Goal: Task Accomplishment & Management: Manage account settings

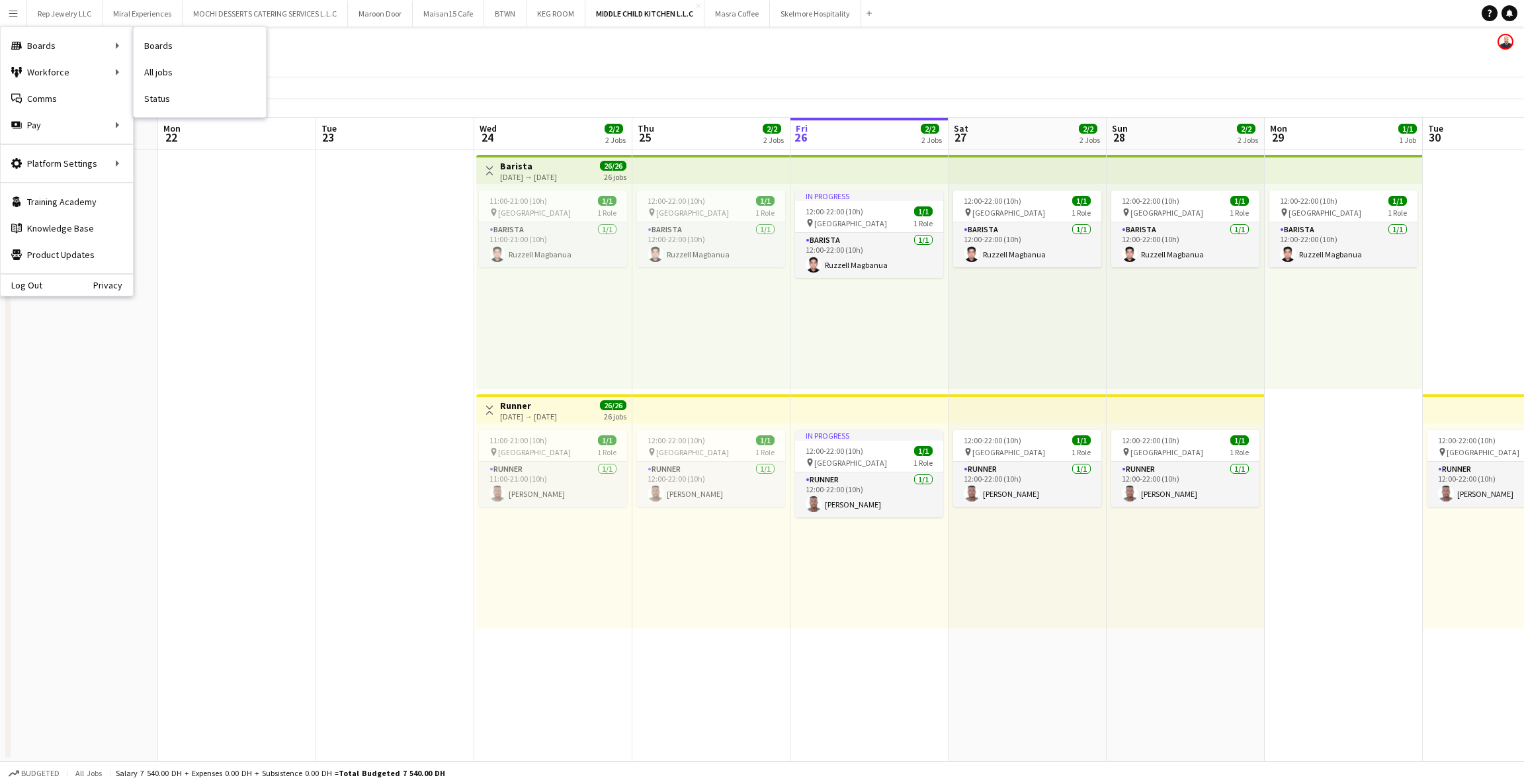
scroll to position [0, 415]
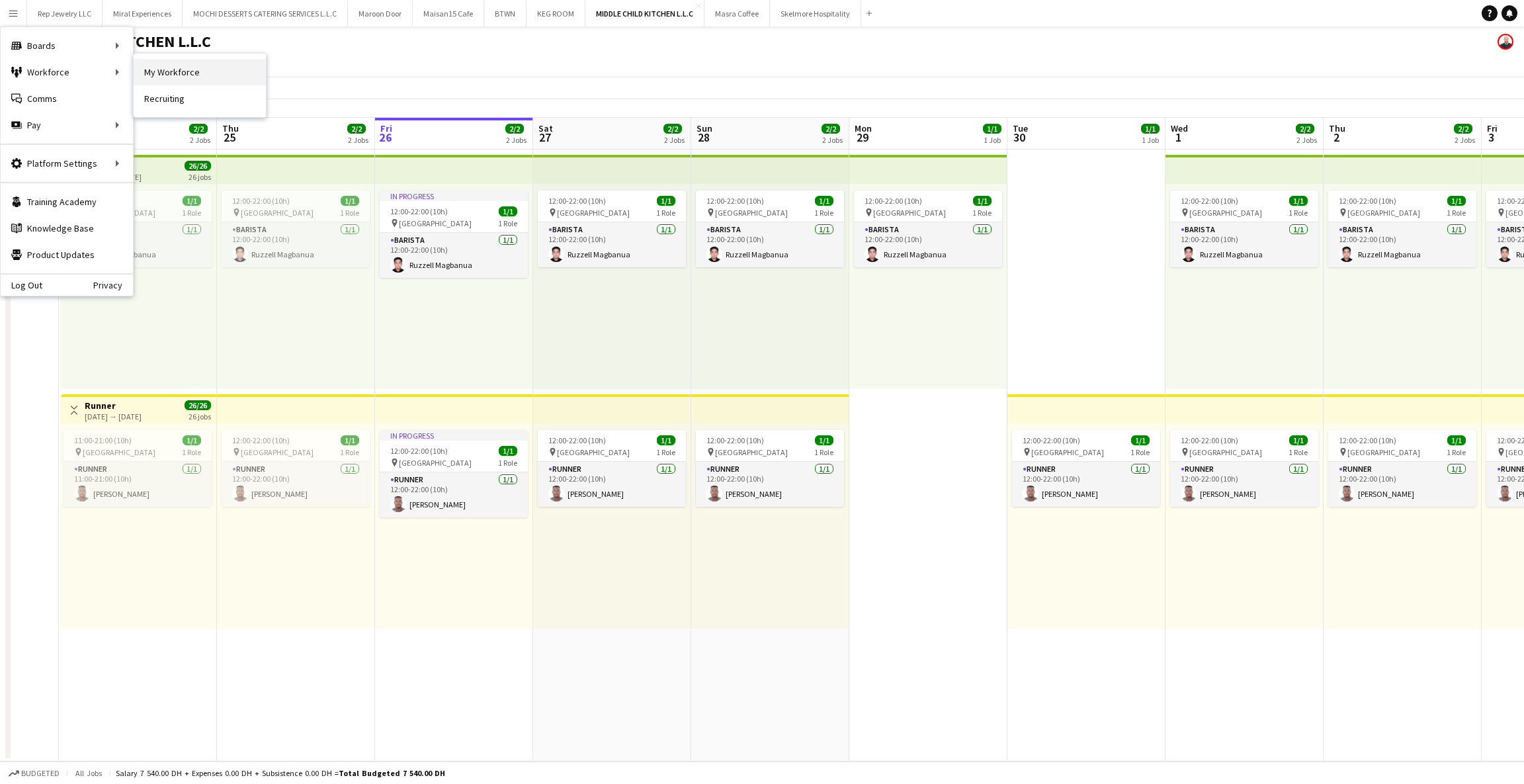
click at [148, 67] on link "My Workforce" at bounding box center [199, 71] width 132 height 26
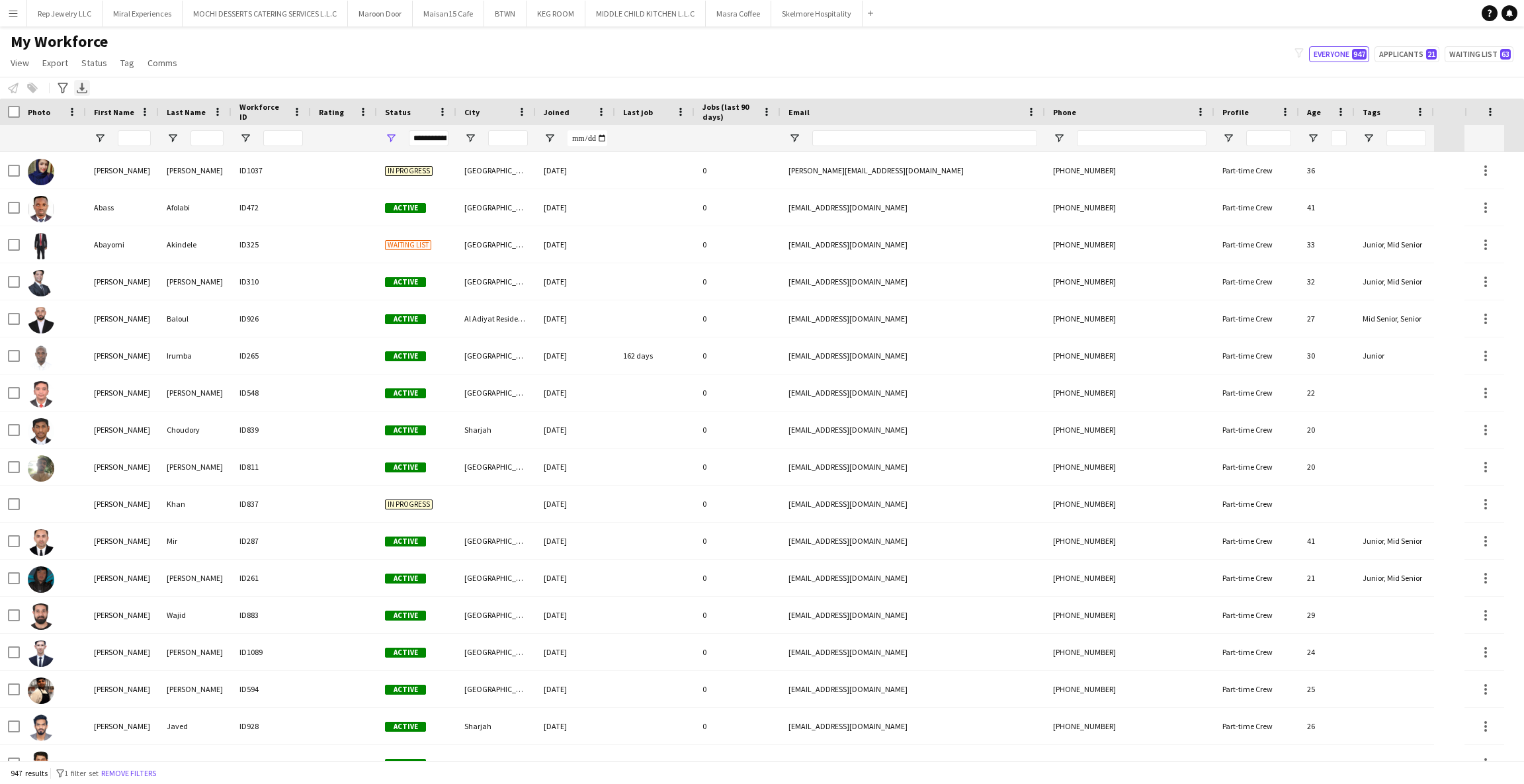
click at [80, 87] on icon "Export XLSX" at bounding box center [82, 88] width 11 height 11
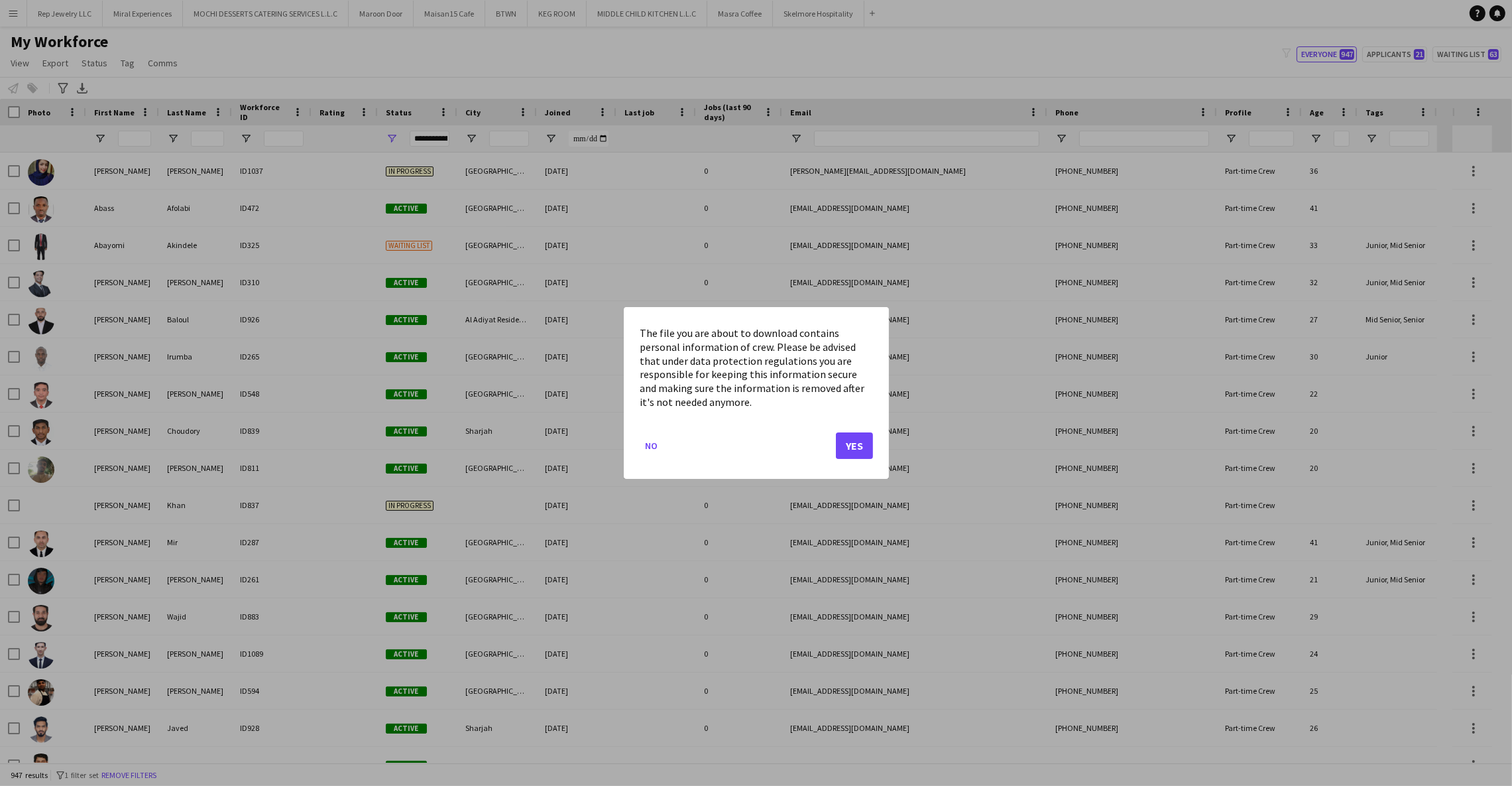
click at [639, 446] on div "The file you are about to download contains personal information of crew. Pleas…" at bounding box center [757, 393] width 266 height 172
click at [647, 446] on button "No" at bounding box center [651, 445] width 23 height 21
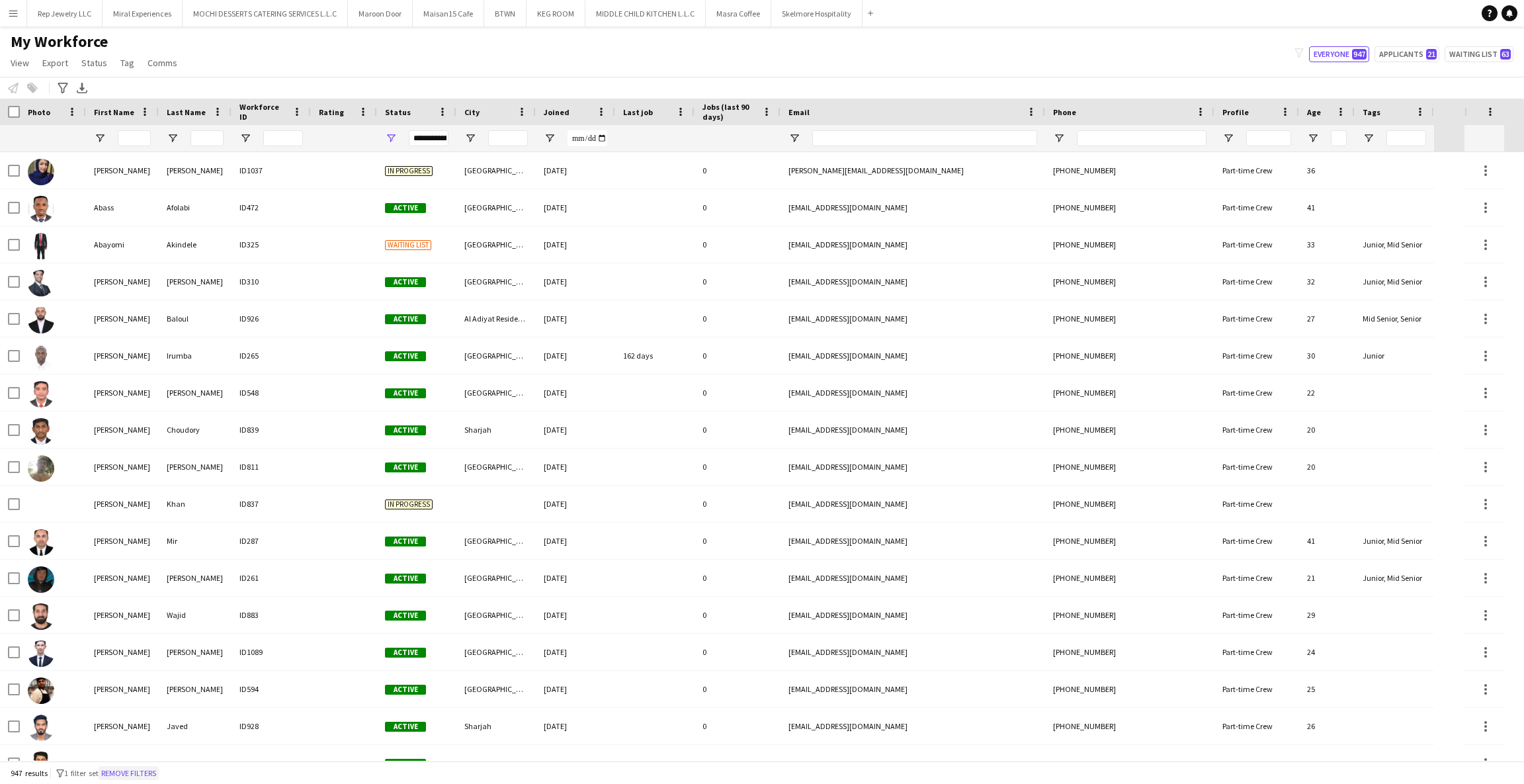
click at [138, 775] on button "Remove filters" at bounding box center [128, 773] width 60 height 14
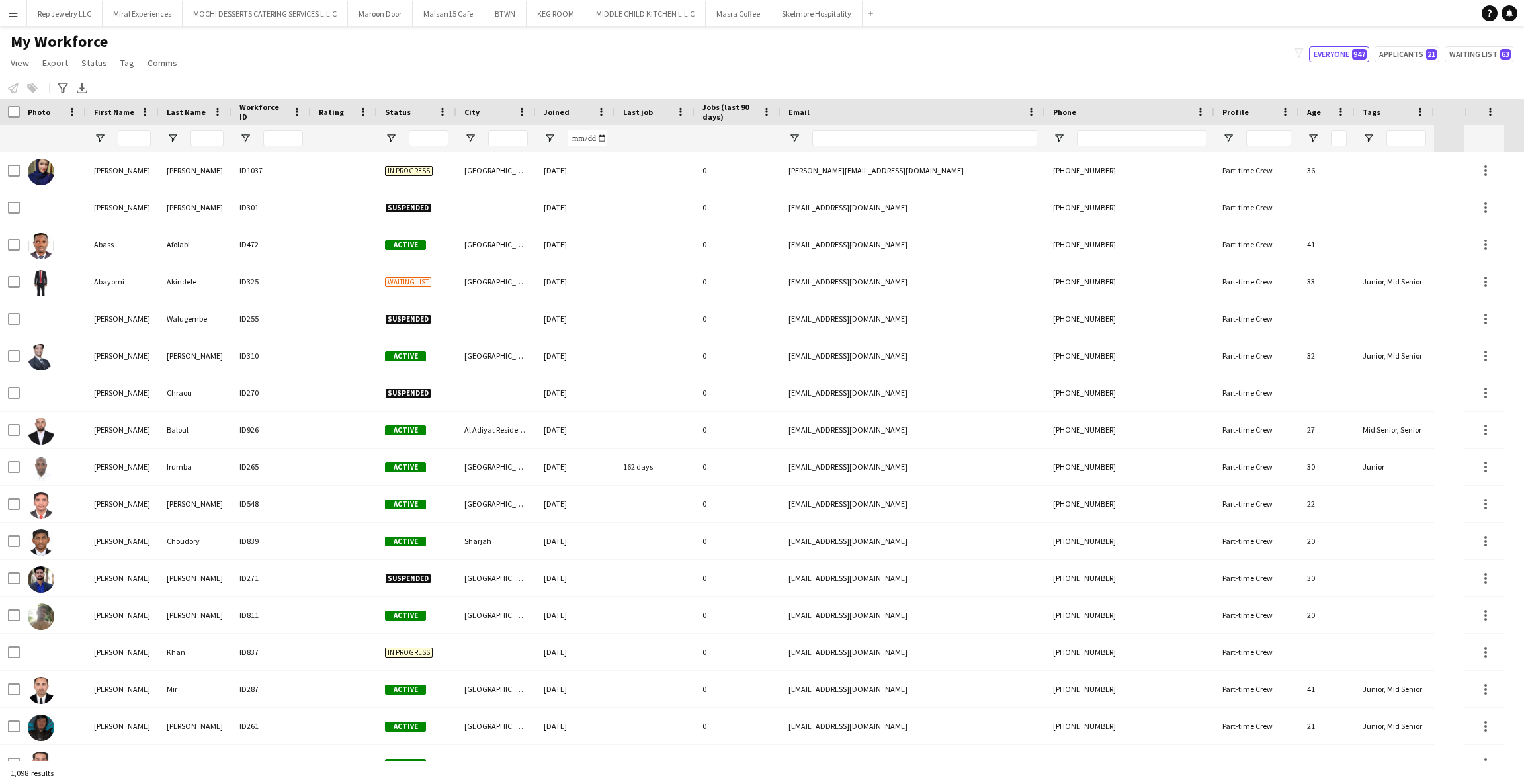
drag, startPoint x: 57, startPoint y: 773, endPoint x: 10, endPoint y: 774, distance: 47.0
click at [10, 774] on div "1,098 results" at bounding box center [762, 772] width 1524 height 23
click at [474, 141] on span "Open Filter Menu" at bounding box center [470, 138] width 12 height 12
click at [486, 214] on div "(Select All)" at bounding box center [538, 219] width 105 height 10
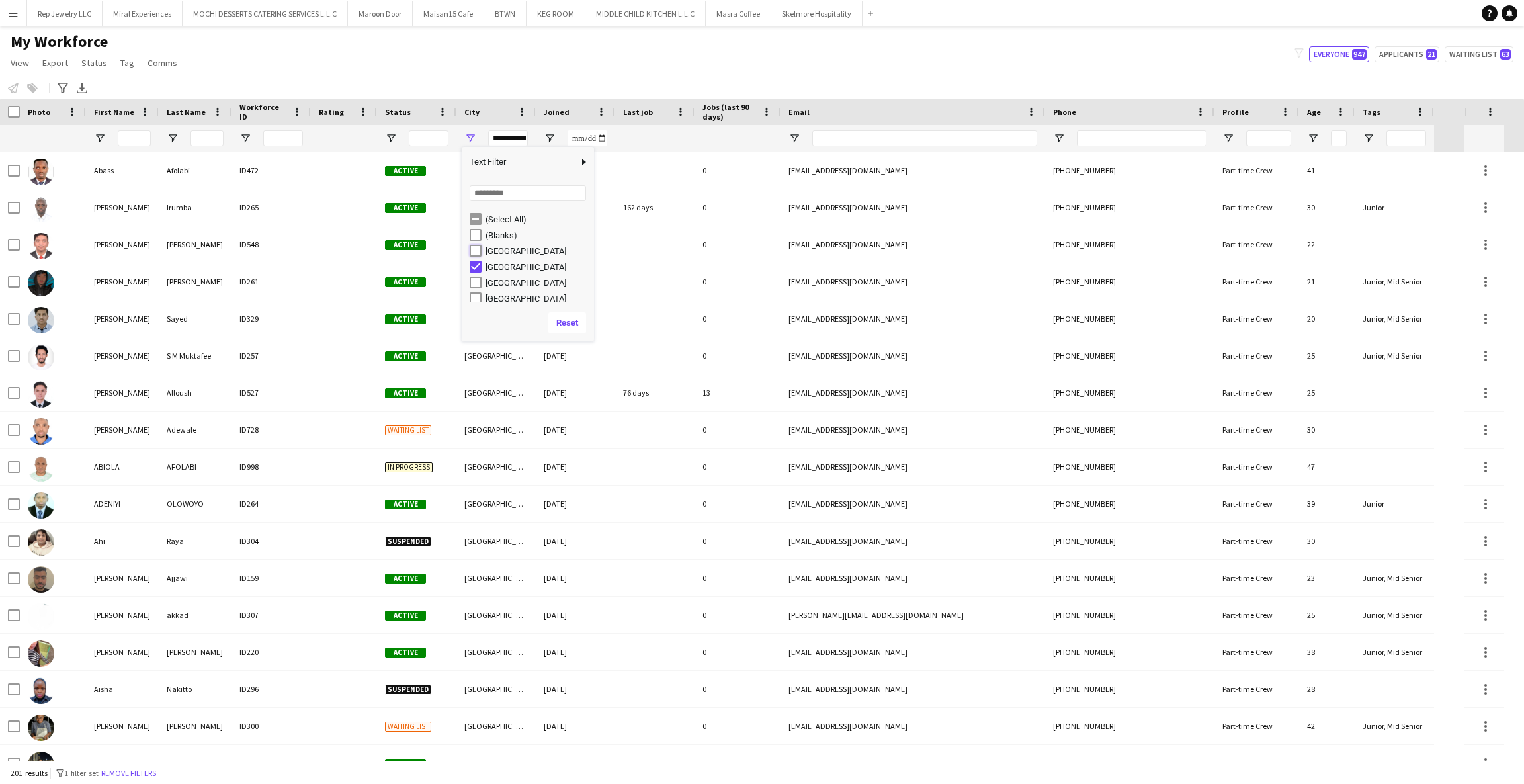
type input "**********"
click at [578, 317] on button "Reset" at bounding box center [568, 322] width 38 height 21
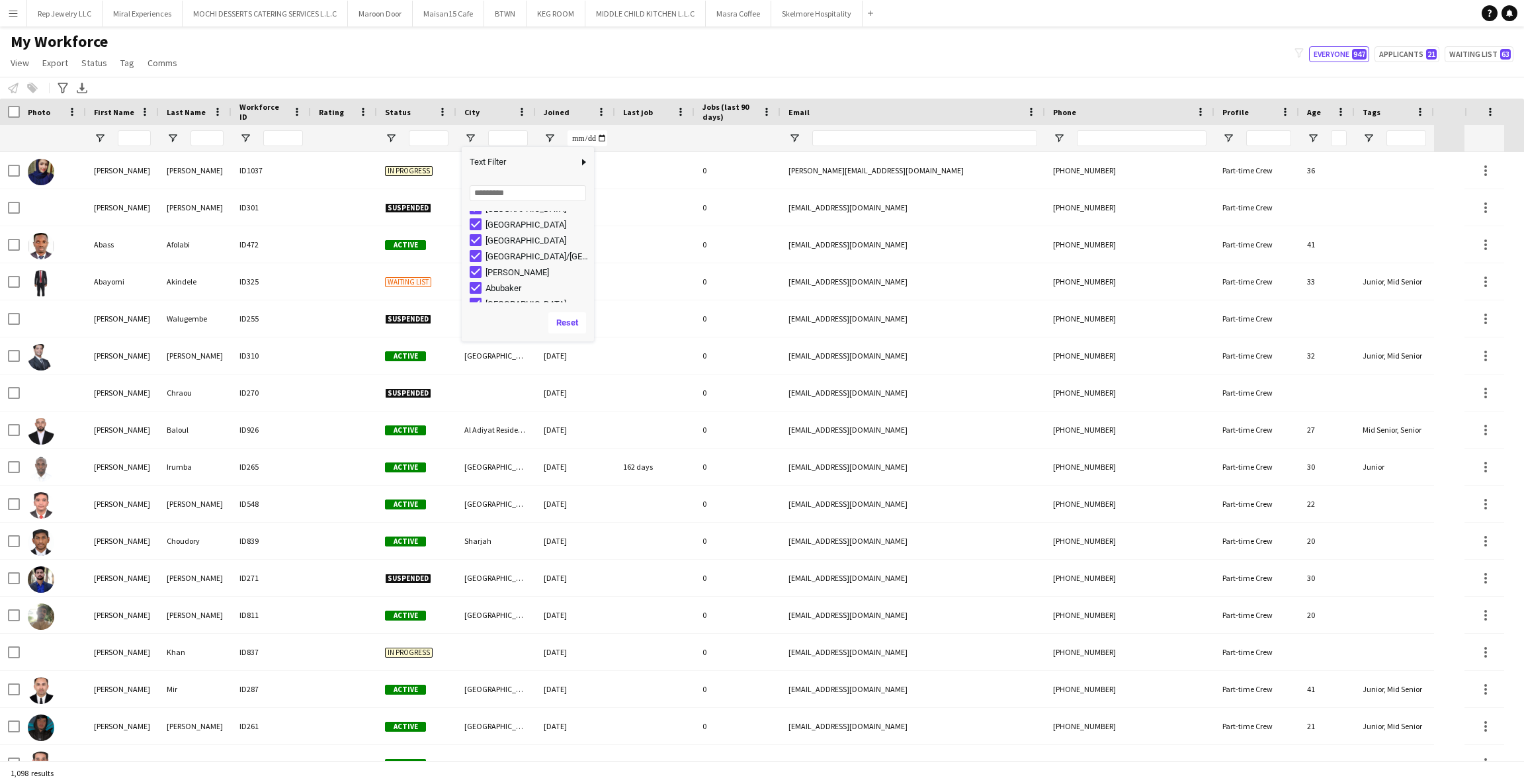
click at [706, 73] on div "My Workforce View Views Default view New view Update view Delete view Edit name…" at bounding box center [762, 54] width 1524 height 45
click at [26, 66] on span "View" at bounding box center [20, 62] width 19 height 12
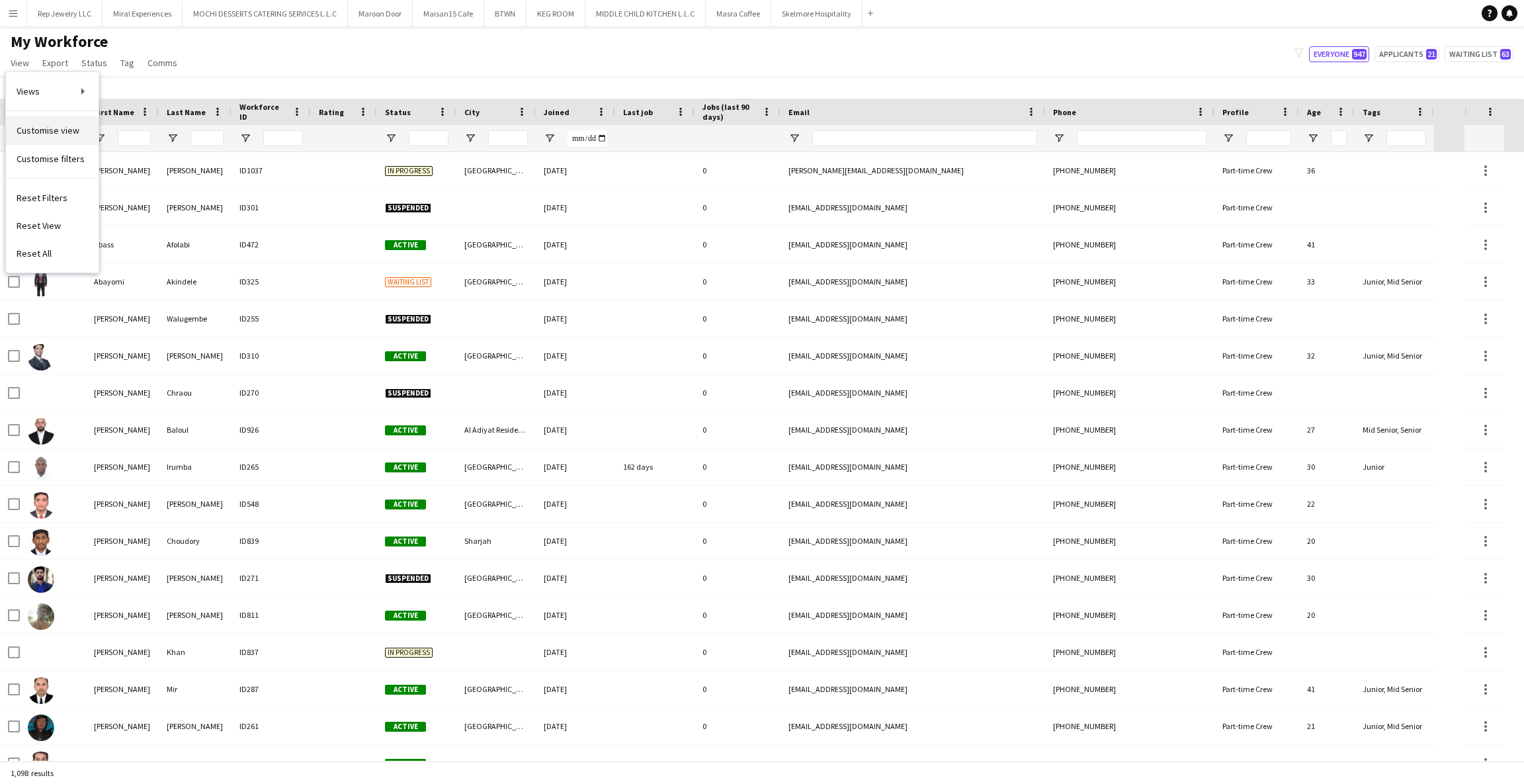
click at [50, 134] on span "Customise view" at bounding box center [48, 130] width 63 height 12
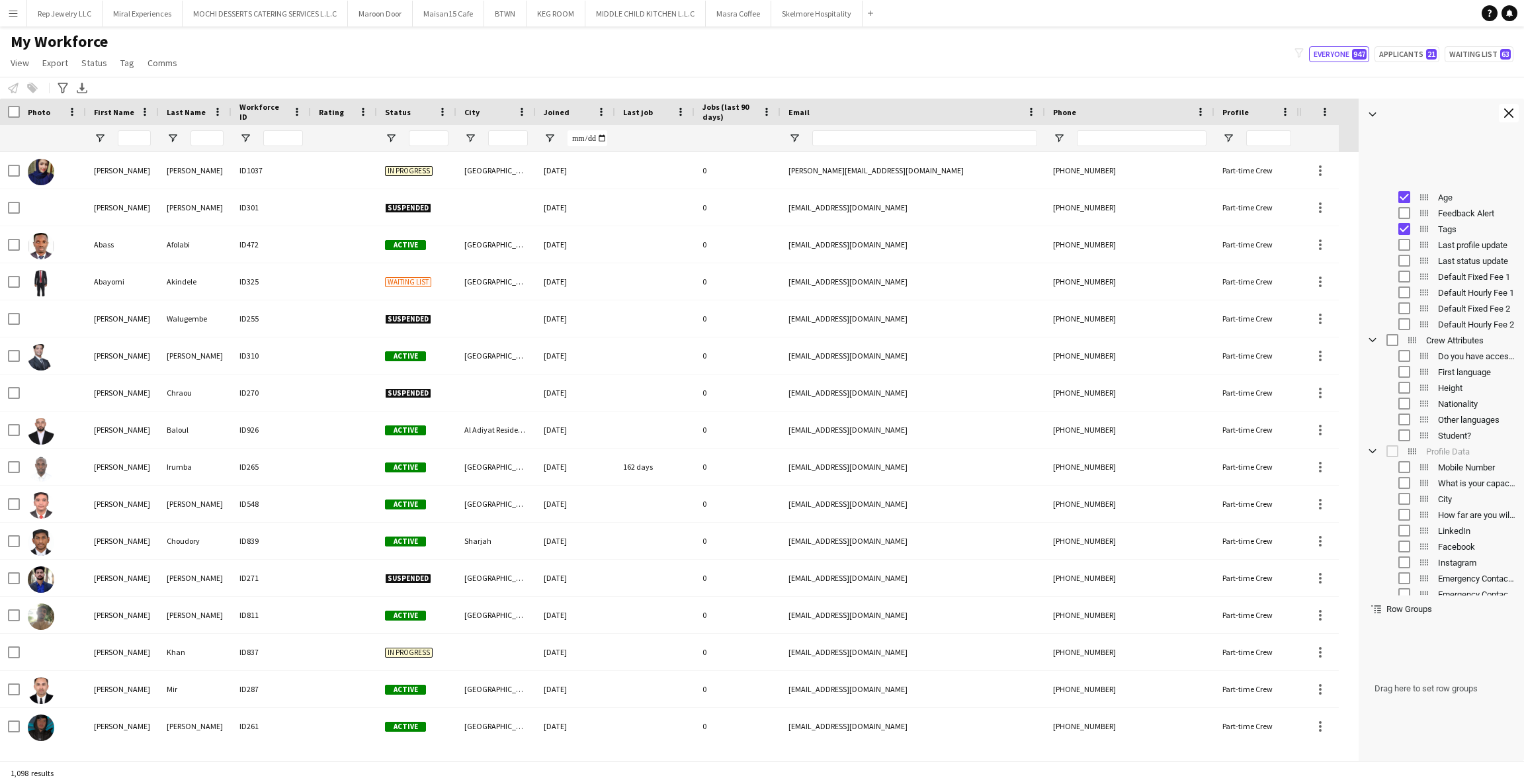
scroll to position [368, 0]
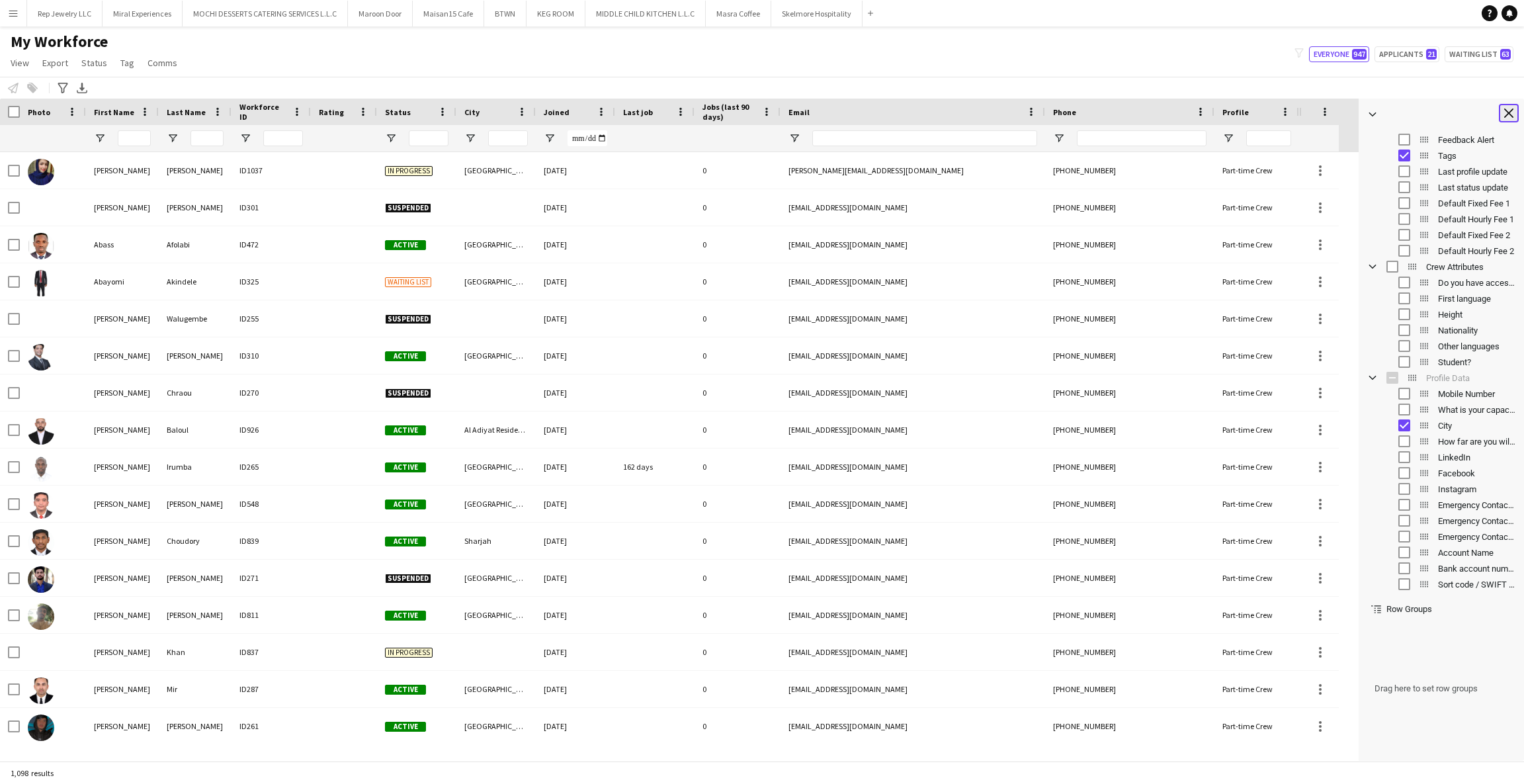
click at [1517, 110] on button "Close tool panel" at bounding box center [1509, 113] width 20 height 19
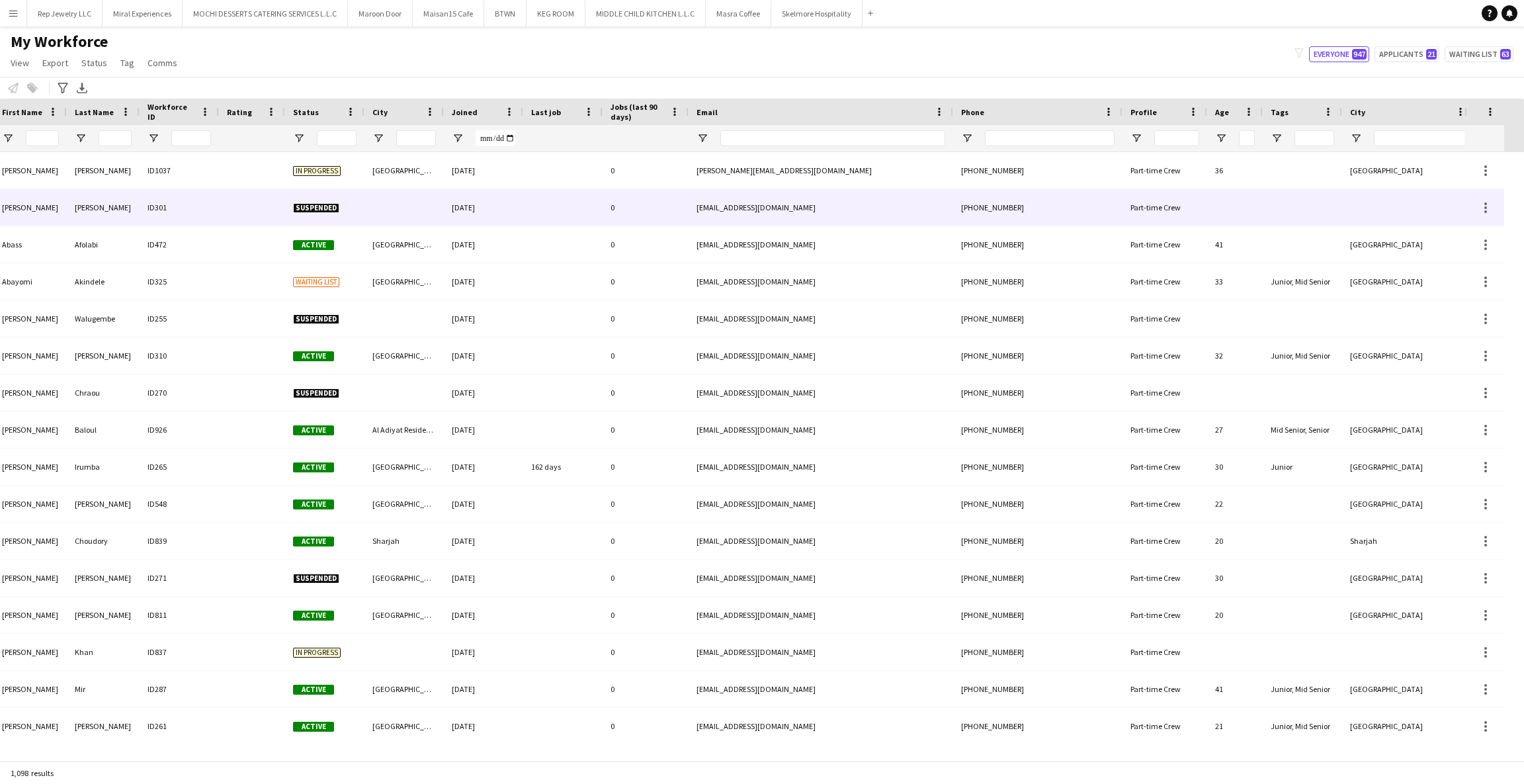
scroll to position [0, 101]
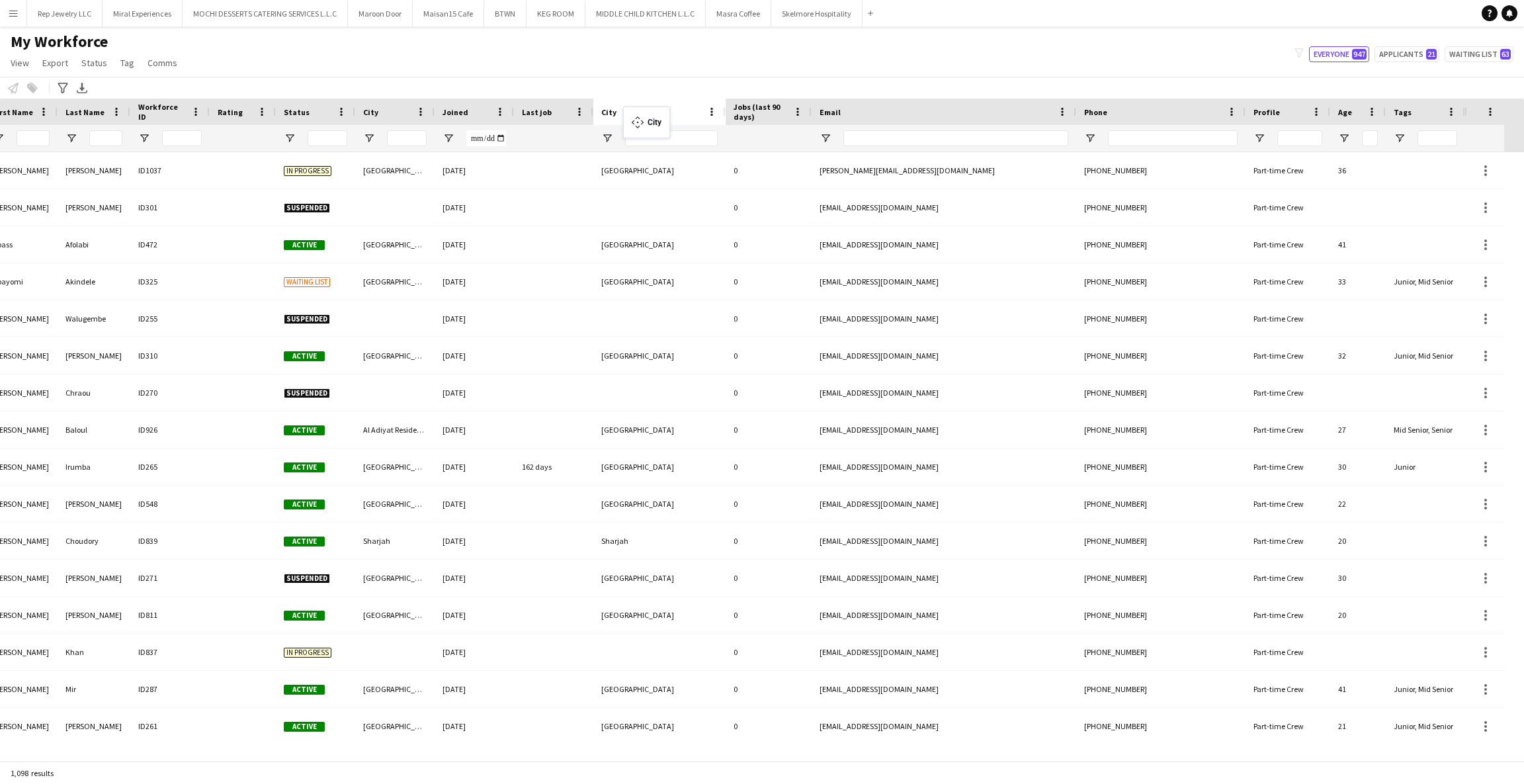
drag, startPoint x: 1422, startPoint y: 105, endPoint x: 630, endPoint y: 114, distance: 792.1
click at [606, 140] on span "Open Filter Menu" at bounding box center [607, 138] width 12 height 12
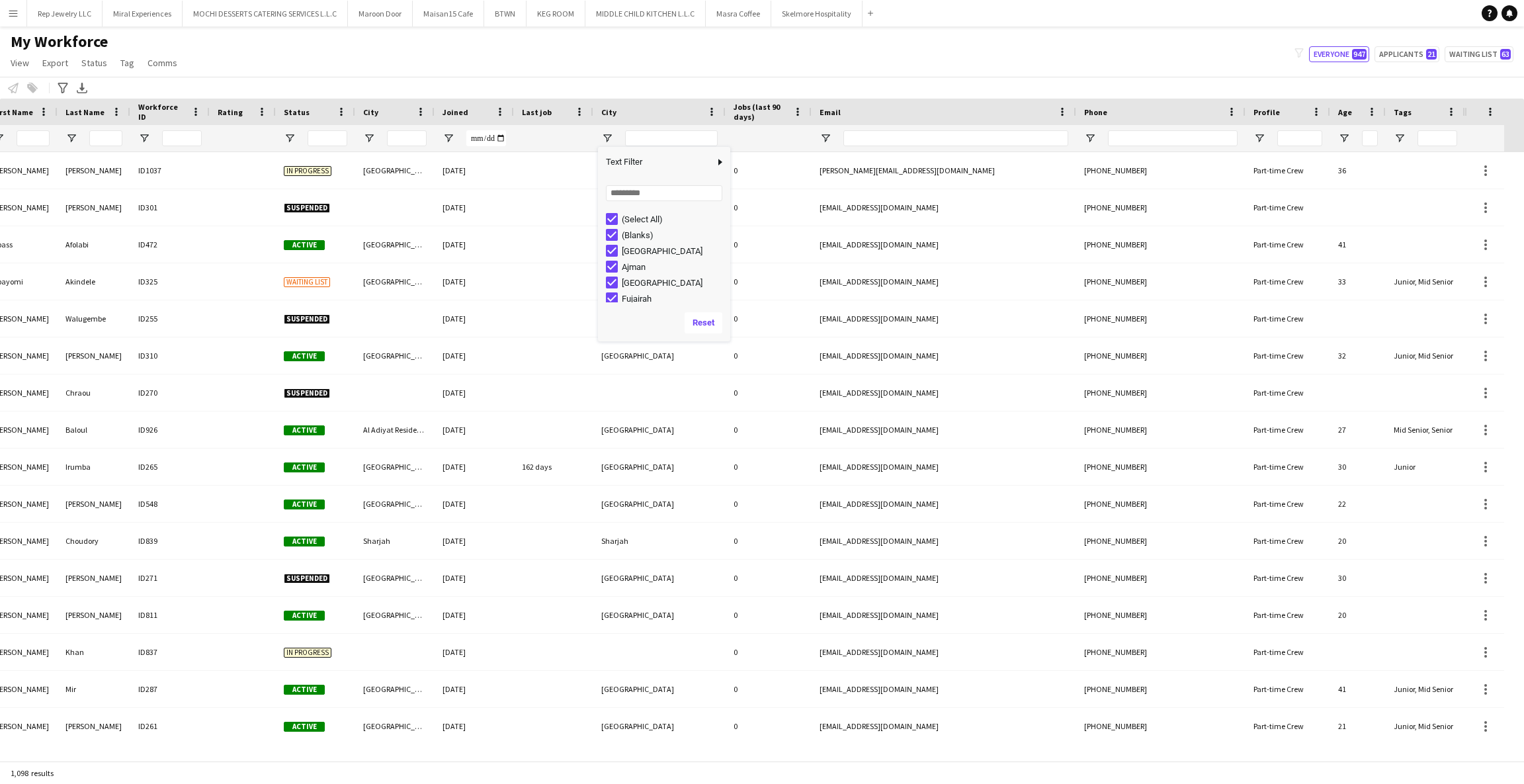
scroll to position [35, 0]
click at [603, 138] on span "Open Filter Menu" at bounding box center [607, 138] width 12 height 12
click at [672, 104] on div "City" at bounding box center [652, 112] width 101 height 20
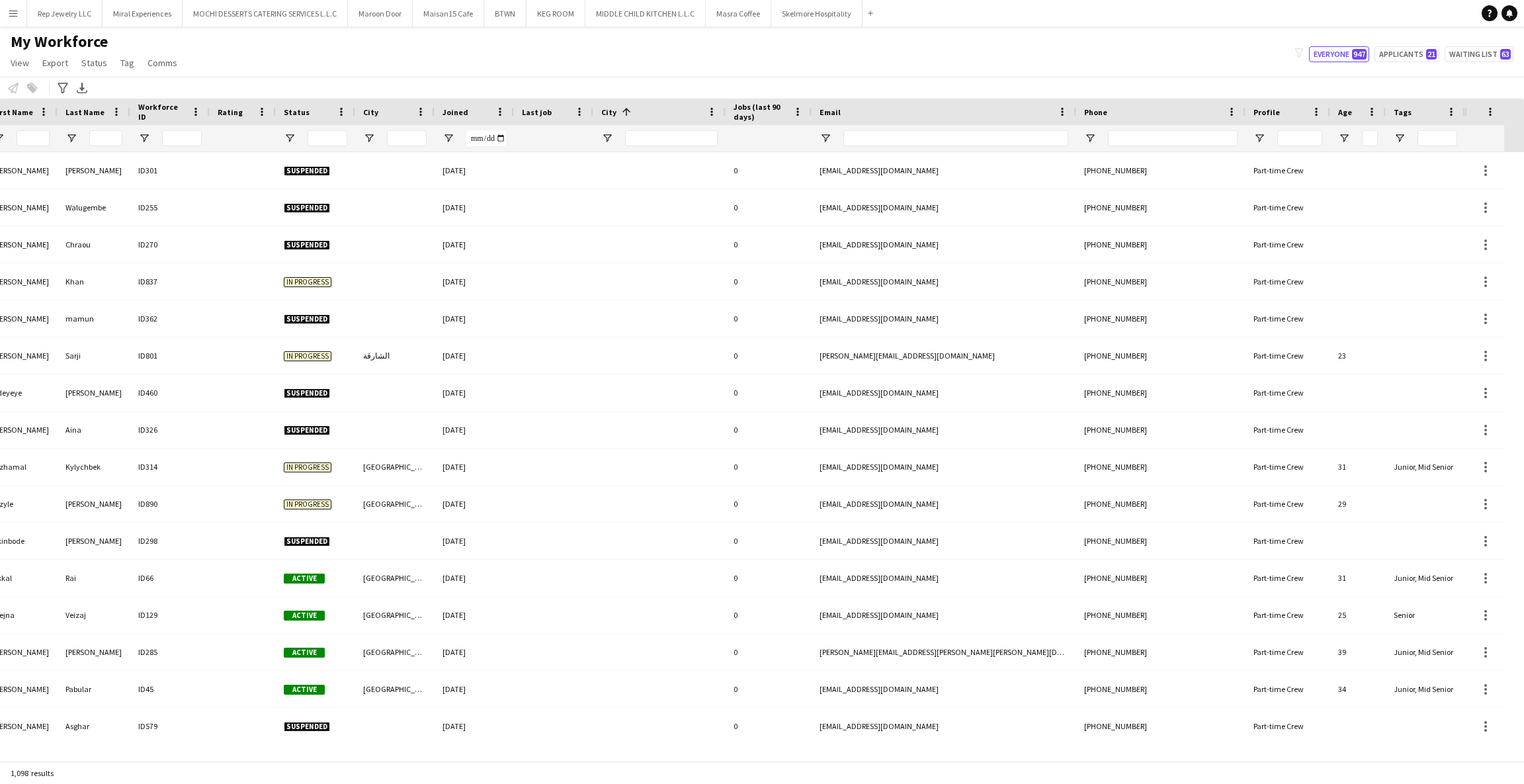
click at [653, 111] on div "City 1" at bounding box center [652, 112] width 101 height 20
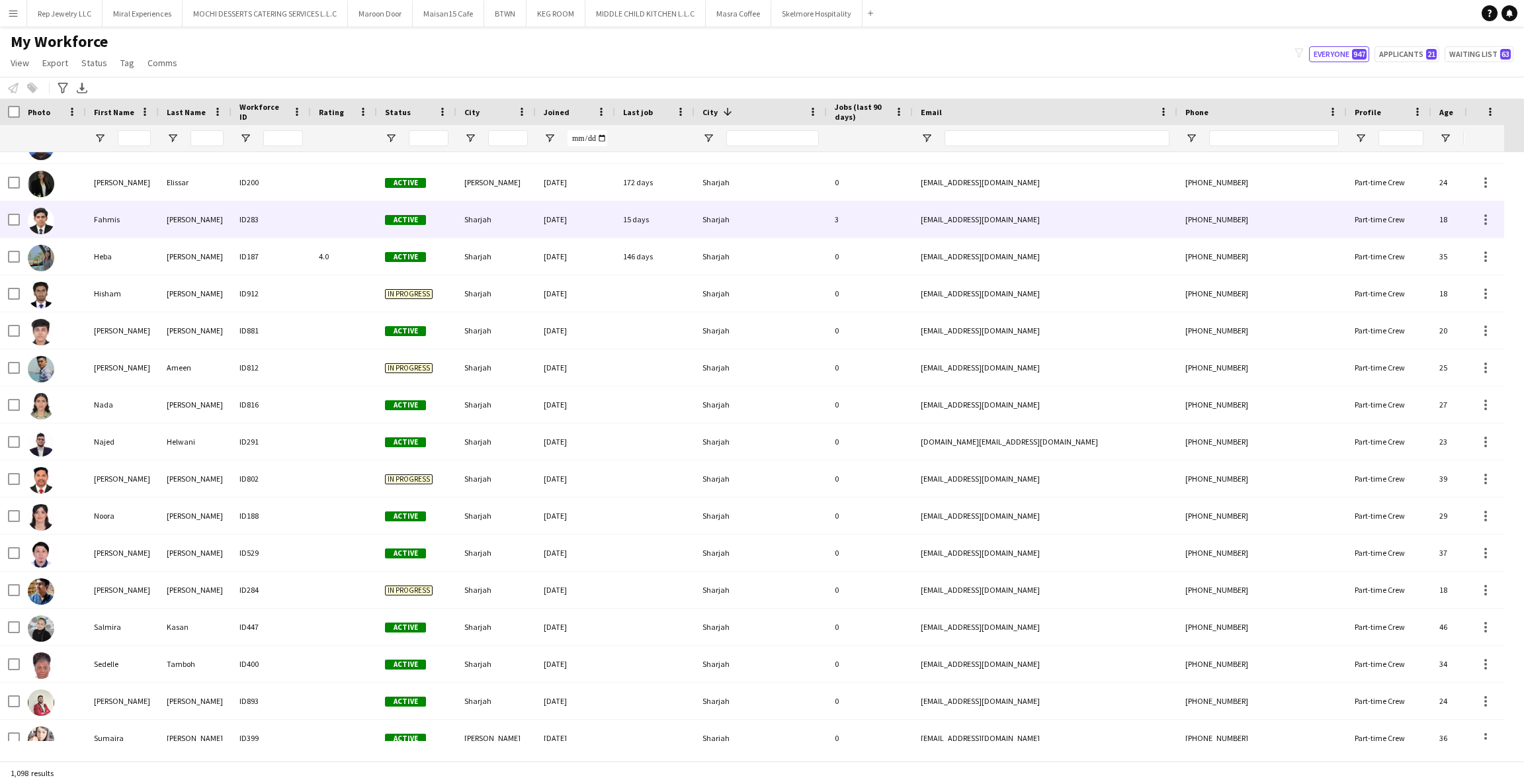
scroll to position [287, 0]
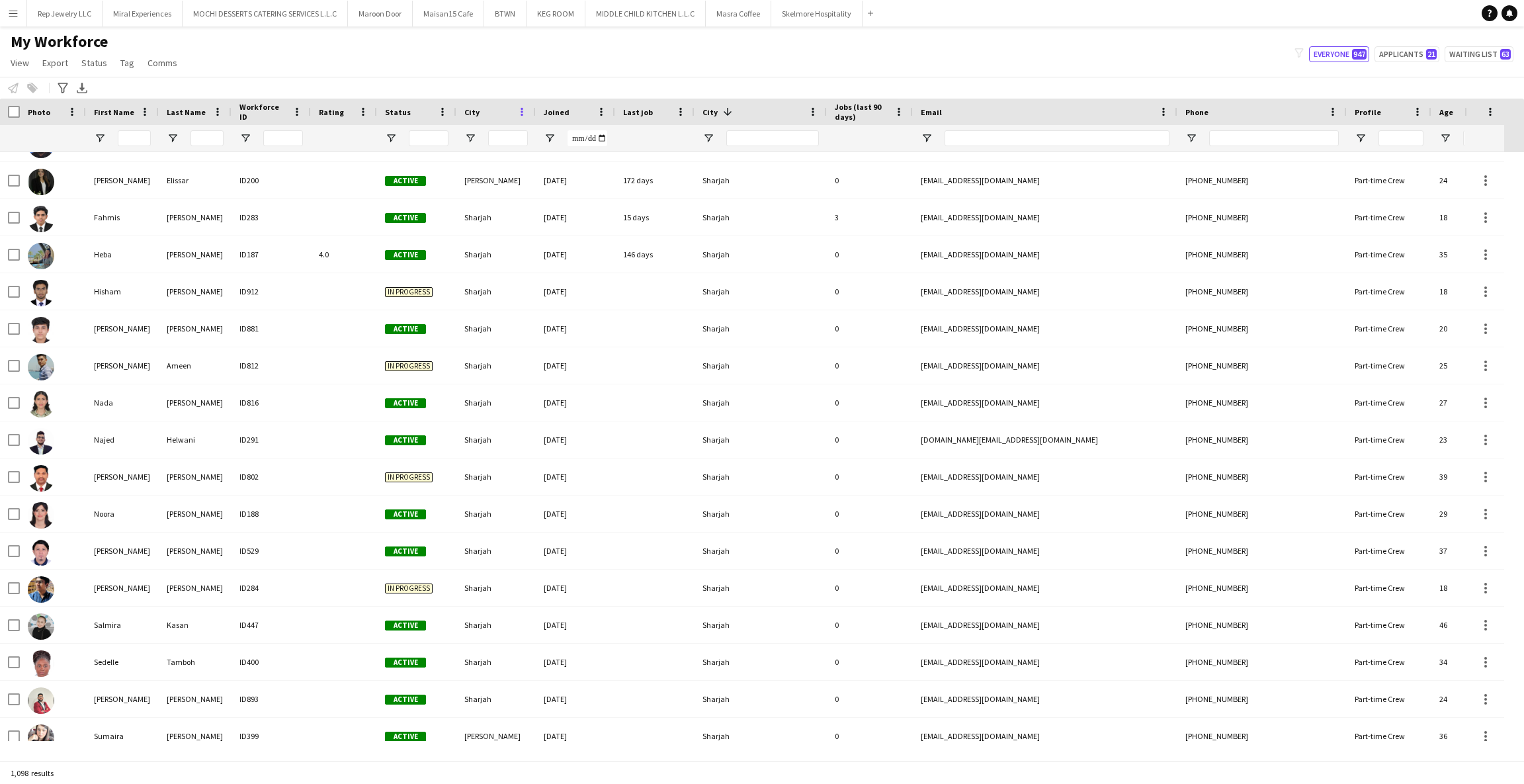
click at [517, 113] on span at bounding box center [522, 111] width 12 height 12
click at [18, 68] on span "View" at bounding box center [20, 62] width 19 height 12
click at [41, 160] on span "Customise filters" at bounding box center [50, 159] width 68 height 12
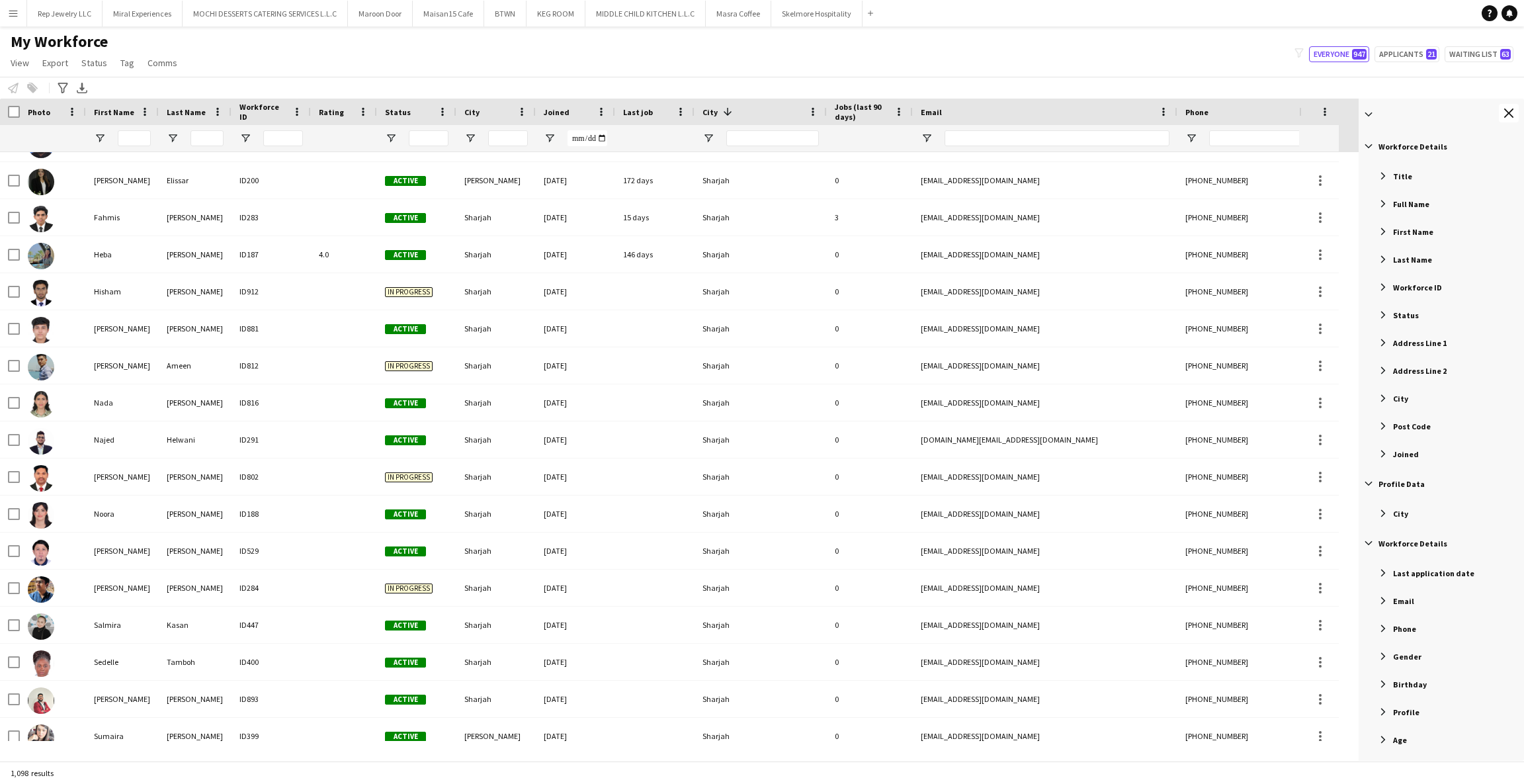
click at [4, 64] on app-page-menu "View Views Default view New view Update view Delete view Edit name Customise vi…" at bounding box center [95, 64] width 190 height 25
click at [6, 64] on link "View" at bounding box center [20, 62] width 29 height 17
click at [37, 128] on span "Customise view" at bounding box center [48, 130] width 63 height 12
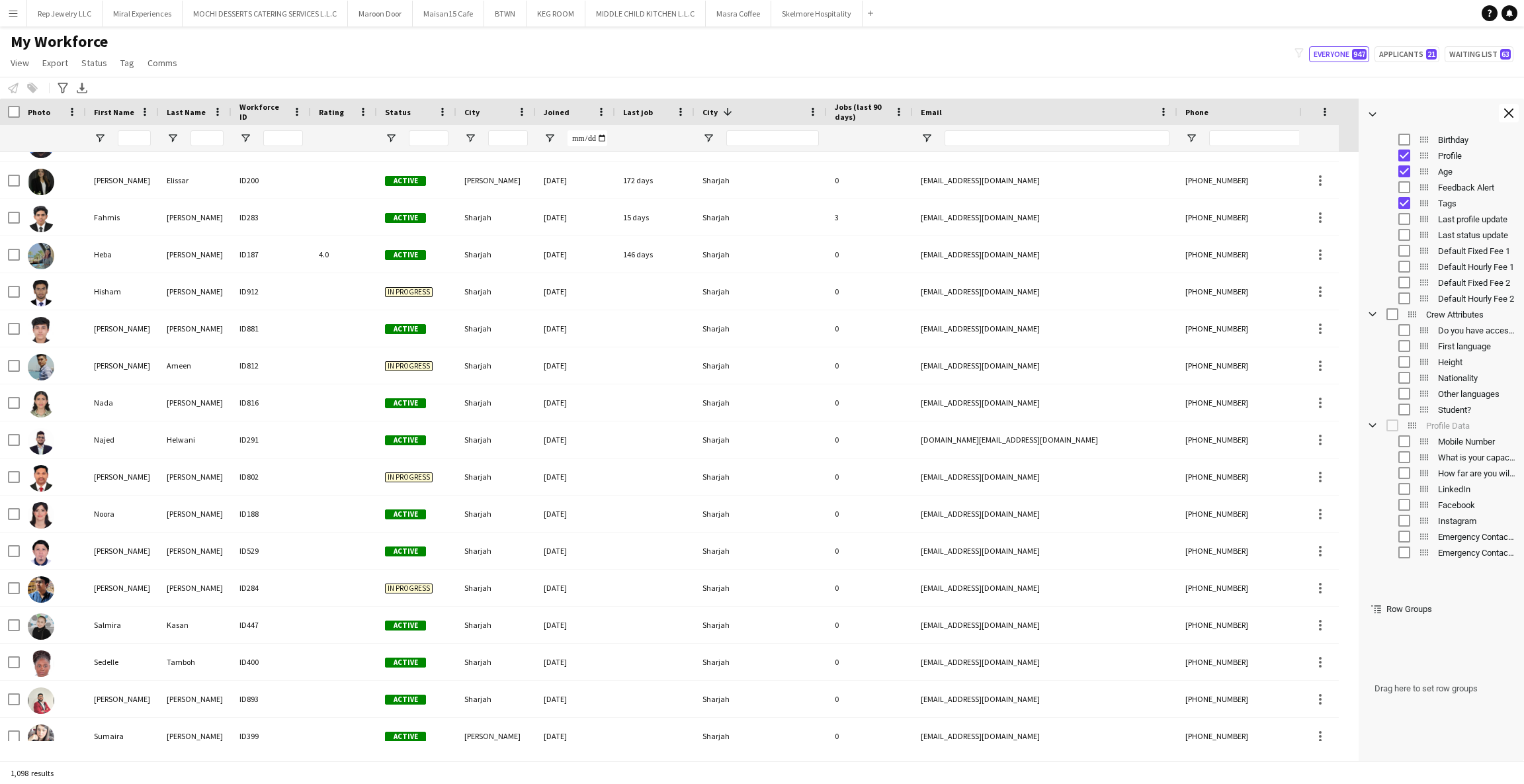
scroll to position [0, 0]
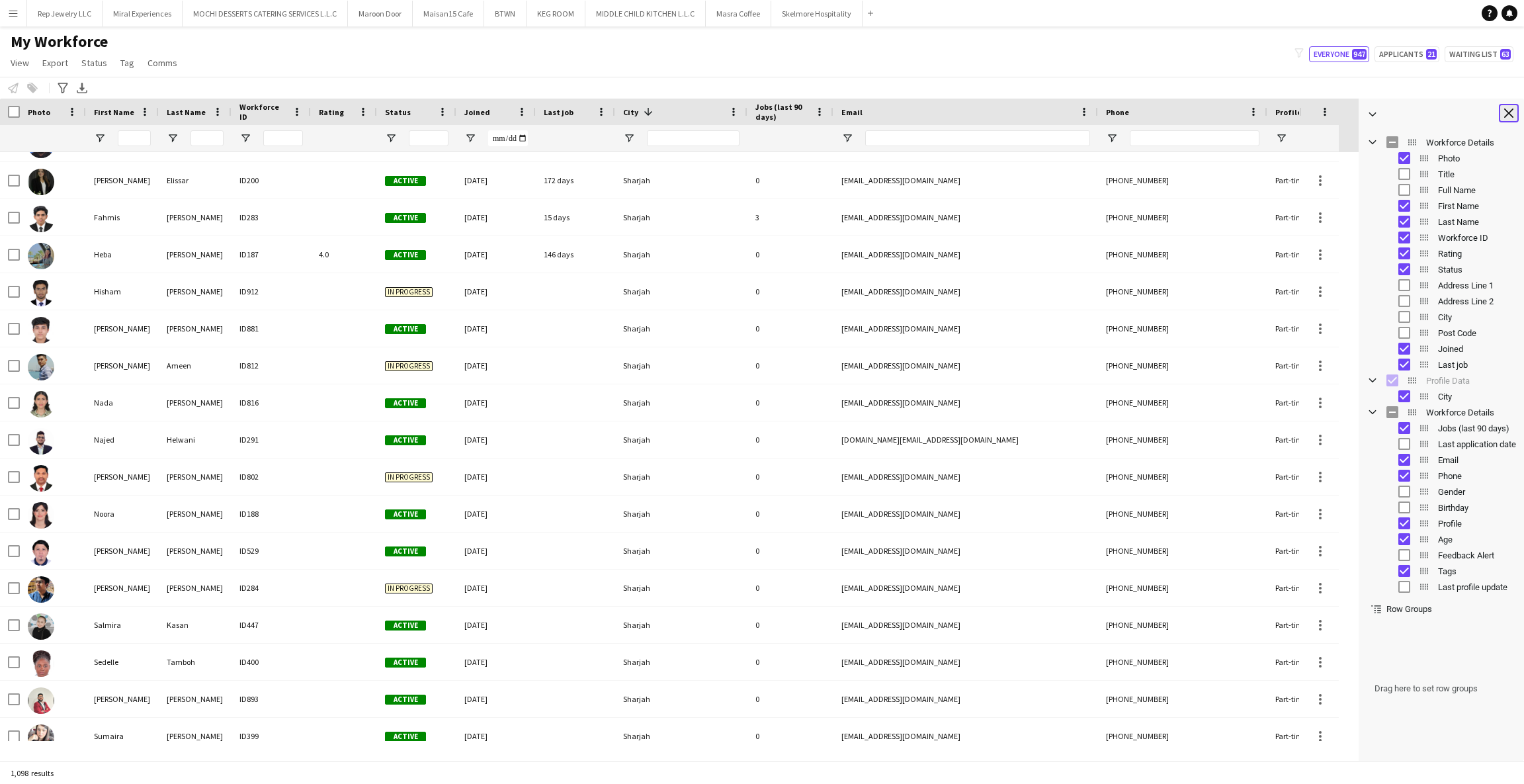
click at [1511, 111] on app-icon "Close tool panel" at bounding box center [1509, 113] width 9 height 9
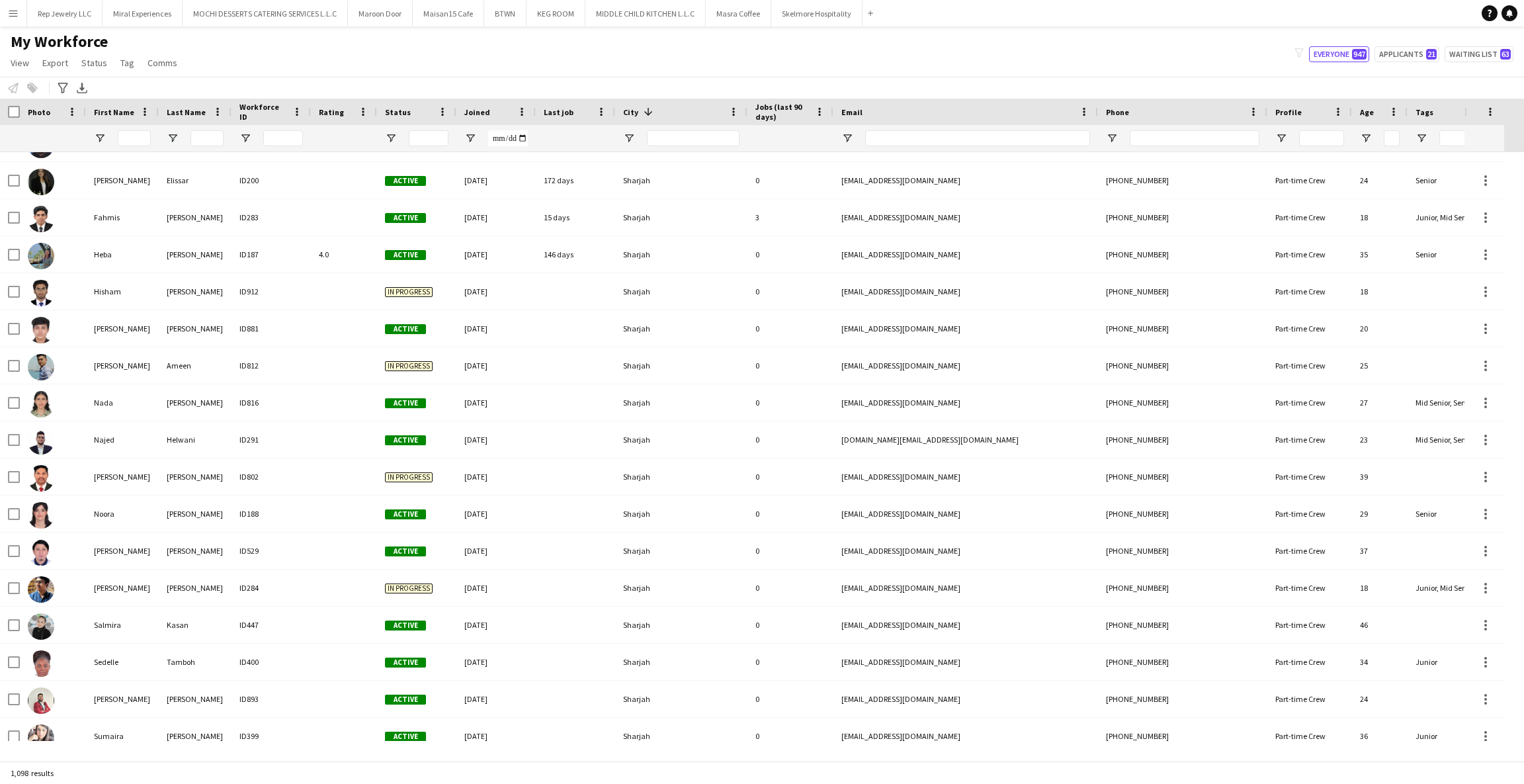
click at [290, 50] on div "My Workforce View Views Default view New view Update view Delete view Edit name…" at bounding box center [762, 54] width 1524 height 45
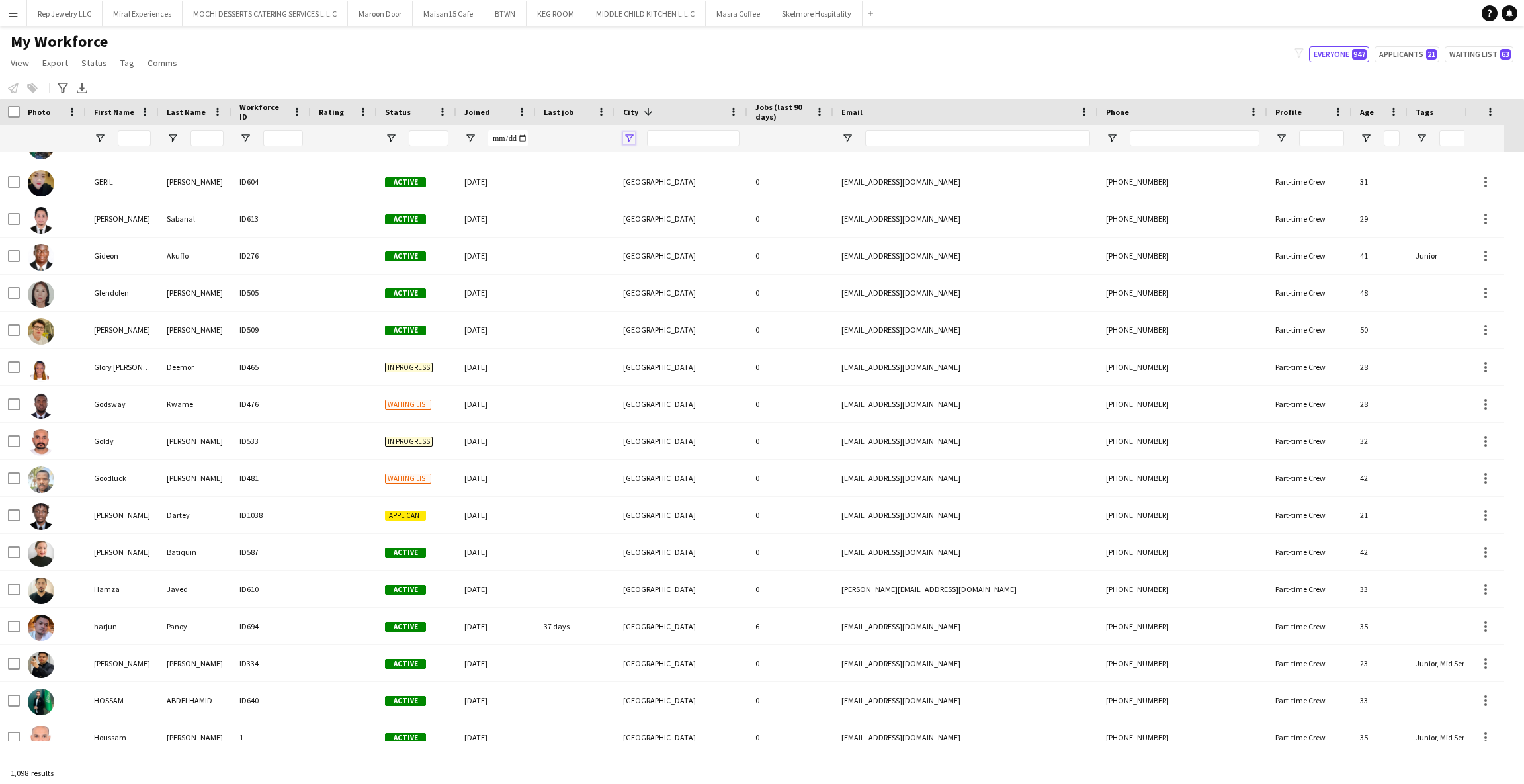
click at [634, 135] on span "Open Filter Menu" at bounding box center [628, 138] width 12 height 12
click at [653, 219] on div "(Select All)" at bounding box center [697, 219] width 105 height 10
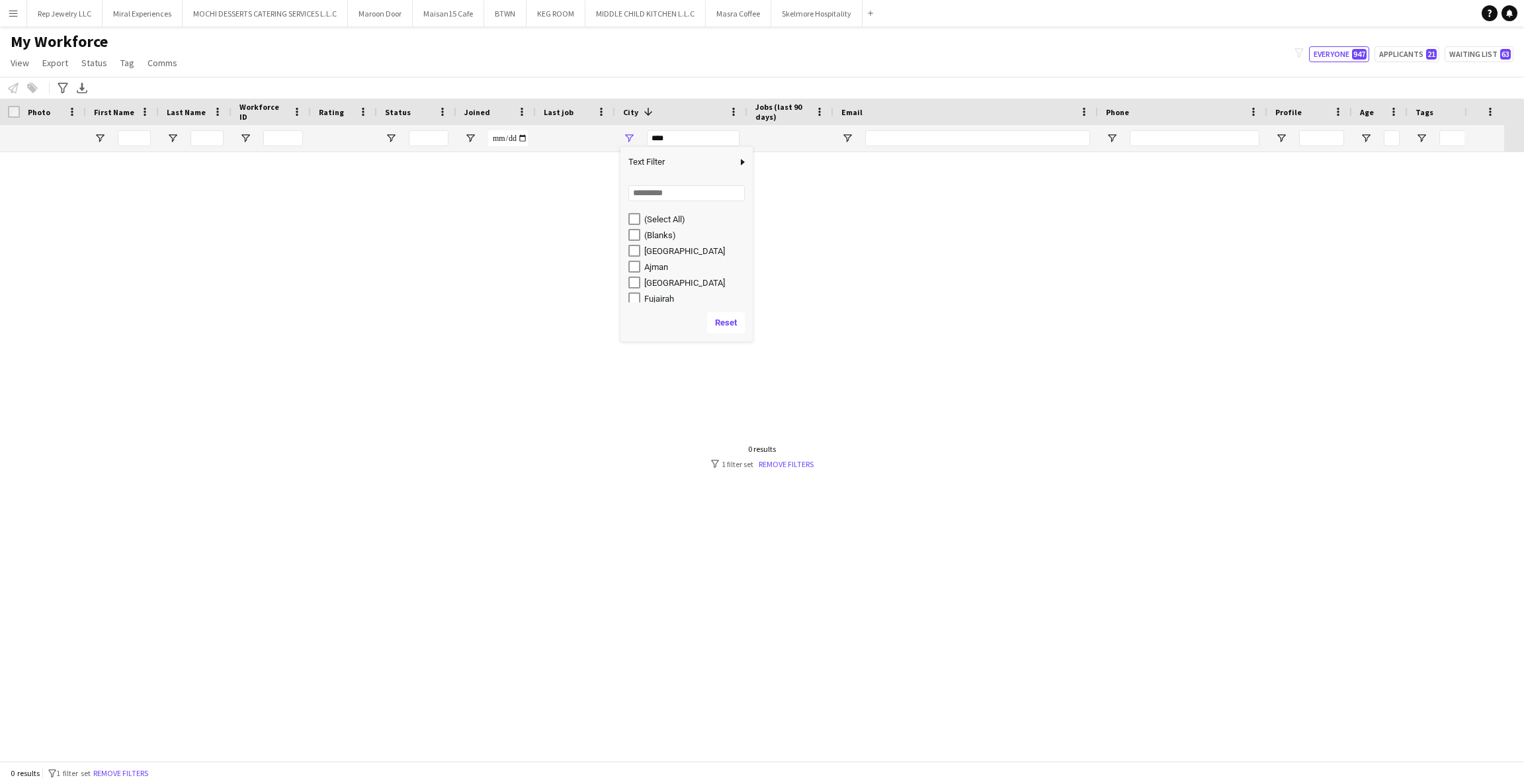
click at [648, 234] on div "(Blanks)" at bounding box center [697, 234] width 105 height 10
type input "**********"
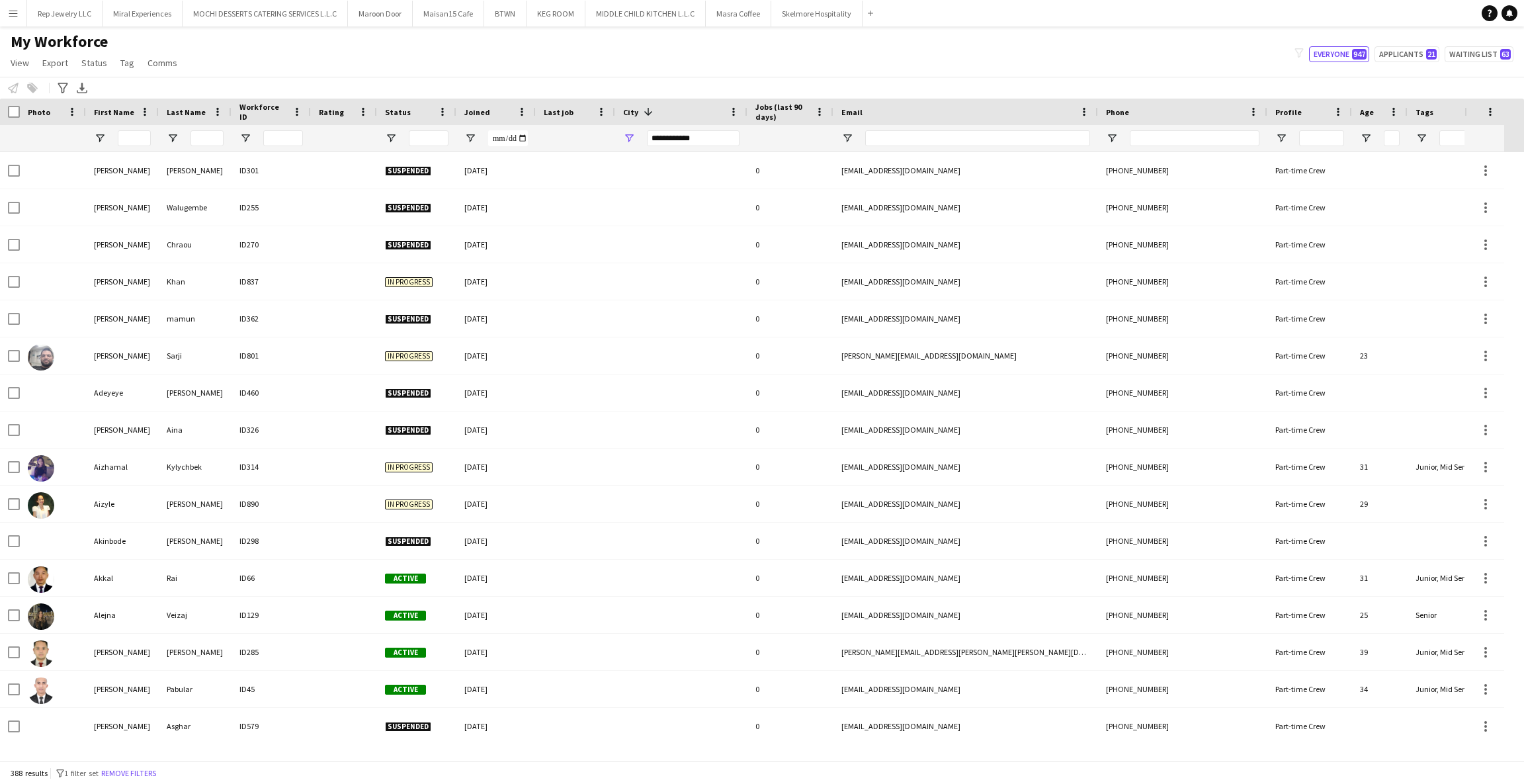
click at [744, 77] on div "Notify workforce Add to tag Select at least one crew to tag him or her. Advance…" at bounding box center [762, 87] width 1524 height 22
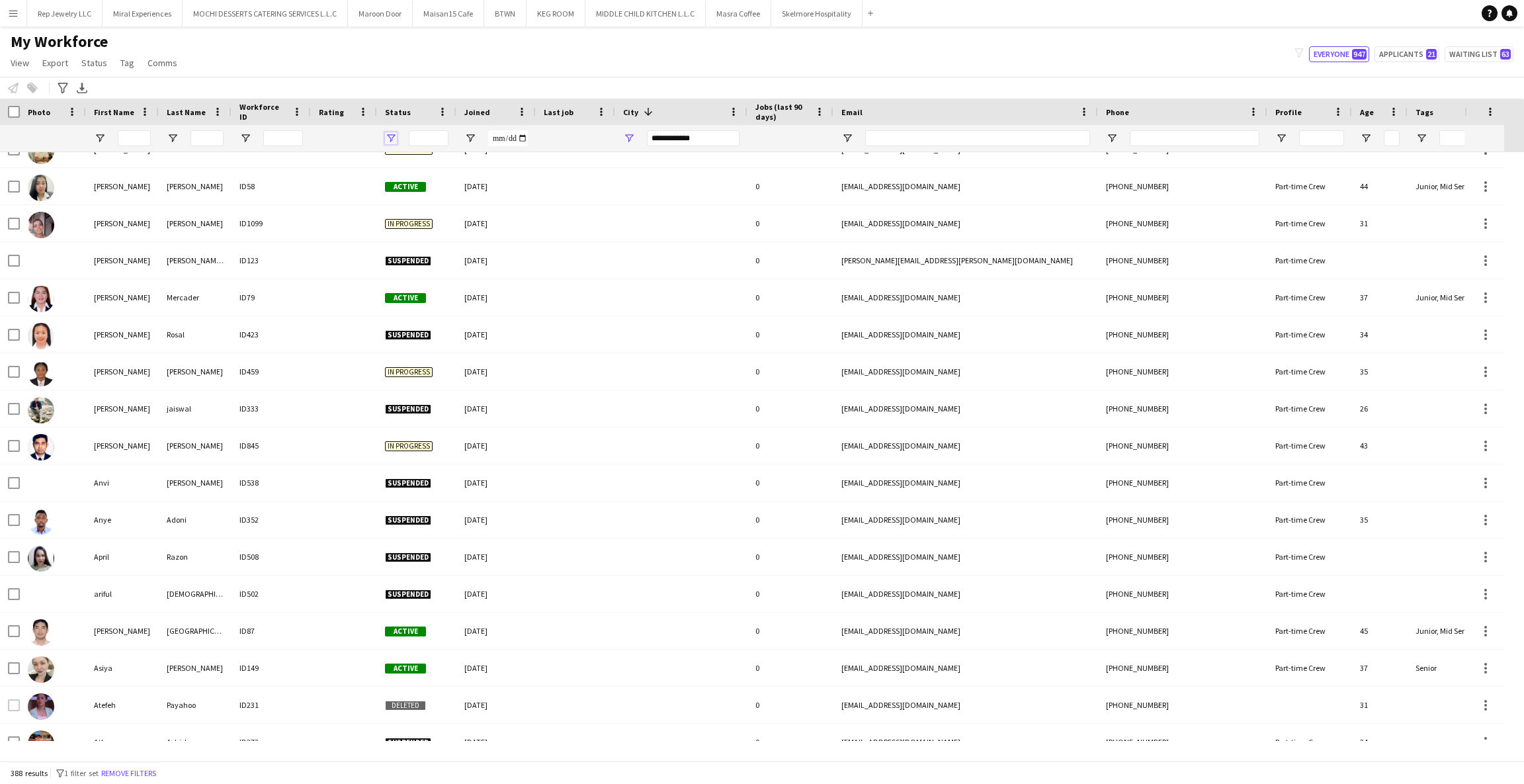
click at [395, 138] on span "Open Filter Menu" at bounding box center [390, 138] width 12 height 12
click at [403, 222] on div "(Select All)" at bounding box center [452, 219] width 124 height 16
click at [415, 217] on div "(Select All)" at bounding box center [459, 219] width 105 height 10
type input "***"
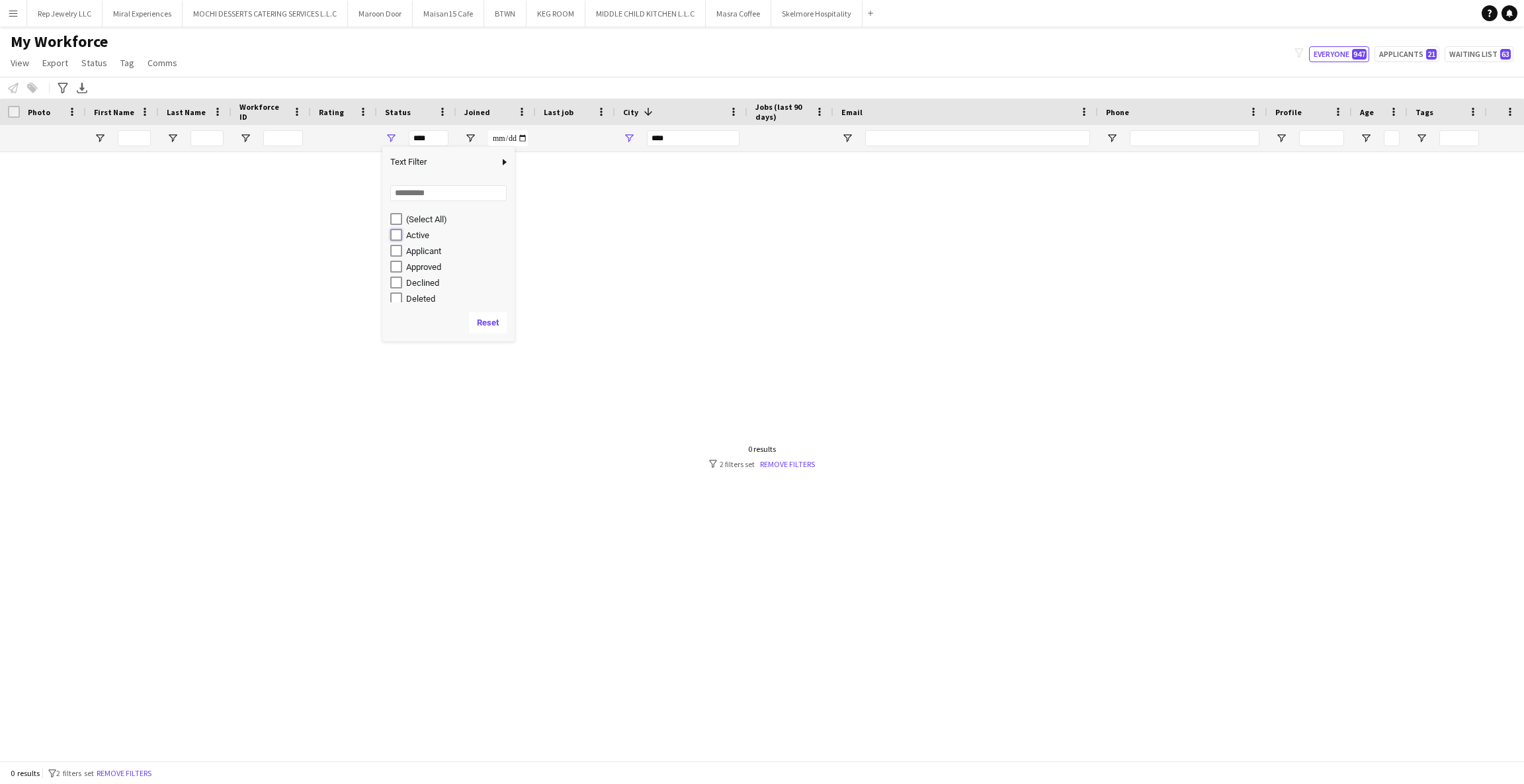
type input "**********"
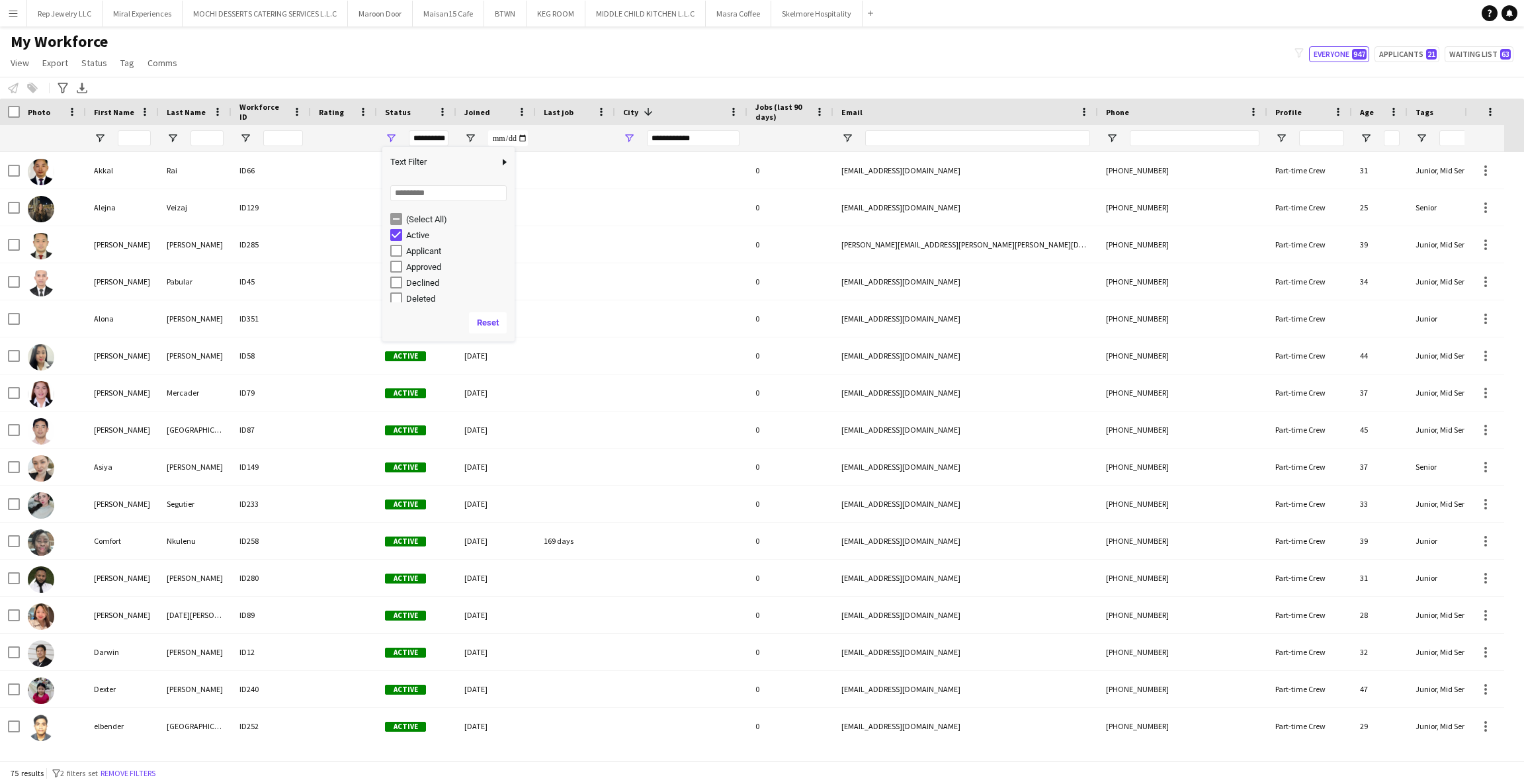
click at [525, 51] on div "My Workforce View Views Default view New view Update view Delete view Edit name…" at bounding box center [762, 54] width 1524 height 45
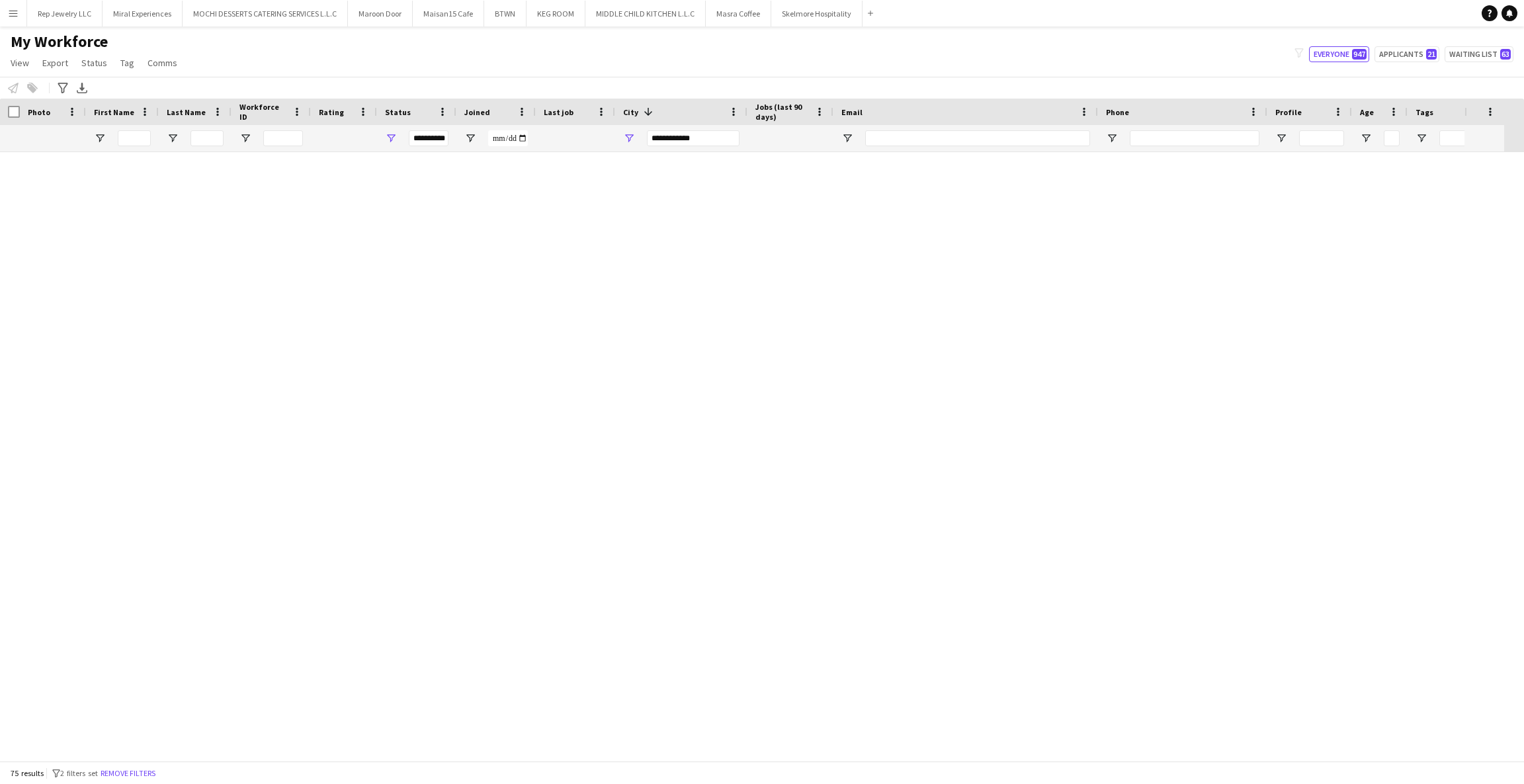
scroll to position [2189, 0]
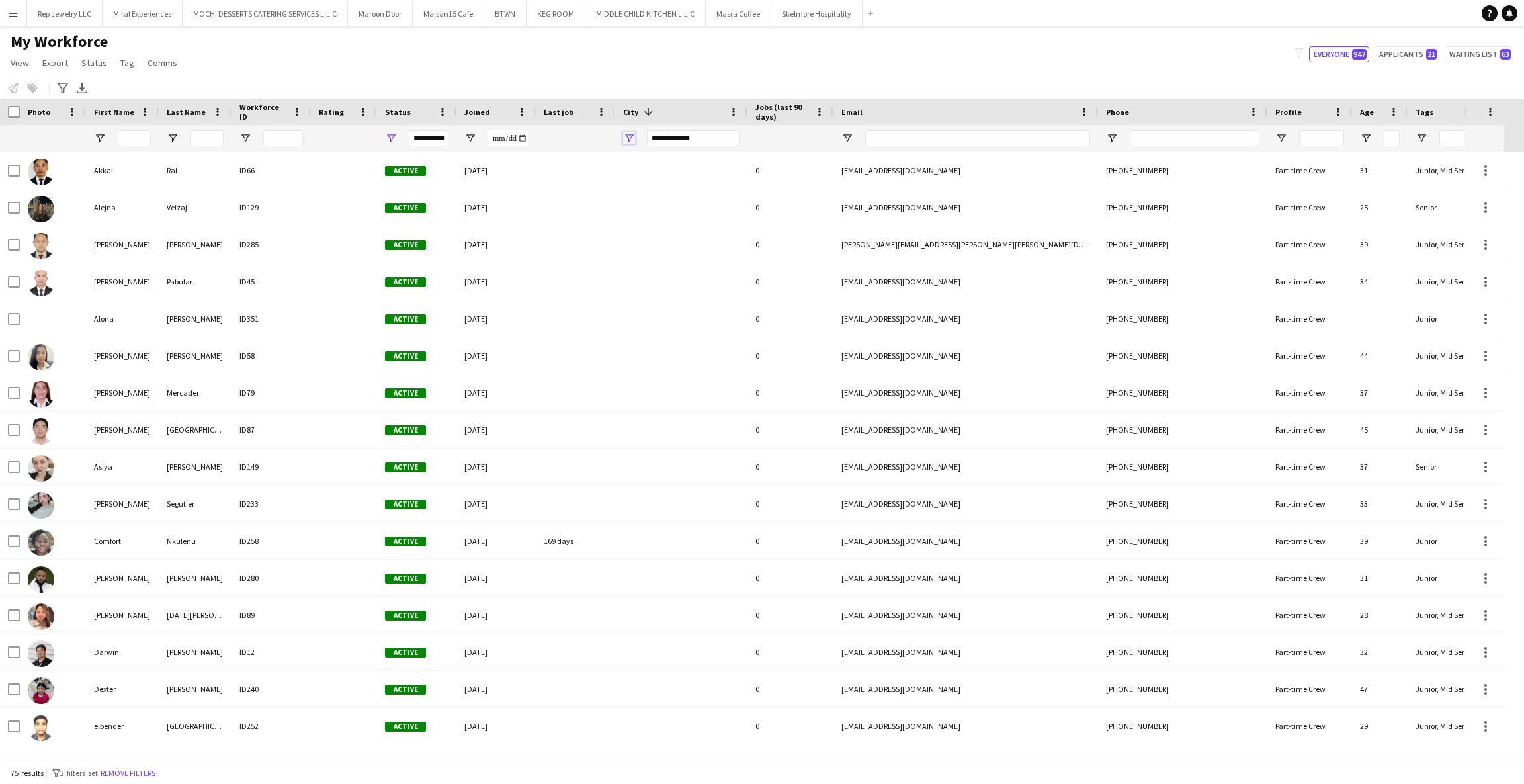
click at [628, 143] on span "Open Filter Menu" at bounding box center [628, 138] width 12 height 12
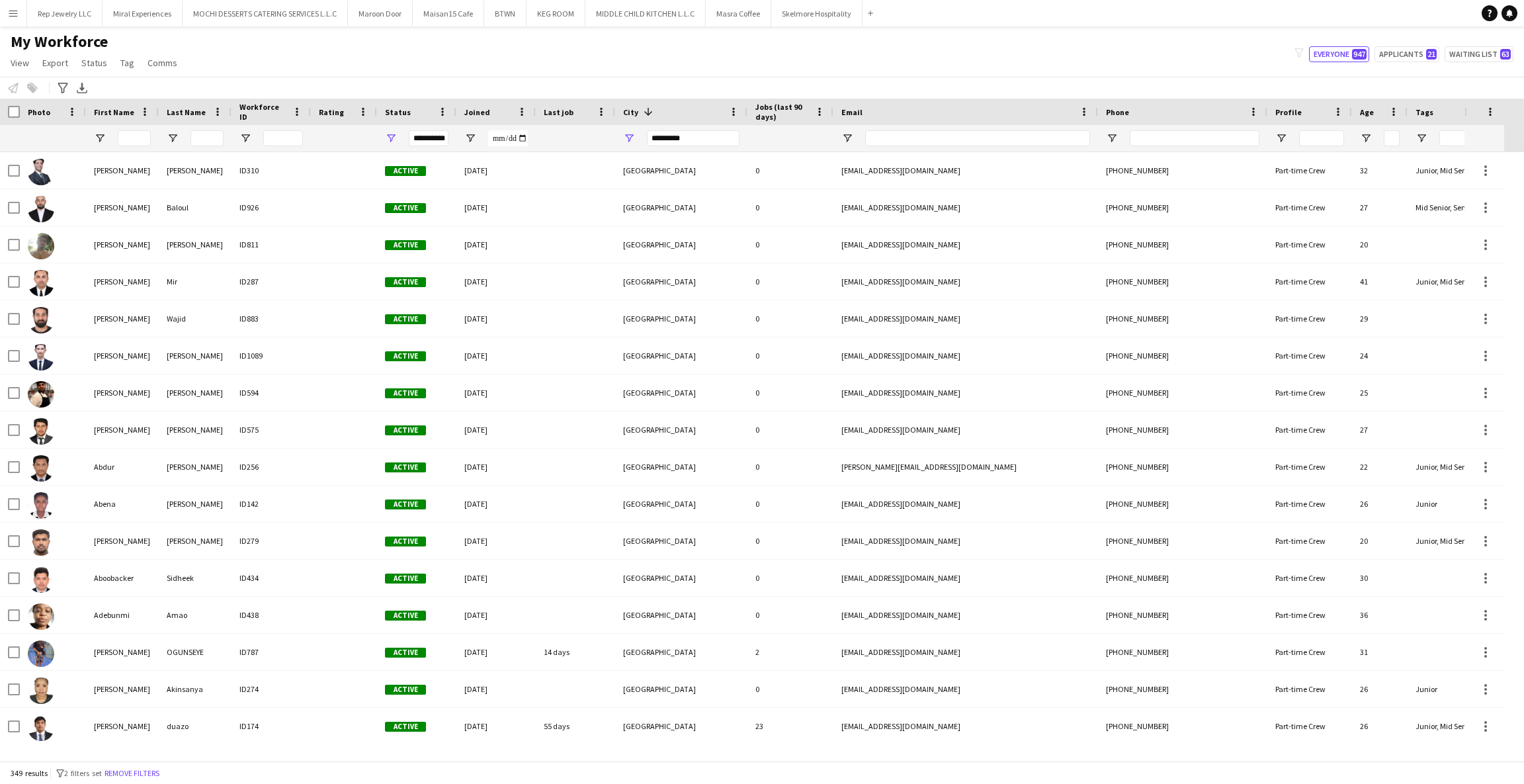
click at [680, 78] on div "Notify workforce Add to tag Select at least one crew to tag him or her. Advance…" at bounding box center [762, 87] width 1524 height 22
click at [633, 140] on span "Open Filter Menu" at bounding box center [628, 138] width 12 height 12
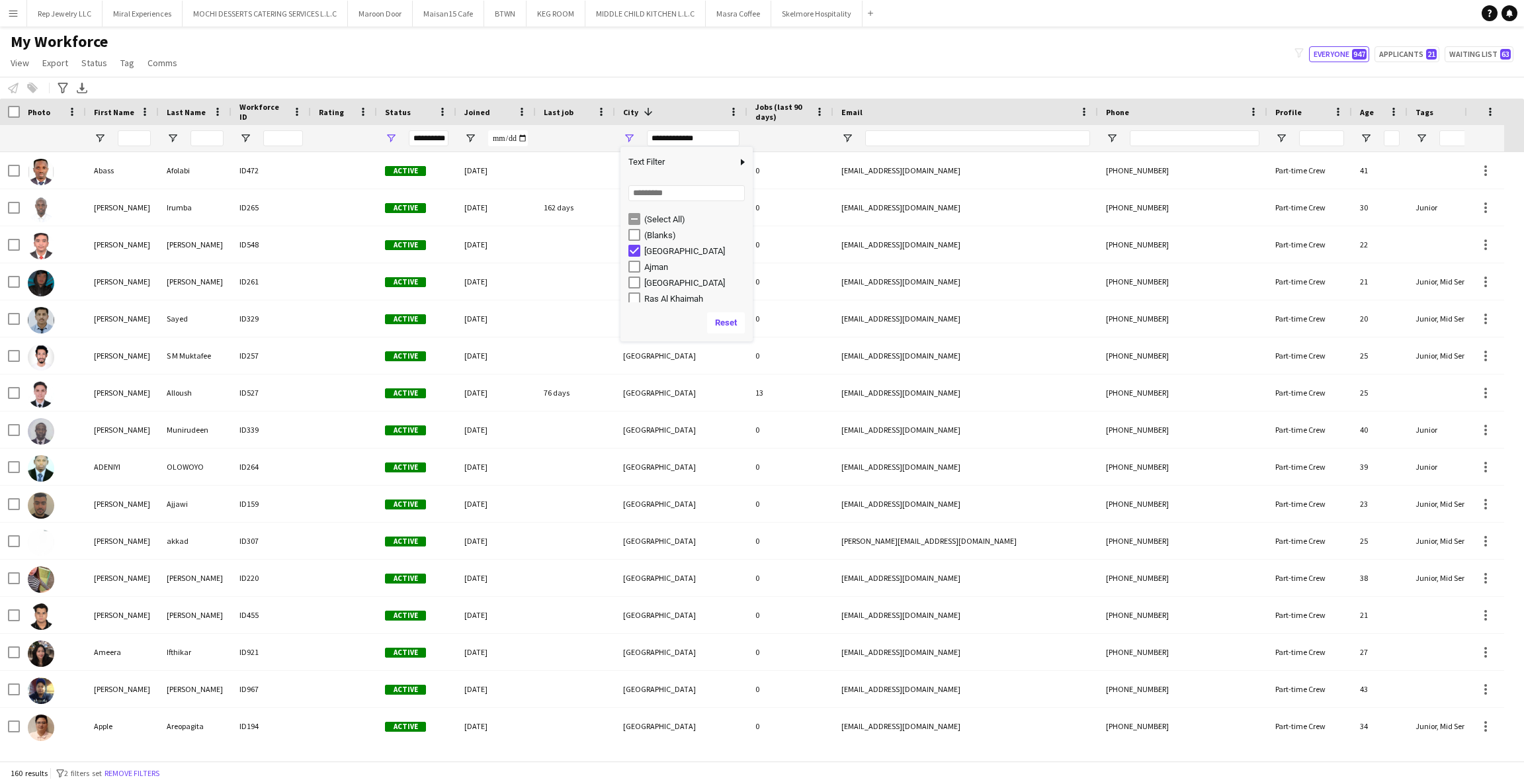
click at [717, 70] on div "My Workforce View Views Default view New view Update view Delete view Edit name…" at bounding box center [762, 54] width 1524 height 45
click at [630, 135] on span "Open Filter Menu" at bounding box center [628, 138] width 12 height 12
click at [644, 223] on div "(Select All)" at bounding box center [697, 219] width 105 height 10
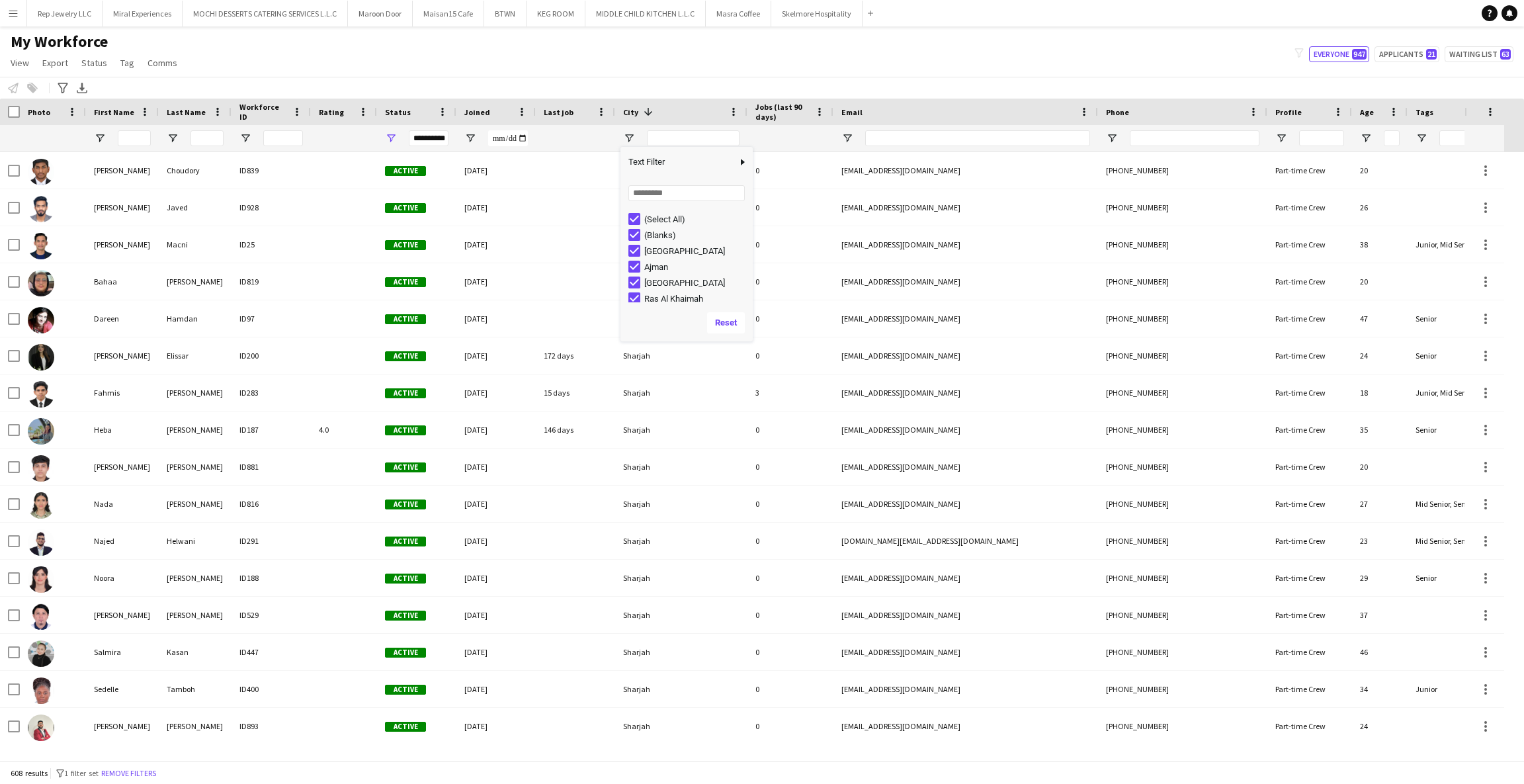
click at [641, 235] on div "(Blanks)" at bounding box center [690, 235] width 124 height 16
click at [643, 221] on div "(Select All)" at bounding box center [690, 219] width 124 height 16
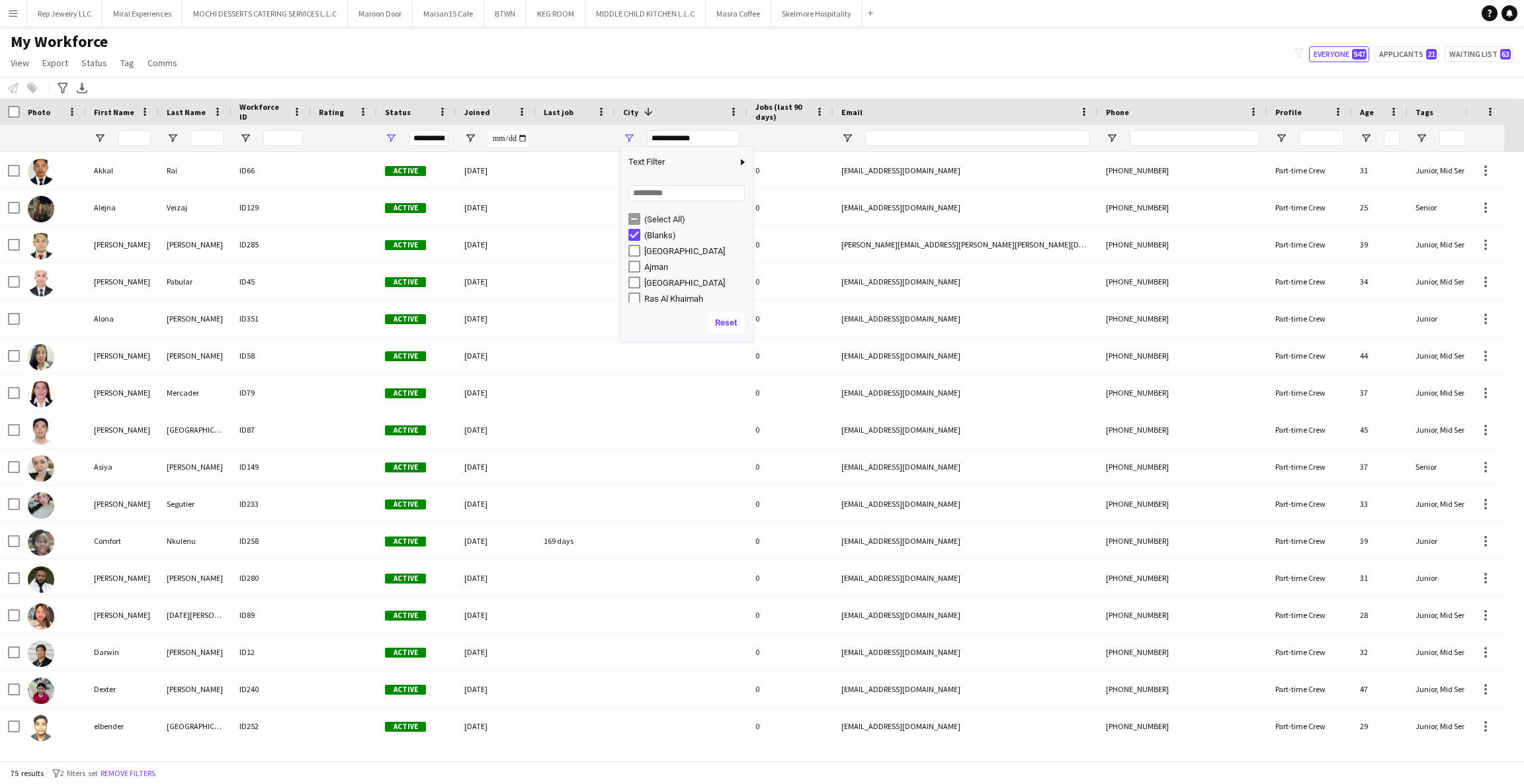
click at [669, 77] on div "Notify workforce Add to tag Select at least one crew to tag him or her. Advance…" at bounding box center [762, 87] width 1524 height 22
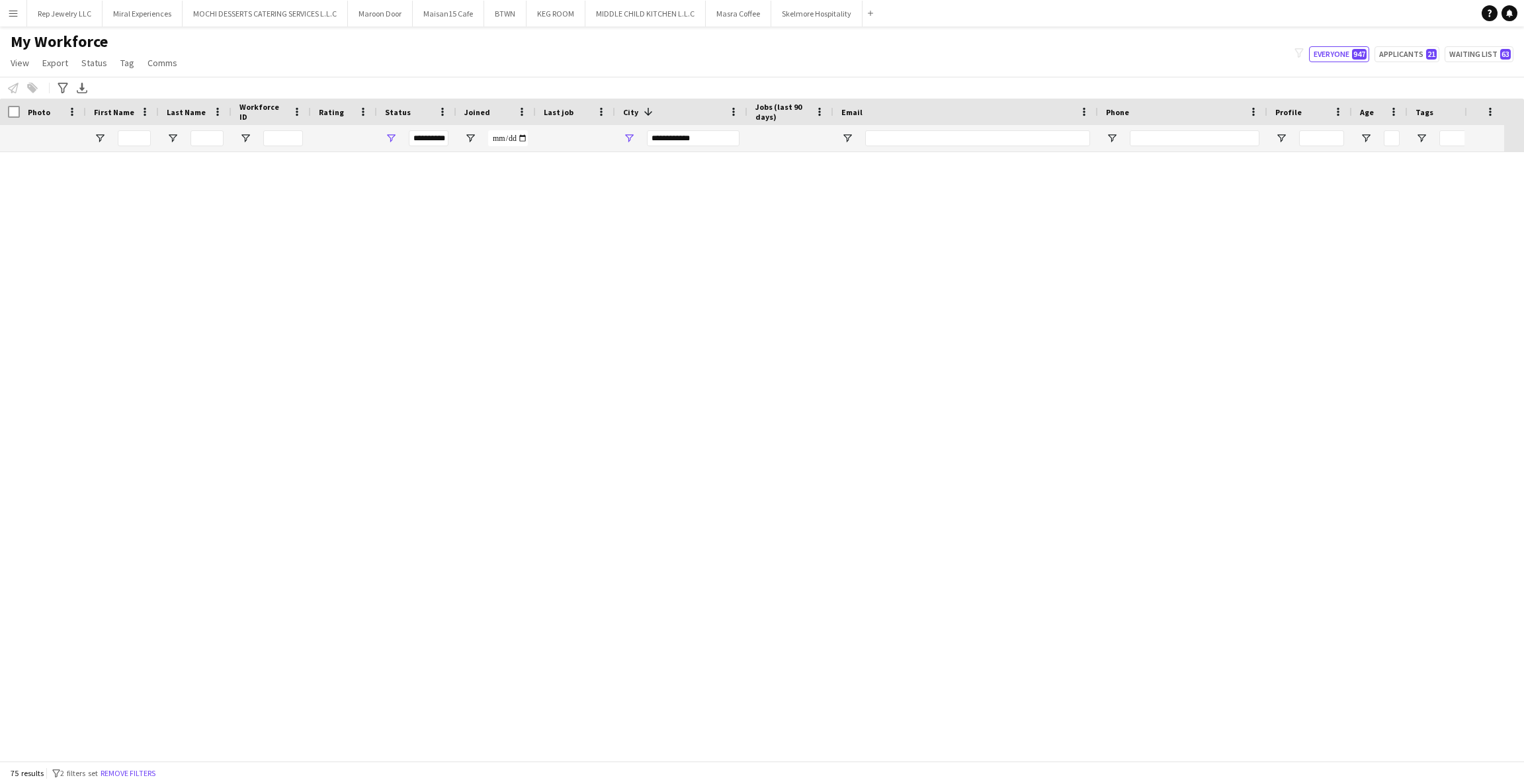
scroll to position [0, 0]
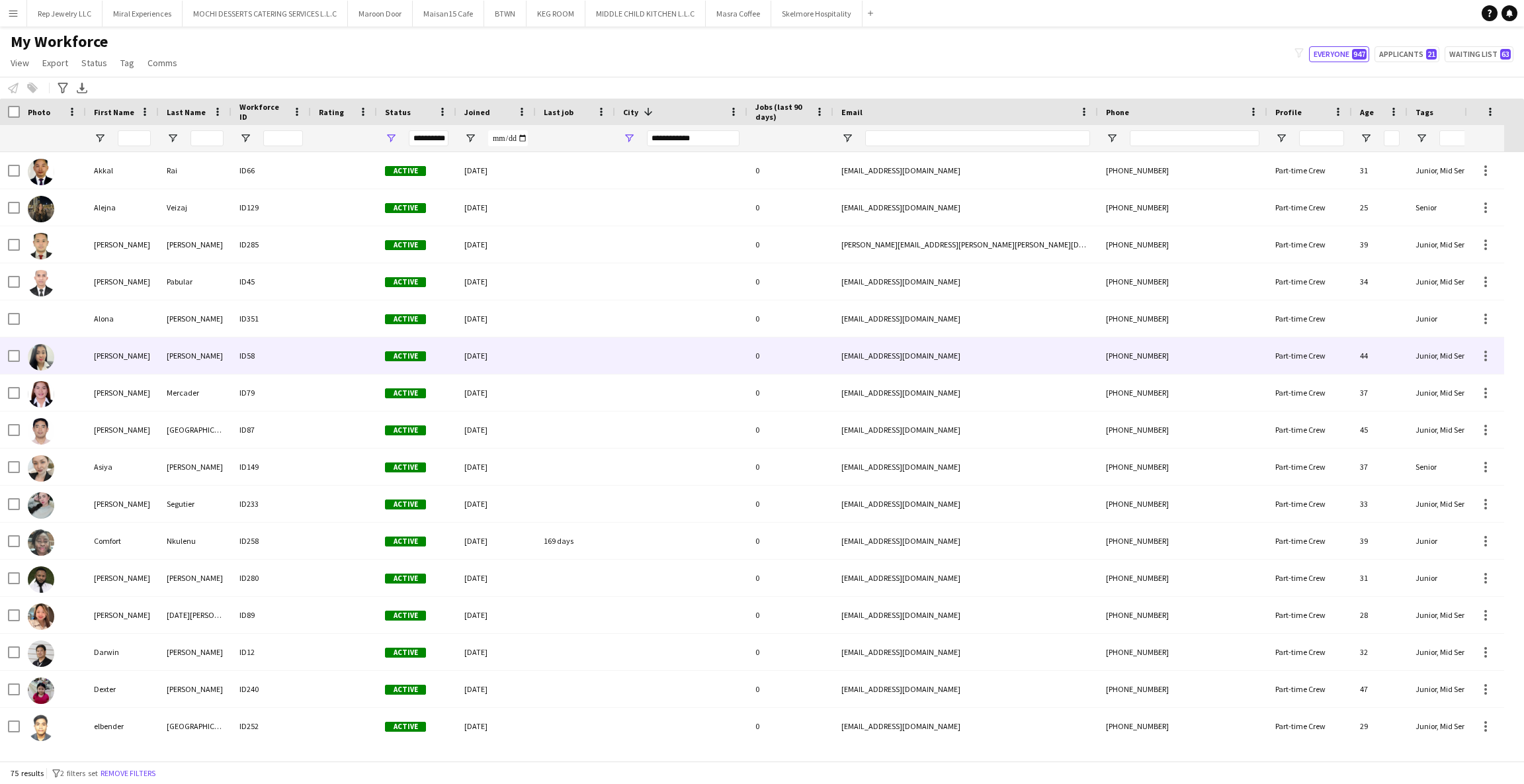
click at [161, 360] on div "[PERSON_NAME]" at bounding box center [195, 355] width 73 height 36
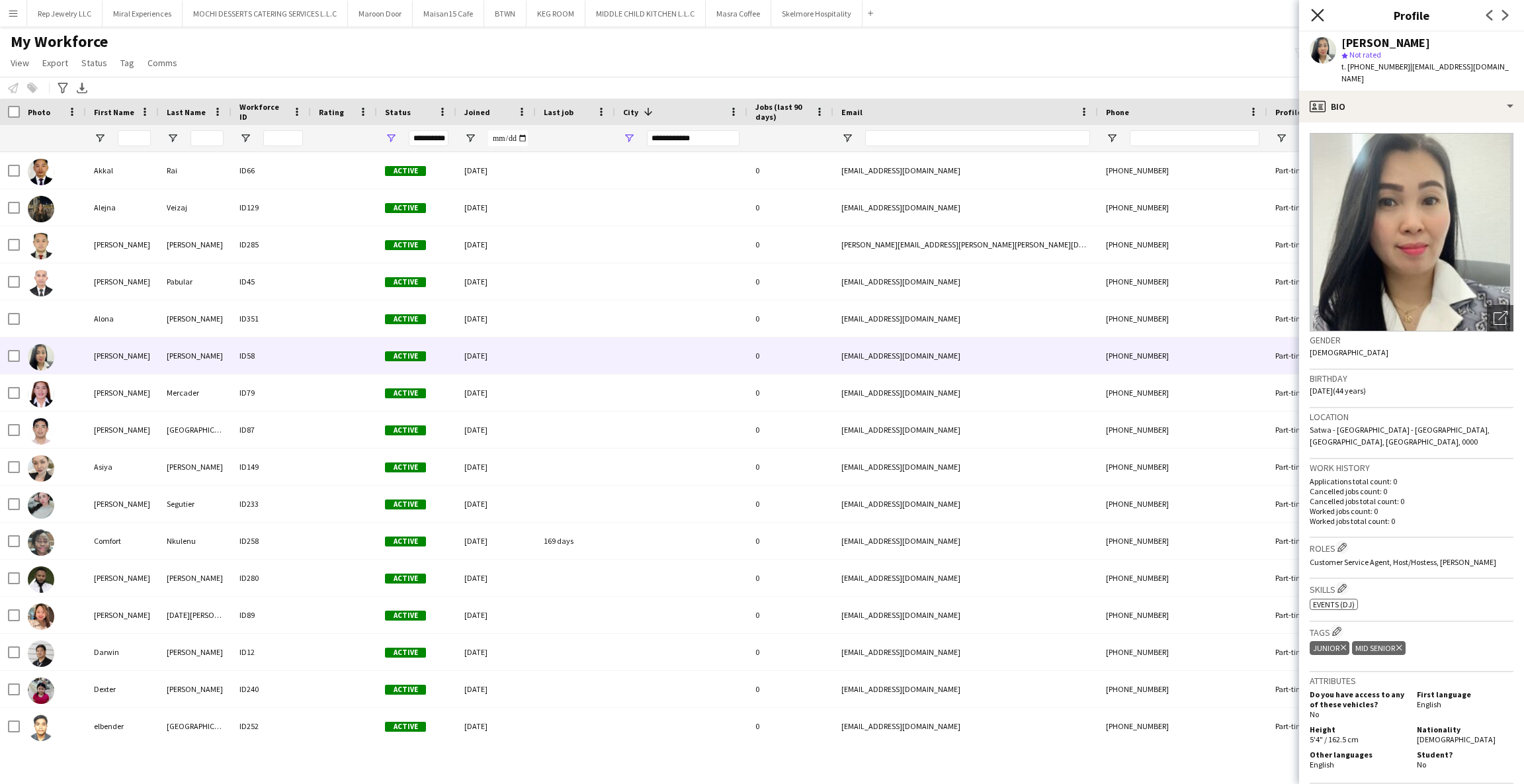
click at [1318, 15] on icon at bounding box center [1318, 15] width 13 height 13
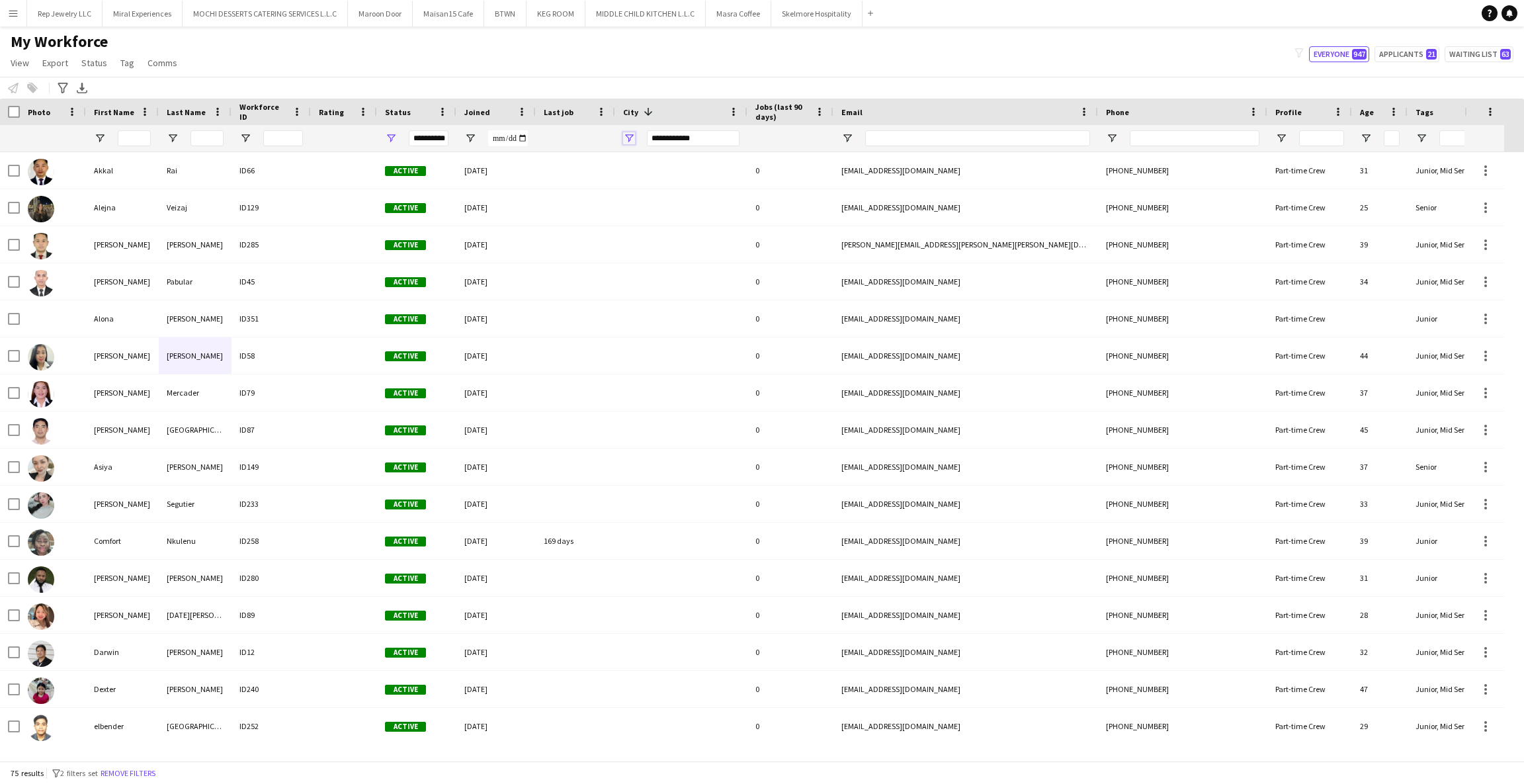
click at [626, 132] on span "Open Filter Menu" at bounding box center [628, 138] width 12 height 12
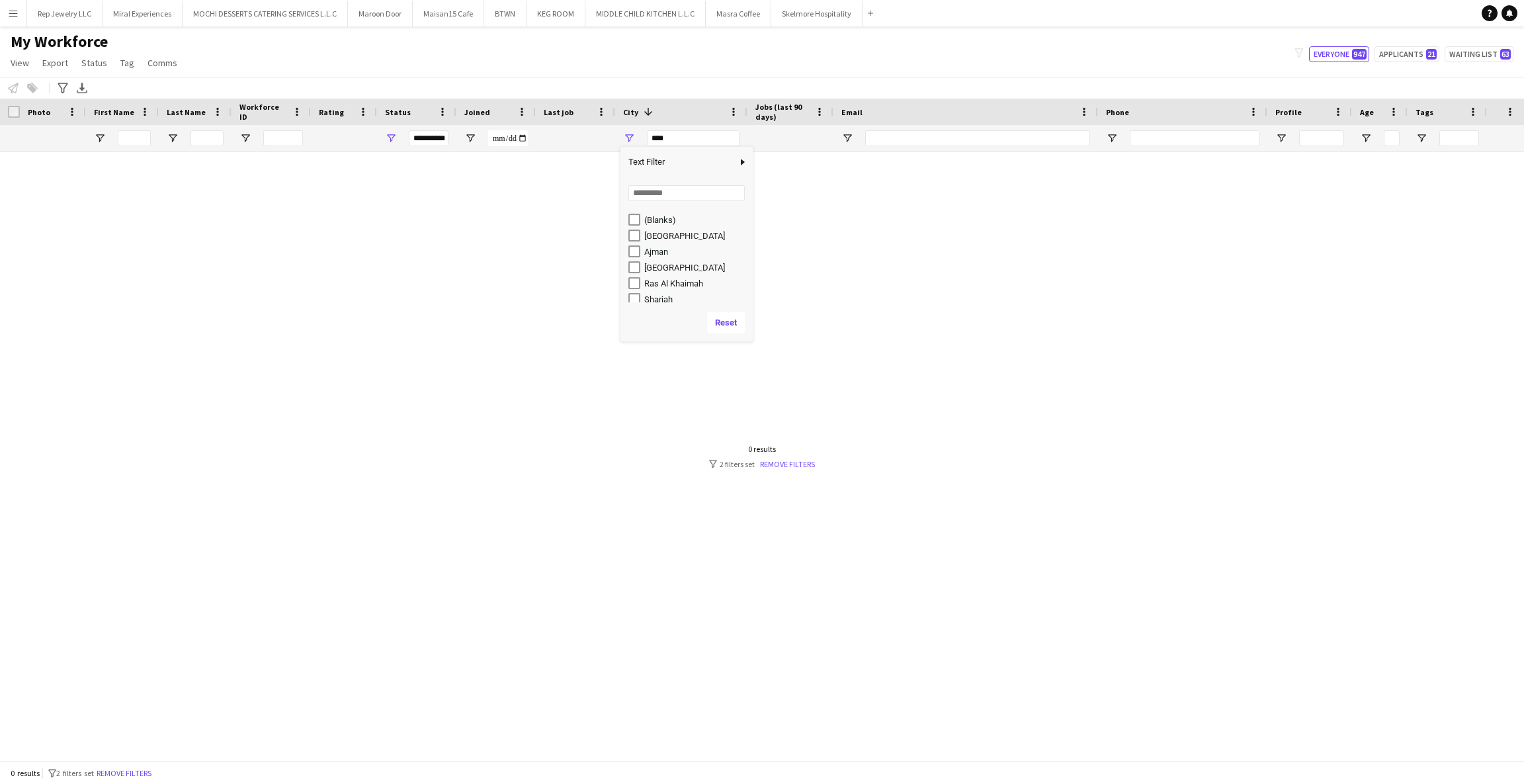
scroll to position [19, 0]
click at [633, 287] on div "Sharjah" at bounding box center [690, 296] width 124 height 16
type input "**********"
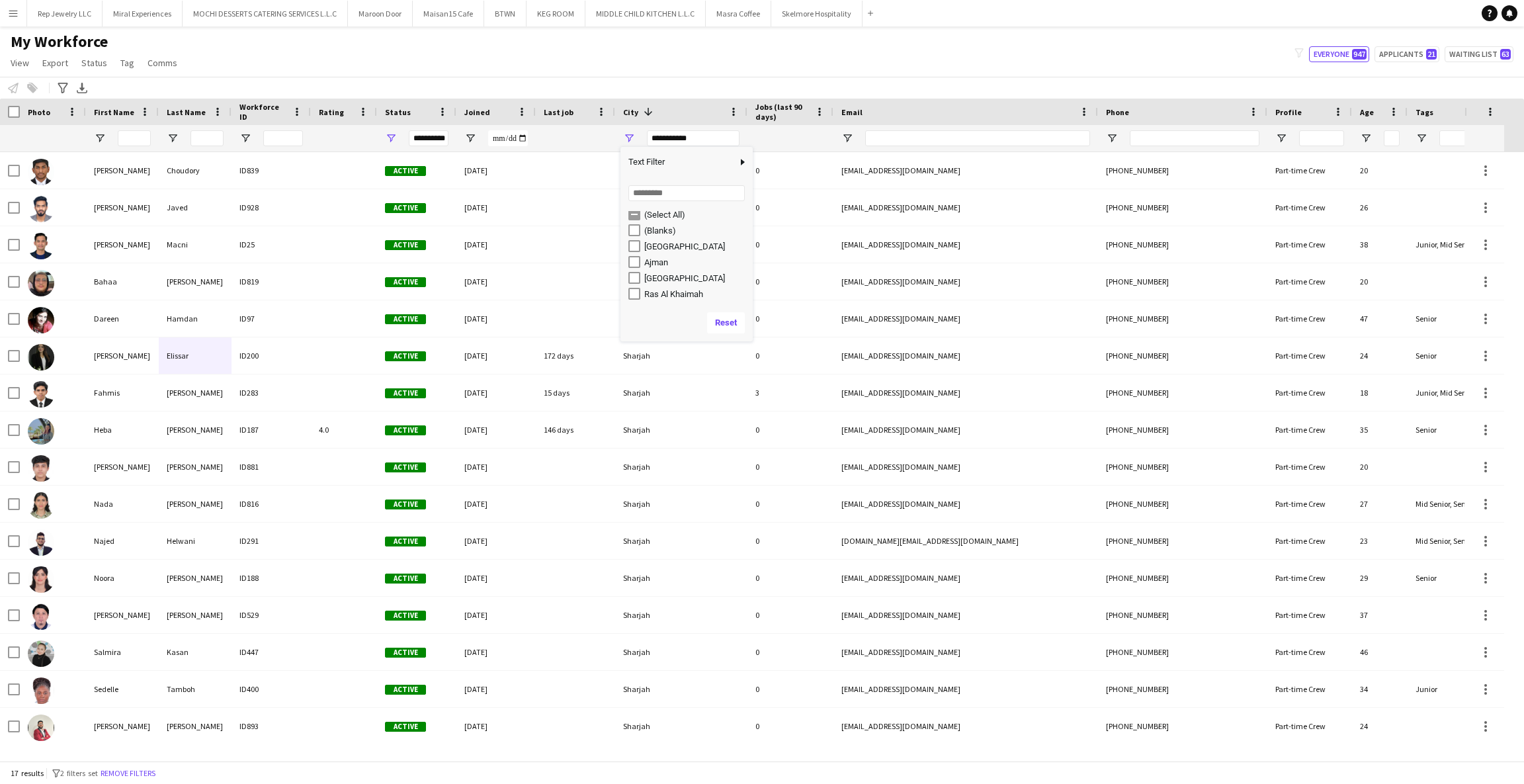
scroll to position [0, 0]
click at [643, 219] on div "(Select All)" at bounding box center [690, 219] width 124 height 16
type input "**********"
click at [646, 218] on div "(Select All)" at bounding box center [697, 219] width 105 height 10
type input "**********"
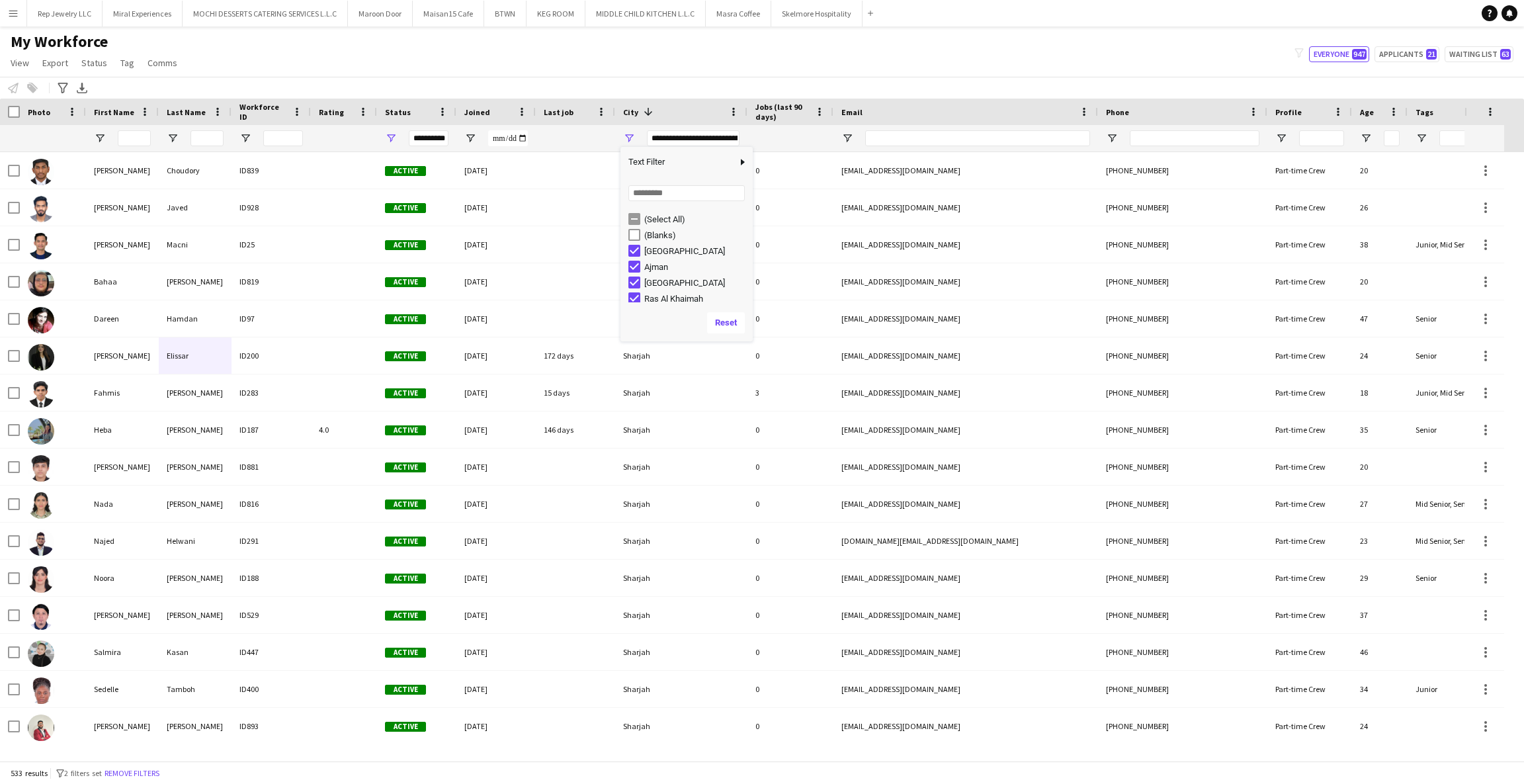
click at [662, 217] on div "(Select All)" at bounding box center [697, 219] width 105 height 10
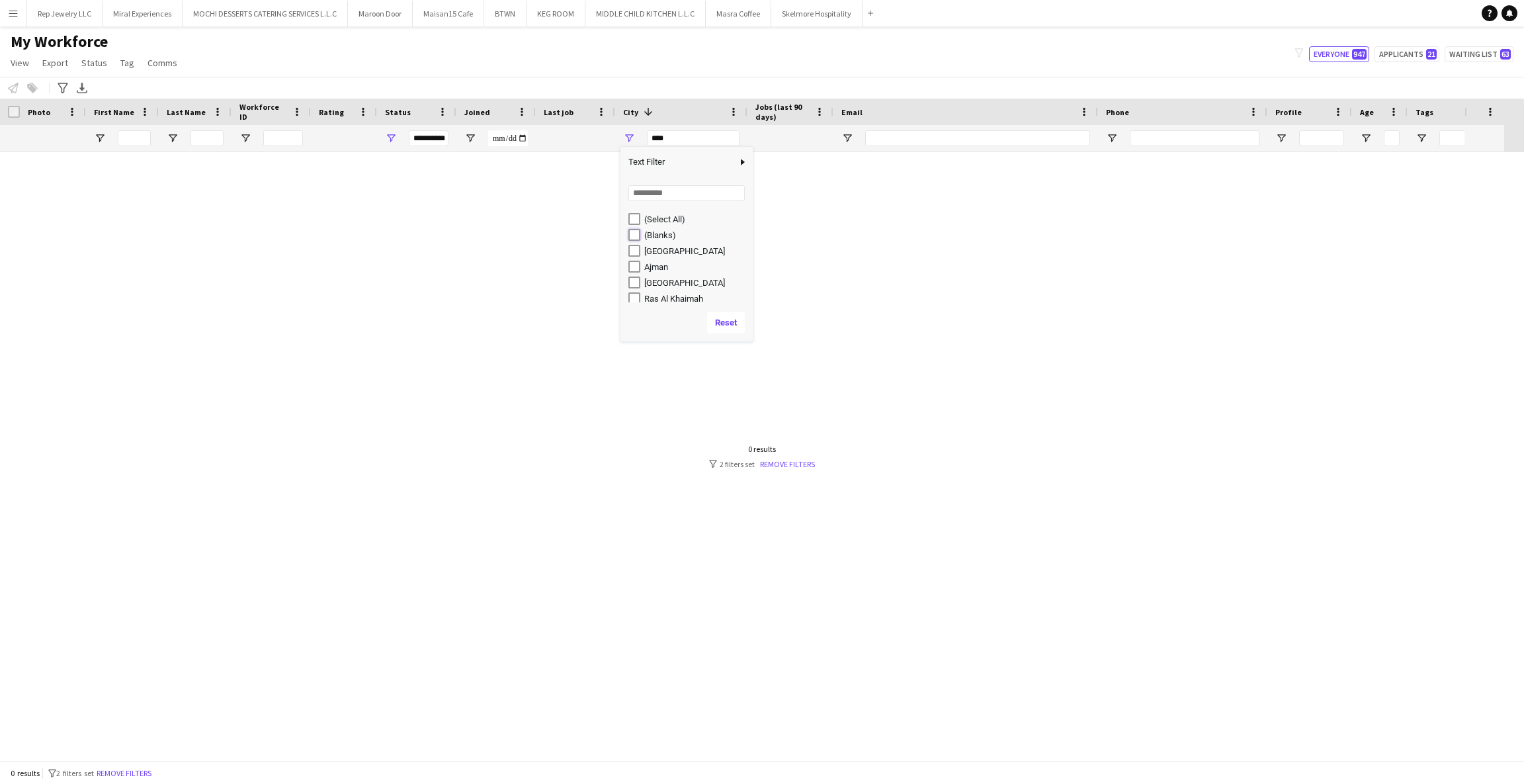
type input "**********"
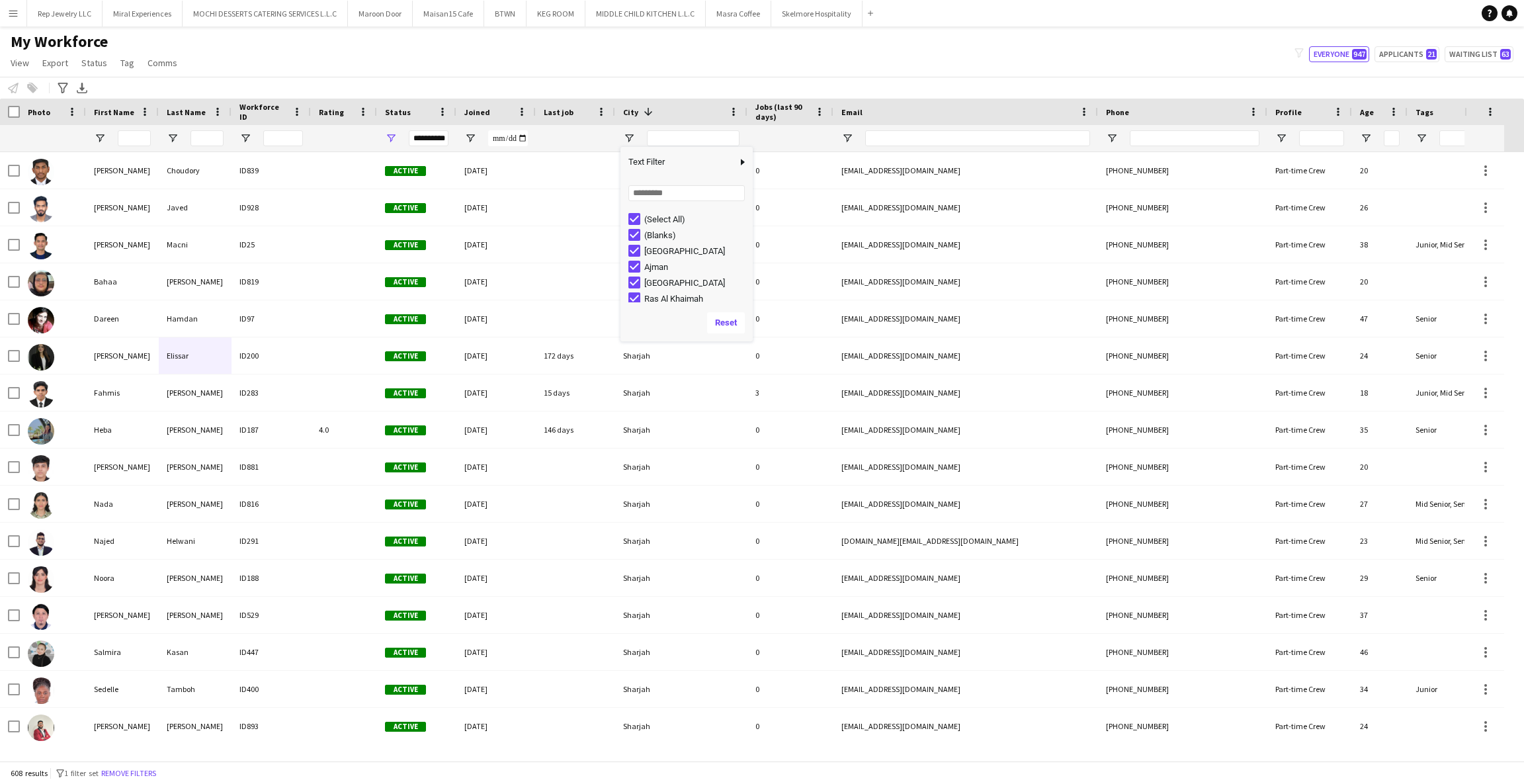
click at [733, 77] on div "Notify workforce Add to tag Select at least one crew to tag him or her. Advance…" at bounding box center [762, 87] width 1524 height 22
click at [391, 136] on span "Open Filter Menu" at bounding box center [390, 138] width 12 height 12
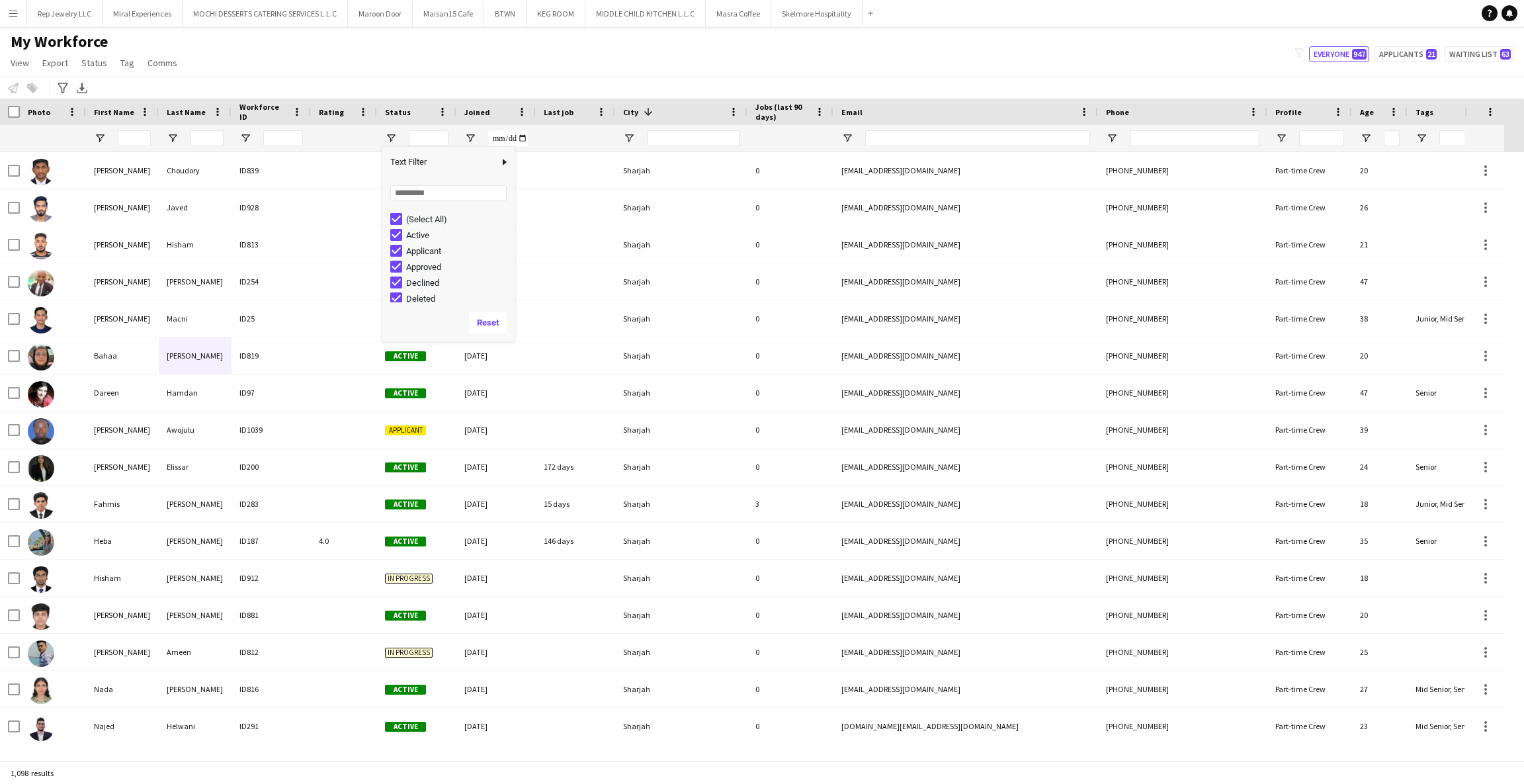
click at [506, 78] on div "Notify workforce Add to tag Select at least one crew to tag him or her. Advance…" at bounding box center [762, 87] width 1524 height 22
drag, startPoint x: 54, startPoint y: 775, endPoint x: 11, endPoint y: 778, distance: 43.1
click at [11, 778] on div "1,098 results" at bounding box center [762, 772] width 1524 height 23
click at [386, 136] on span "Open Filter Menu" at bounding box center [390, 138] width 12 height 12
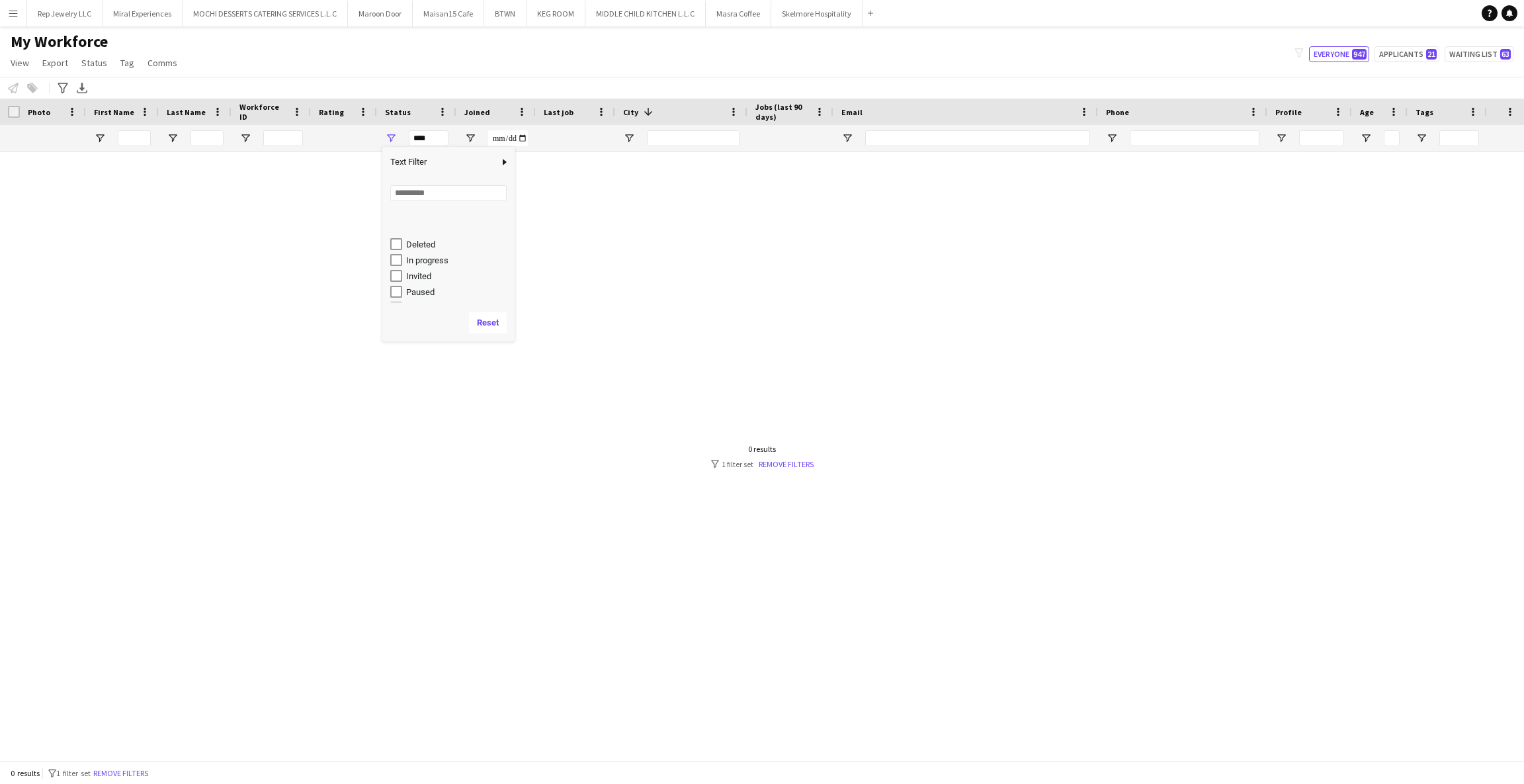
scroll to position [83, 0]
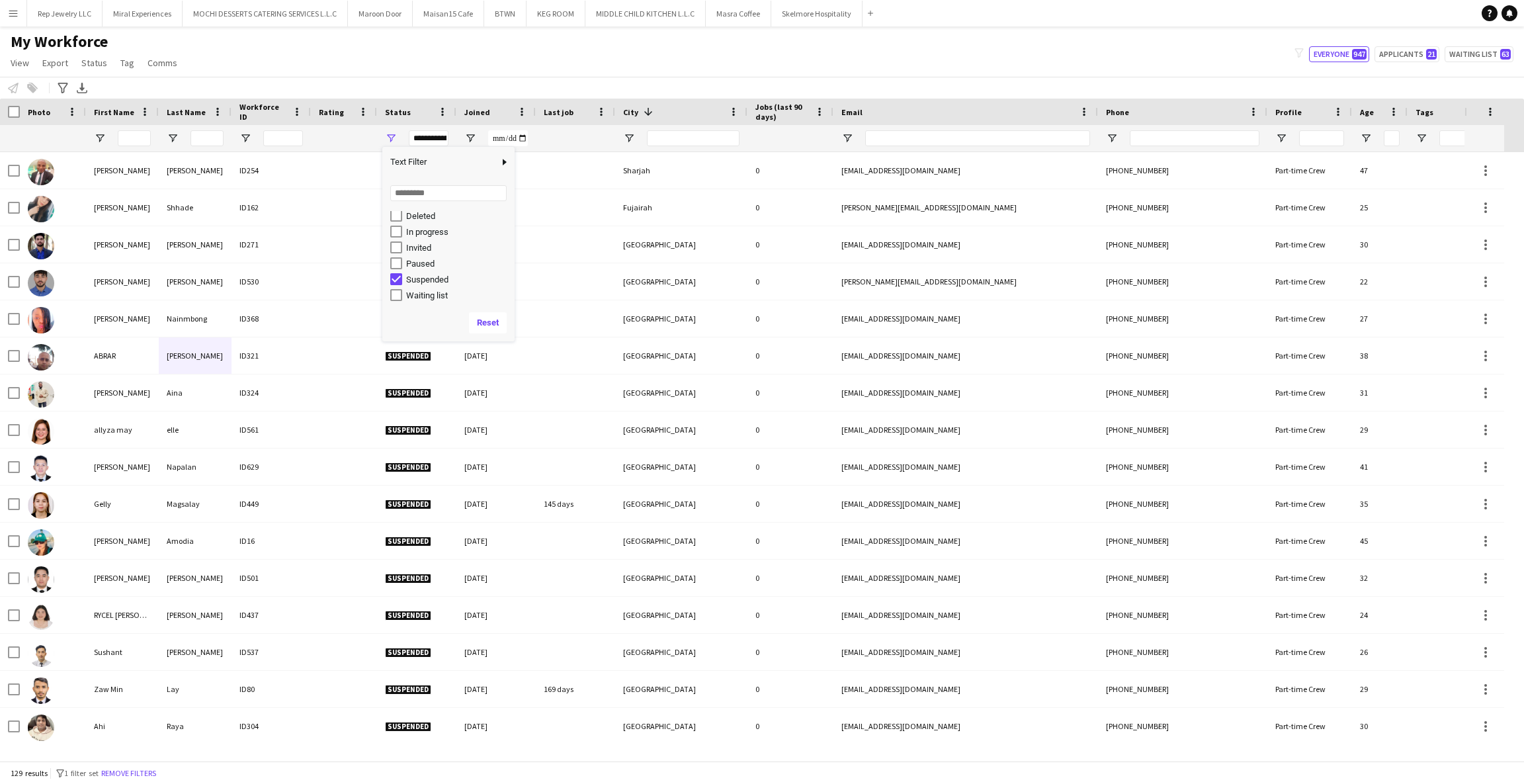
click at [497, 46] on div "My Workforce View Views Default view New view Update view Delete view Edit name…" at bounding box center [762, 54] width 1524 height 45
click at [387, 136] on span "Open Filter Menu" at bounding box center [390, 138] width 12 height 12
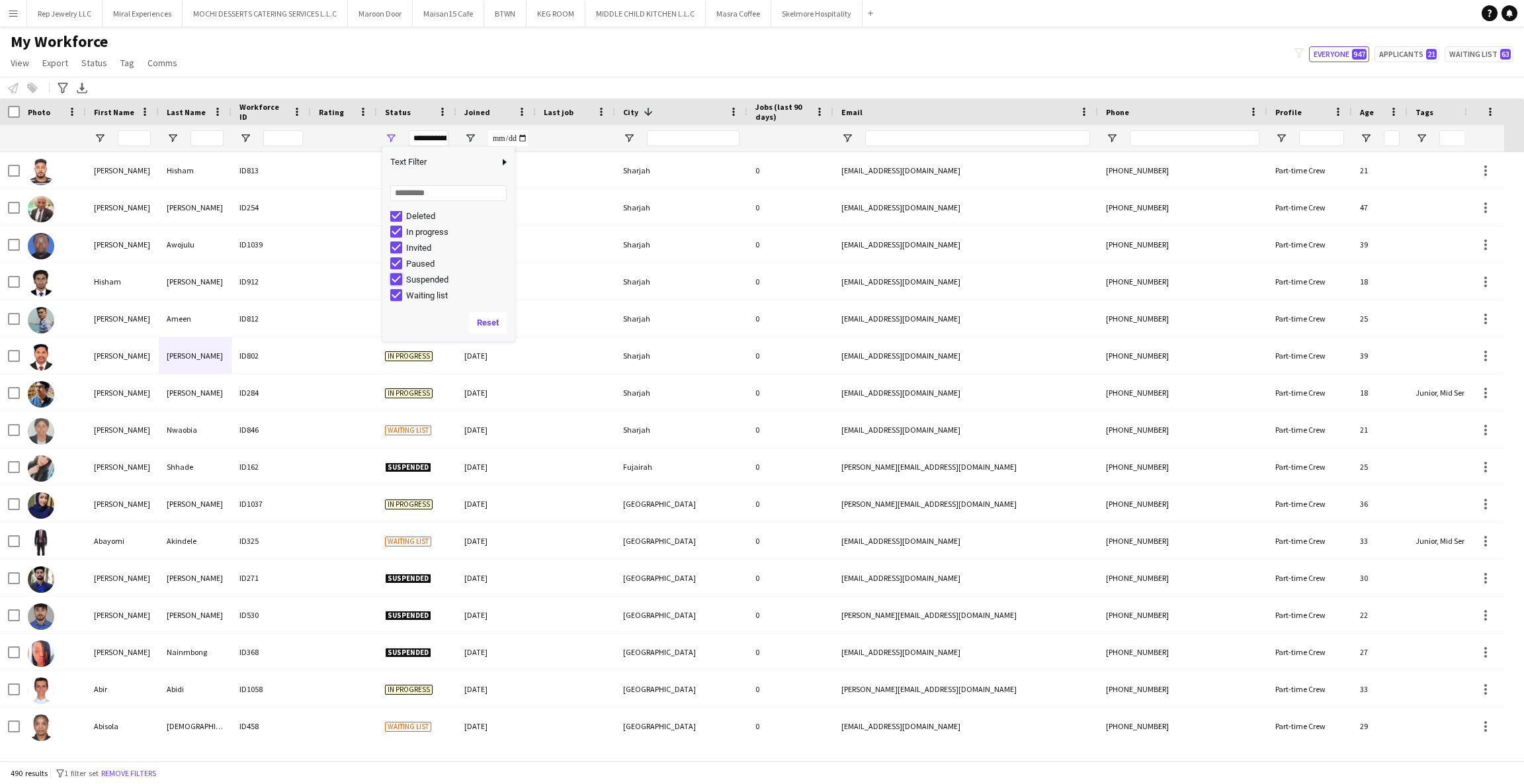
type input "**********"
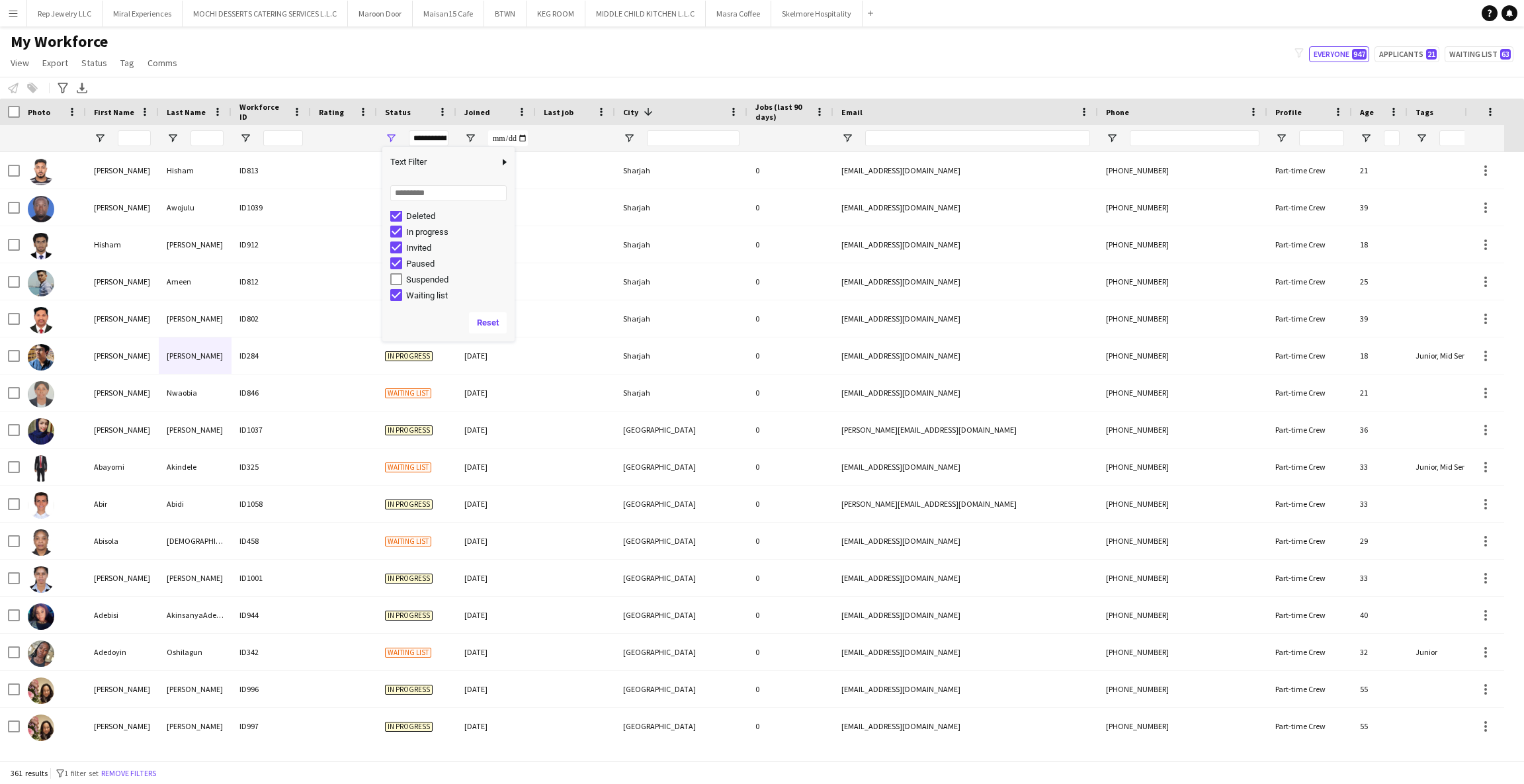
click at [545, 71] on div "My Workforce View Views Default view New view Update view Delete view Edit name…" at bounding box center [762, 54] width 1524 height 45
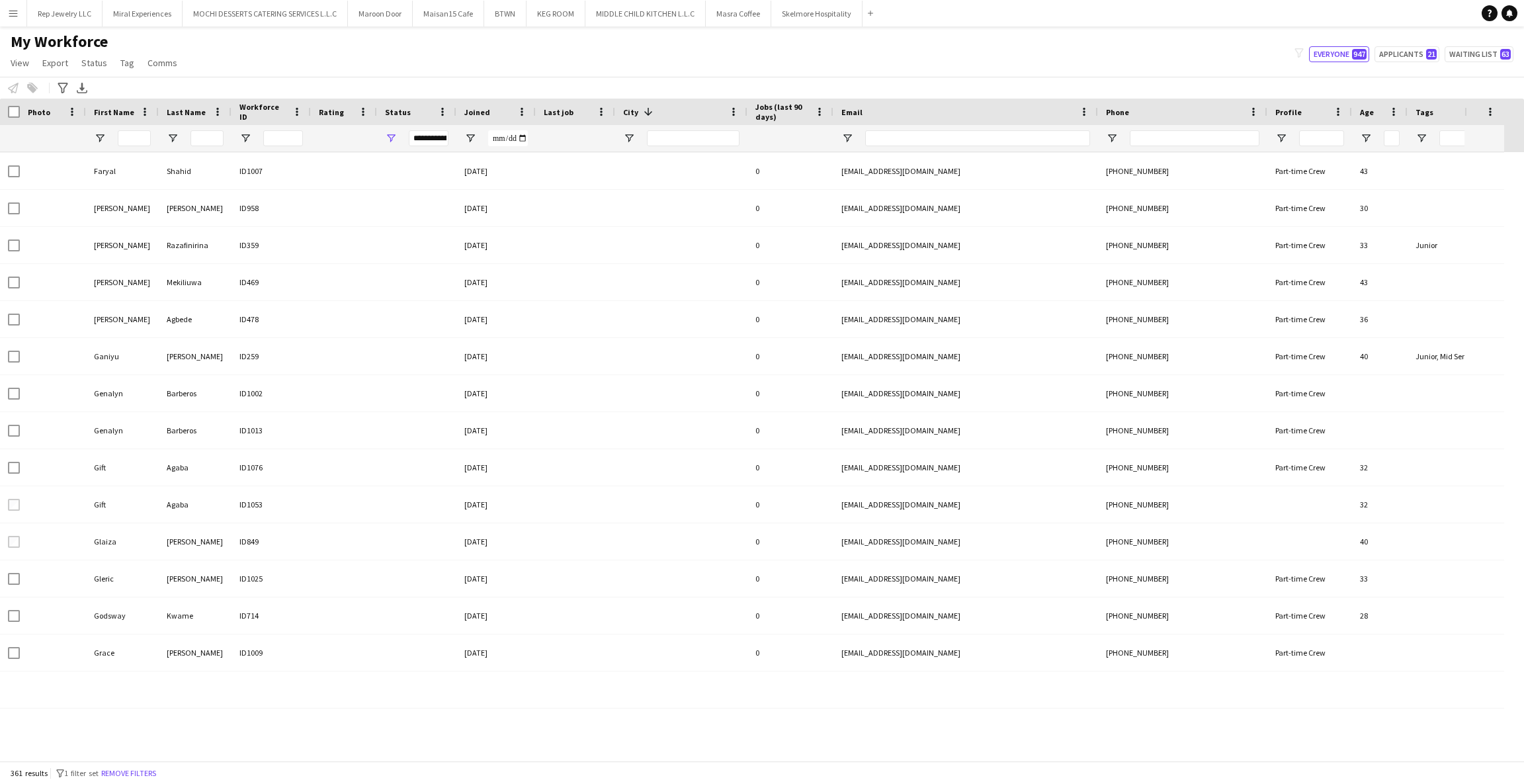
scroll to position [7779, 0]
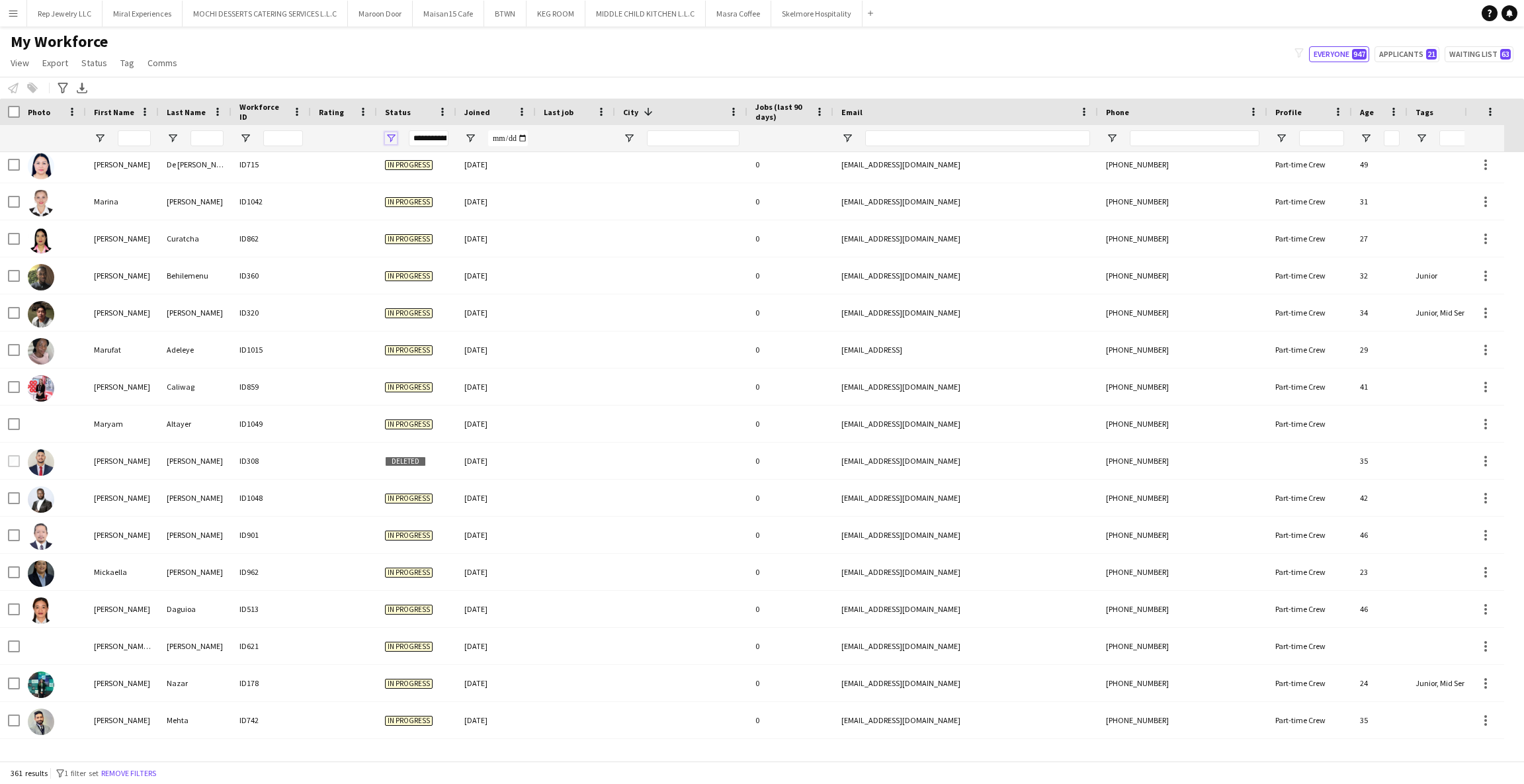
click at [388, 136] on span "Open Filter Menu" at bounding box center [390, 138] width 12 height 12
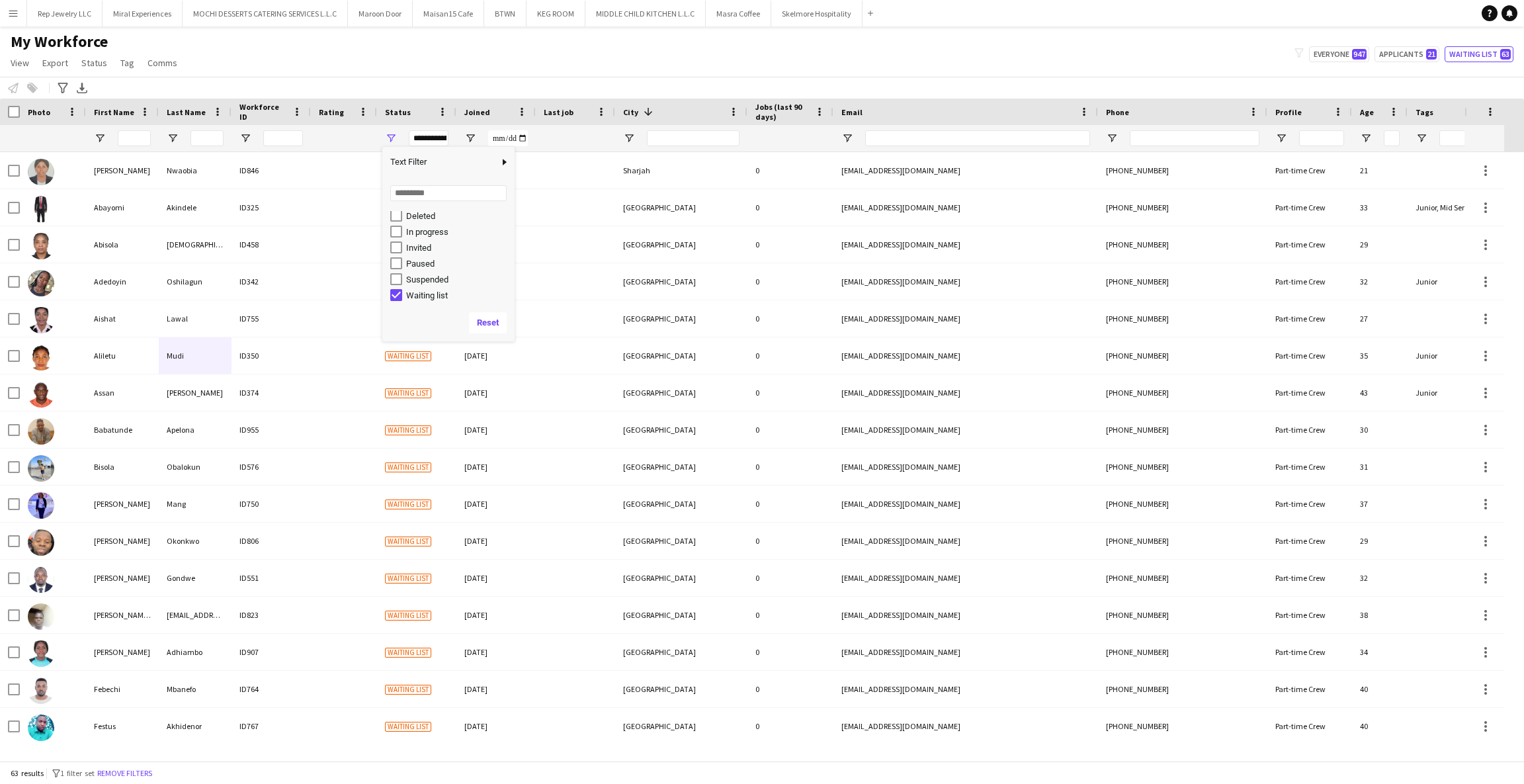
click at [527, 88] on div "Notify workforce Add to tag Select at least one crew to tag him or her. Advance…" at bounding box center [762, 87] width 1524 height 22
click at [598, 77] on div "Notify workforce Add to tag Select at least one crew to tag him or her. Advance…" at bounding box center [762, 87] width 1524 height 22
drag, startPoint x: 5, startPoint y: 770, endPoint x: 32, endPoint y: 770, distance: 27.0
click at [32, 770] on div "63 results filter-1 1 filter set Remove filters" at bounding box center [762, 772] width 1524 height 23
click at [41, 770] on div "63 results filter-1 1 filter set Remove filters" at bounding box center [762, 772] width 1524 height 23
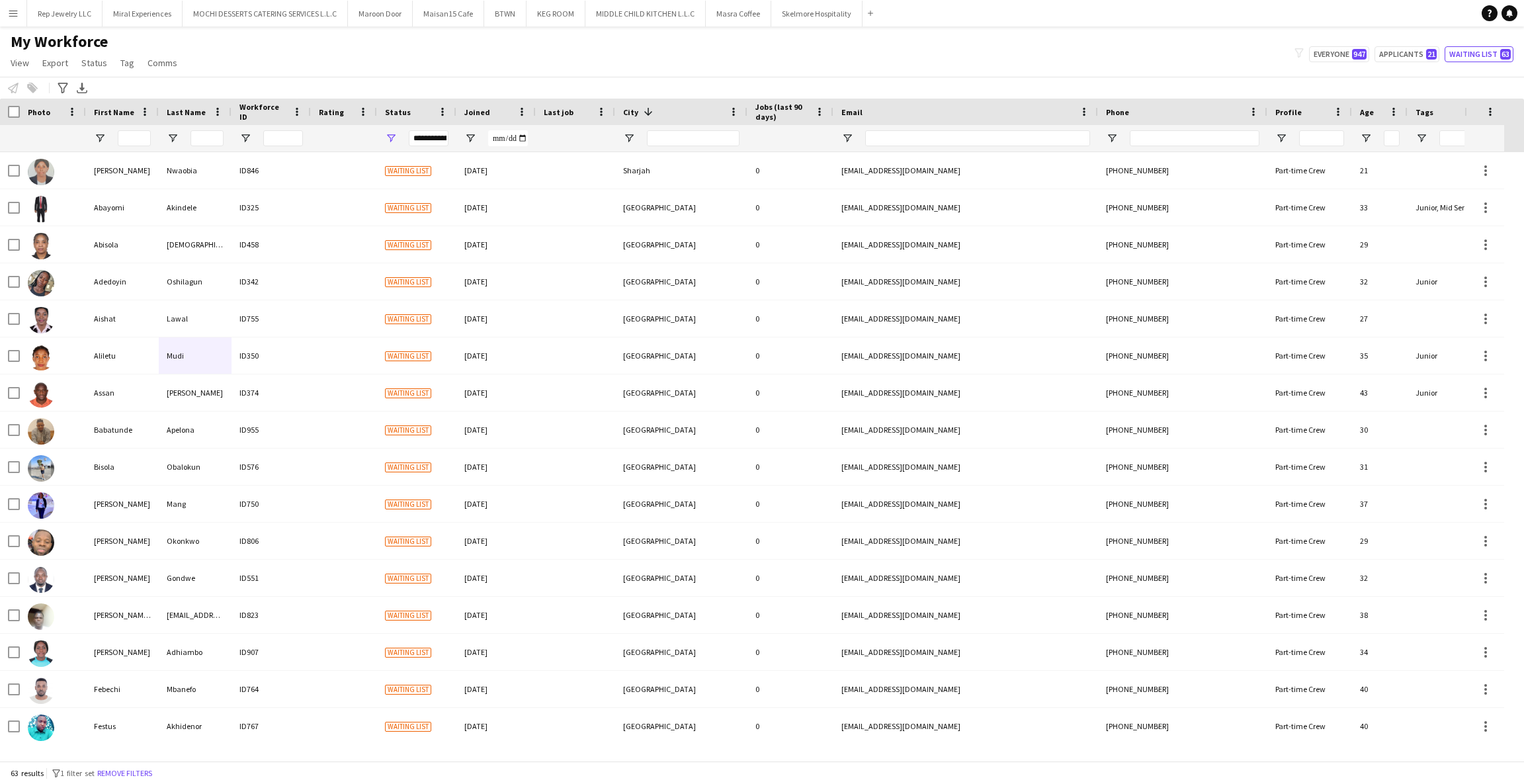
drag, startPoint x: 44, startPoint y: 770, endPoint x: 11, endPoint y: 773, distance: 33.1
click at [11, 773] on div "63 results filter-1 1 filter set Remove filters" at bounding box center [762, 772] width 1524 height 23
click at [17, 778] on div "63 results filter-1 1 filter set Remove filters" at bounding box center [762, 772] width 1524 height 23
click at [388, 142] on span "Open Filter Menu" at bounding box center [390, 138] width 12 height 12
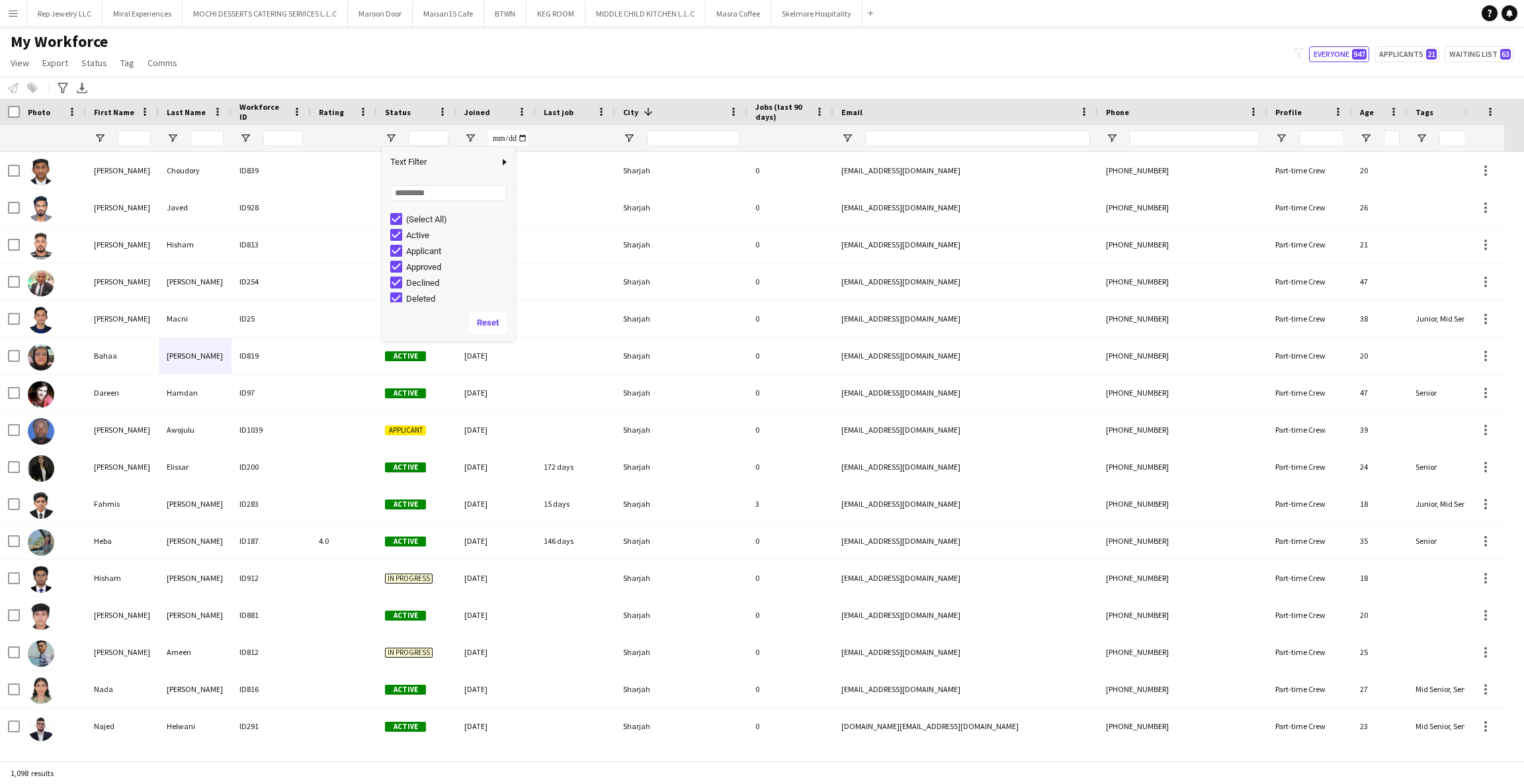
click at [526, 63] on div "My Workforce View Views Default view New view Update view Delete view Edit name…" at bounding box center [762, 54] width 1524 height 45
click at [388, 135] on span "Open Filter Menu" at bounding box center [390, 138] width 12 height 12
click at [418, 217] on div "(Select All)" at bounding box center [459, 219] width 105 height 10
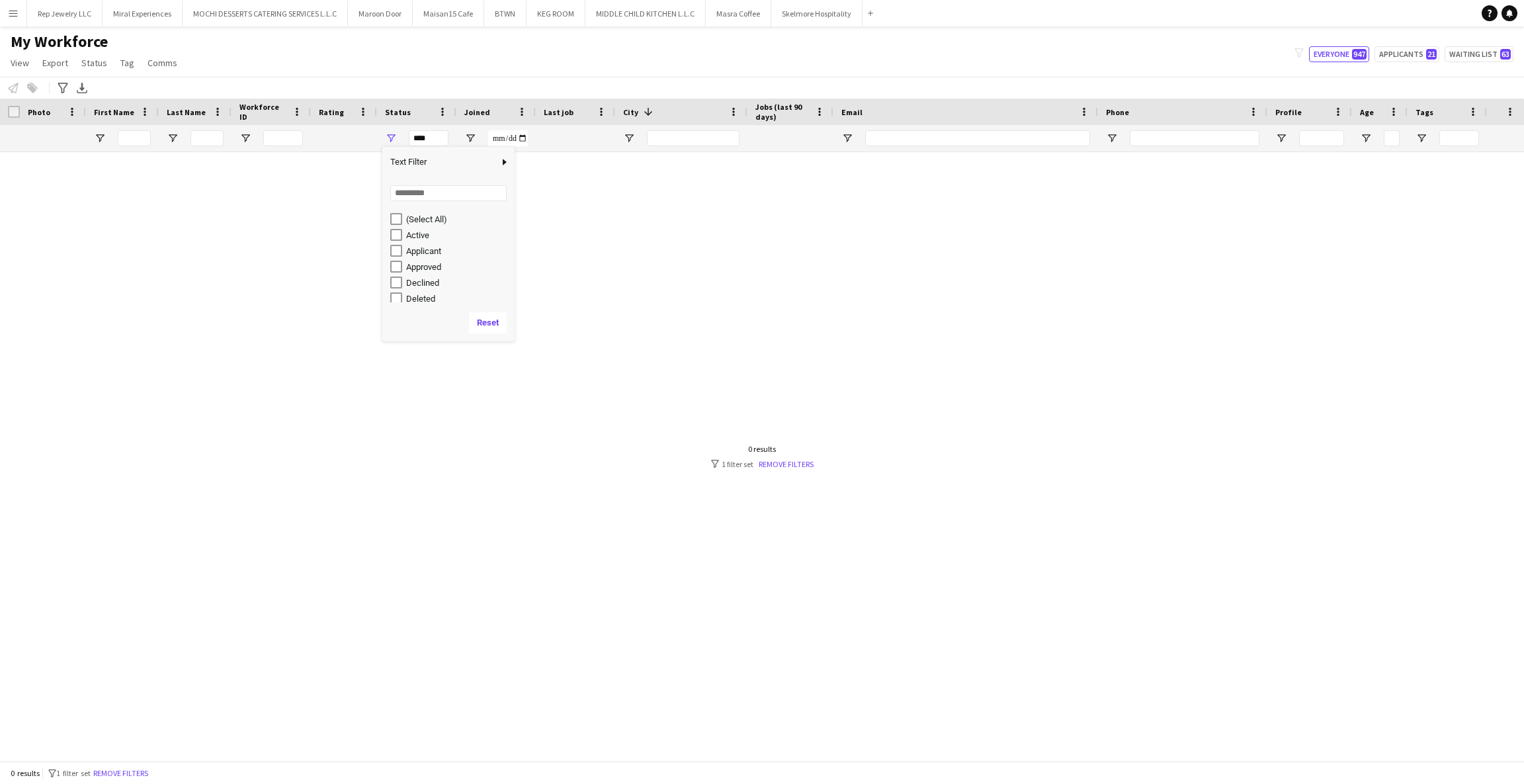
click at [539, 73] on div "My Workforce View Views Default view New view Update view Delete view Edit name…" at bounding box center [762, 54] width 1524 height 45
click at [398, 141] on div "***" at bounding box center [416, 138] width 79 height 26
click at [395, 141] on span "Open Filter Menu" at bounding box center [390, 138] width 12 height 12
type input "**********"
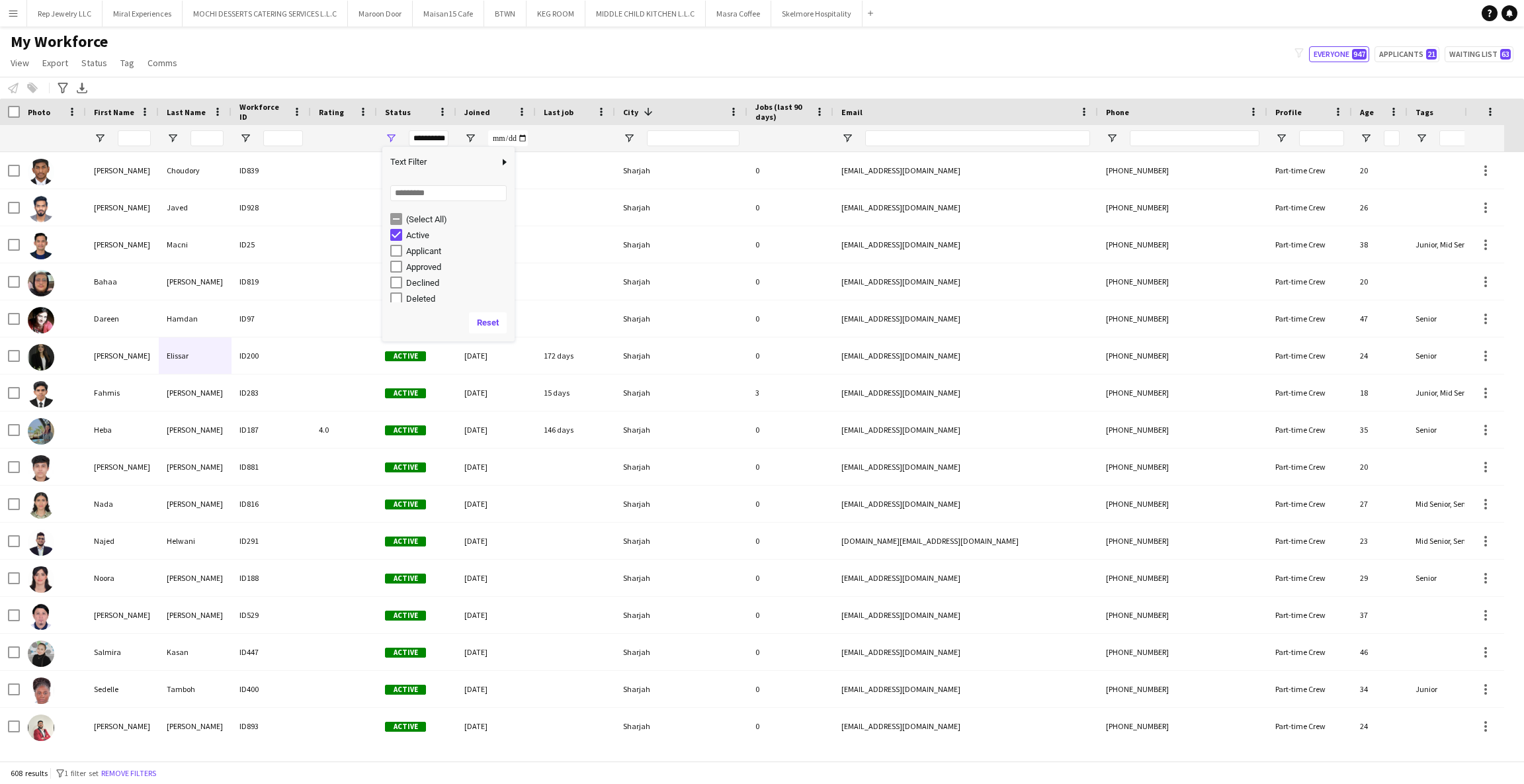
click at [547, 86] on div "Notify workforce Add to tag Select at least one crew to tag him or her. Advance…" at bounding box center [762, 87] width 1524 height 22
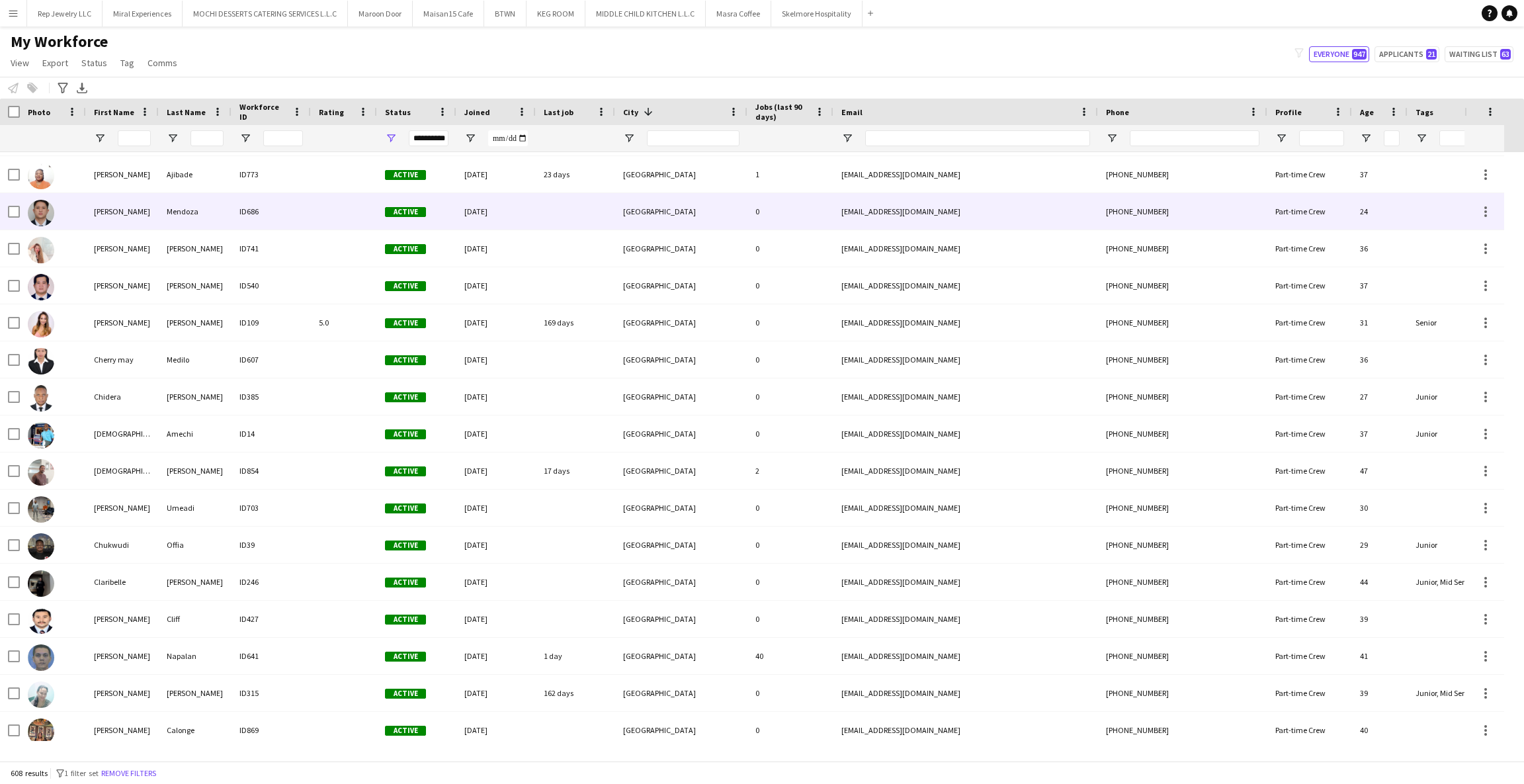
scroll to position [3478, 0]
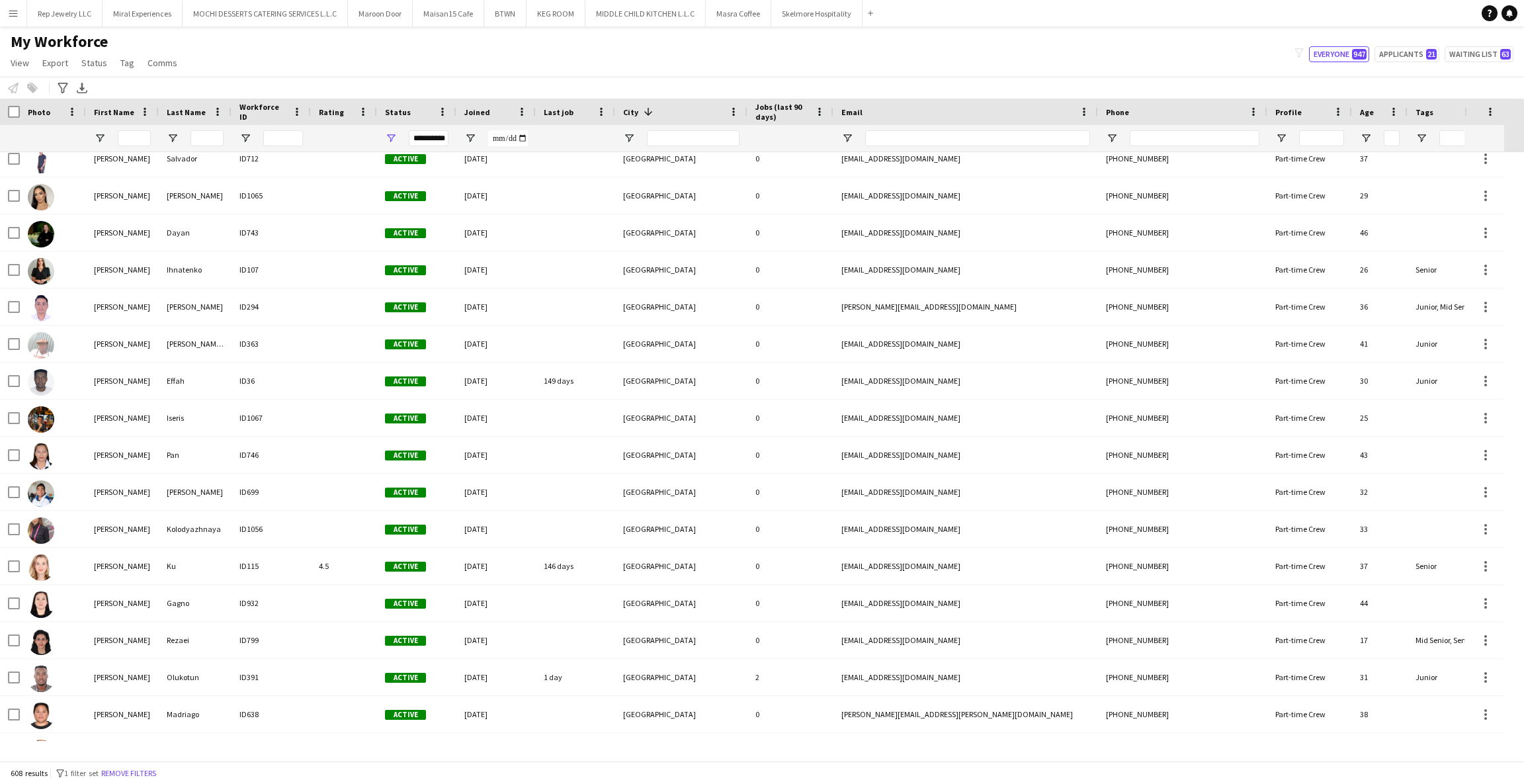
click at [965, 72] on div "My Workforce View Views Default view New view Update view Delete view Edit name…" at bounding box center [762, 54] width 1524 height 45
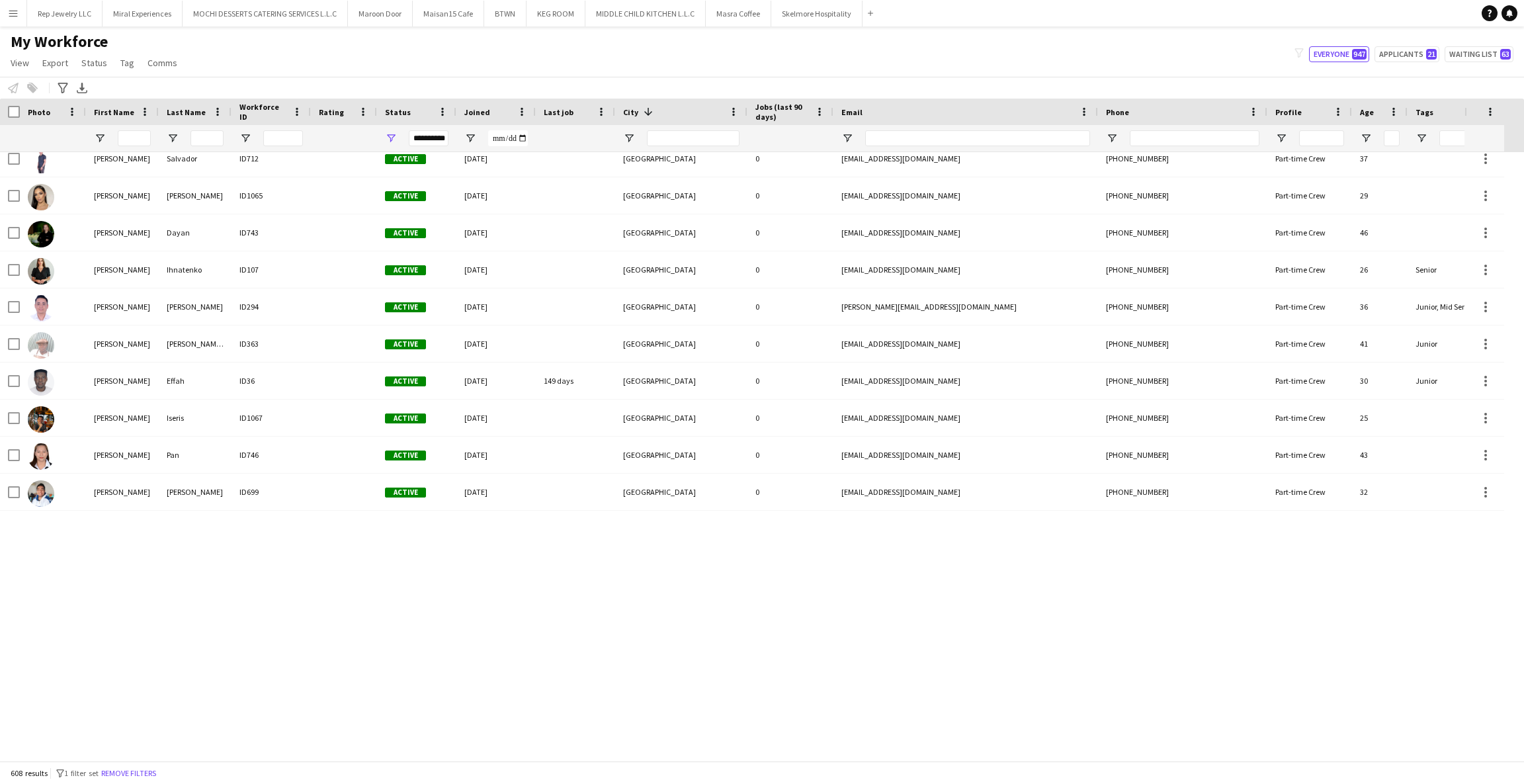
scroll to position [3591, 0]
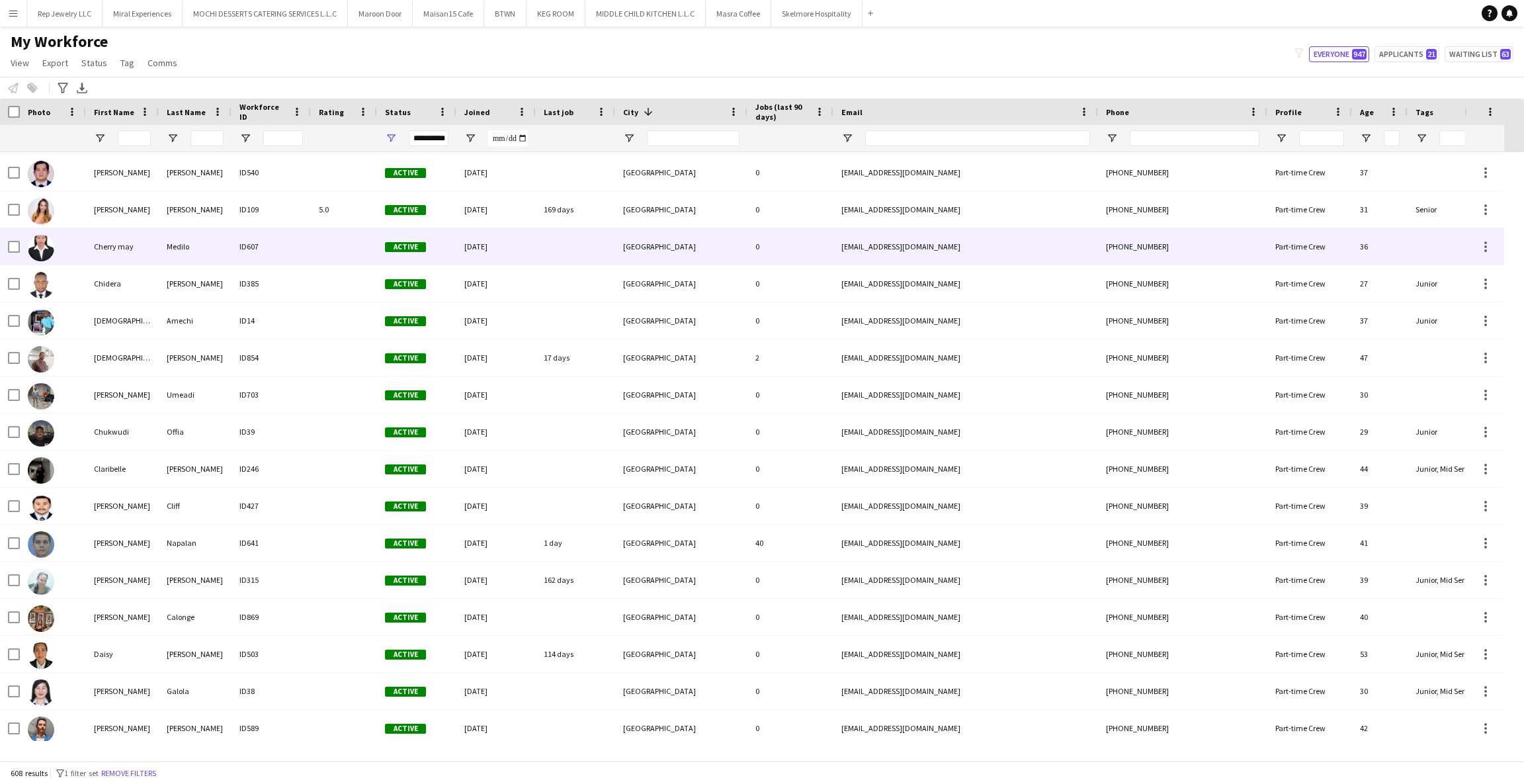
click at [183, 248] on div "Medilo" at bounding box center [195, 246] width 73 height 36
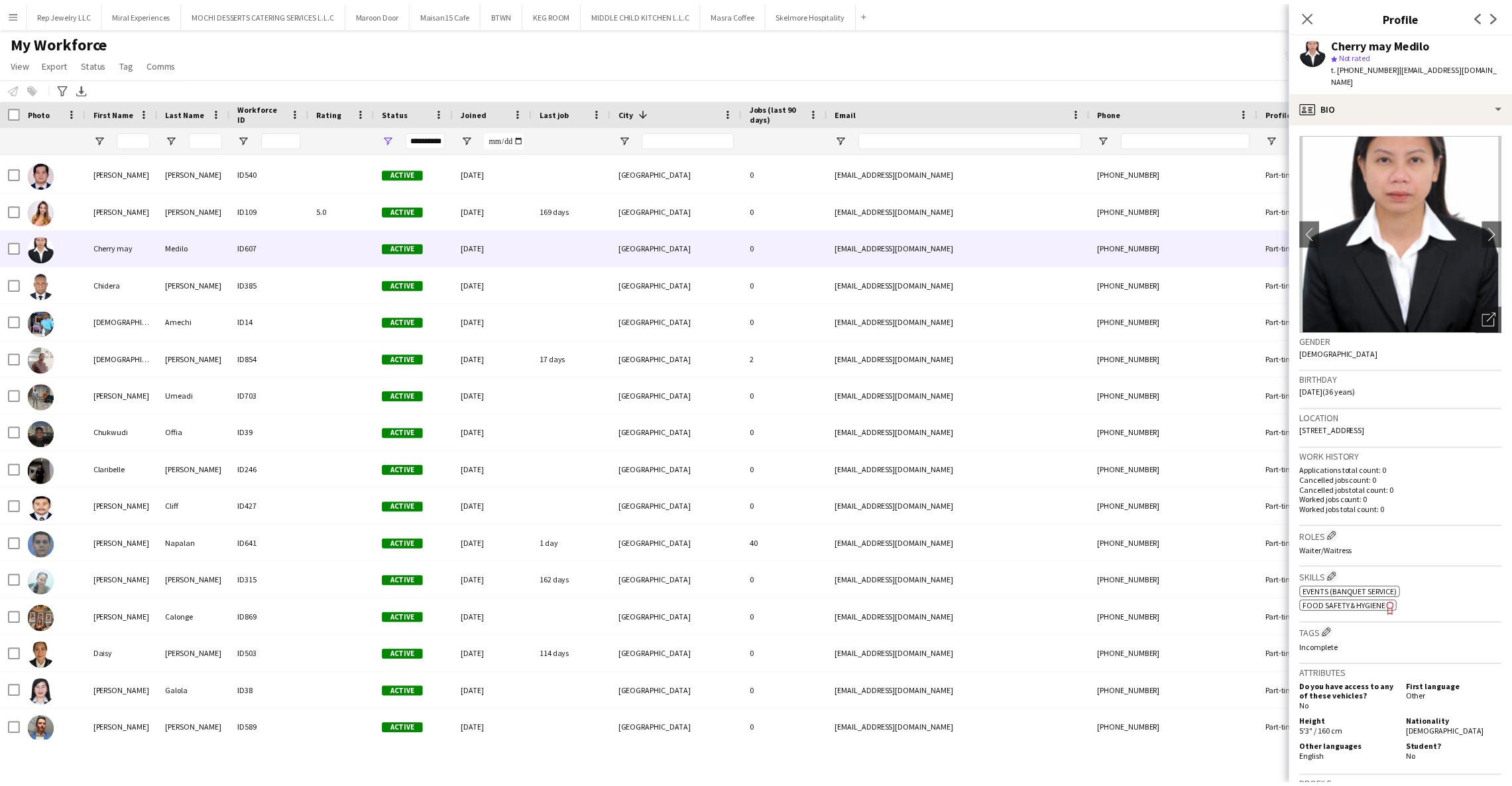
scroll to position [293, 0]
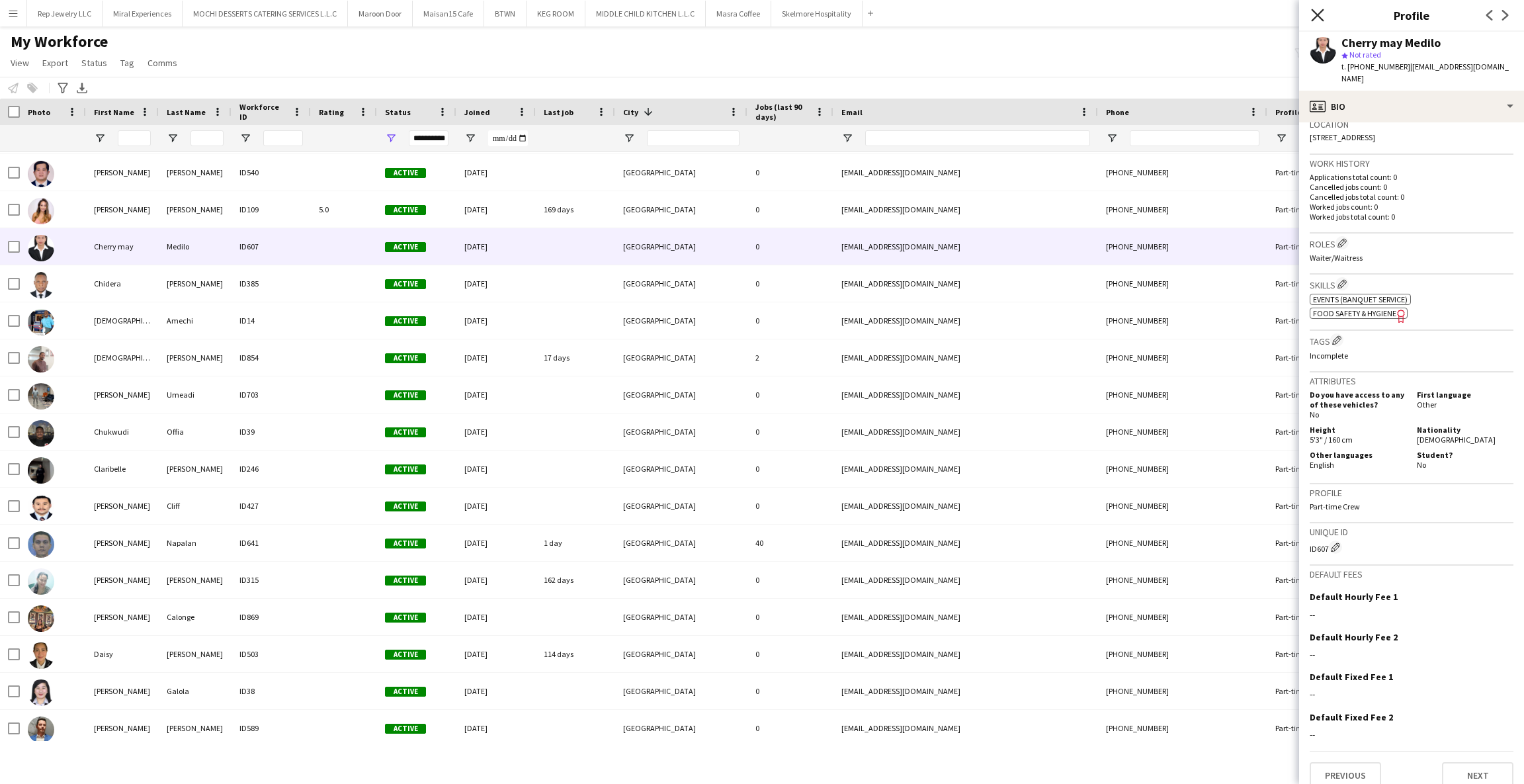
click at [1317, 17] on icon "Close pop-in" at bounding box center [1318, 15] width 13 height 13
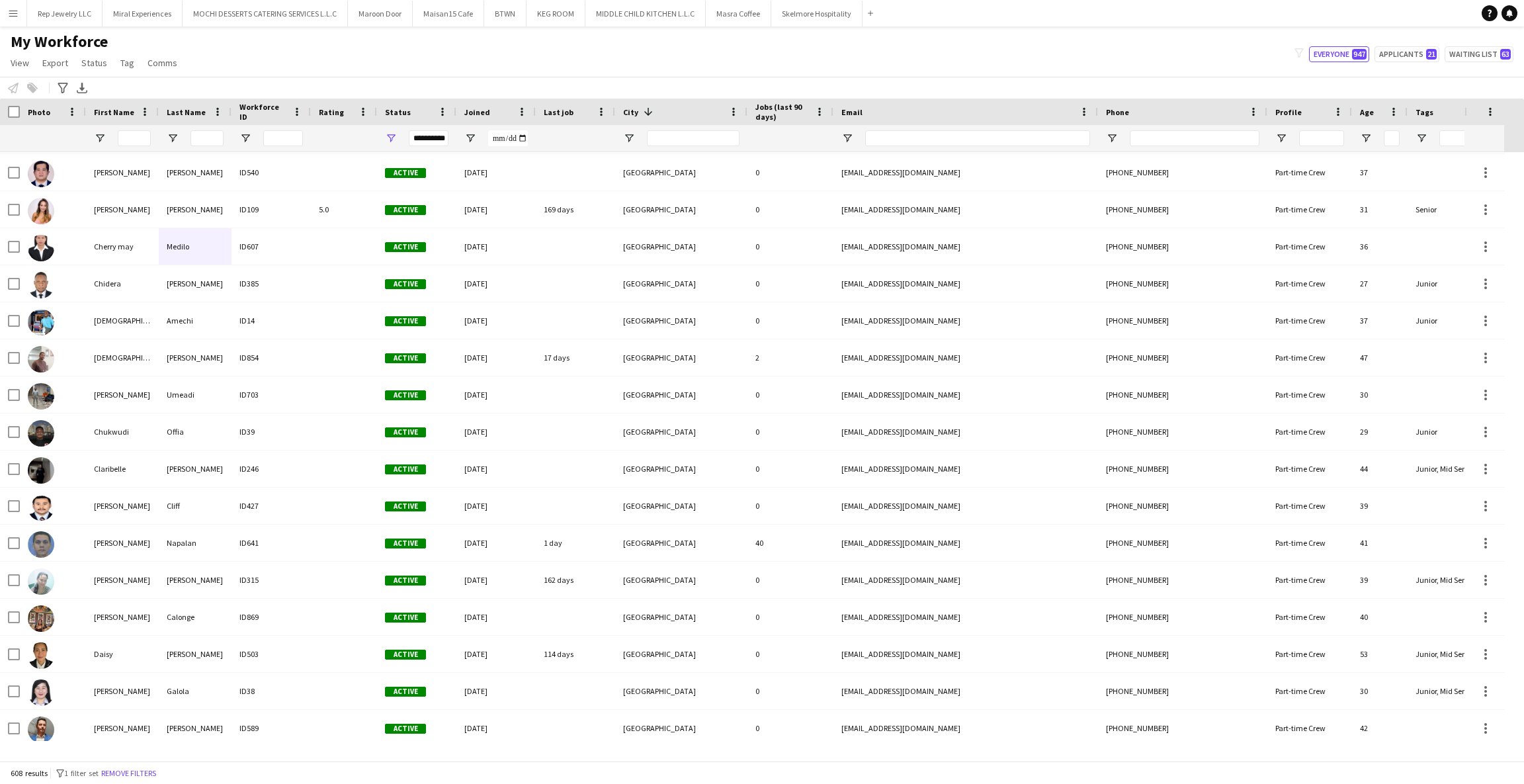
click at [13, 17] on app-icon "Menu" at bounding box center [14, 14] width 11 height 11
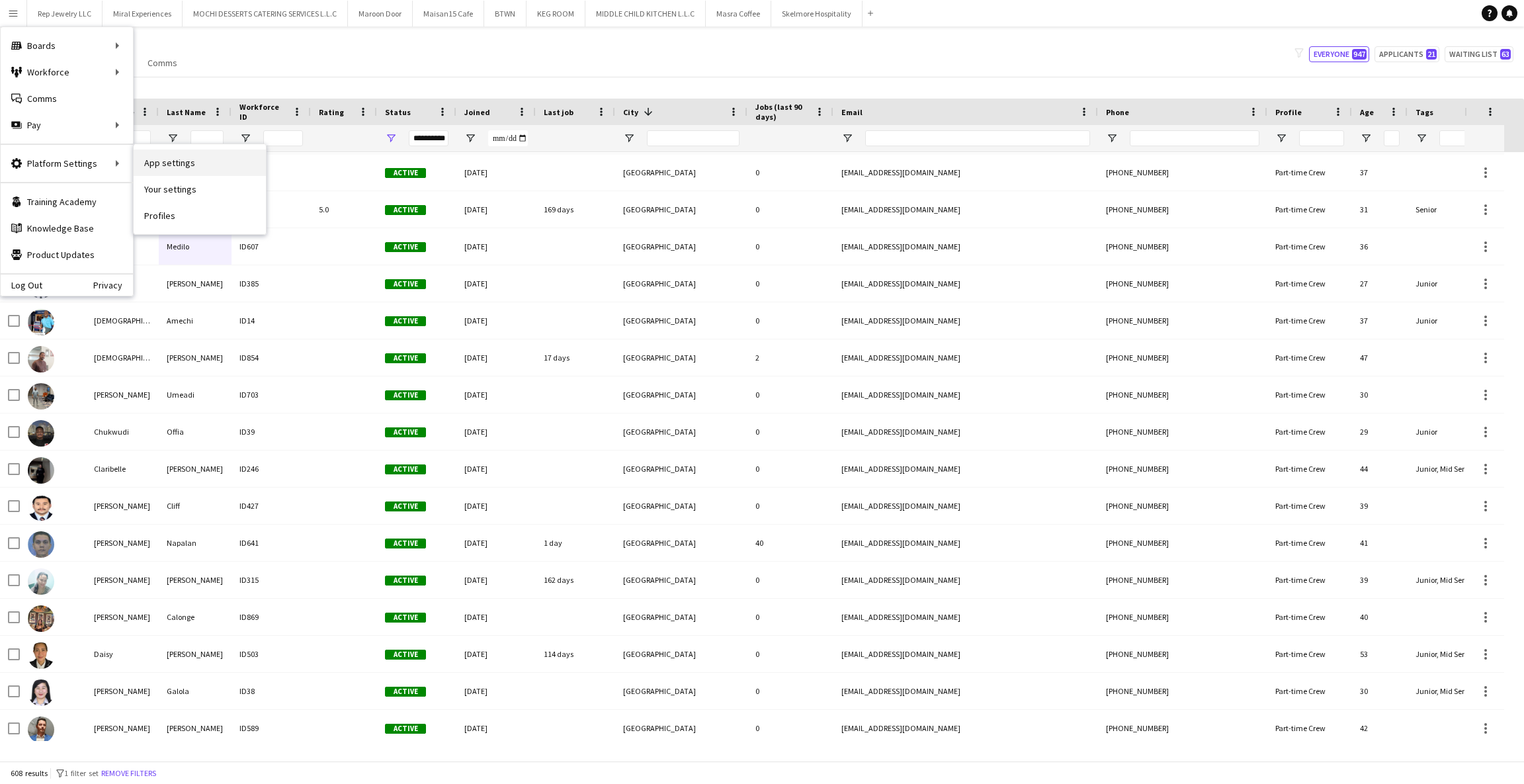
click at [162, 159] on link "App settings" at bounding box center [199, 162] width 132 height 26
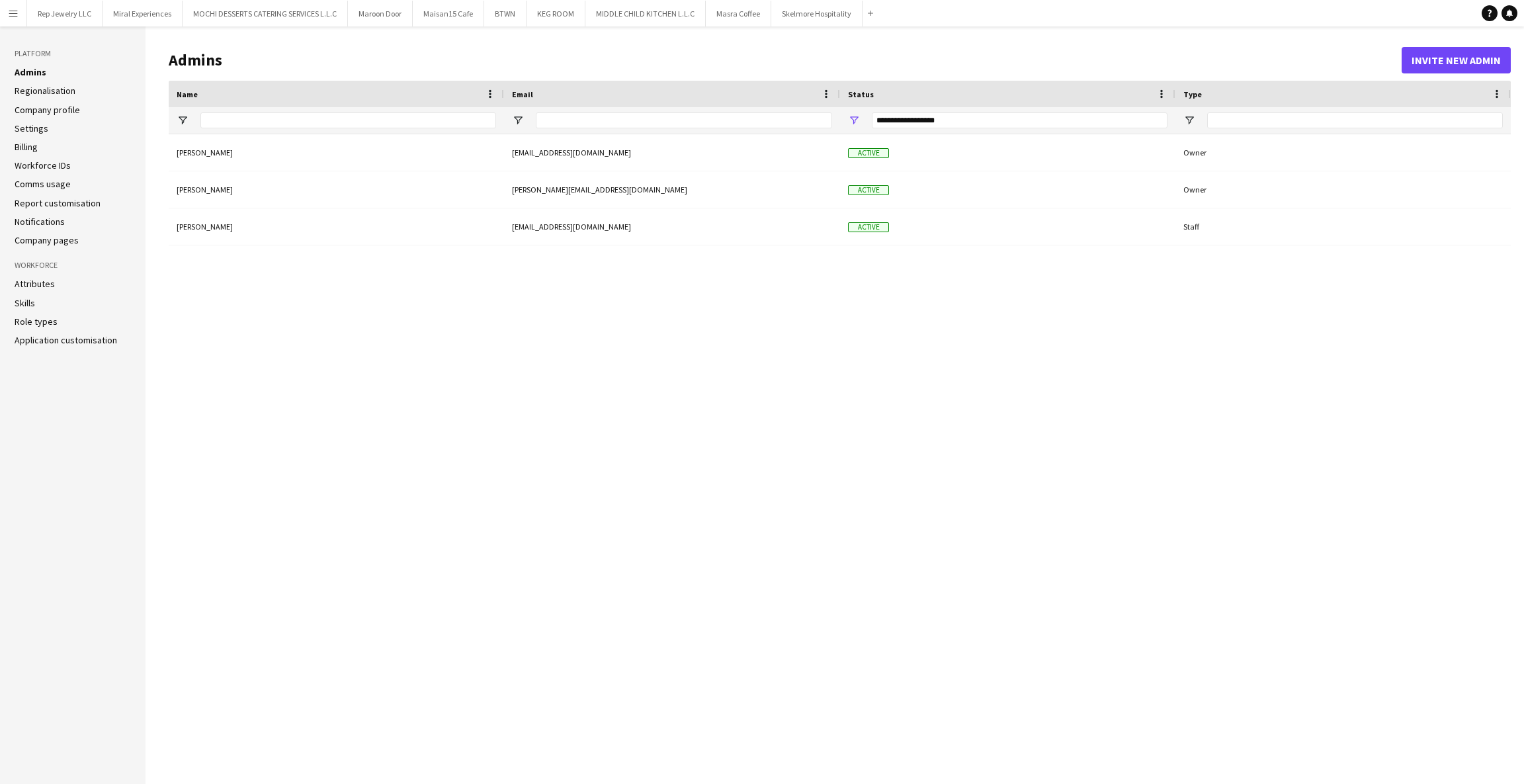
click at [33, 317] on link "Role types" at bounding box center [36, 321] width 43 height 12
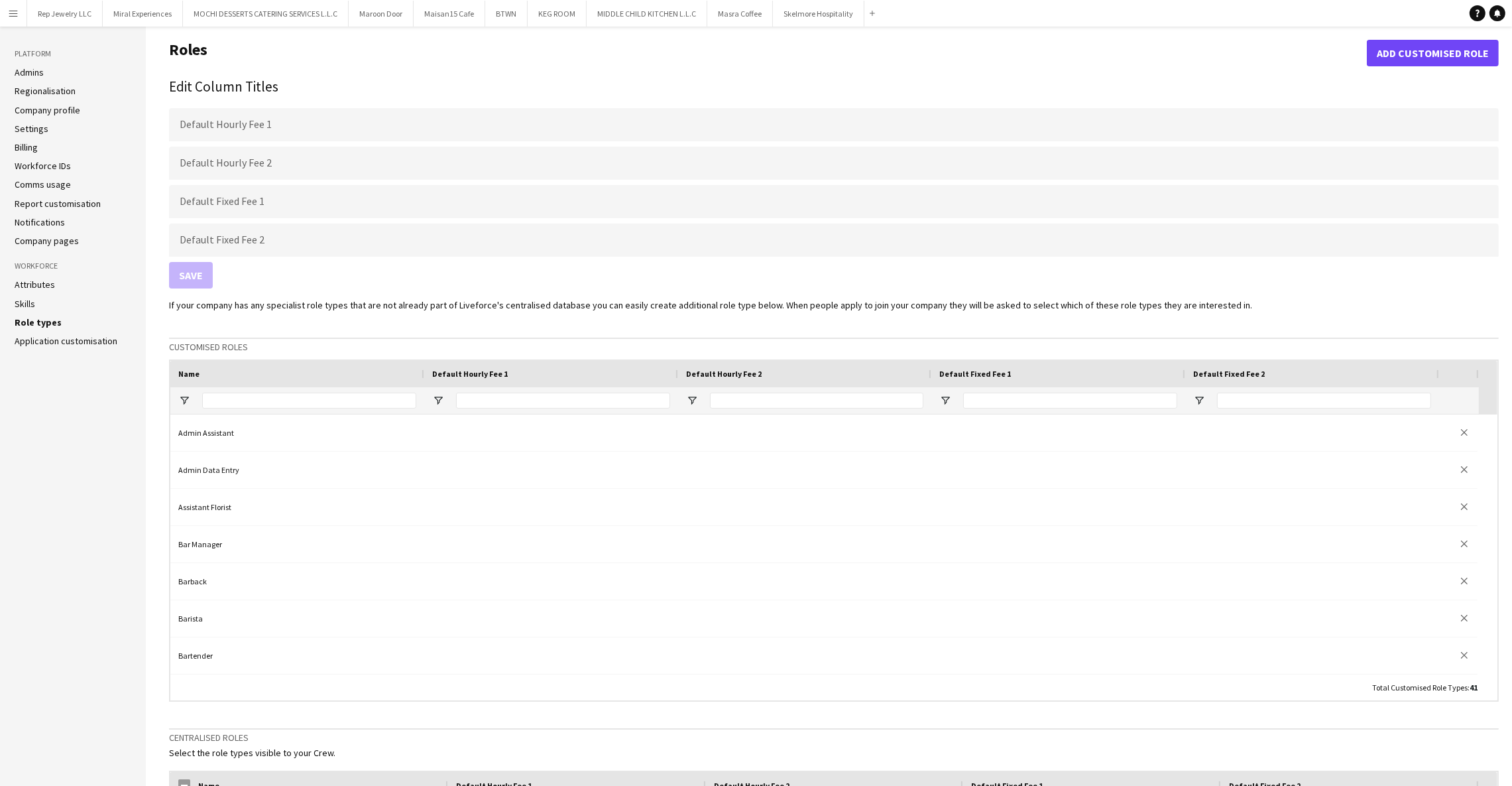
click at [39, 349] on aside "Platform Admins Regionalisation Company profile Settings Billing Workforce IDs …" at bounding box center [72, 584] width 145 height 1116
click at [41, 340] on link "Application customisation" at bounding box center [66, 341] width 103 height 12
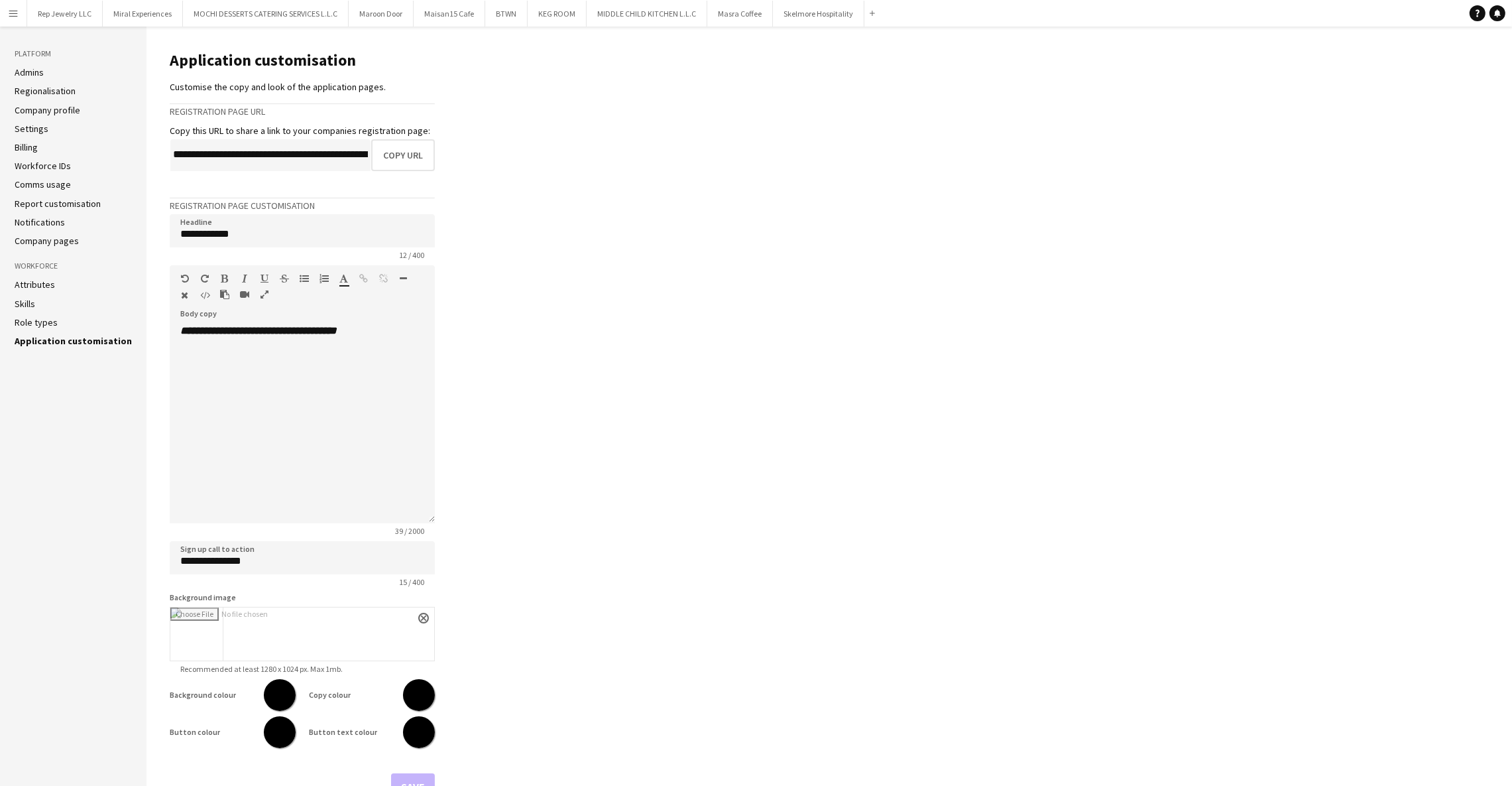
click at [21, 286] on link "Attributes" at bounding box center [34, 284] width 41 height 12
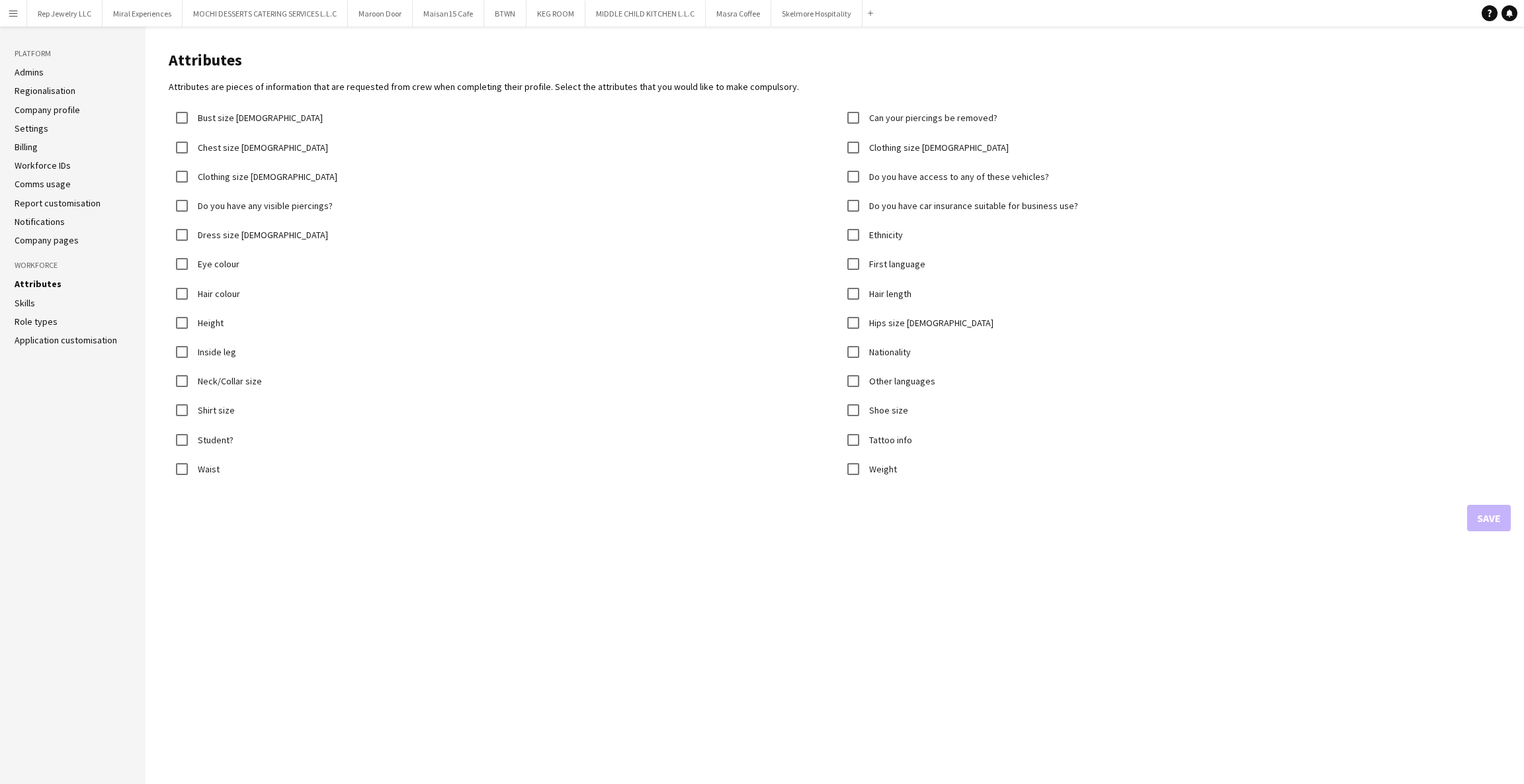
click at [21, 301] on link "Skills" at bounding box center [24, 303] width 21 height 12
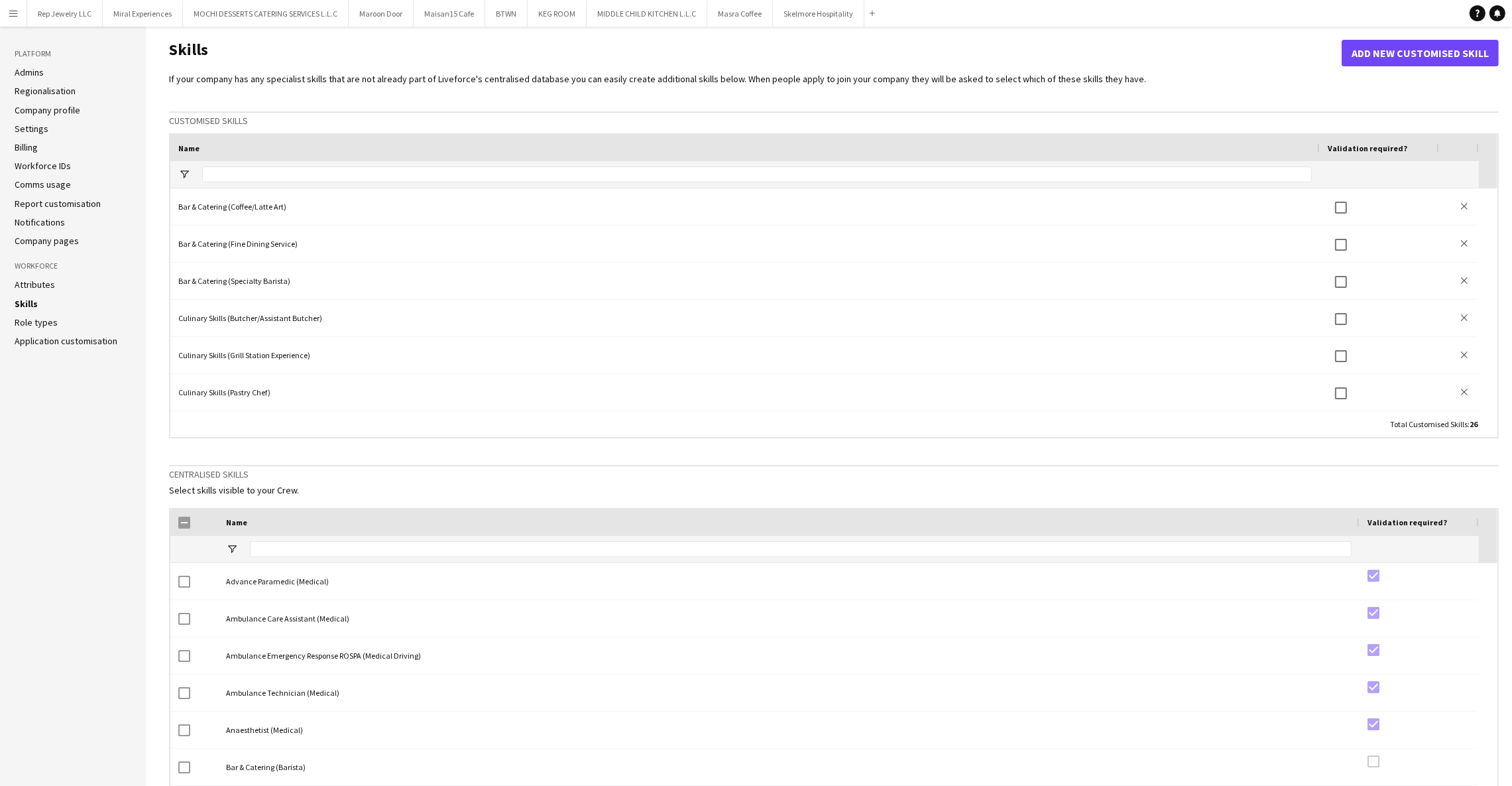
click at [34, 164] on link "Workforce IDs" at bounding box center [42, 165] width 56 height 12
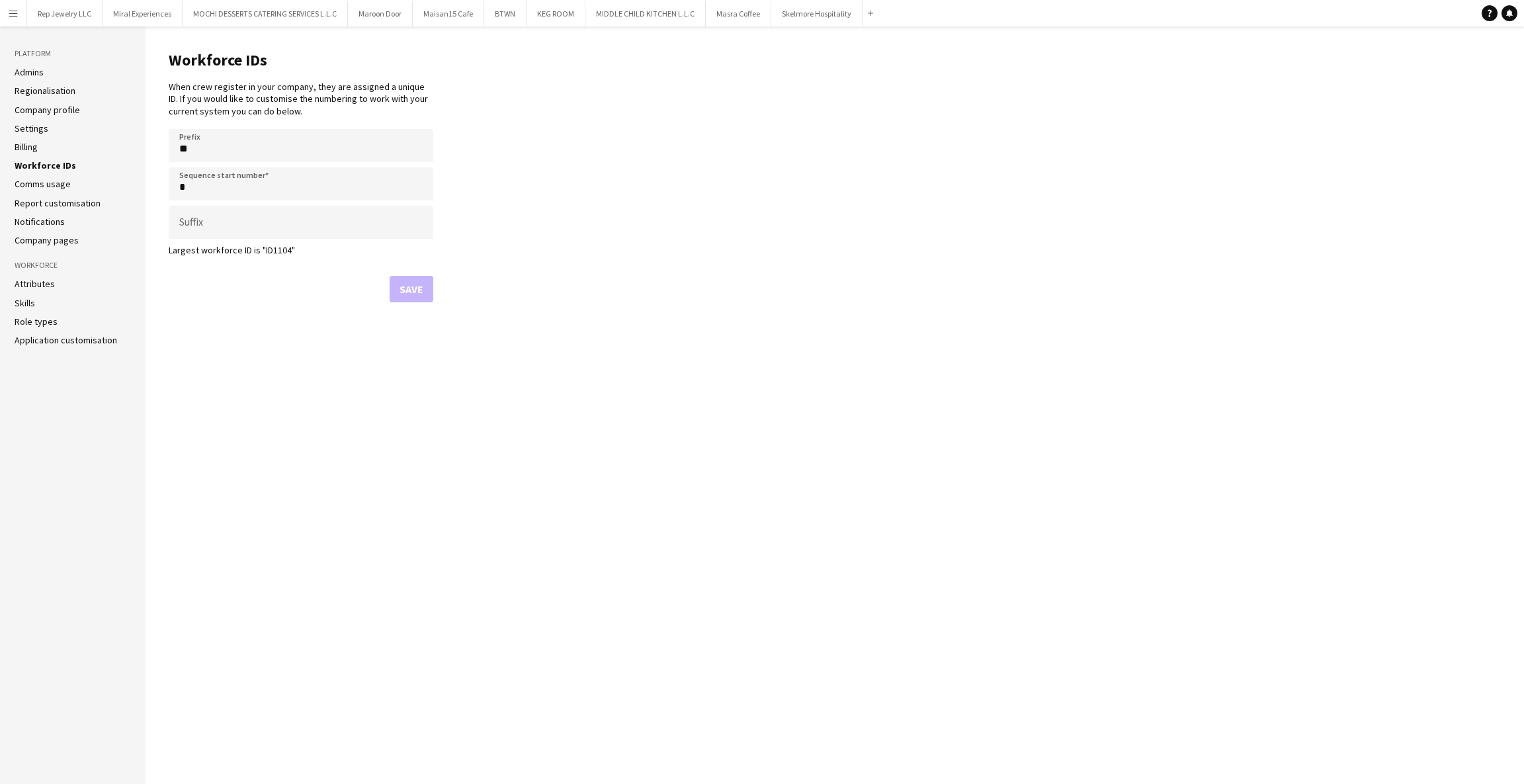
click at [26, 147] on link "Billing" at bounding box center [26, 146] width 23 height 12
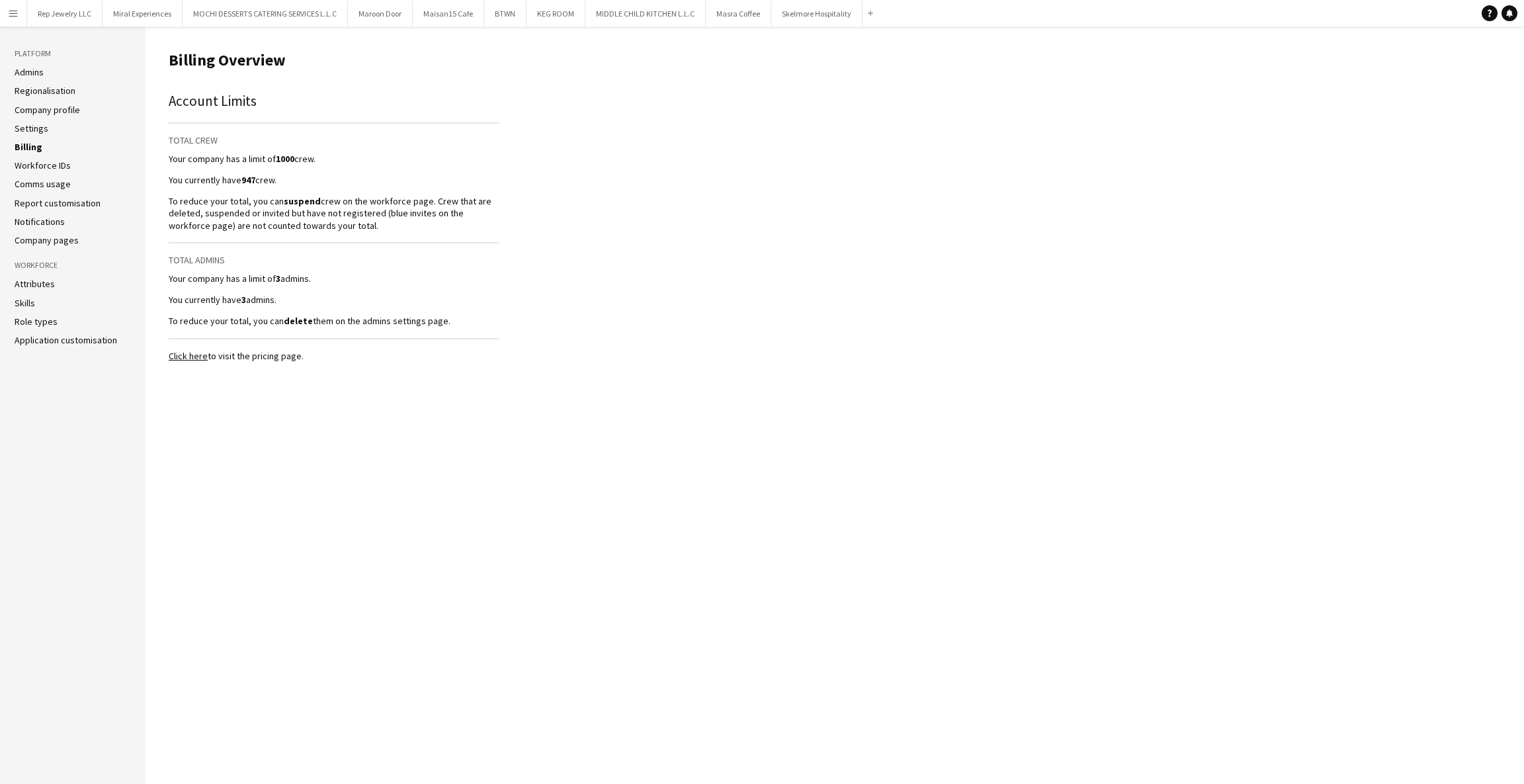
click at [29, 119] on ul "Admins Regionalisation Company profile Settings Billing Workforce IDs Comms usa…" at bounding box center [72, 156] width 116 height 180
click at [31, 127] on link "Settings" at bounding box center [31, 128] width 33 height 12
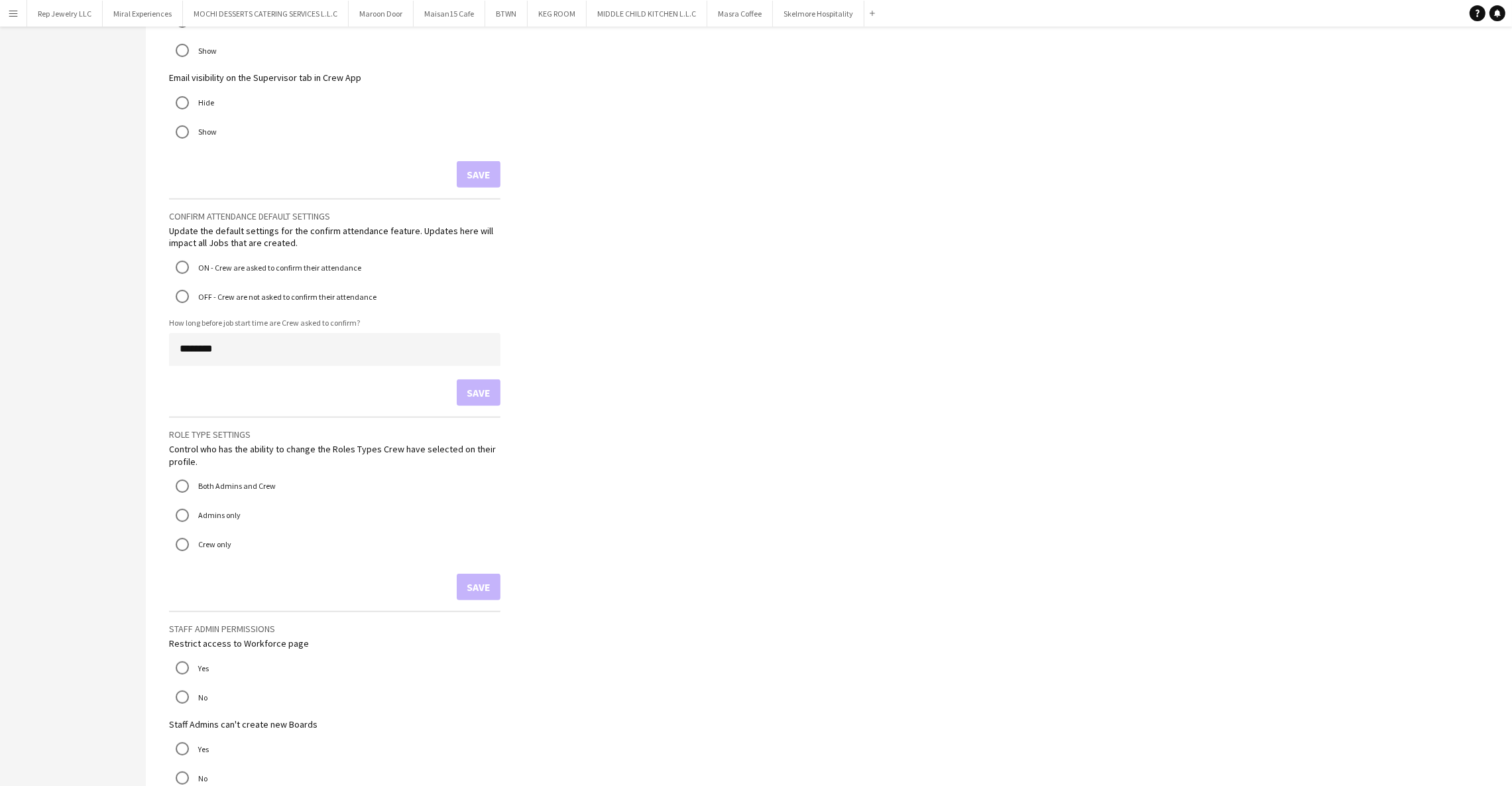
scroll to position [801, 0]
click at [178, 482] on mat-radio-button "Both Admins and Crew" at bounding box center [334, 485] width 331 height 26
drag, startPoint x: 173, startPoint y: 434, endPoint x: 355, endPoint y: 447, distance: 182.5
click at [355, 447] on div "Control who has the ability to change the Roles Types Crew have selected on the…" at bounding box center [334, 454] width 331 height 23
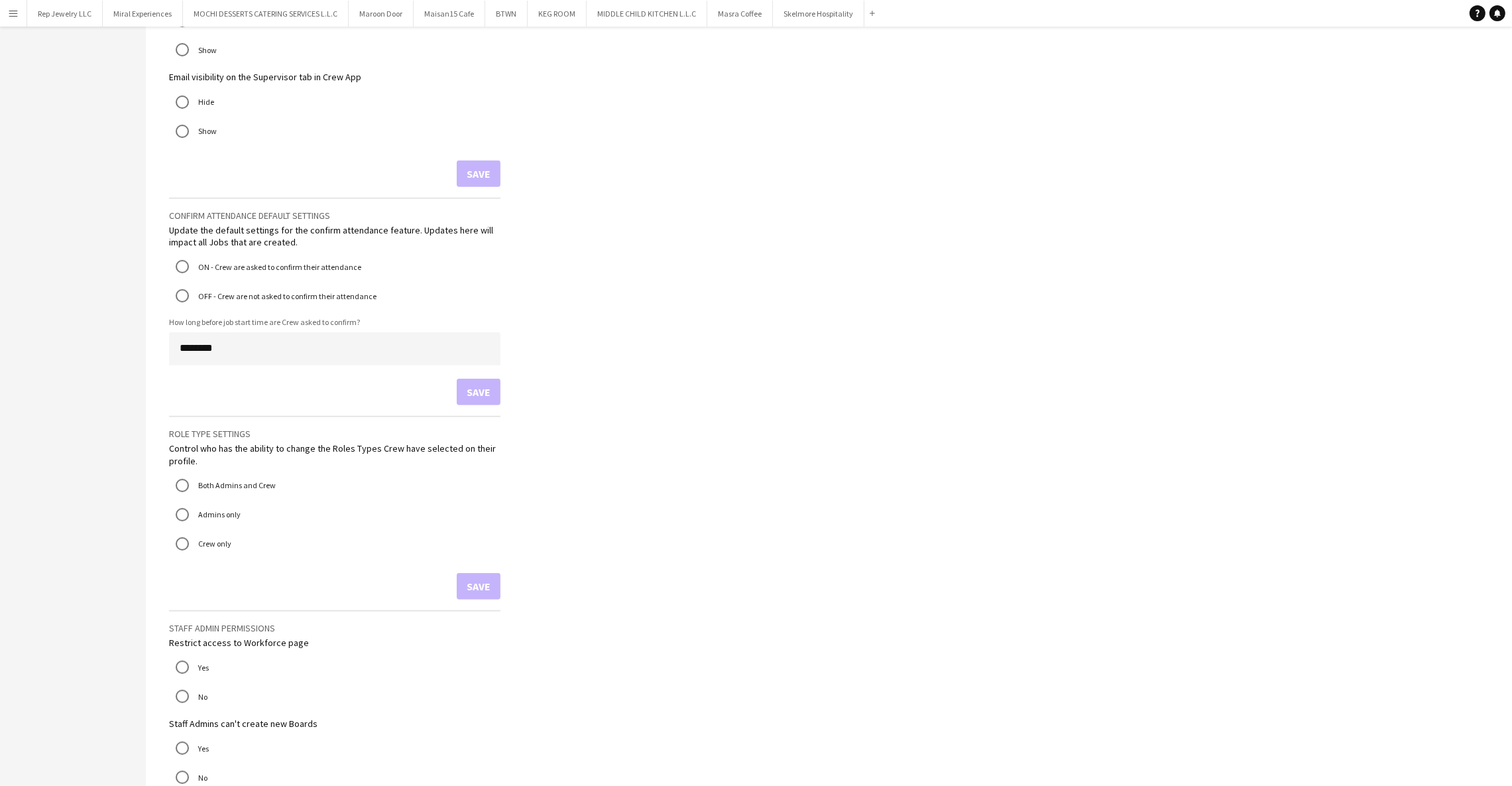
drag, startPoint x: 251, startPoint y: 453, endPoint x: 166, endPoint y: 443, distance: 85.6
click at [166, 443] on main "Settings Cancellation policy When selected crew have the ability to cancel a jo…" at bounding box center [828, 117] width 1367 height 1784
drag, startPoint x: 201, startPoint y: 477, endPoint x: 273, endPoint y: 475, distance: 72.0
click at [273, 475] on mat-radio-button "Both Admins and Crew" at bounding box center [334, 485] width 331 height 26
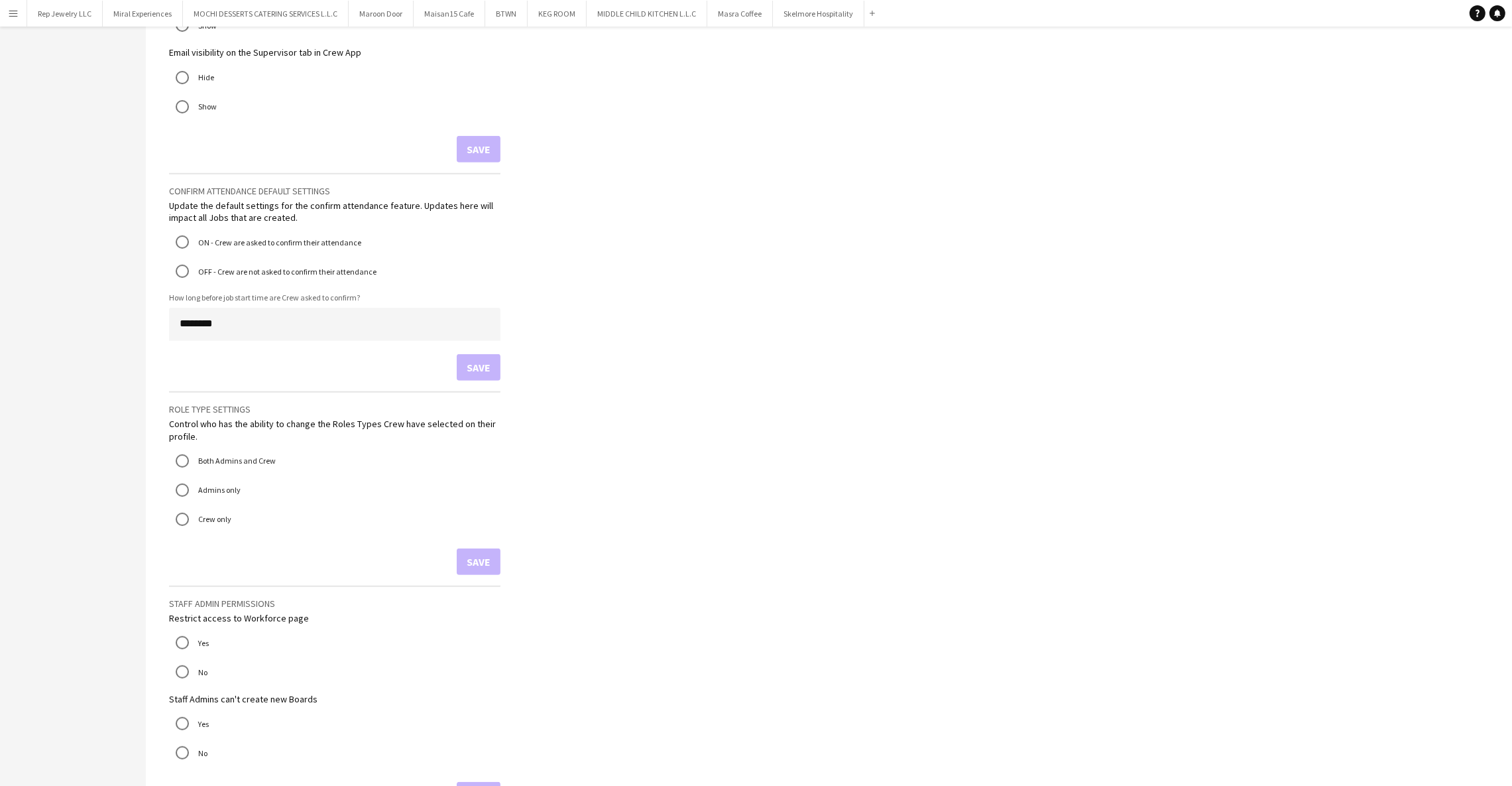
scroll to position [829, 0]
click at [807, 423] on main "Settings Cancellation policy When selected crew have the ability to cancel a jo…" at bounding box center [828, 89] width 1367 height 1784
drag, startPoint x: 216, startPoint y: 451, endPoint x: 279, endPoint y: 451, distance: 63.0
click at [279, 451] on mat-radio-button "Both Admins and Crew" at bounding box center [334, 458] width 331 height 26
click at [330, 458] on mat-radio-button "Both Admins and Crew" at bounding box center [334, 458] width 331 height 26
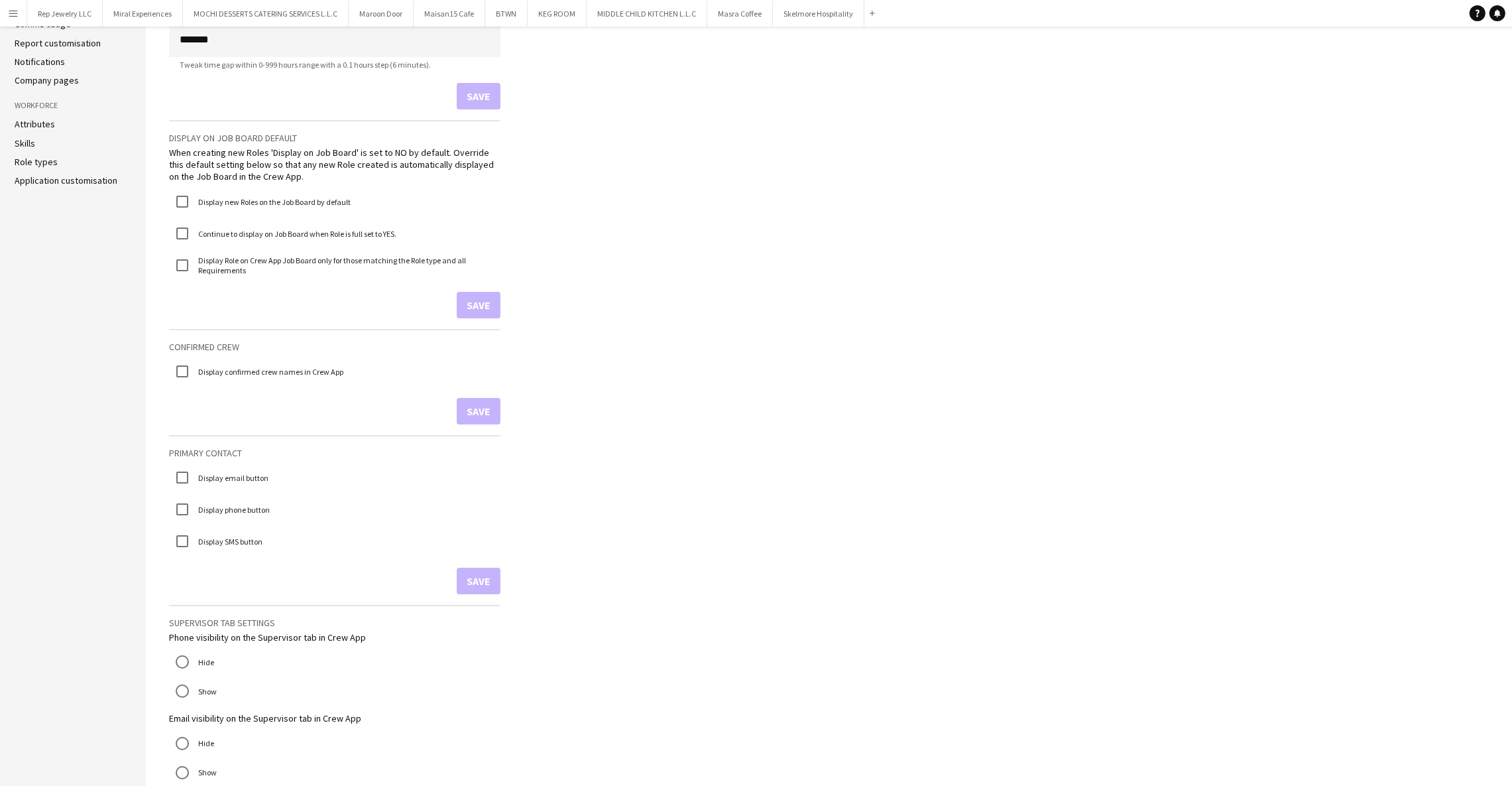
scroll to position [157, 0]
click at [15, 16] on app-icon "Menu" at bounding box center [14, 14] width 11 height 11
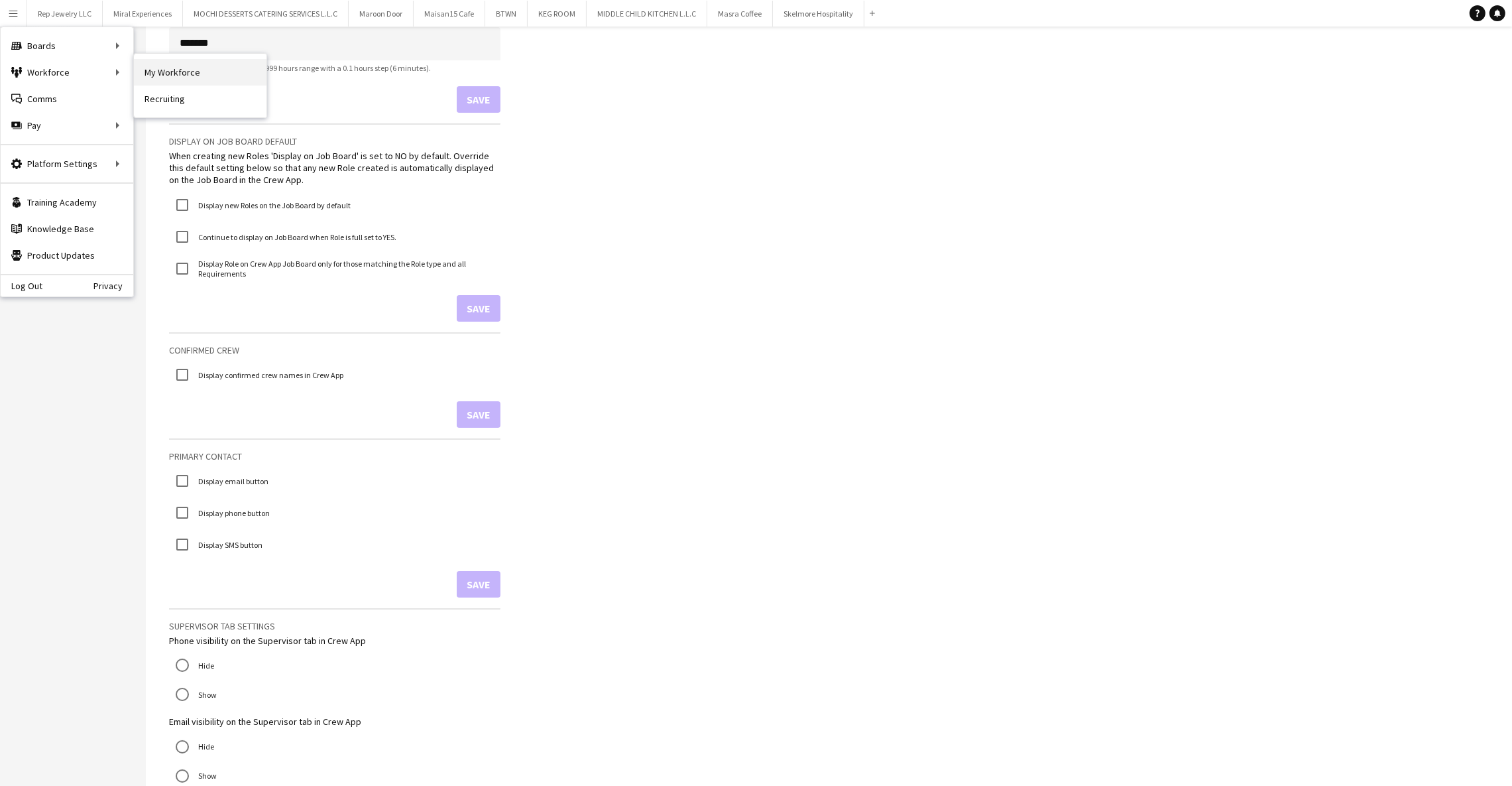
click at [156, 71] on link "My Workforce" at bounding box center [200, 71] width 133 height 26
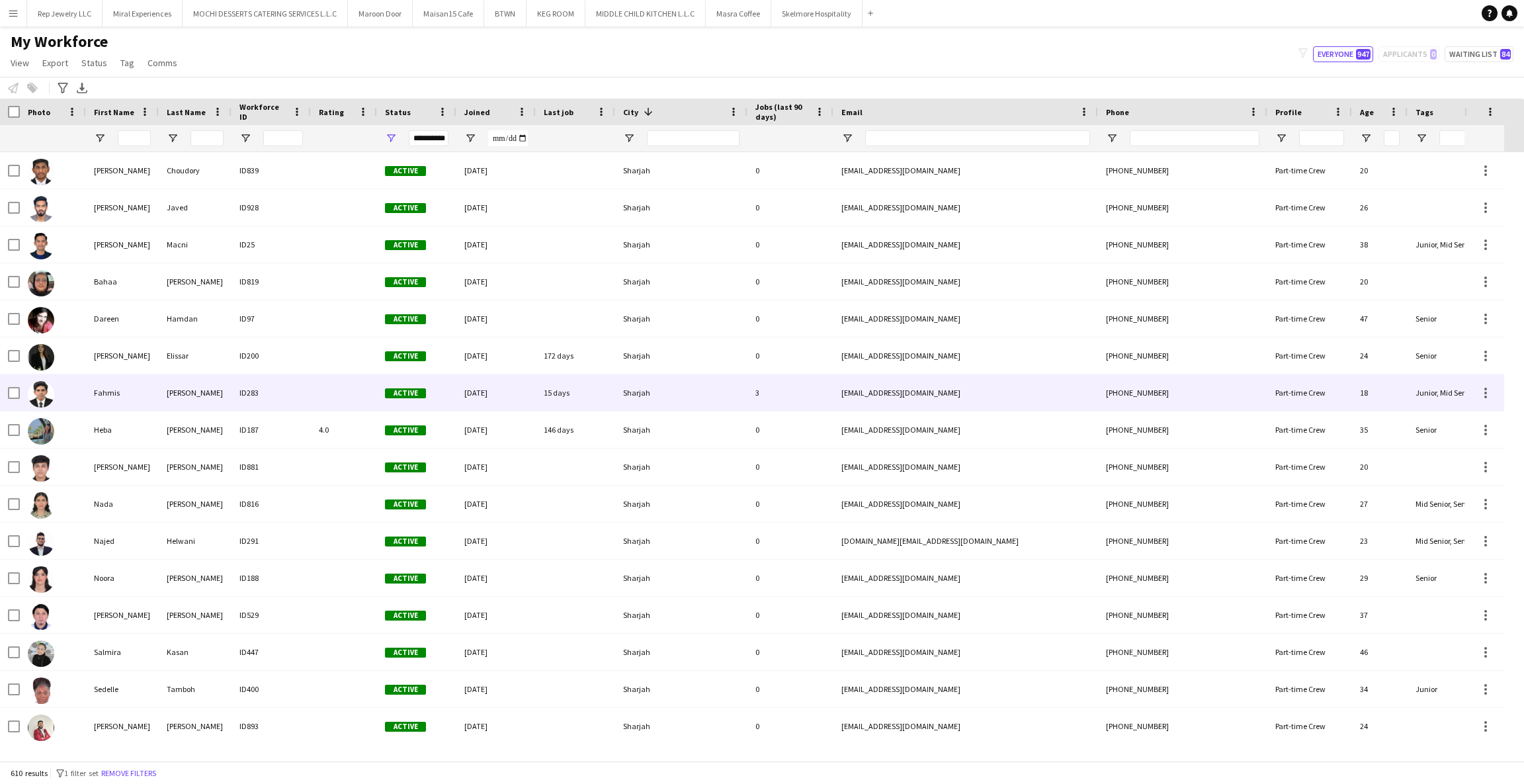
click at [280, 395] on div "ID283" at bounding box center [271, 392] width 79 height 36
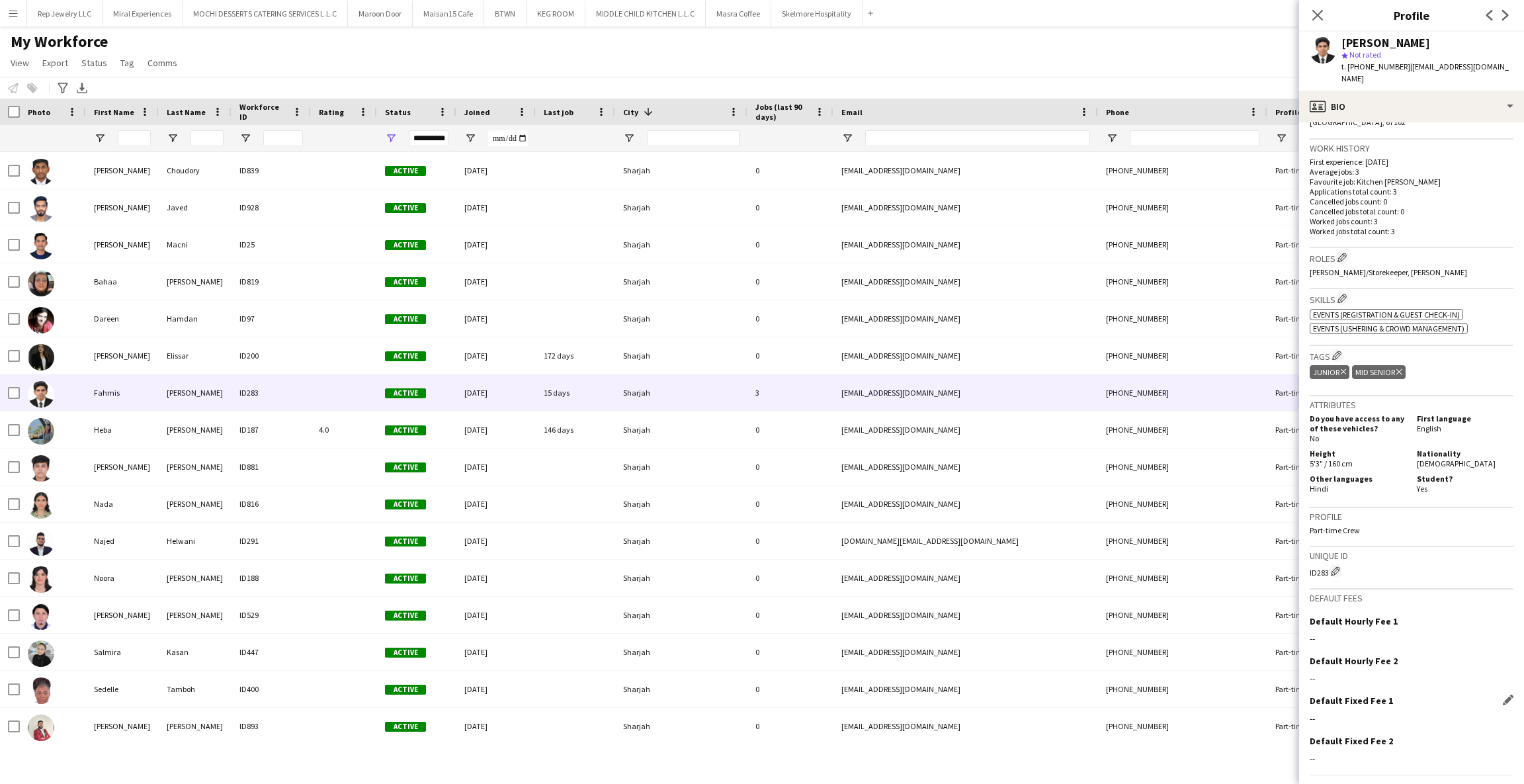
scroll to position [333, 0]
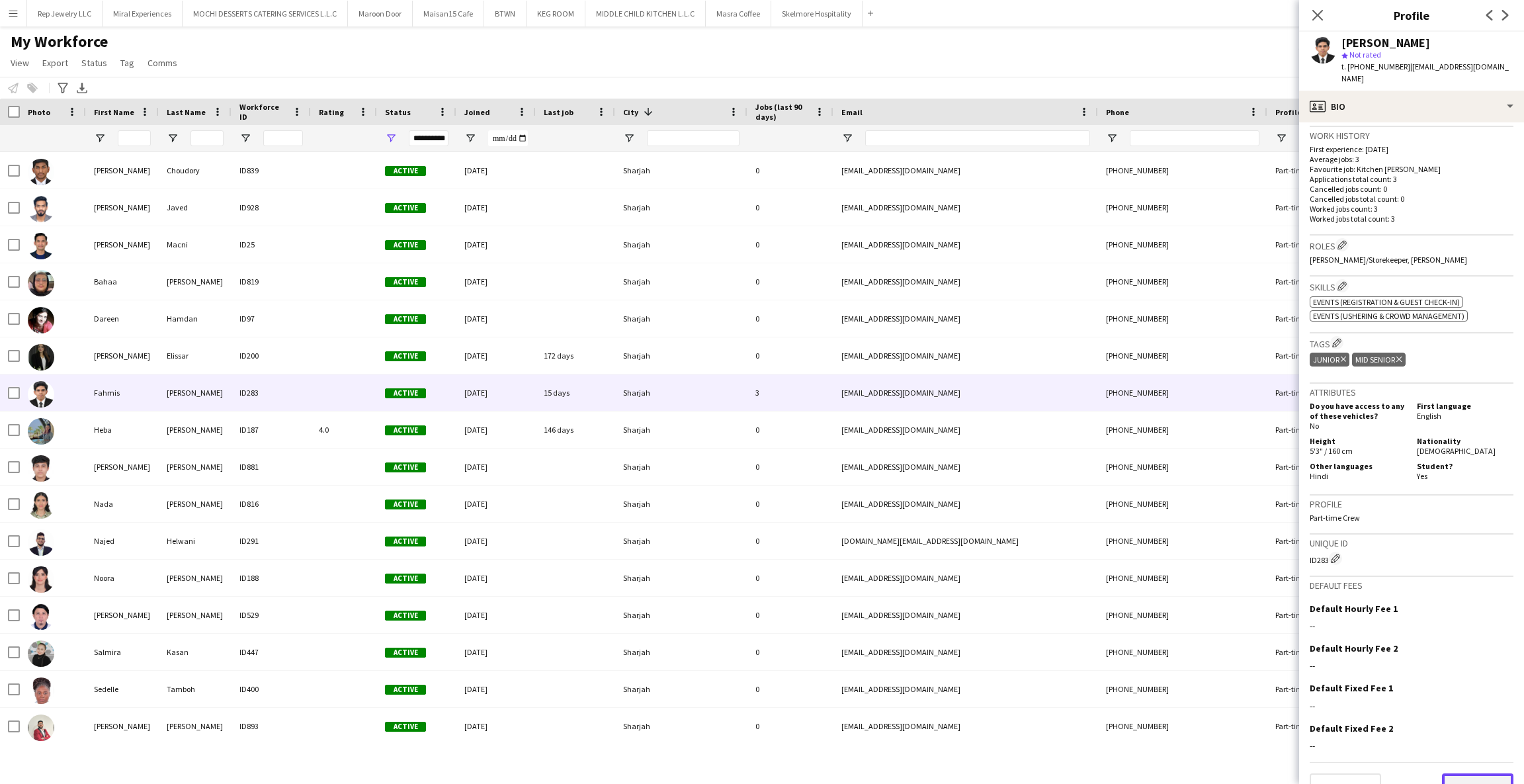
click at [1449, 773] on button "Next" at bounding box center [1477, 786] width 71 height 26
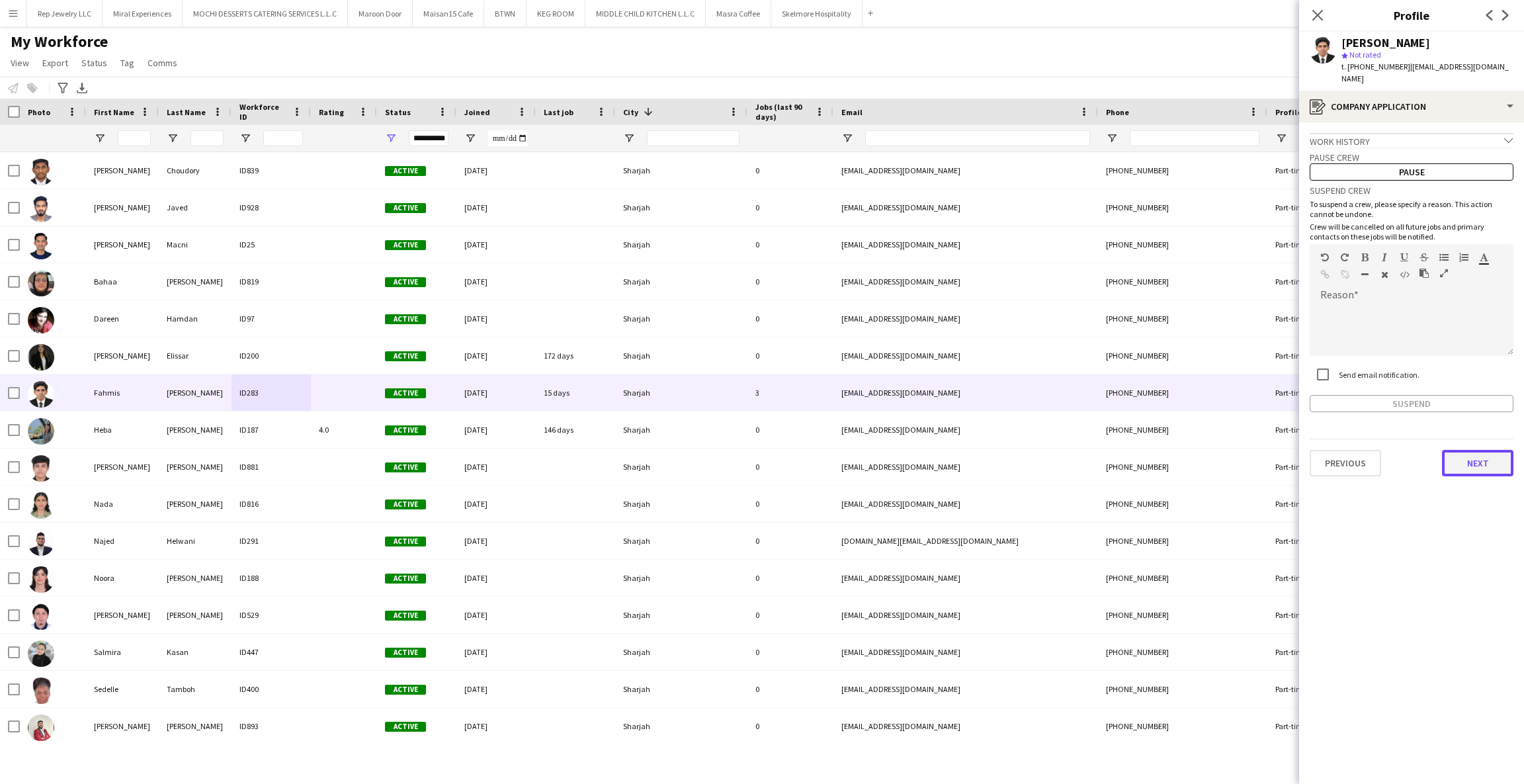
click at [1493, 456] on button "Next" at bounding box center [1477, 462] width 71 height 26
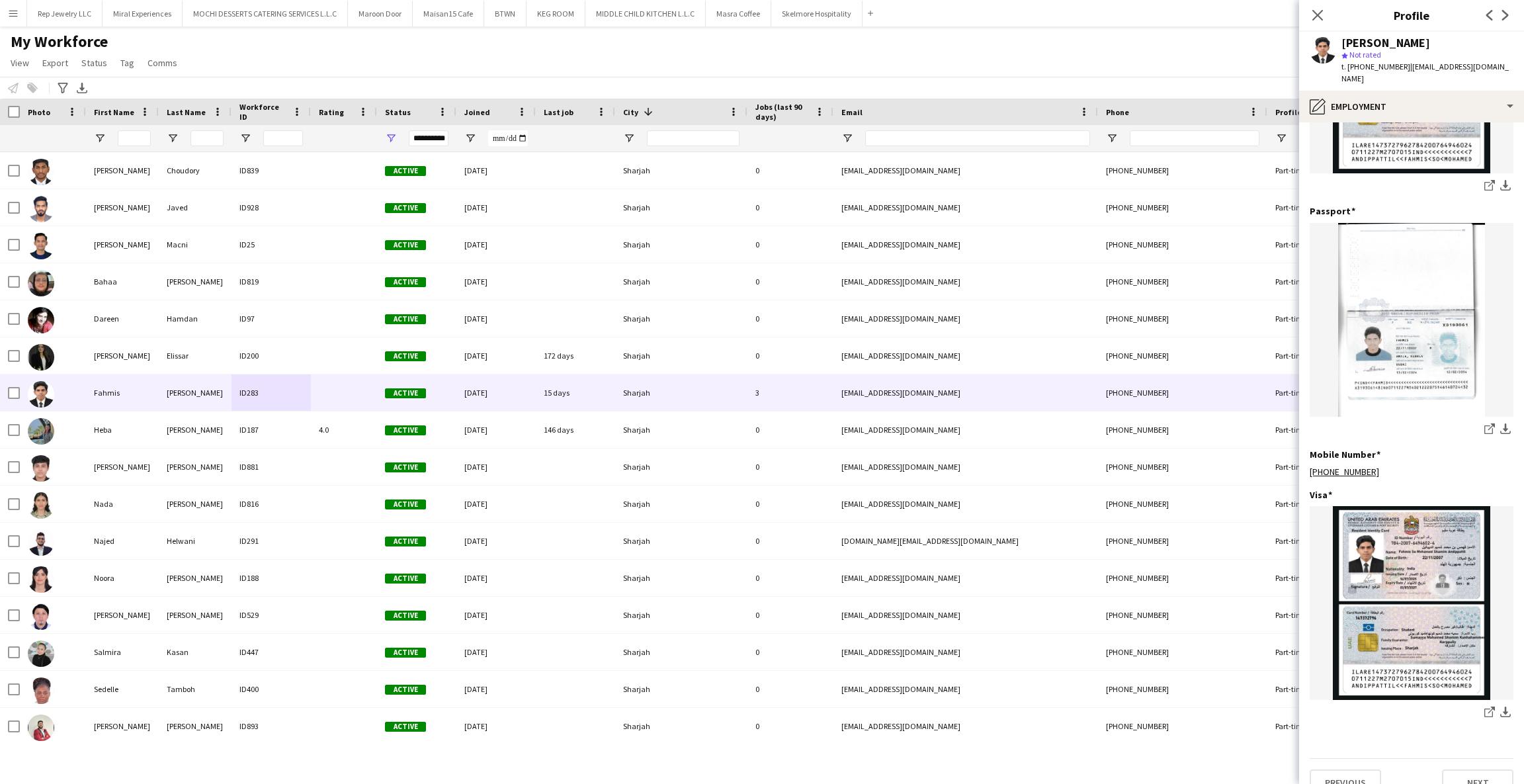
scroll to position [180, 0]
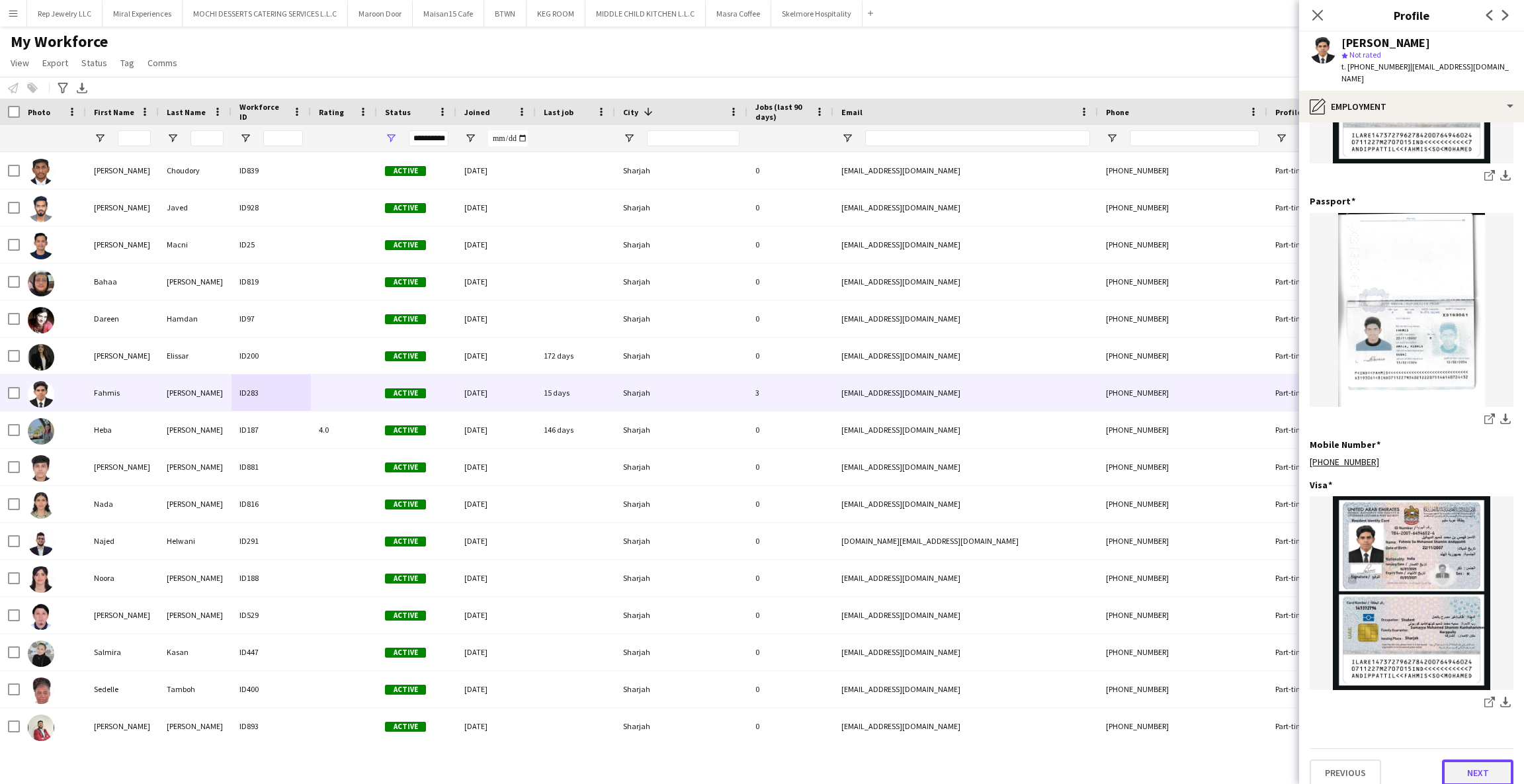
click at [1459, 769] on button "Next" at bounding box center [1477, 772] width 71 height 26
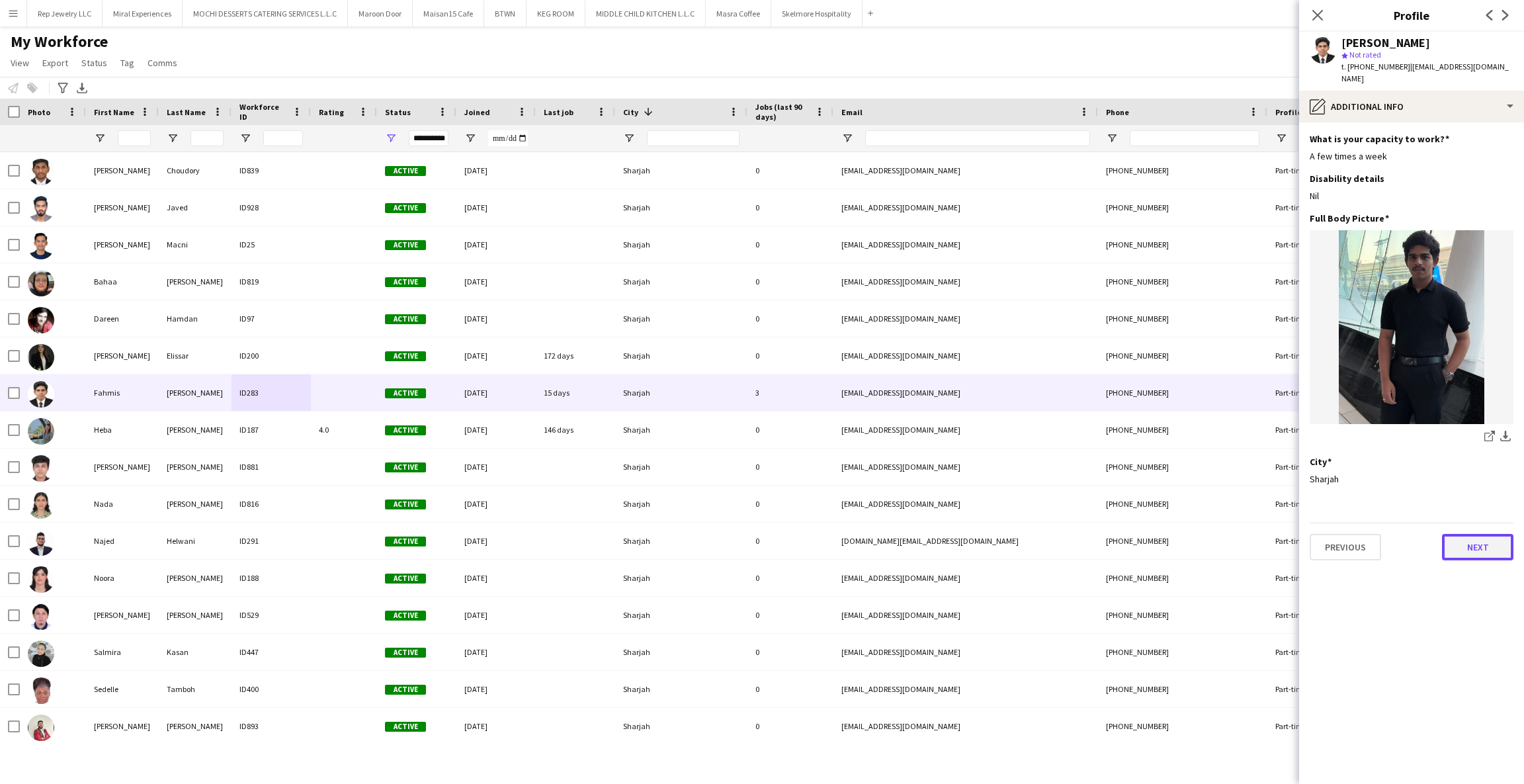
click at [1474, 533] on button "Next" at bounding box center [1477, 546] width 71 height 26
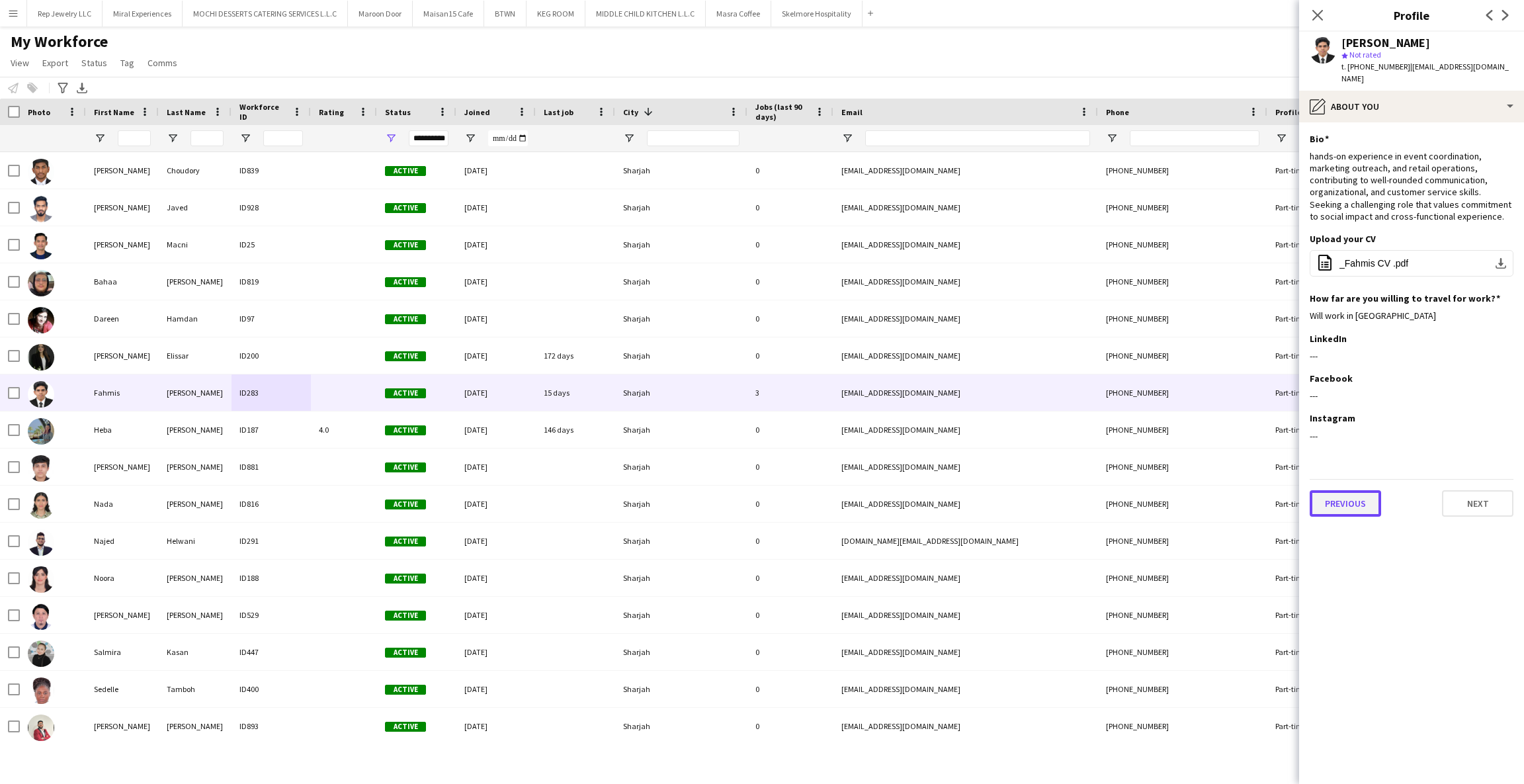
click at [1350, 490] on button "Previous" at bounding box center [1345, 503] width 71 height 26
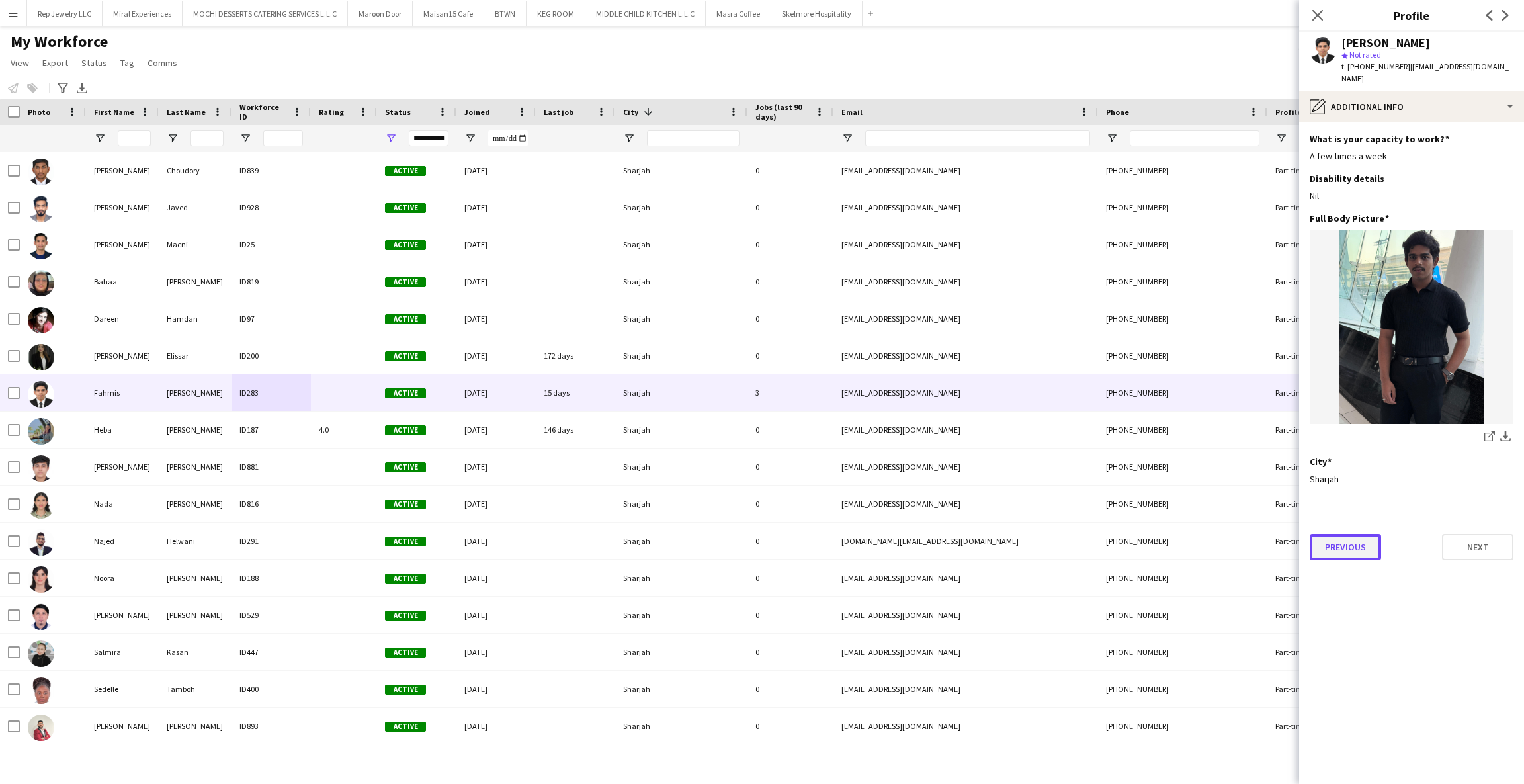
click at [1355, 536] on button "Previous" at bounding box center [1345, 546] width 71 height 26
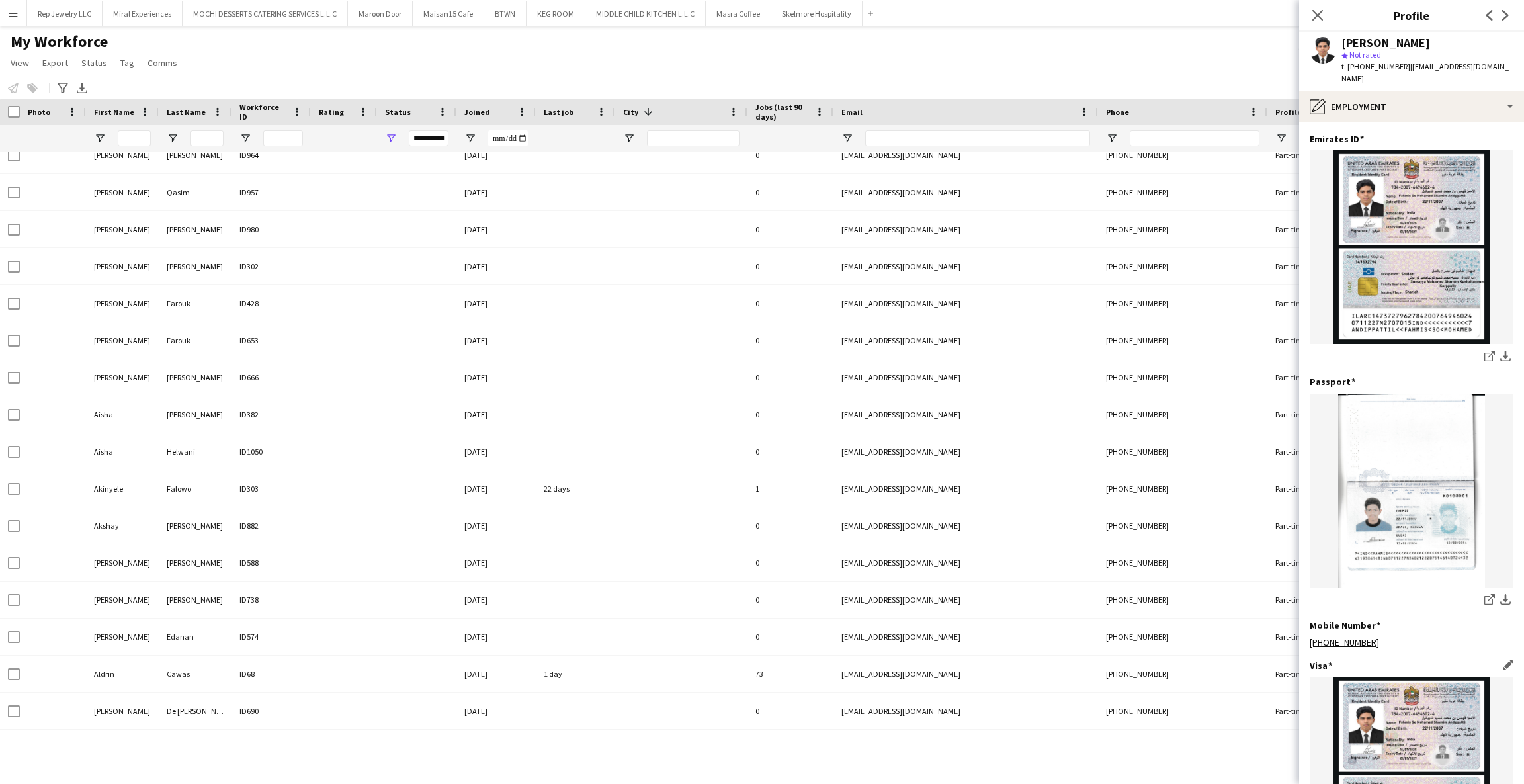
scroll to position [105, 0]
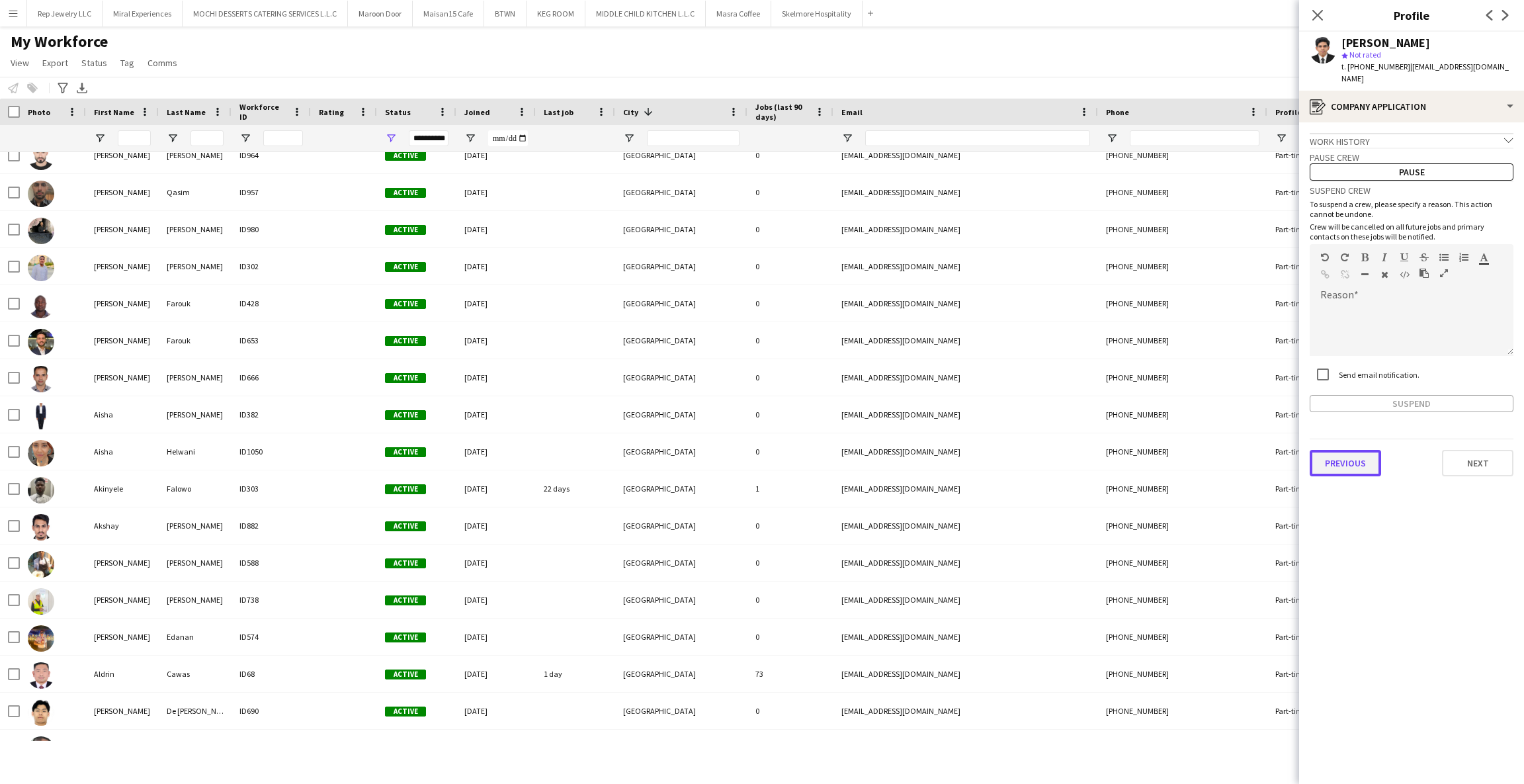
click at [1349, 453] on button "Previous" at bounding box center [1345, 462] width 71 height 26
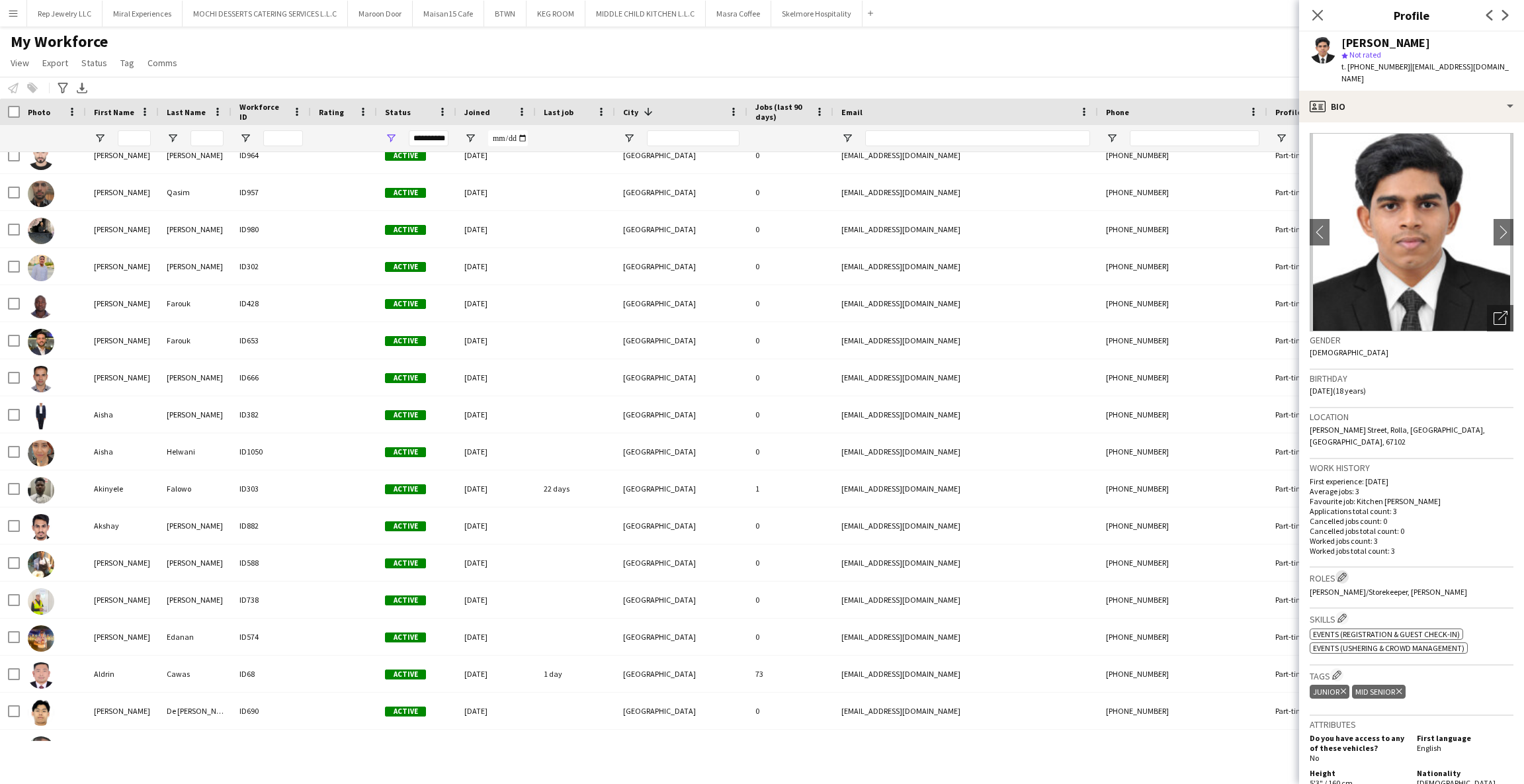
click at [1344, 572] on app-icon "Edit crew company roles" at bounding box center [1342, 577] width 9 height 9
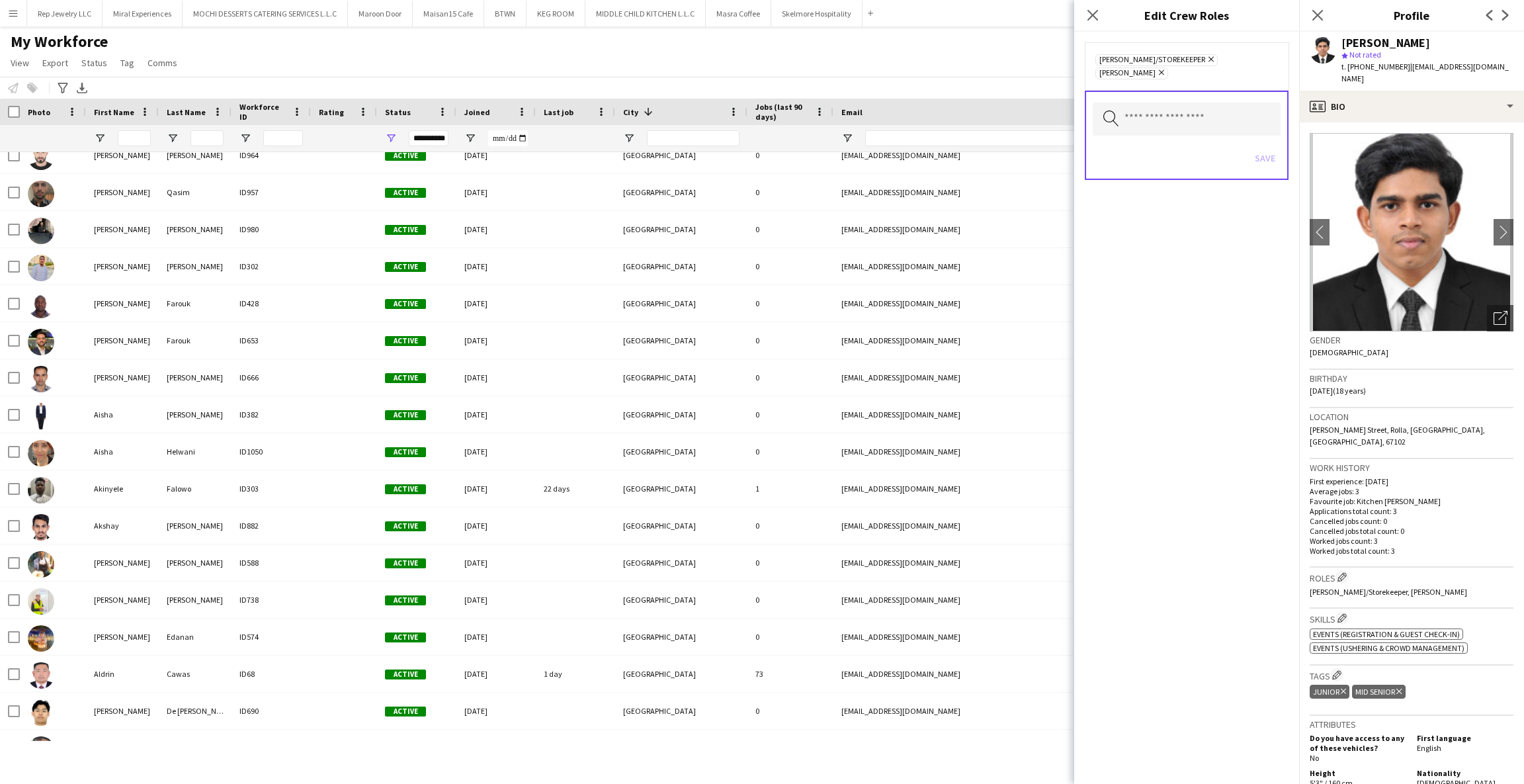
click at [1090, 16] on icon "Close pop-in" at bounding box center [1093, 15] width 11 height 11
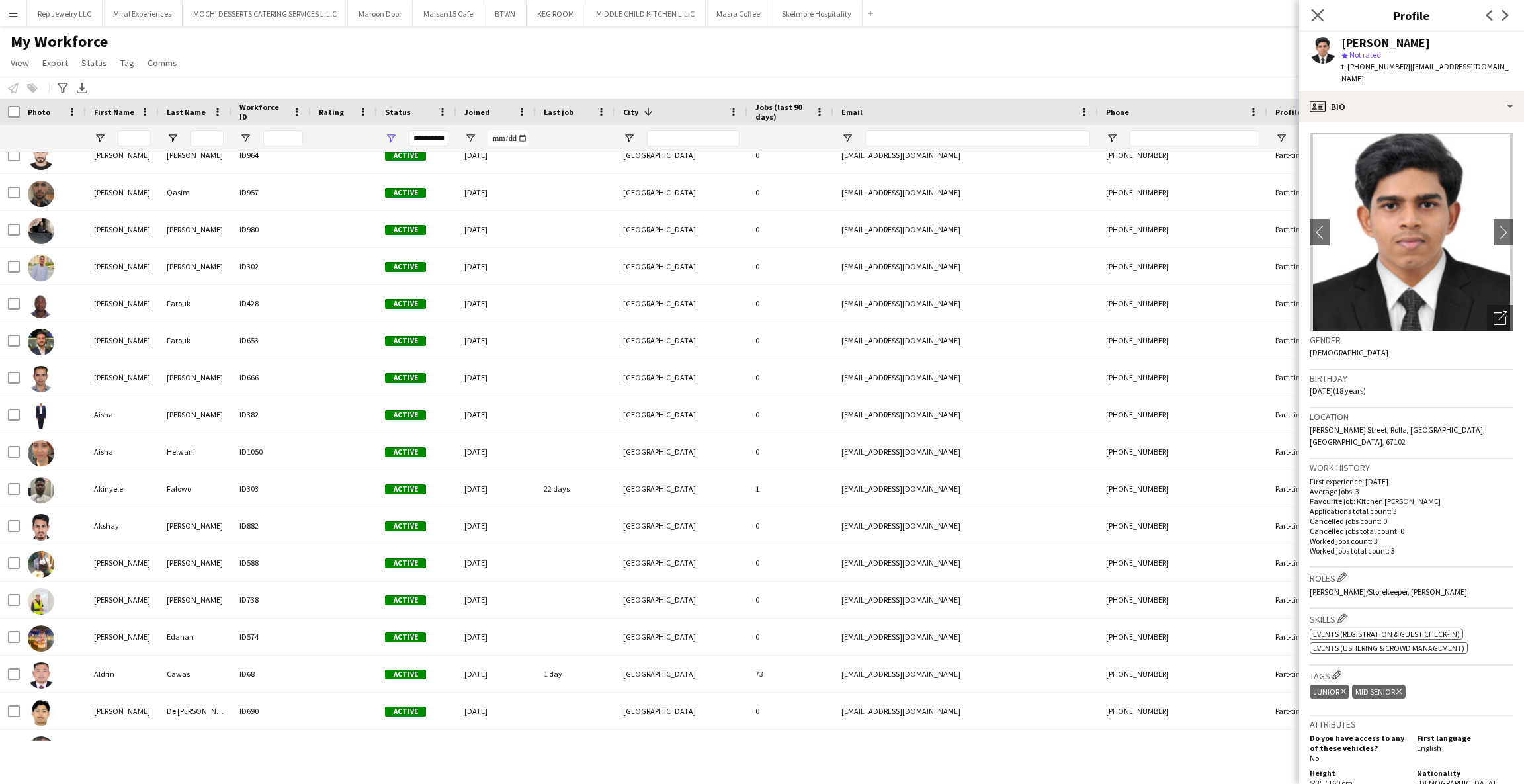
click at [1319, 21] on icon "Close pop-in" at bounding box center [1318, 15] width 13 height 13
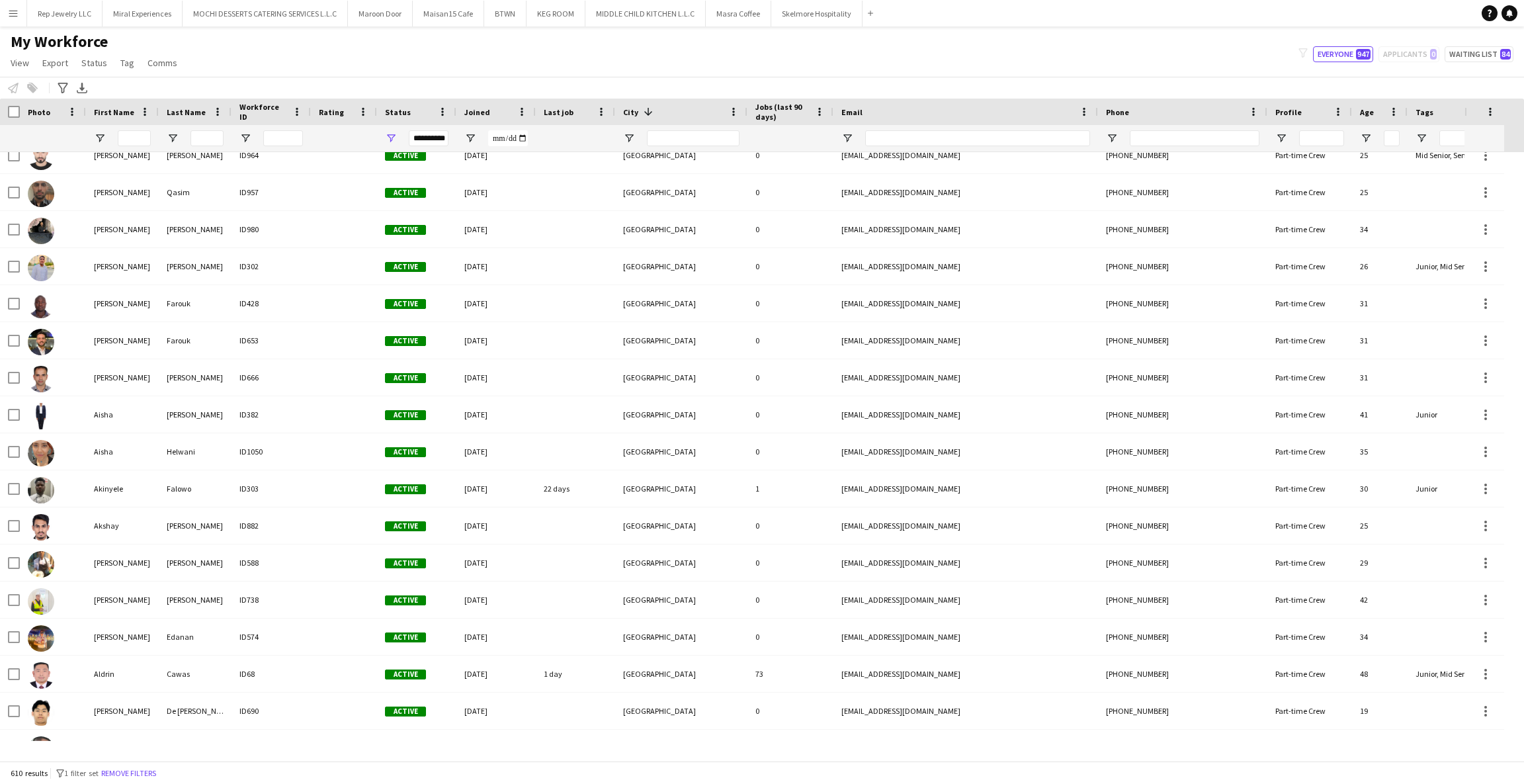
click at [1180, 61] on div "My Workforce View Views Default view New view Update view Delete view Edit name…" at bounding box center [762, 54] width 1524 height 45
click at [14, 11] on app-icon "Menu" at bounding box center [14, 14] width 11 height 11
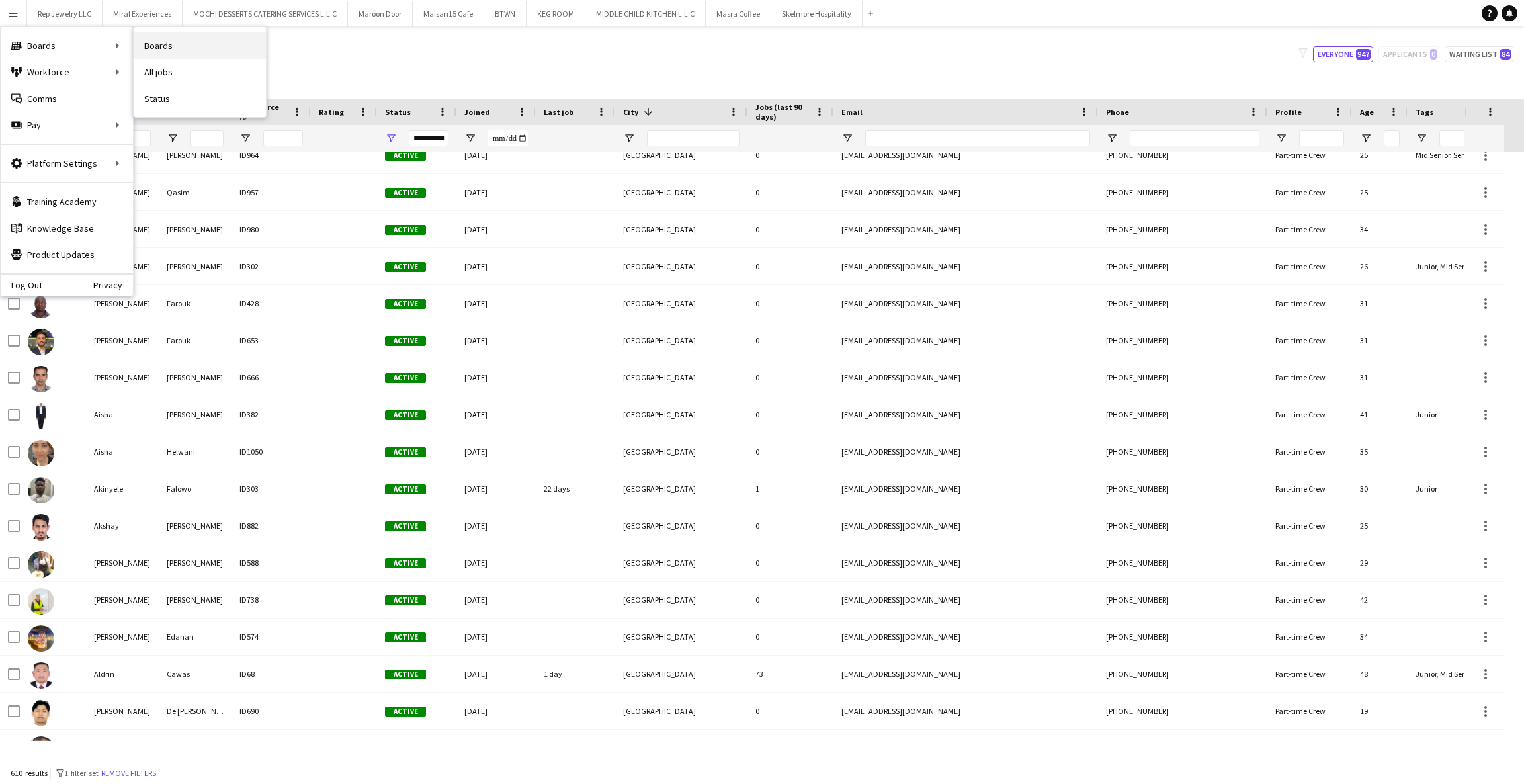
click at [158, 40] on link "Boards" at bounding box center [199, 45] width 132 height 26
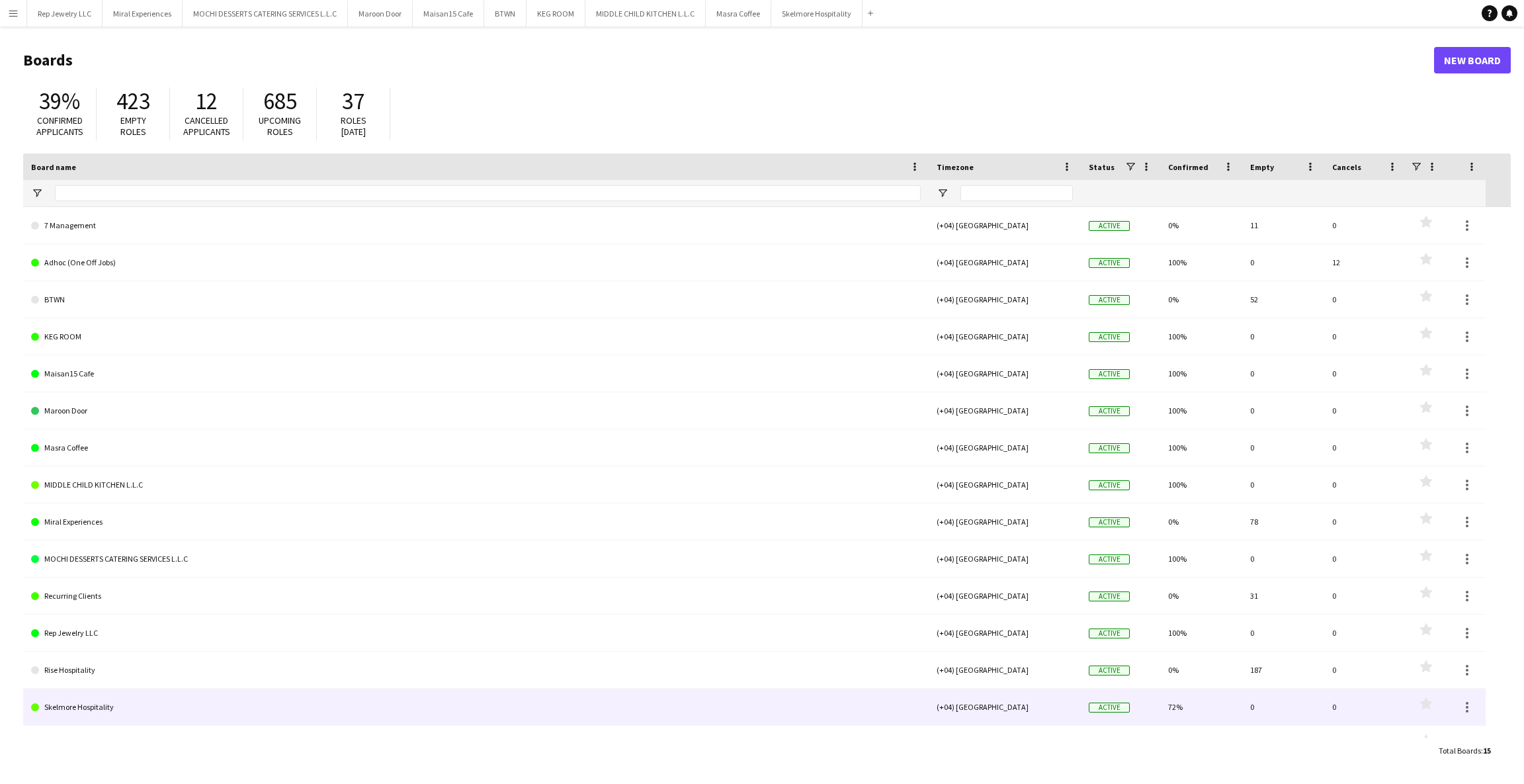
click at [65, 707] on link "Skelmore Hospitality" at bounding box center [476, 707] width 890 height 37
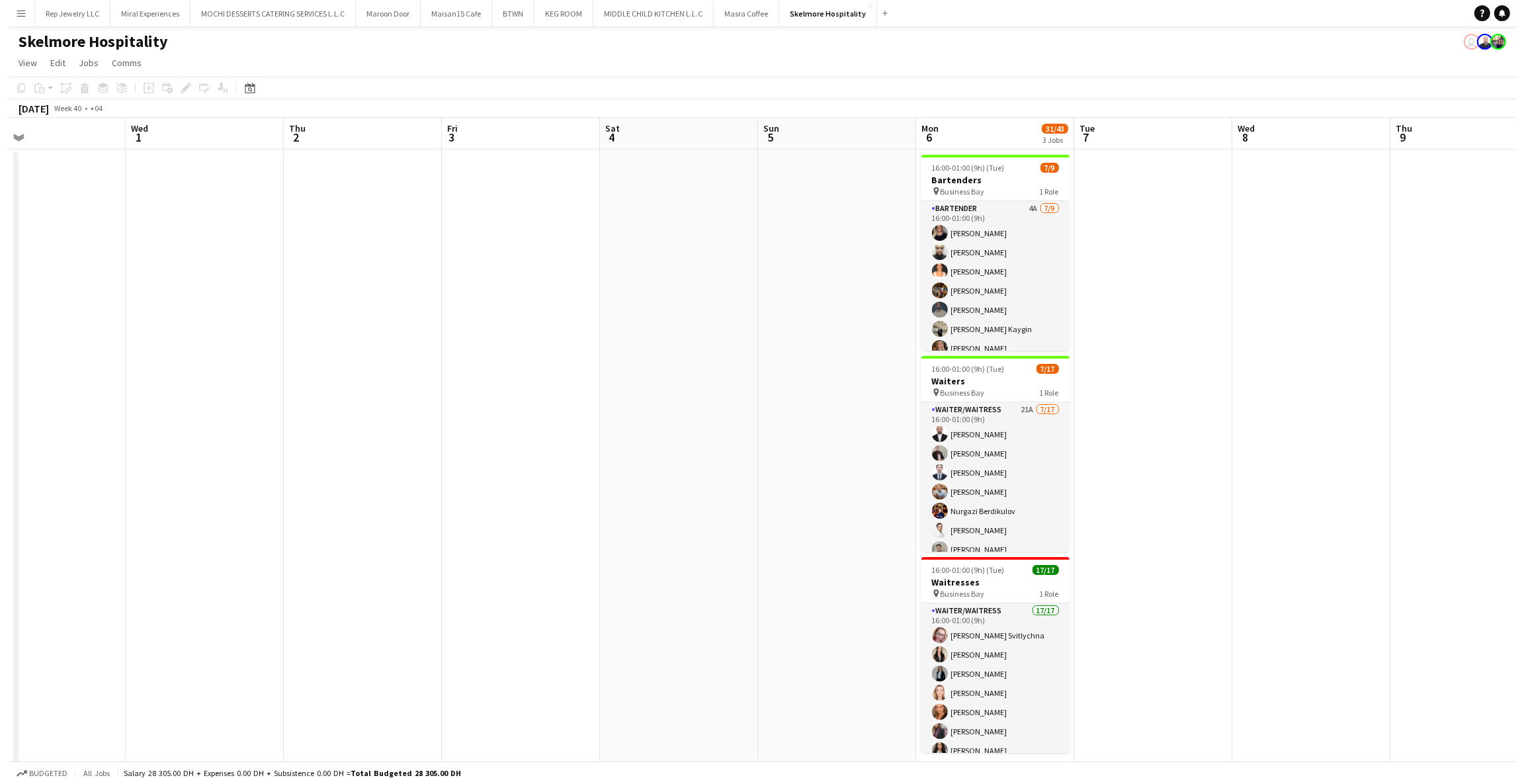
scroll to position [0, 584]
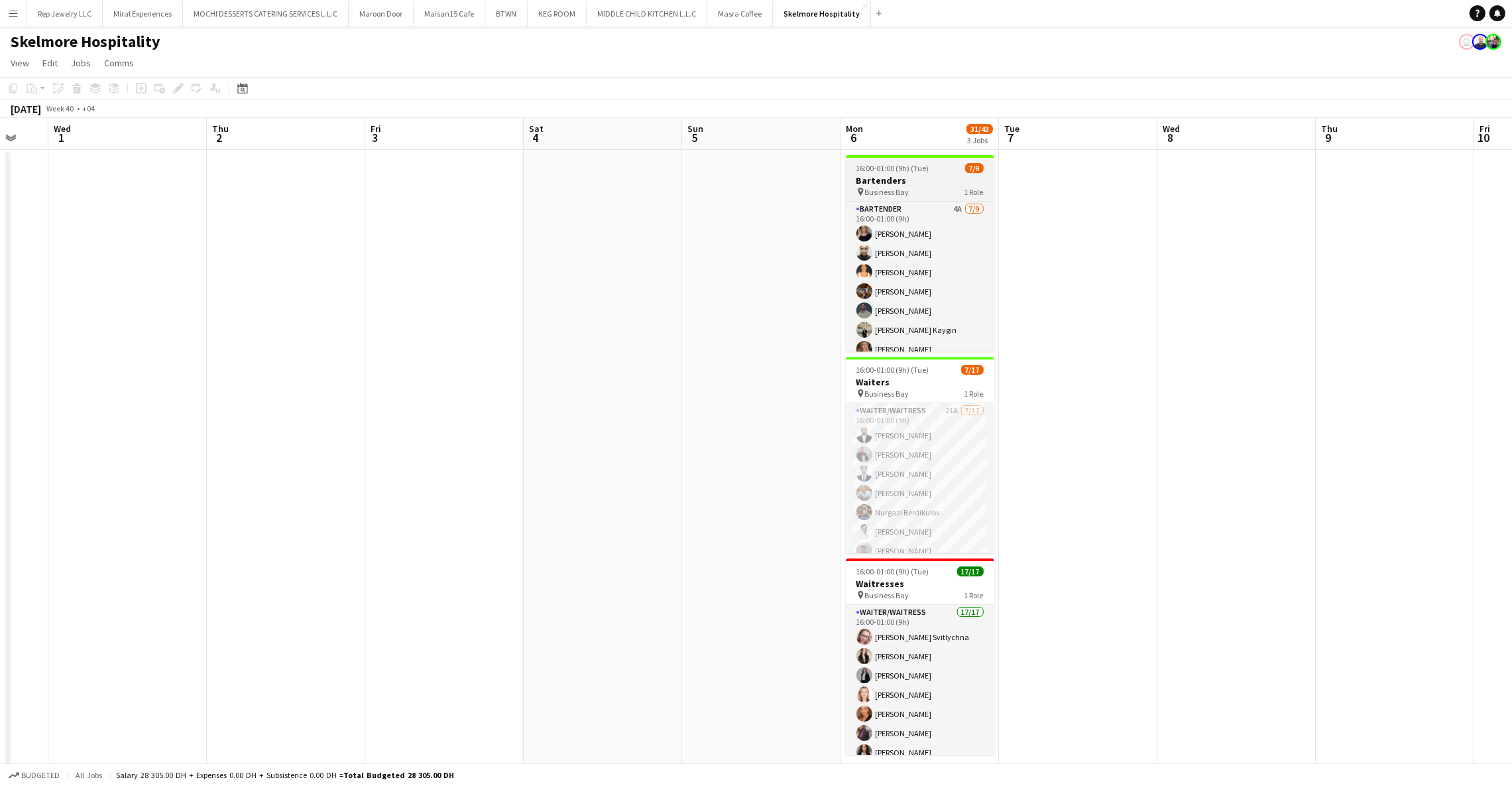
click at [918, 171] on span "16:00-01:00 (9h) (Tue)" at bounding box center [892, 168] width 73 height 10
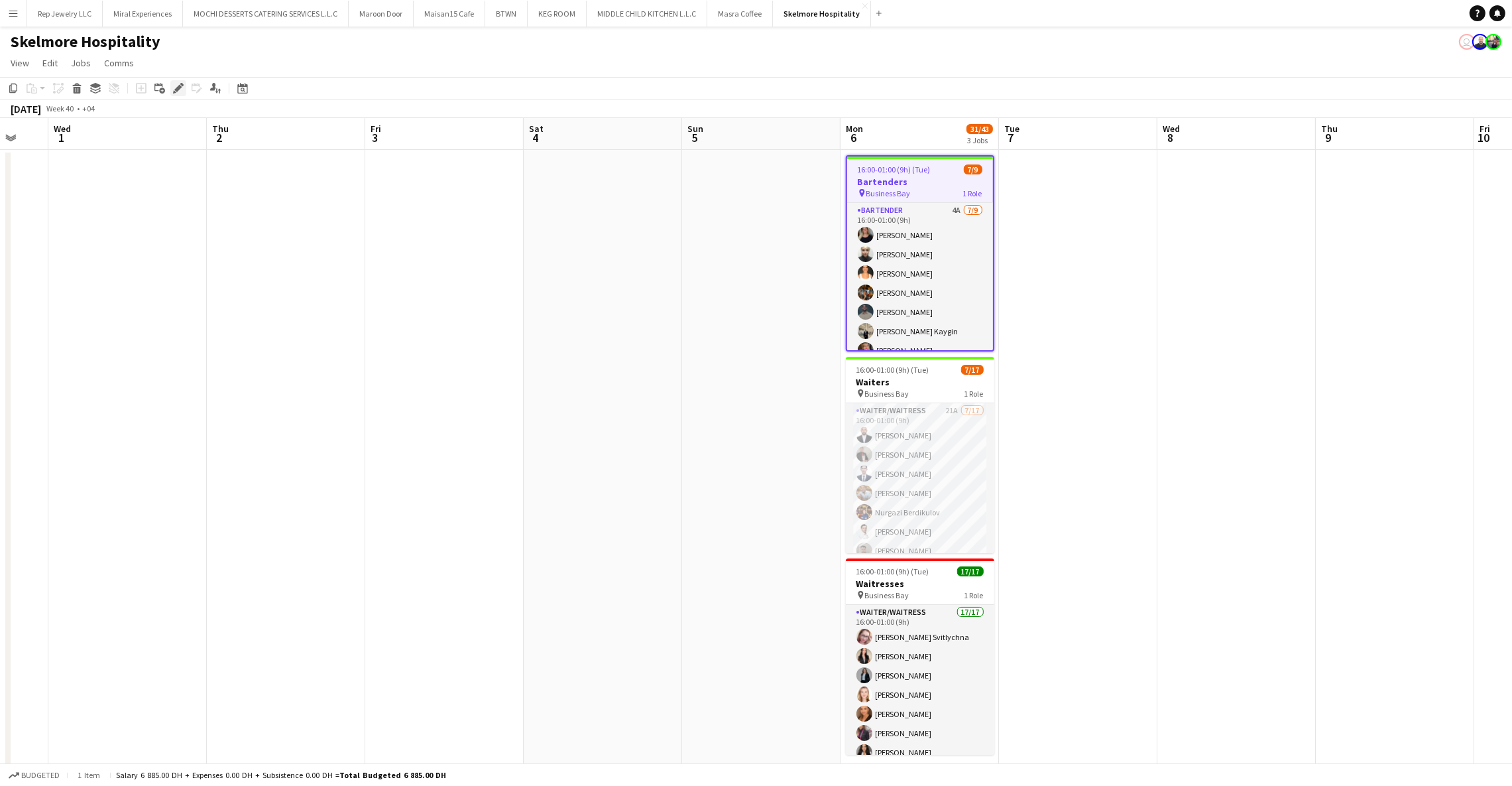
click at [181, 92] on icon "Edit" at bounding box center [179, 89] width 11 height 11
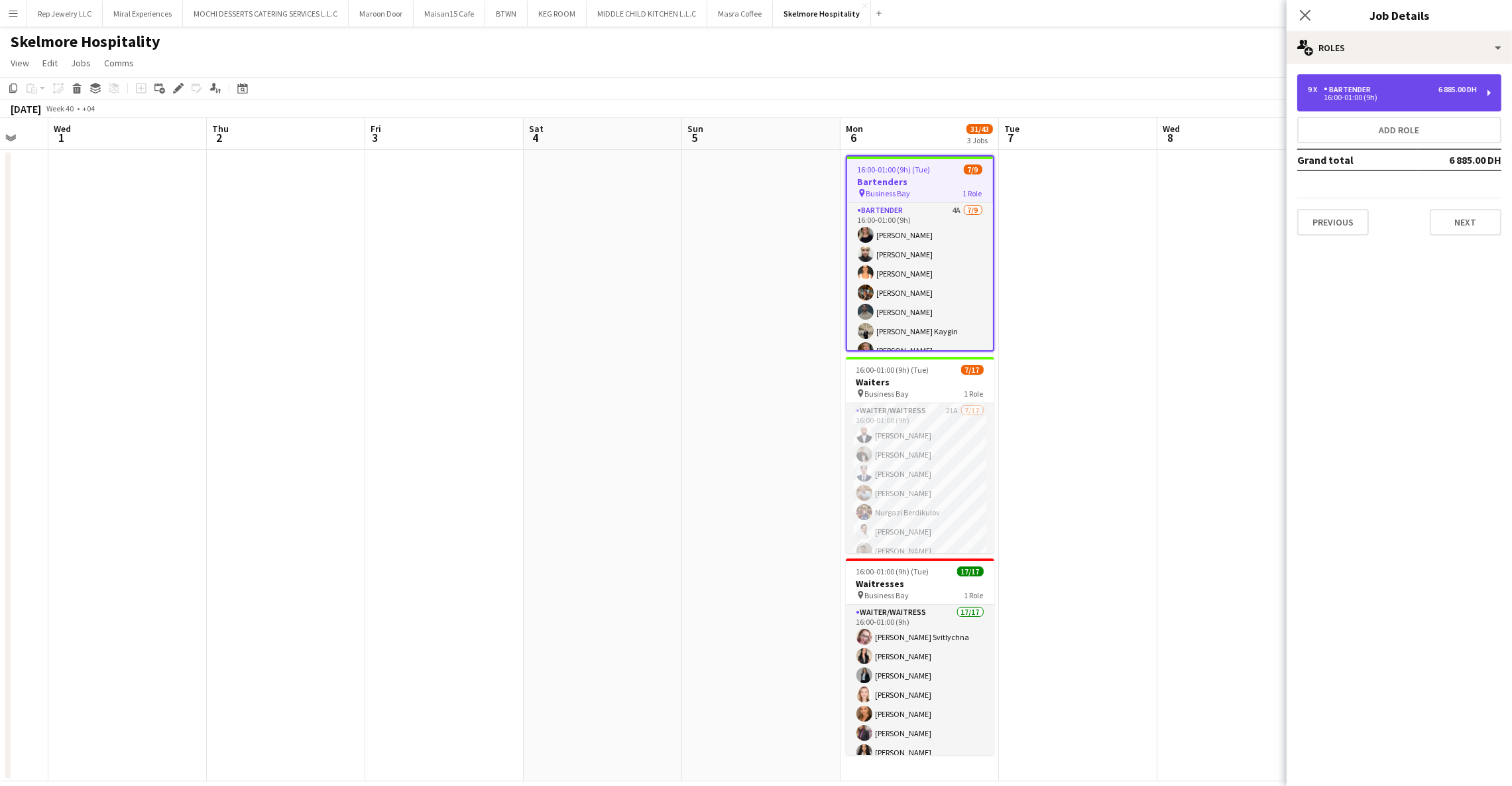
click at [1377, 85] on div "9 x Bartender 6 885.00 DH" at bounding box center [1392, 89] width 169 height 9
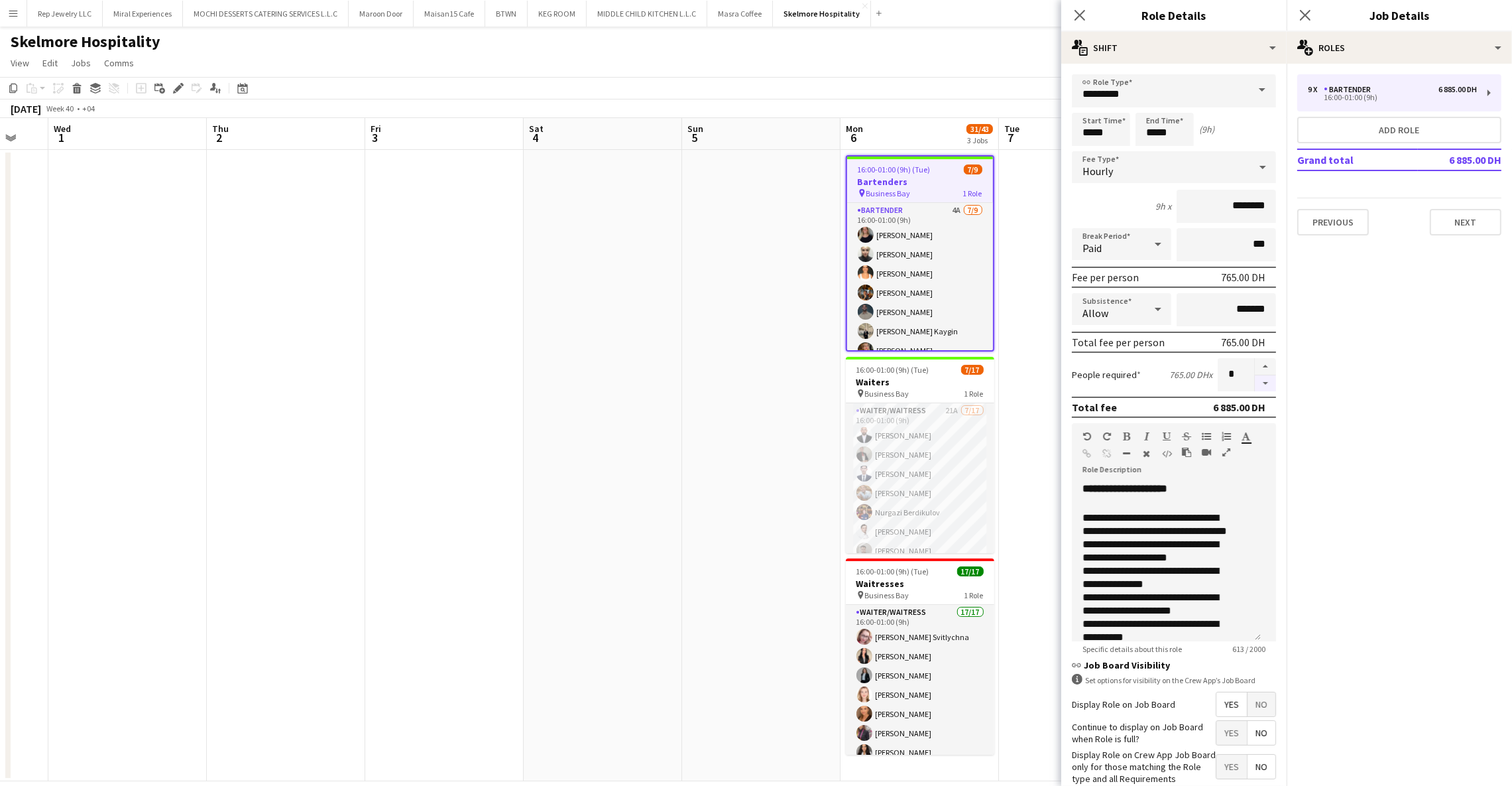
click at [1255, 378] on button "button" at bounding box center [1265, 383] width 21 height 16
click at [1255, 365] on button "button" at bounding box center [1265, 366] width 21 height 17
type input "*"
click at [1311, 17] on icon "Close pop-in" at bounding box center [1305, 15] width 13 height 13
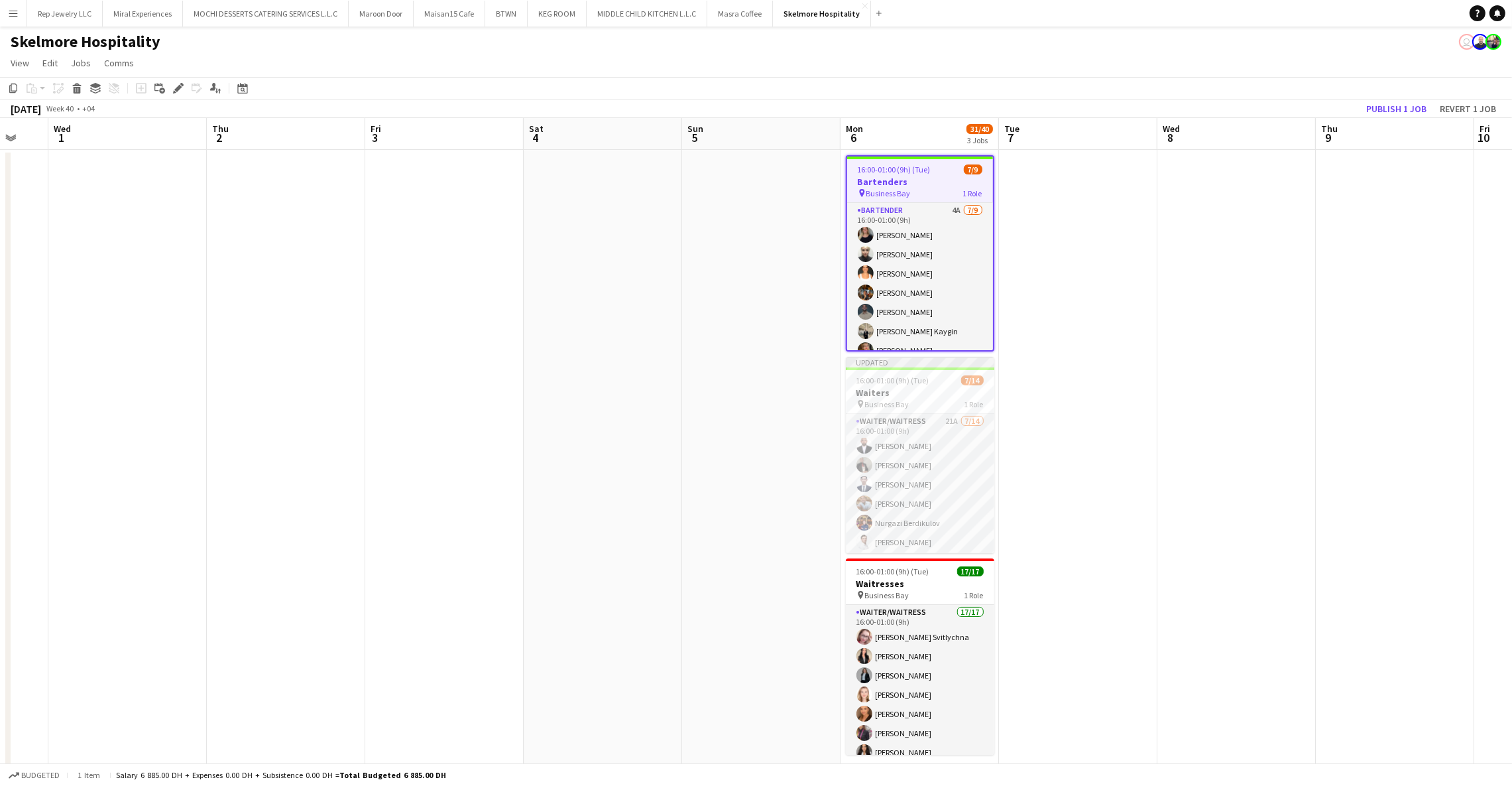
click at [1055, 191] on app-date-cell at bounding box center [1078, 465] width 158 height 632
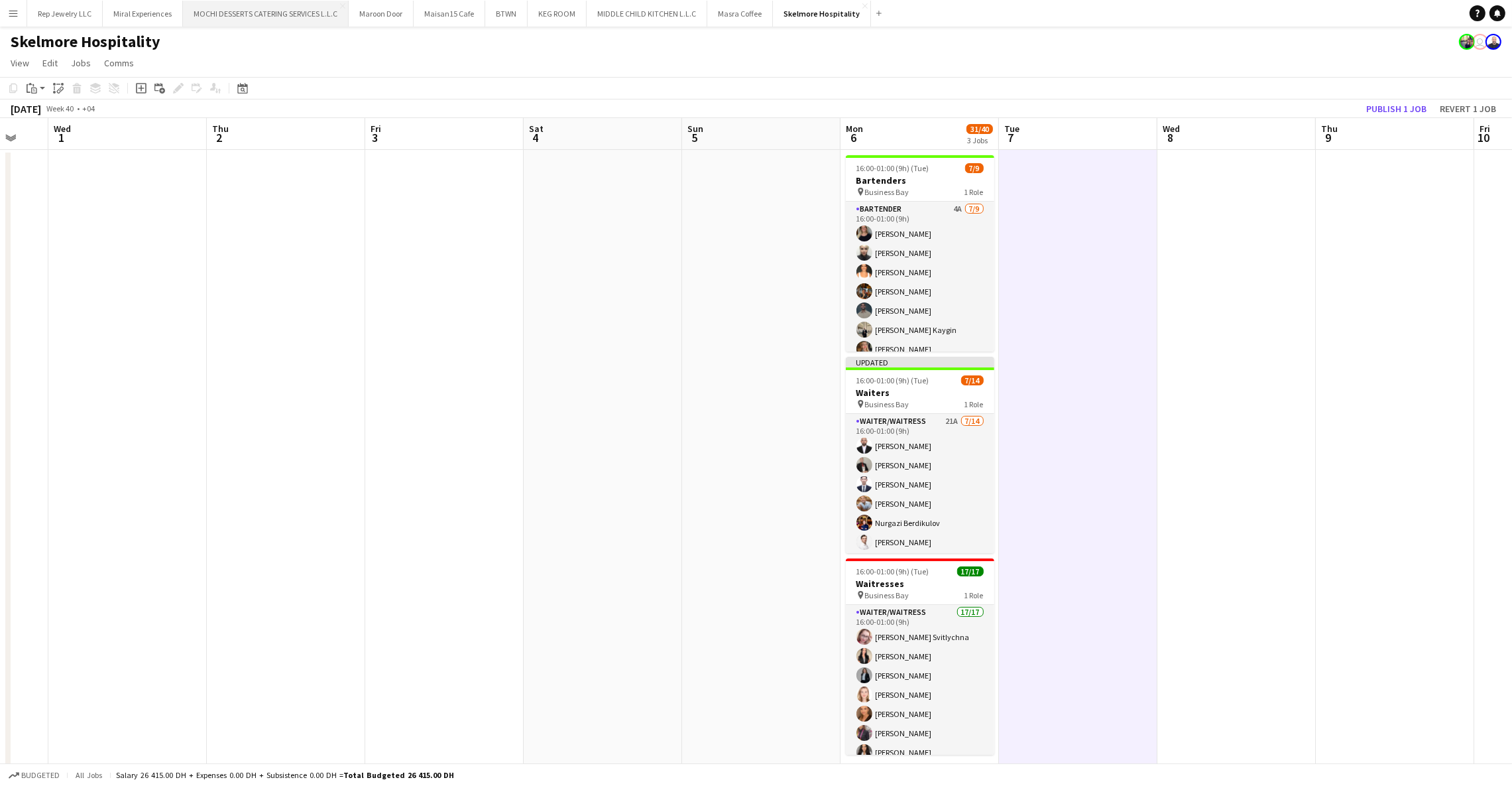
click at [256, 16] on button "MOCHI DESSERTS CATERING SERVICES L.L.C Close" at bounding box center [266, 14] width 166 height 26
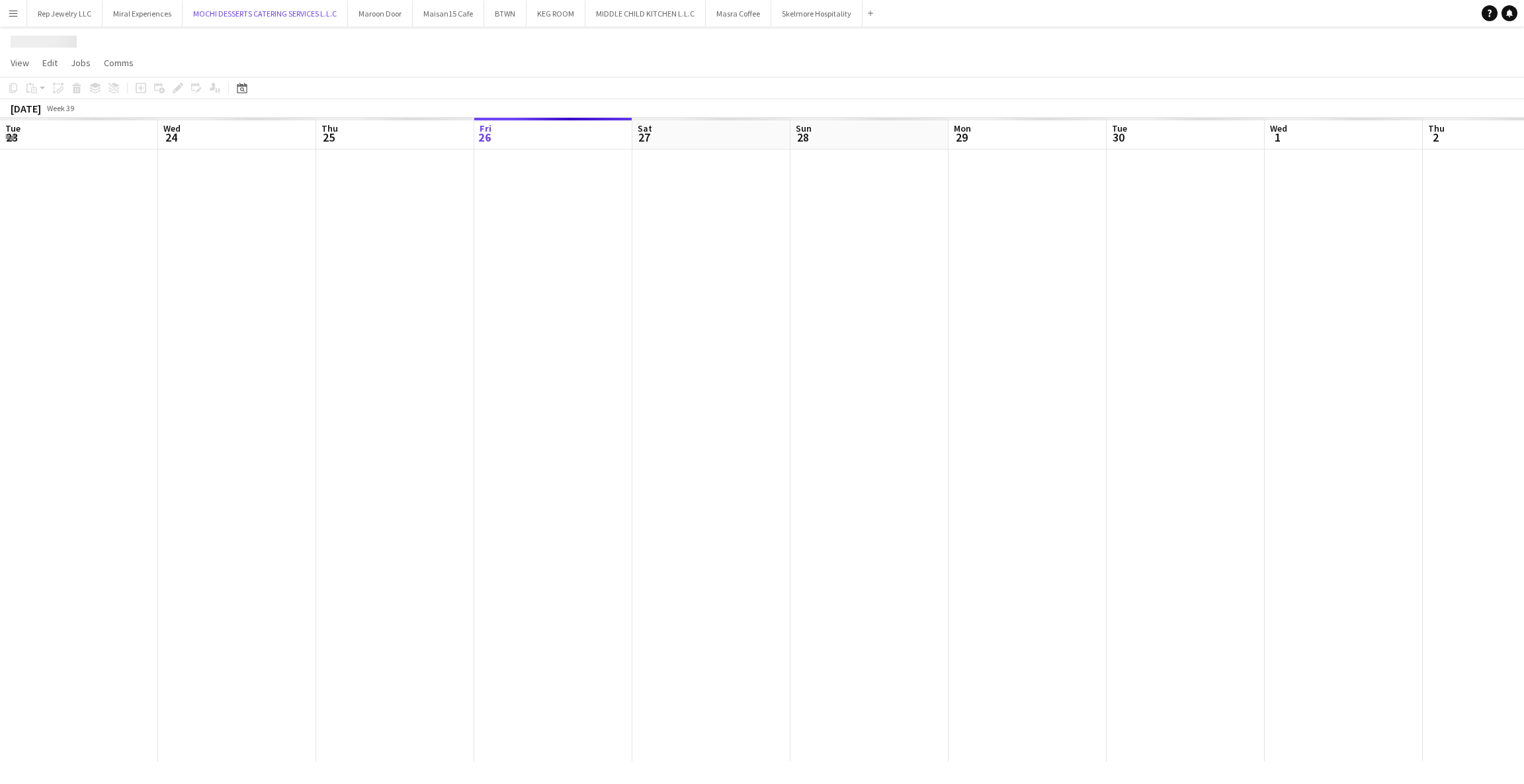
scroll to position [0, 315]
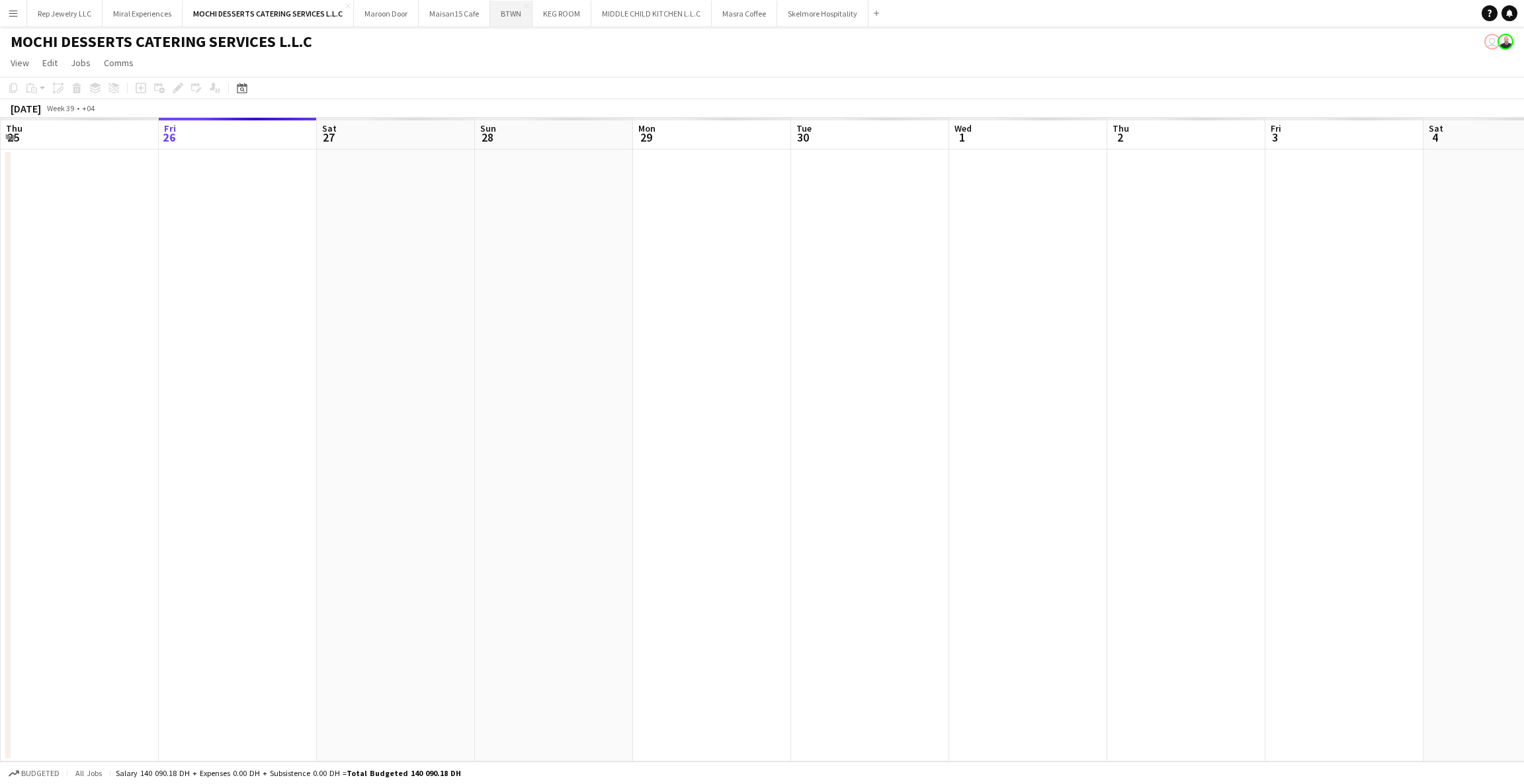
click at [514, 14] on button "BTWN Close" at bounding box center [511, 14] width 42 height 26
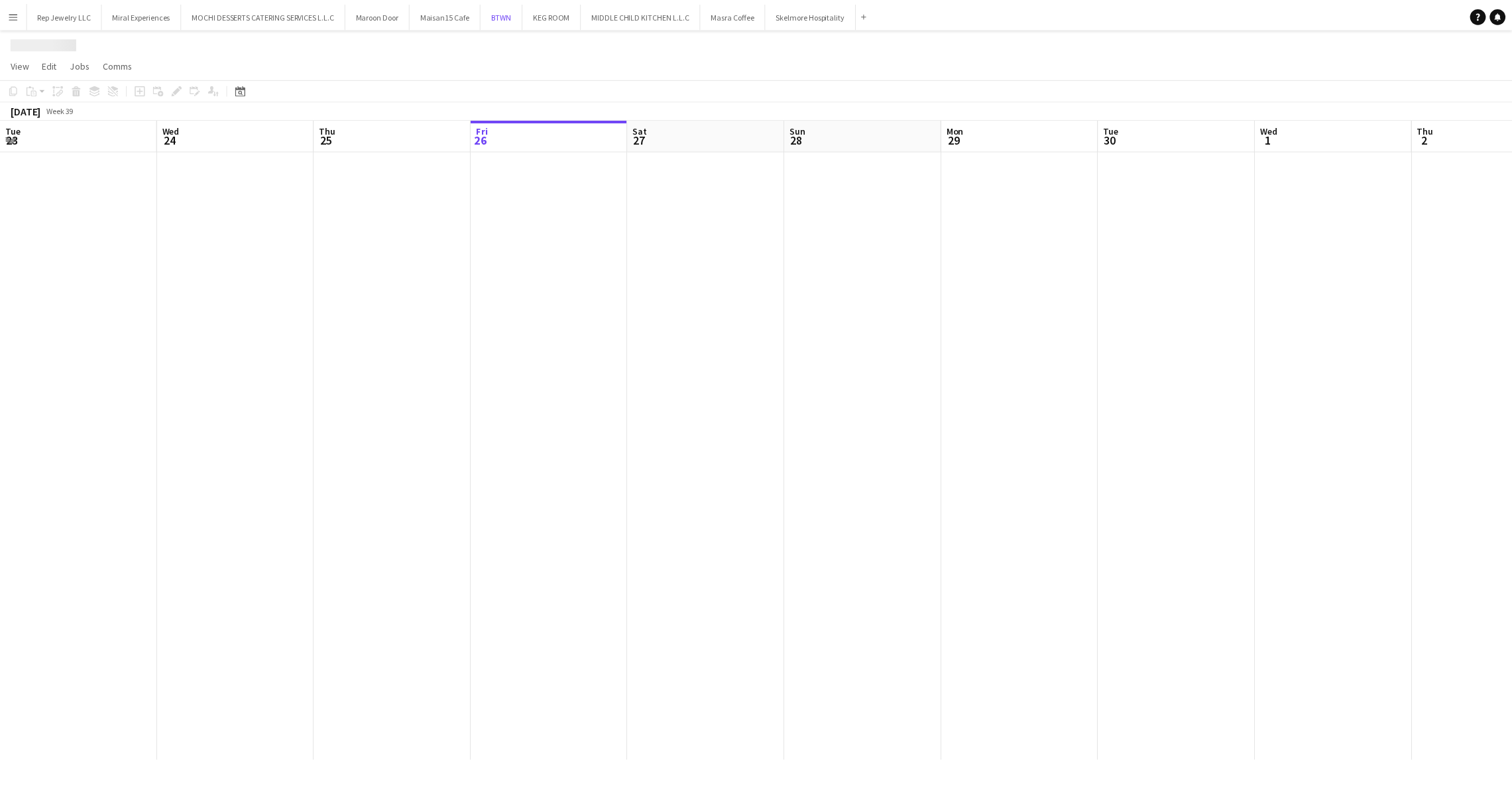
scroll to position [0, 316]
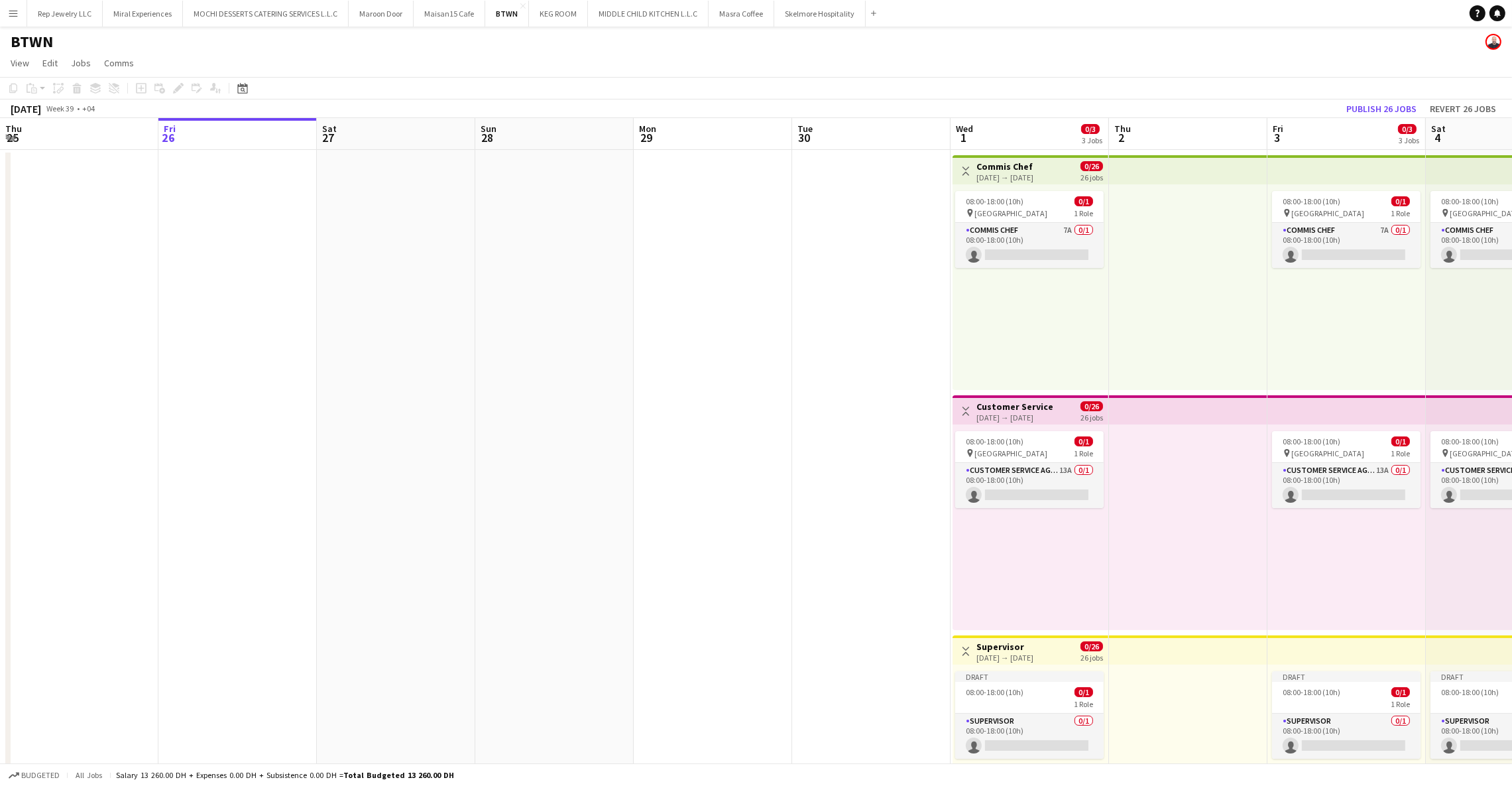
scroll to position [0, 504]
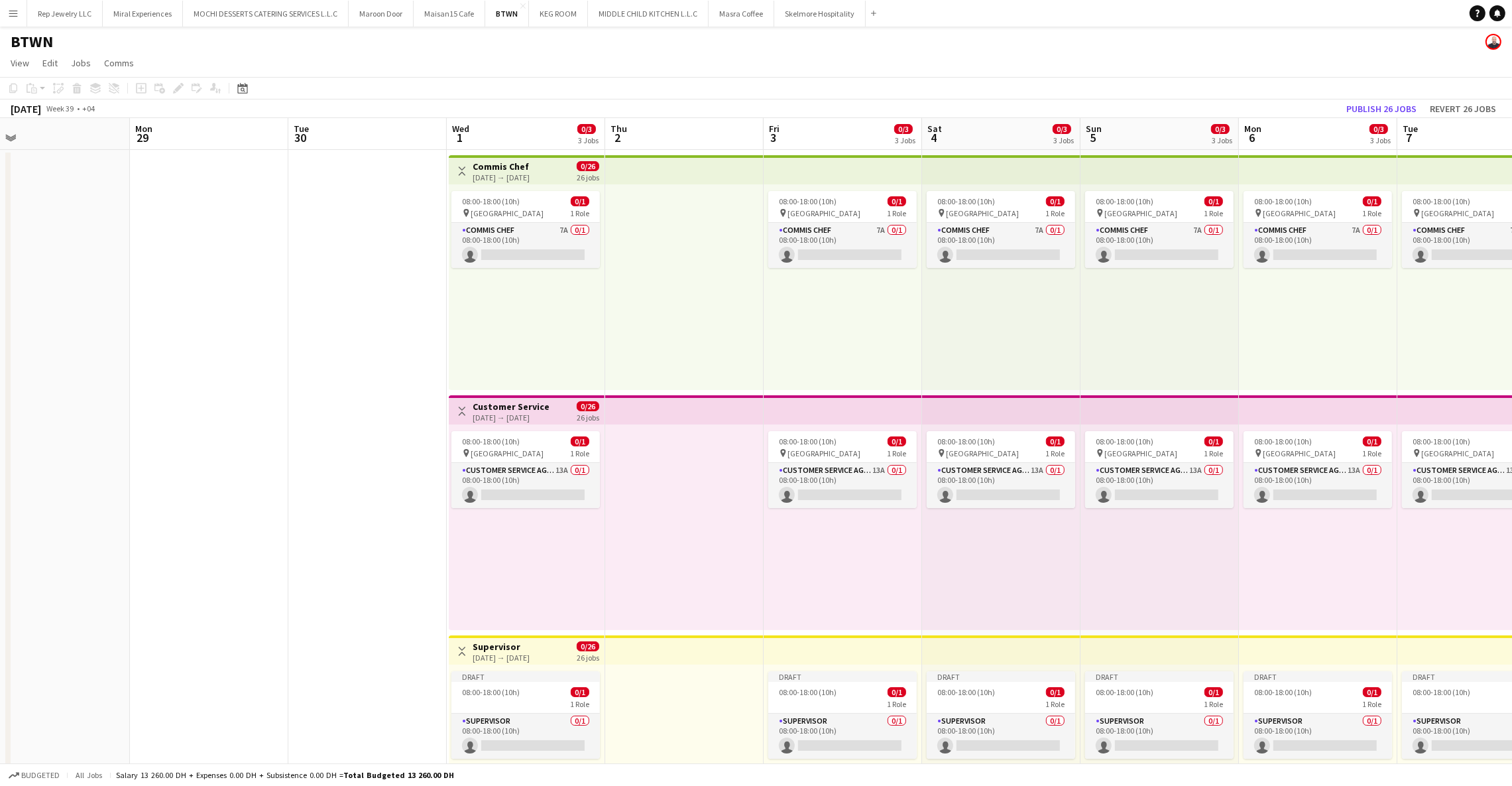
drag, startPoint x: 510, startPoint y: 168, endPoint x: 499, endPoint y: 166, distance: 11.2
click at [499, 166] on h3 "Commis Chef" at bounding box center [500, 166] width 57 height 12
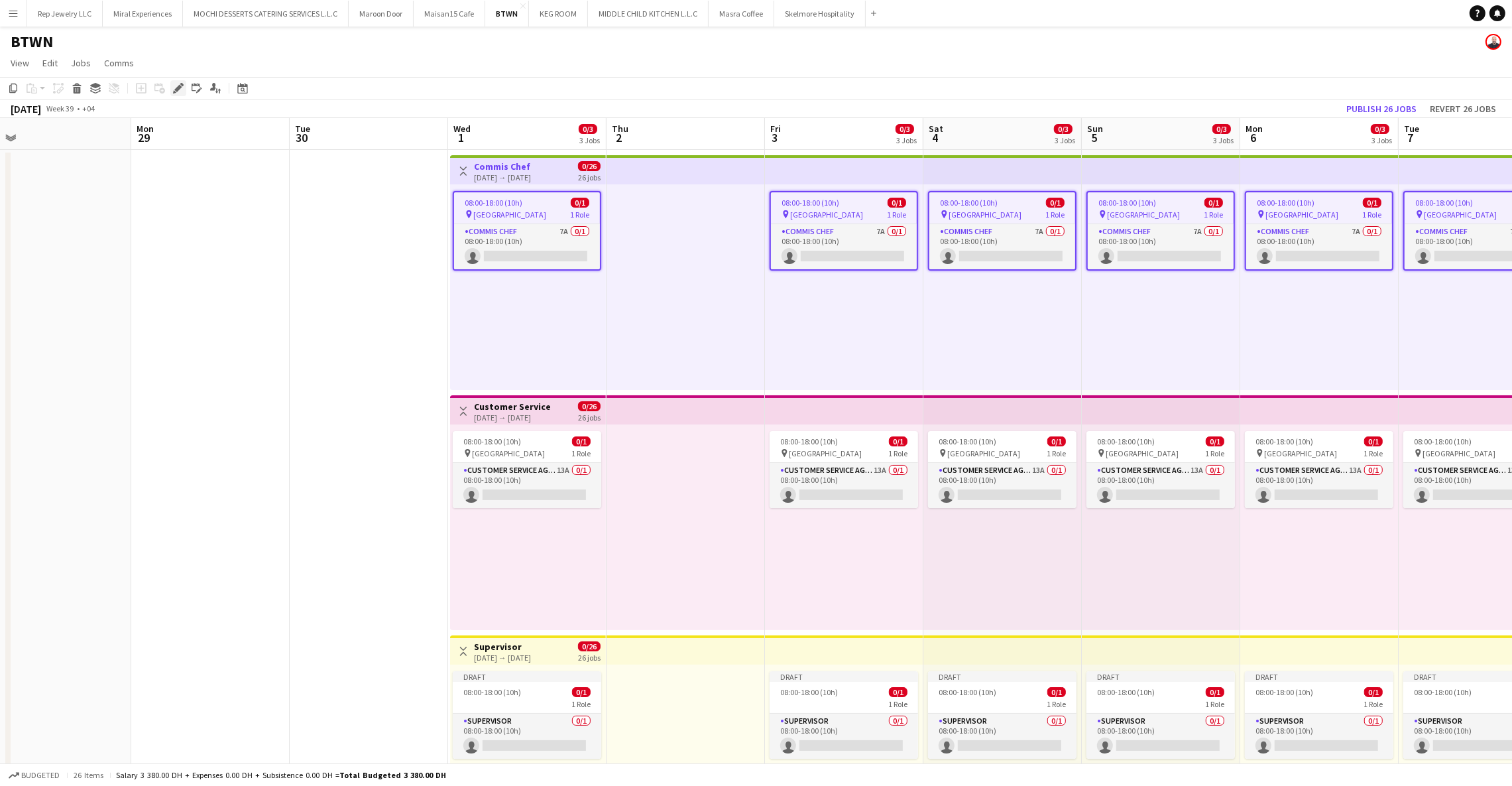
click at [173, 88] on icon "Edit" at bounding box center [179, 89] width 11 height 11
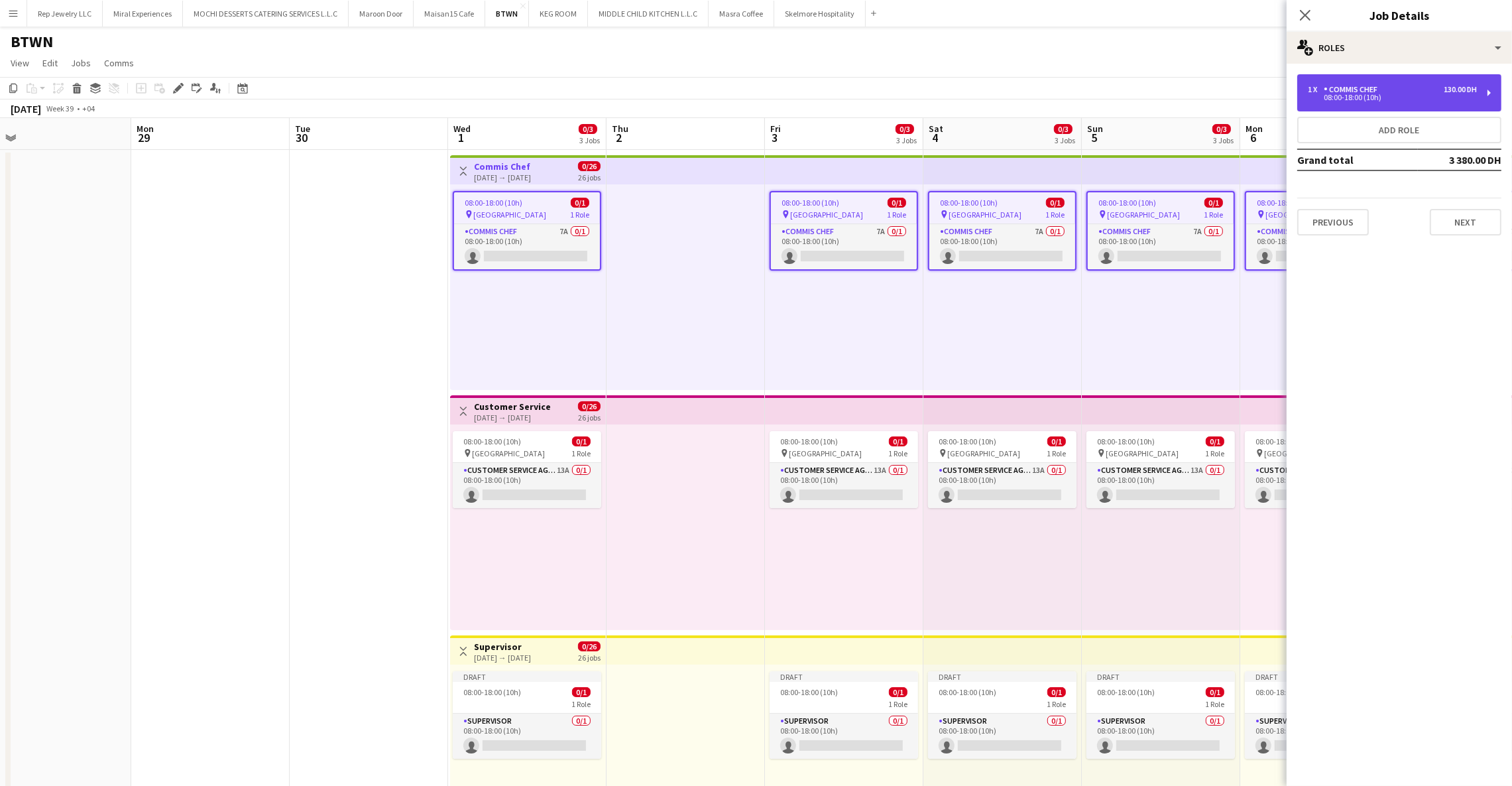
click at [1444, 92] on div "130.00 DH" at bounding box center [1461, 89] width 33 height 9
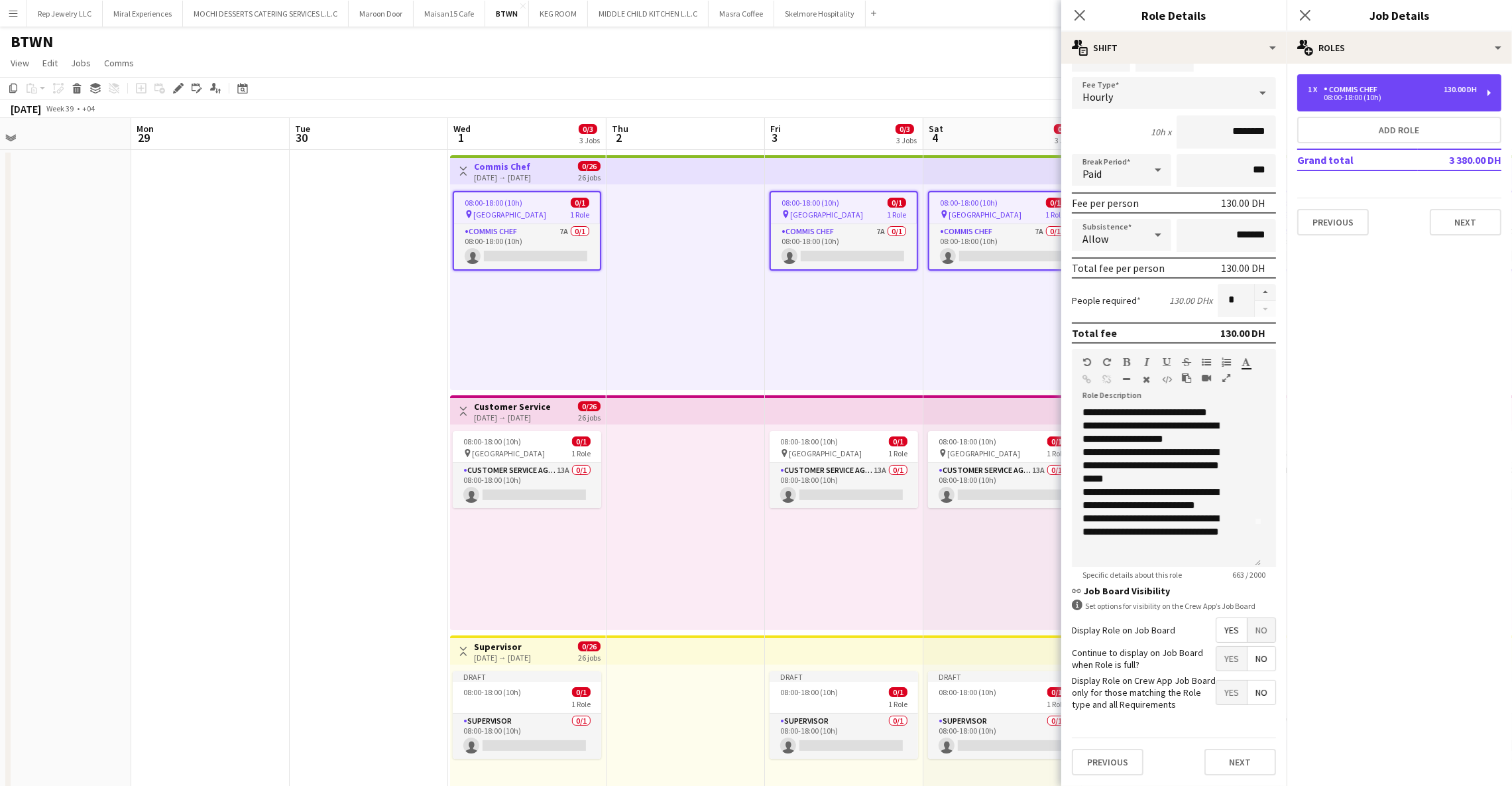
scroll to position [61, 0]
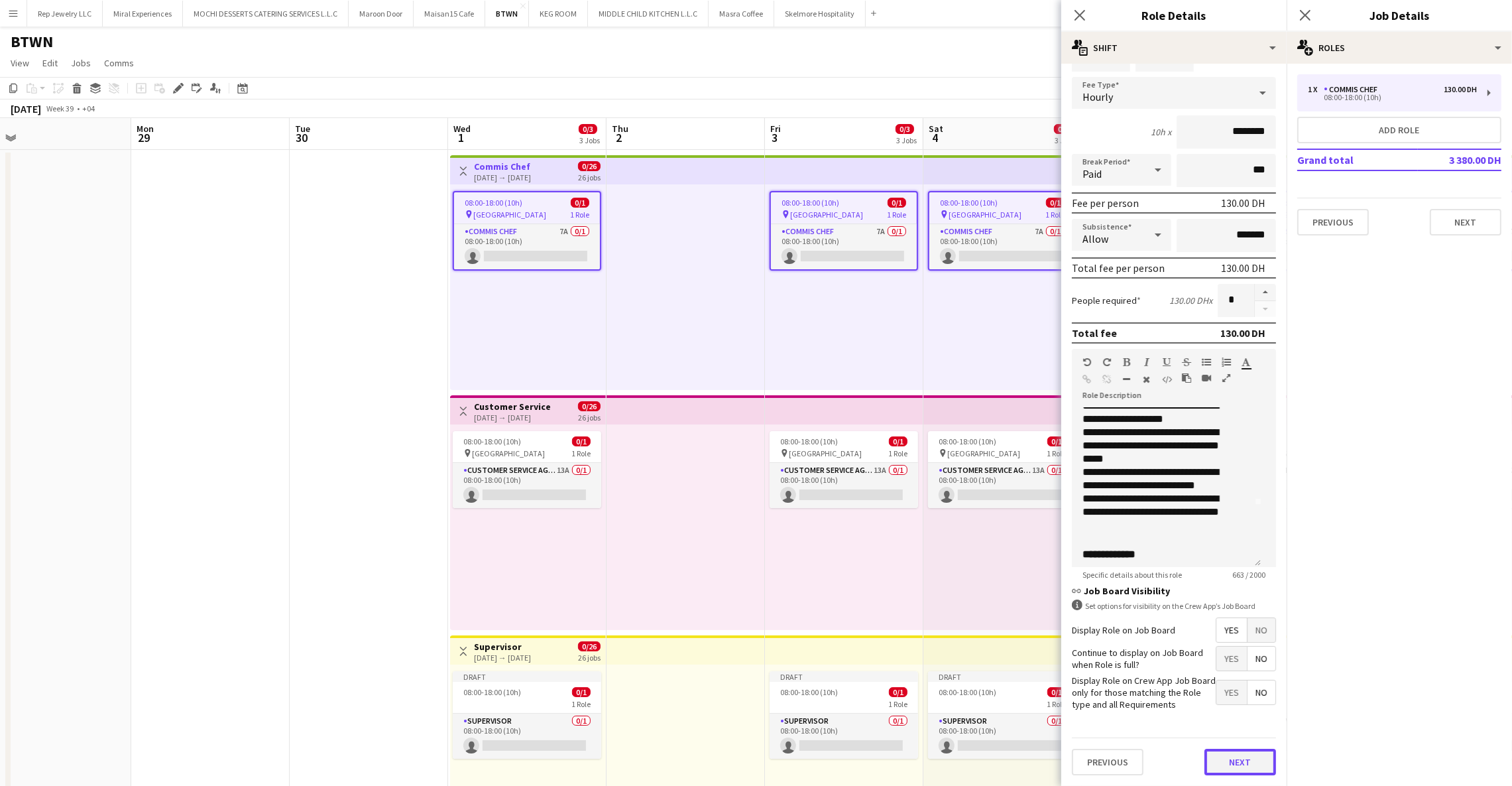
click at [1208, 764] on button "Next" at bounding box center [1240, 762] width 71 height 26
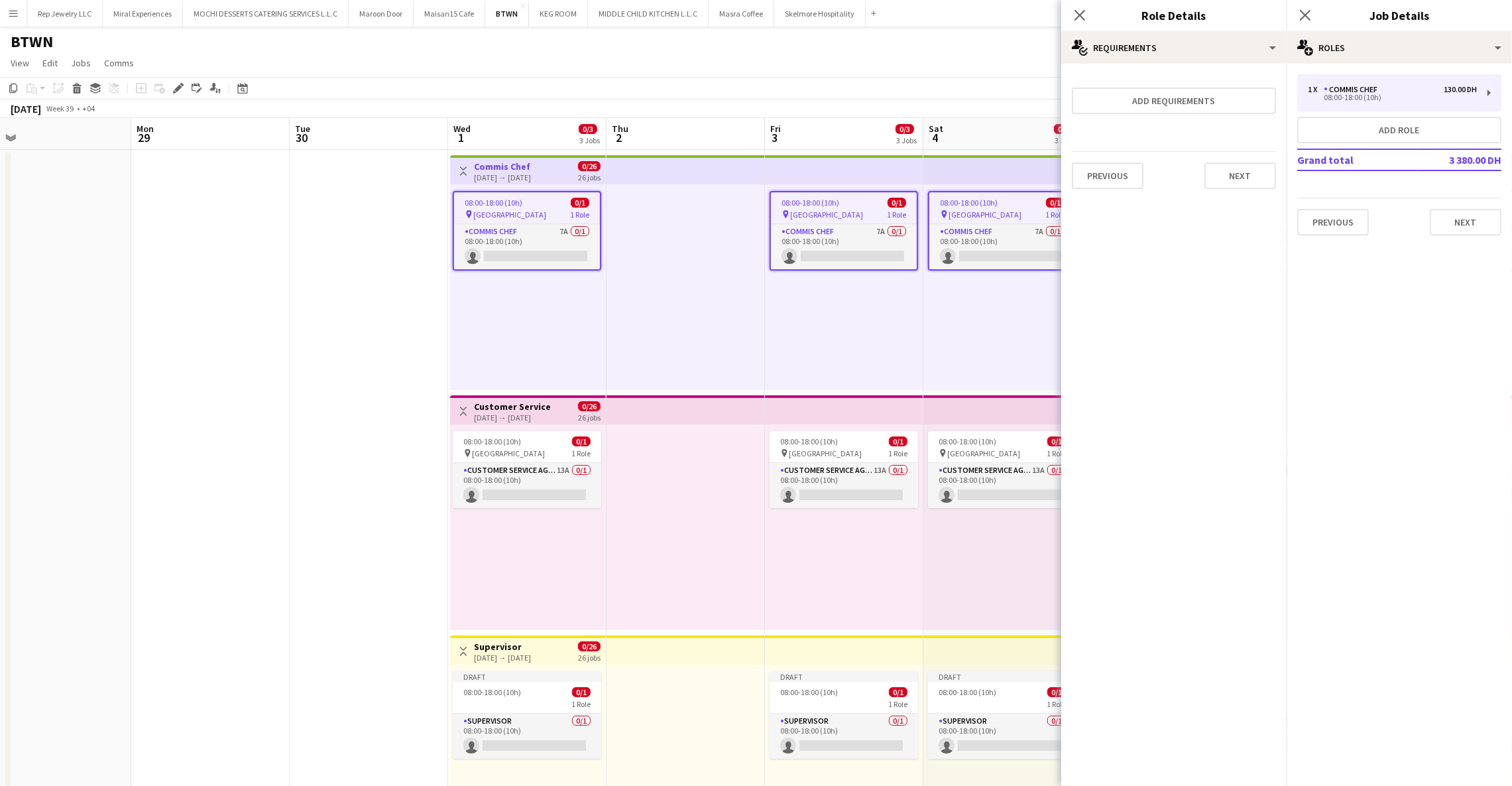
scroll to position [0, 0]
click at [1199, 104] on button "Add requirements" at bounding box center [1174, 100] width 204 height 26
click at [1146, 118] on span "Please select" at bounding box center [1121, 117] width 61 height 14
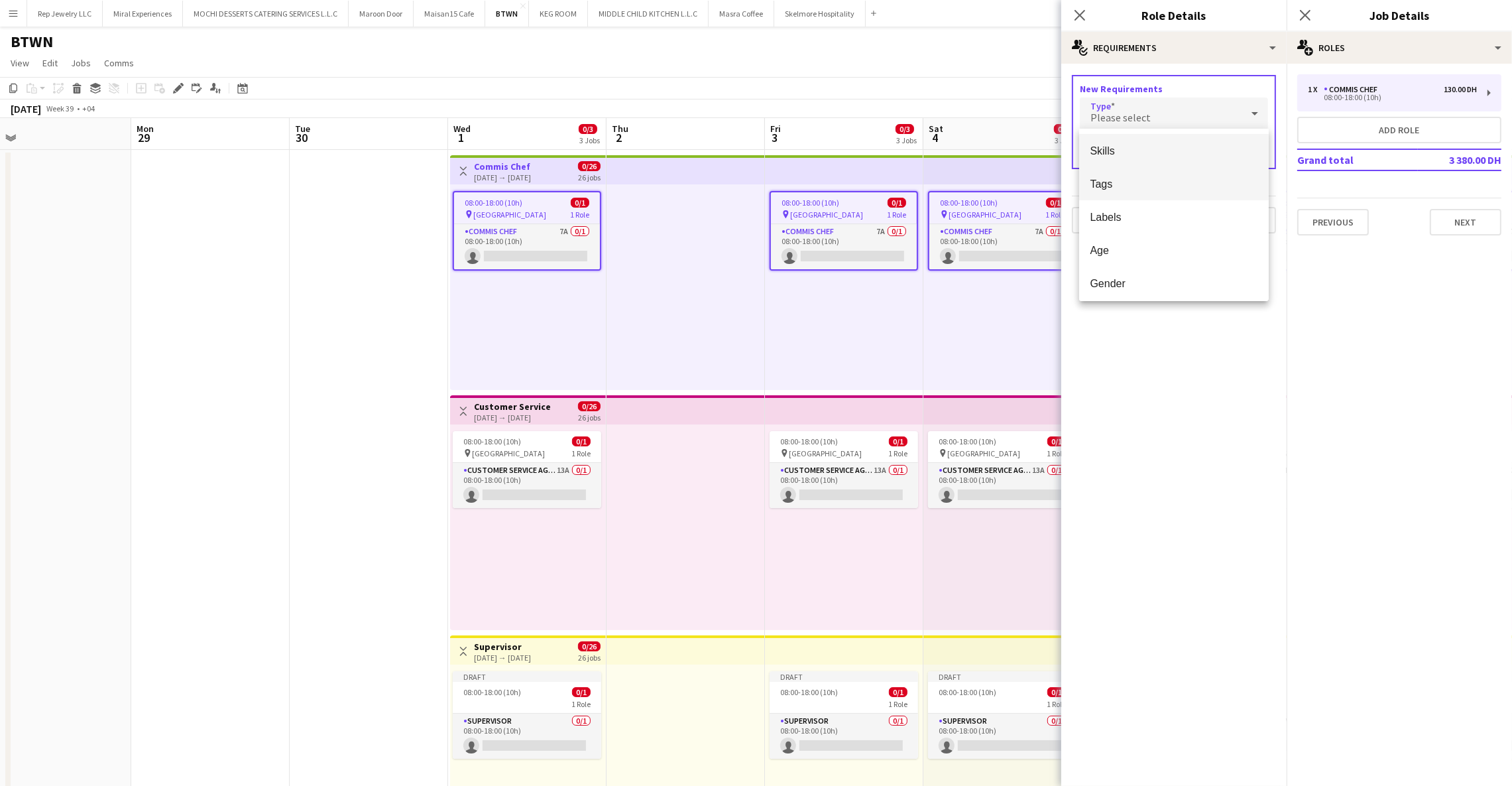
click at [1111, 182] on span "Tags" at bounding box center [1174, 184] width 168 height 13
click at [1124, 144] on input "text" at bounding box center [1174, 152] width 188 height 33
click at [1123, 180] on mat-option "Junior" at bounding box center [1174, 189] width 190 height 32
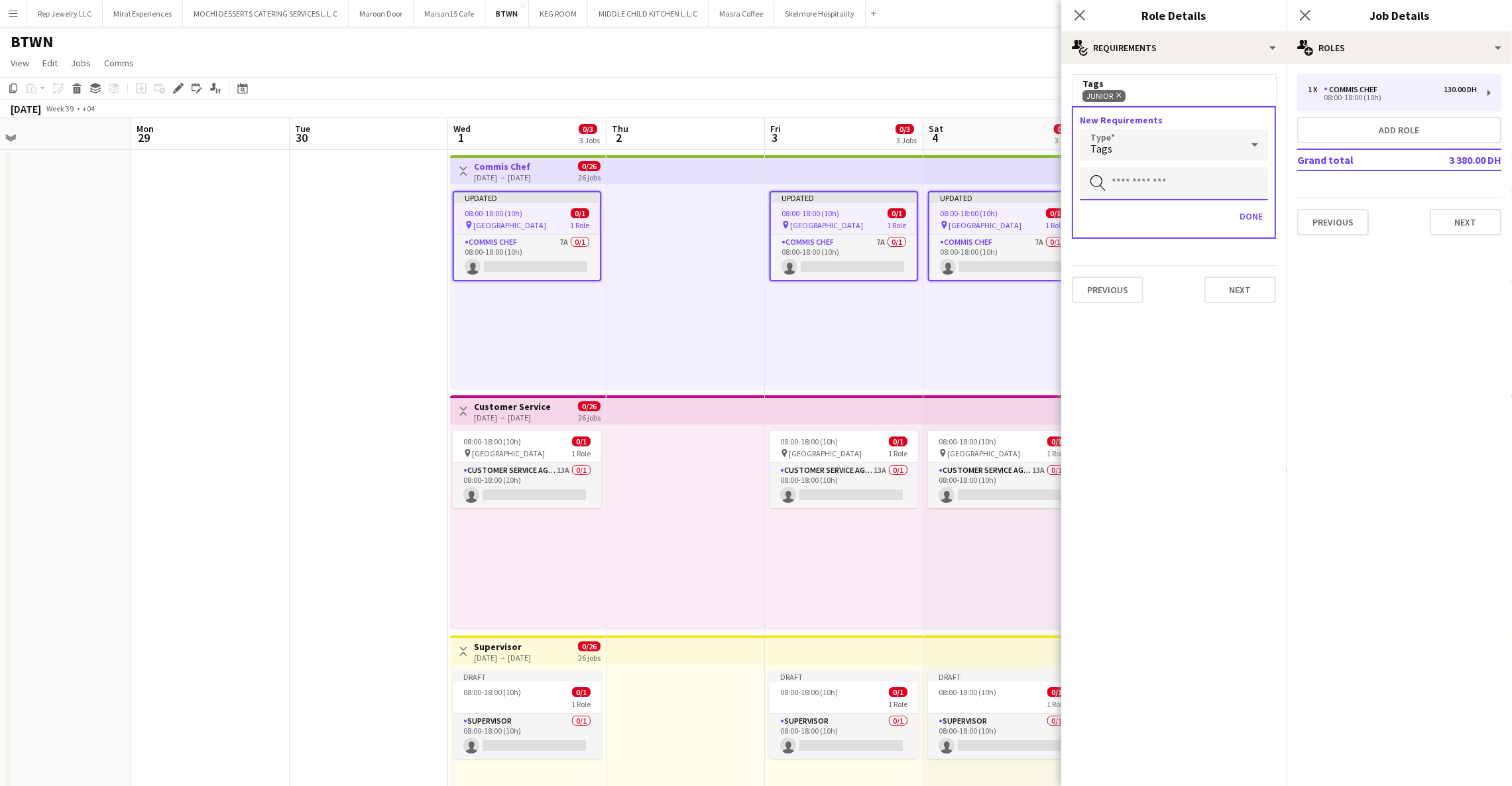
click at [1136, 178] on input "text" at bounding box center [1174, 183] width 188 height 33
click at [1138, 223] on span "Mid Senior" at bounding box center [1174, 220] width 168 height 13
click at [1240, 219] on button "Done" at bounding box center [1251, 216] width 33 height 21
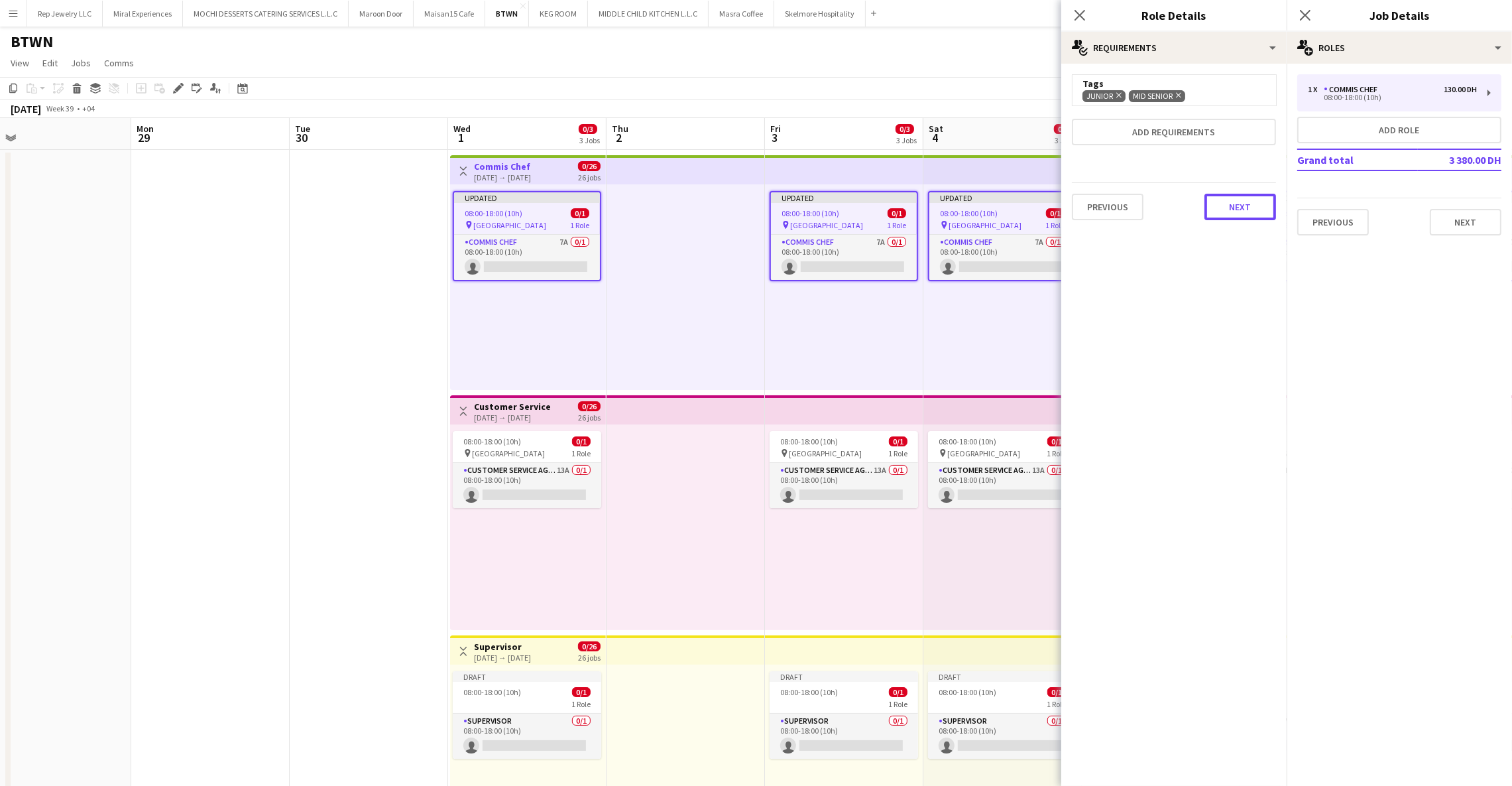
drag, startPoint x: 1243, startPoint y: 202, endPoint x: 1245, endPoint y: 196, distance: 6.3
click at [1243, 202] on button "Next" at bounding box center [1240, 206] width 71 height 26
click at [1302, 20] on icon "Close pop-in" at bounding box center [1305, 15] width 13 height 13
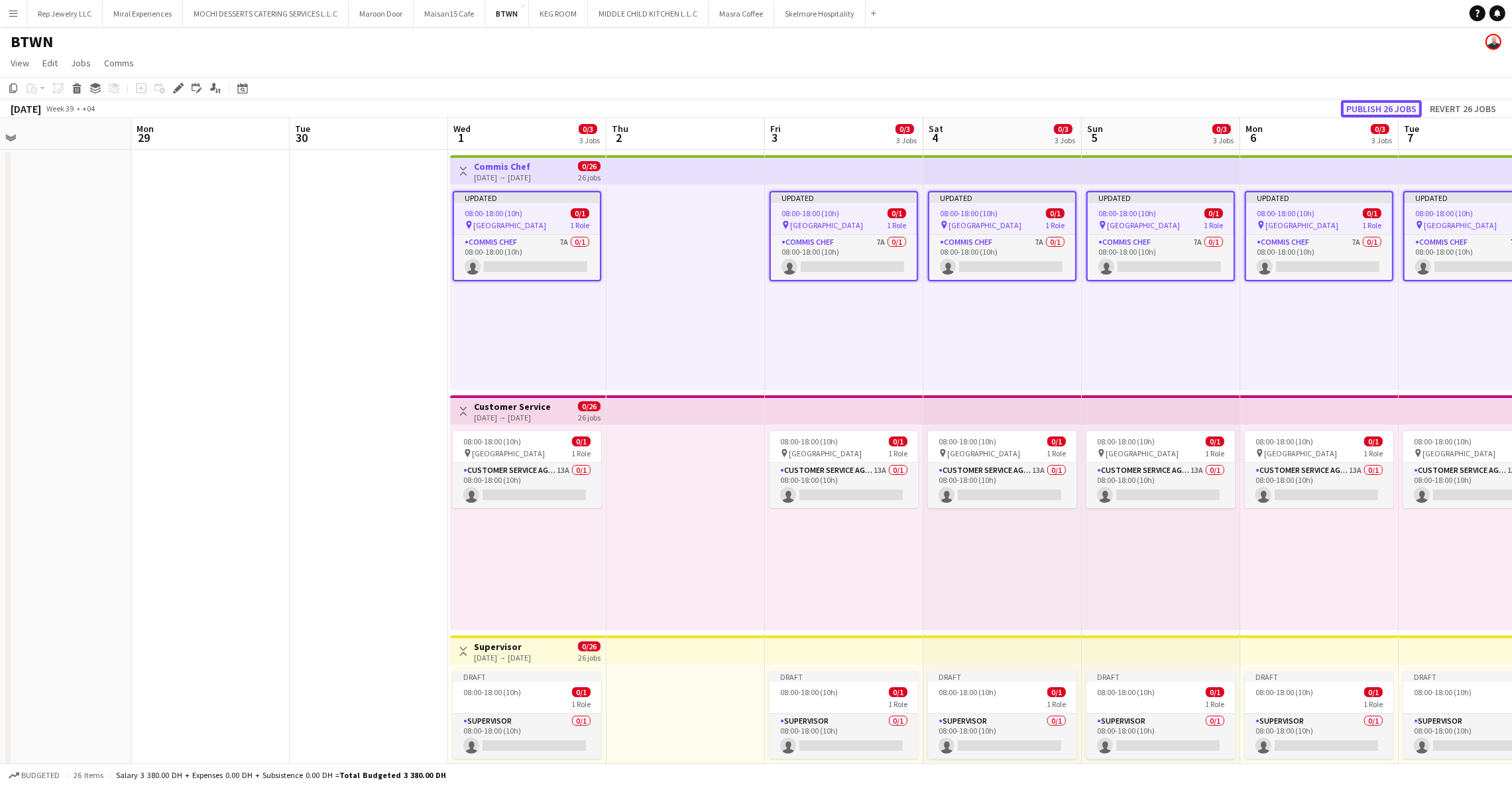
click at [1352, 108] on button "Publish 26 jobs" at bounding box center [1382, 108] width 81 height 17
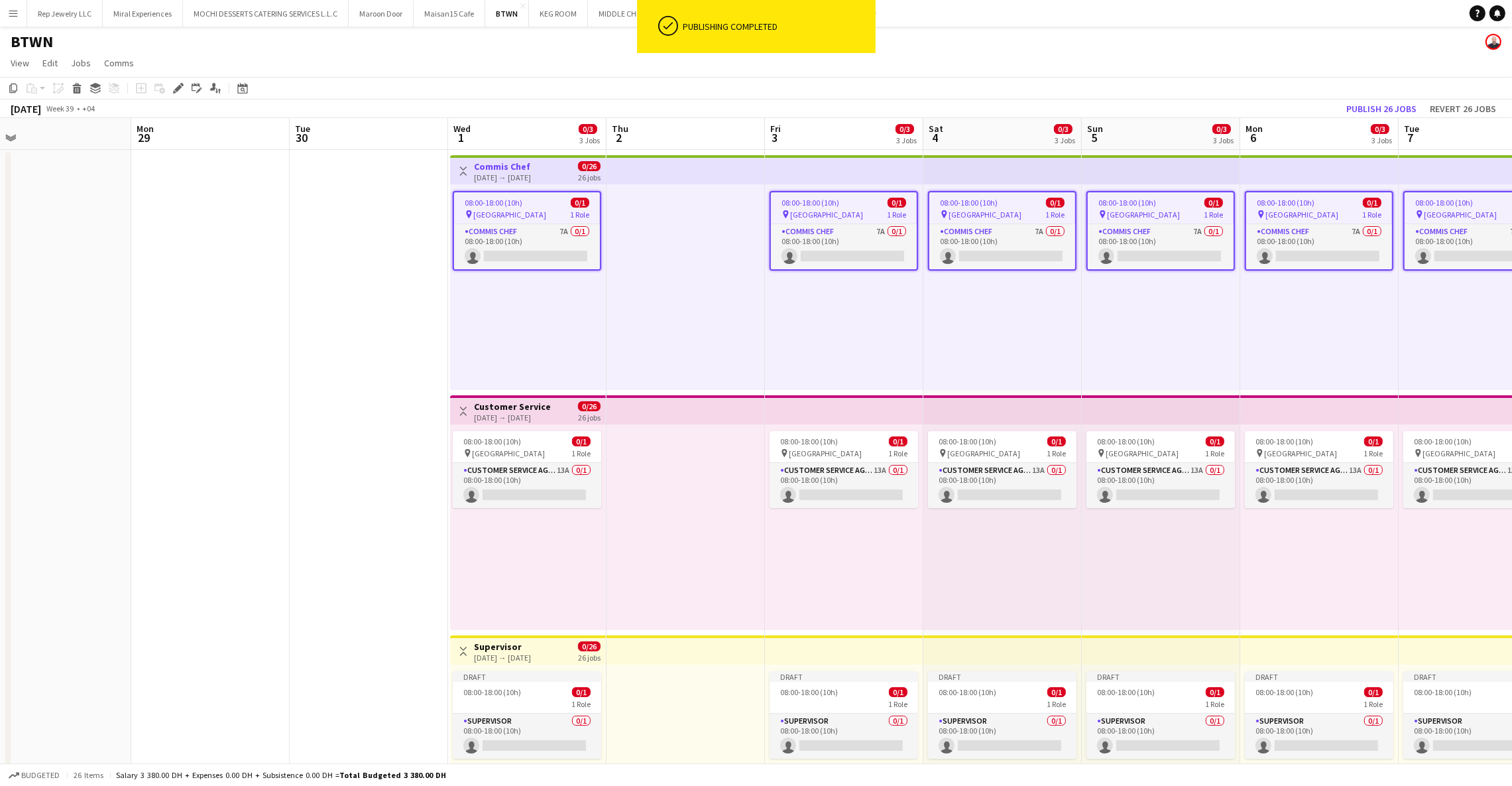
click at [661, 171] on app-top-bar at bounding box center [686, 170] width 158 height 29
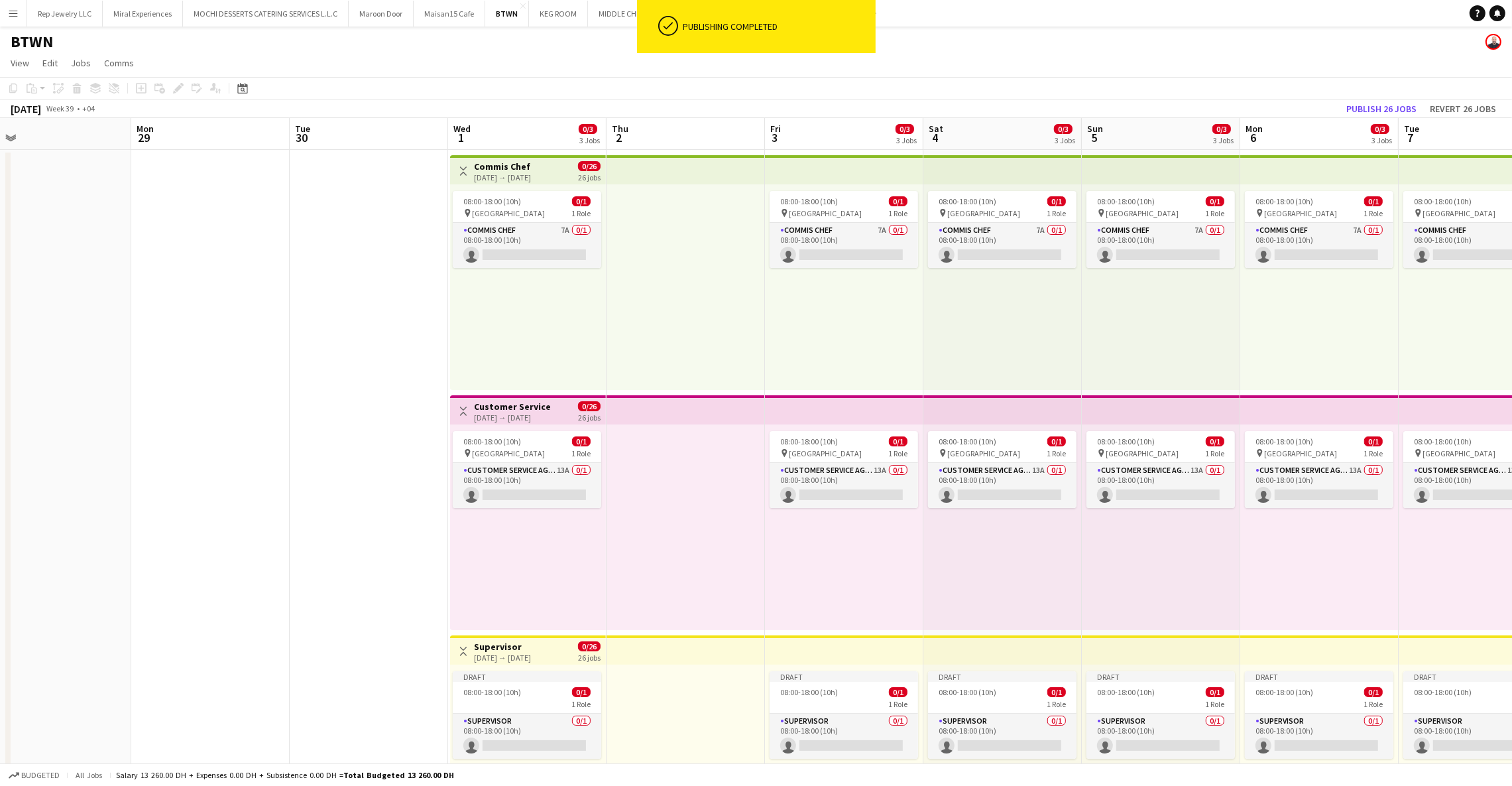
click at [661, 171] on app-top-bar at bounding box center [686, 170] width 158 height 29
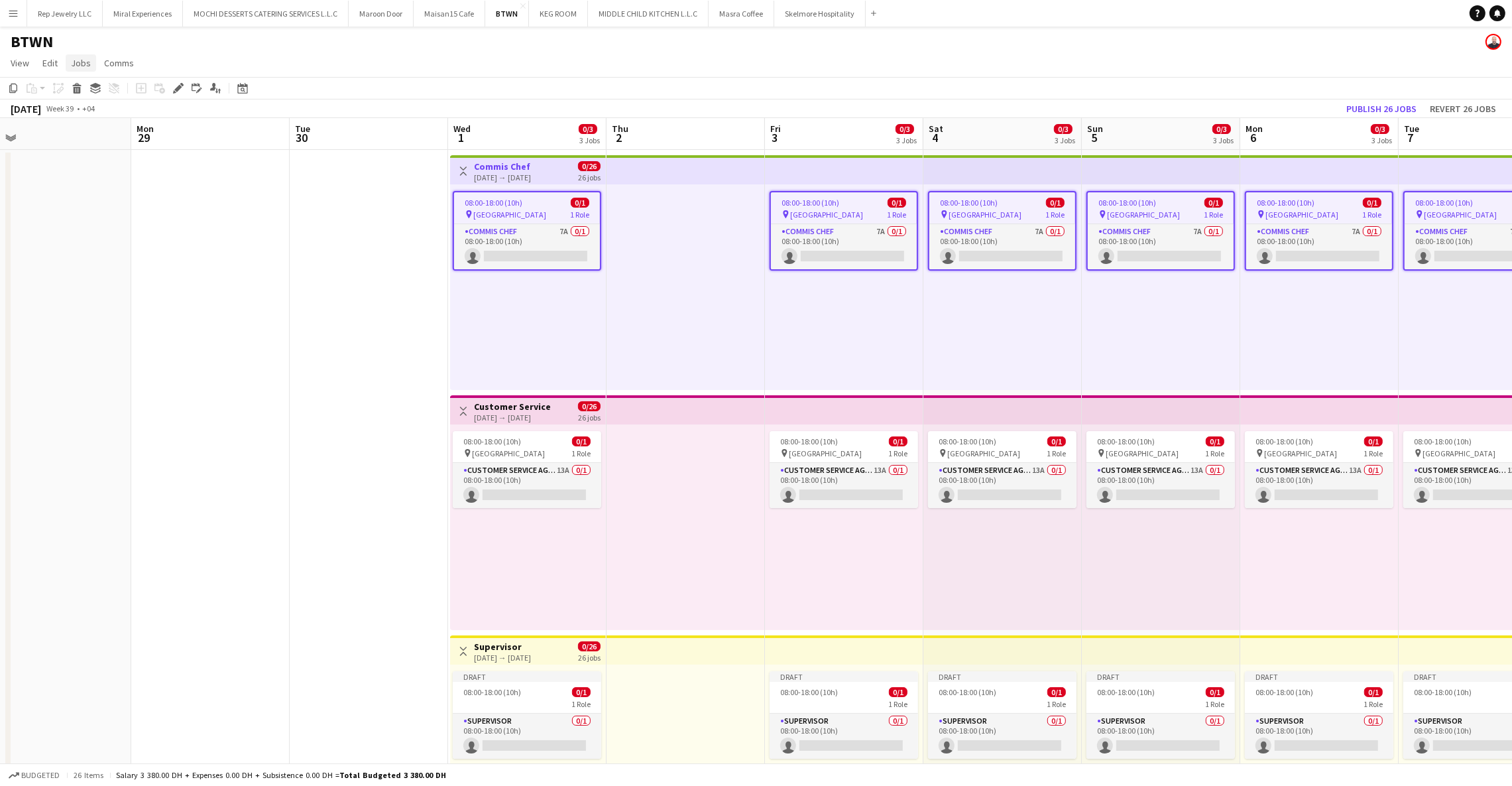
click at [78, 65] on span "Jobs" at bounding box center [81, 62] width 20 height 12
click at [487, 200] on span "08:00-18:00 (10h)" at bounding box center [494, 202] width 58 height 10
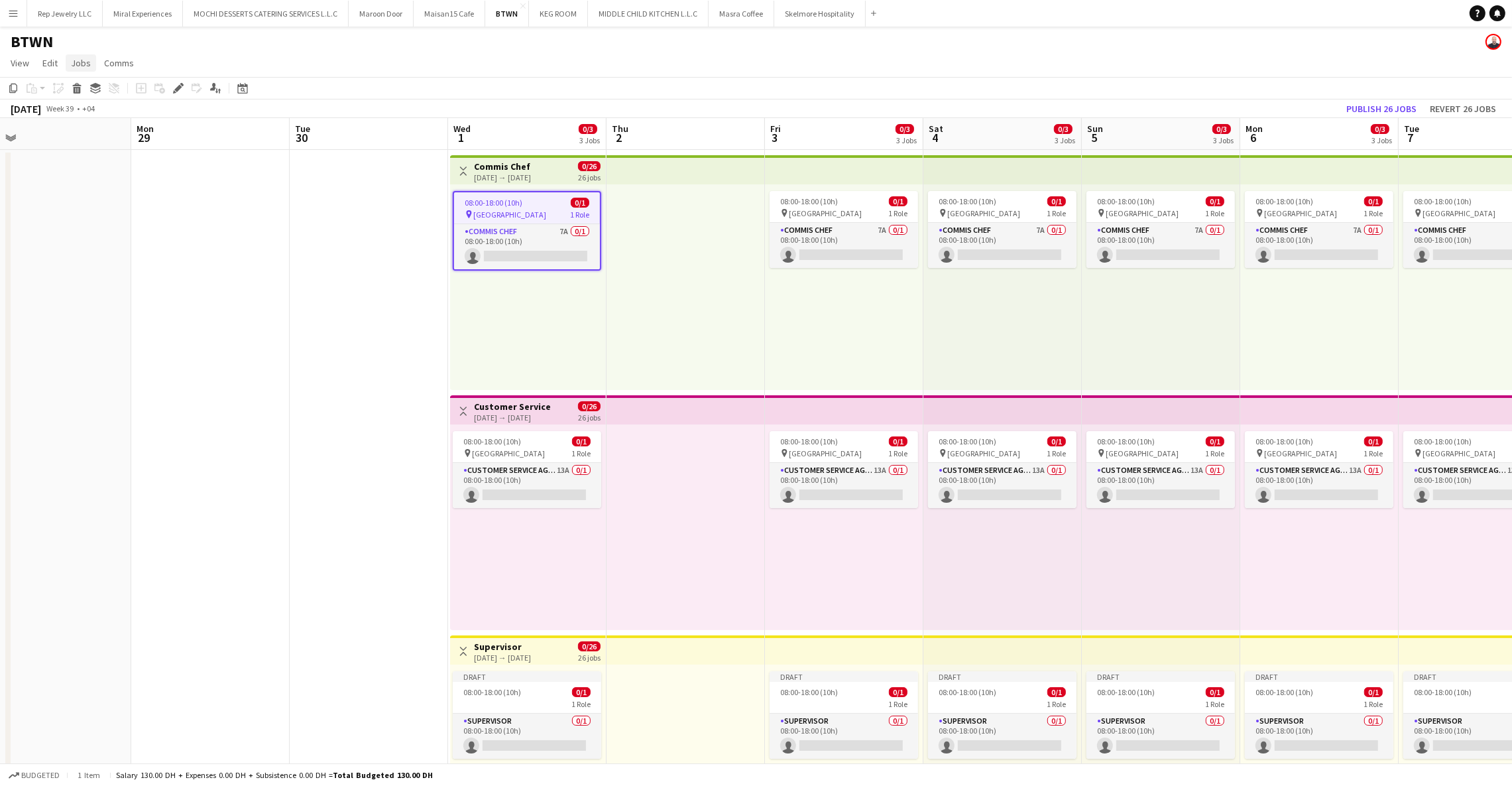
click at [86, 59] on span "Jobs" at bounding box center [81, 62] width 20 height 12
click at [126, 286] on span "Promote Role" at bounding box center [104, 281] width 55 height 12
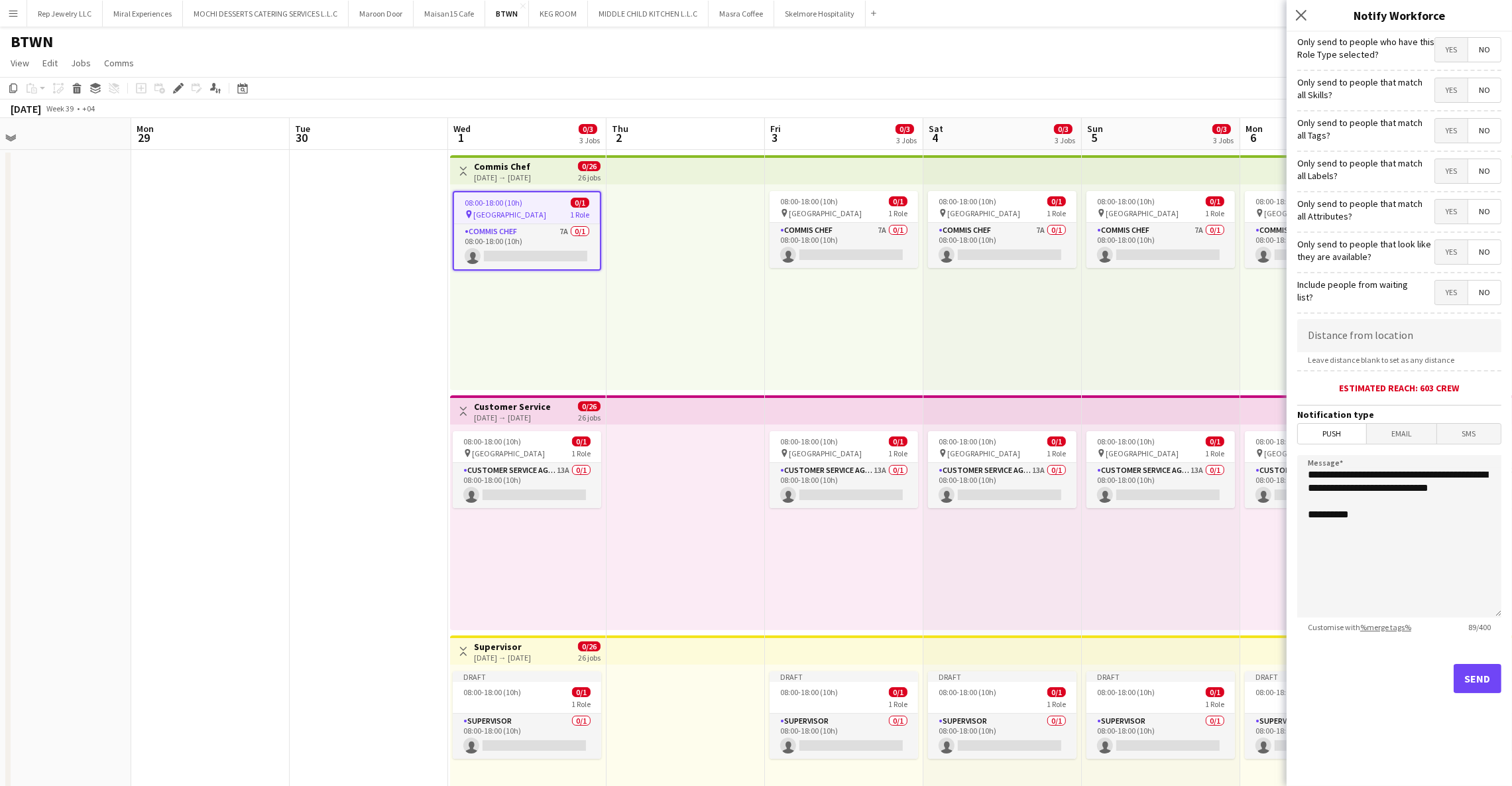
drag, startPoint x: 1356, startPoint y: 16, endPoint x: 1442, endPoint y: 17, distance: 86.0
click at [1442, 17] on h3 "Notify Workforce" at bounding box center [1400, 14] width 226 height 17
click at [1447, 52] on span "Yes" at bounding box center [1451, 50] width 33 height 23
click at [531, 166] on h3 "Commis Chef" at bounding box center [502, 166] width 57 height 12
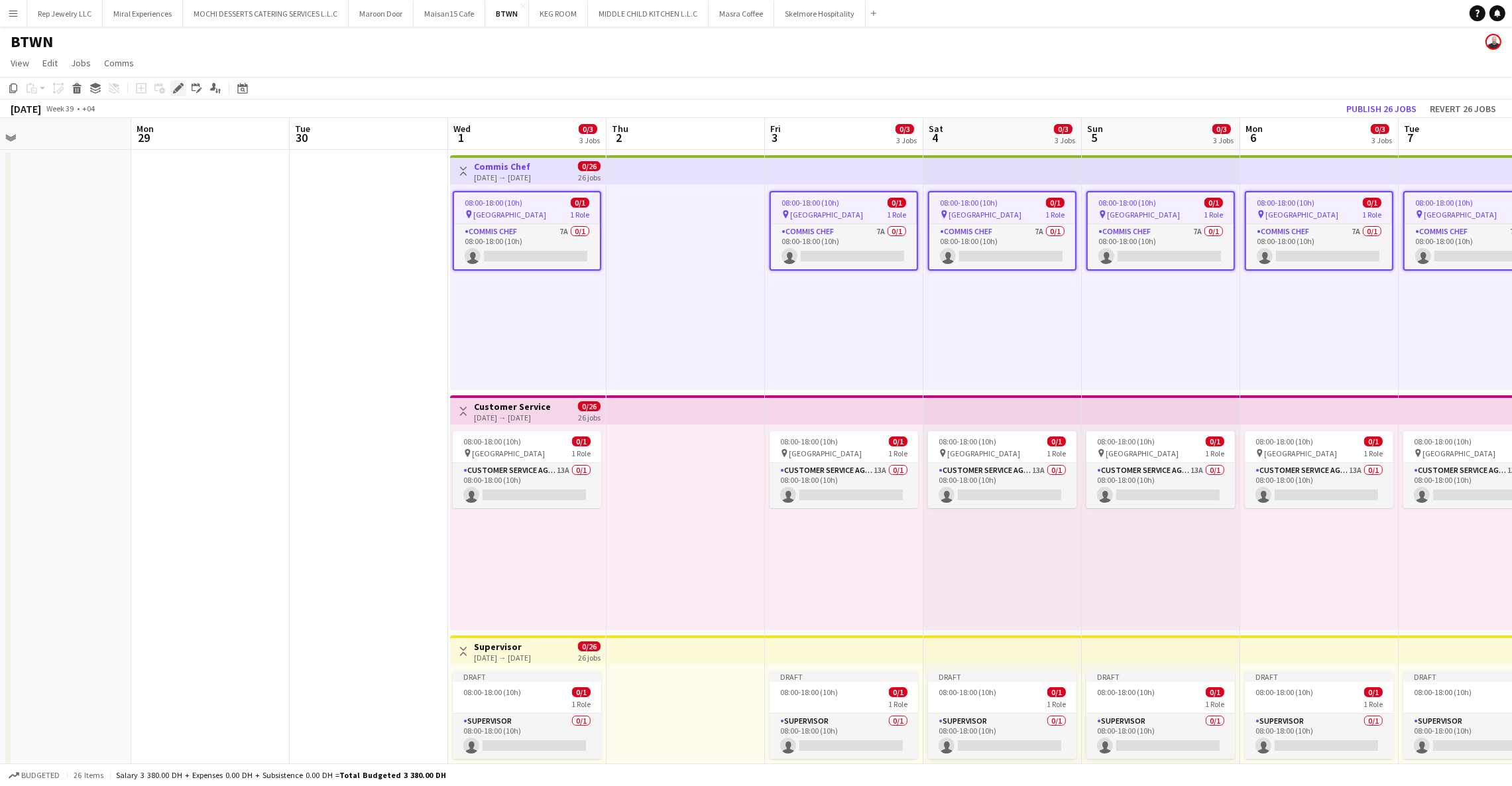
click at [173, 89] on icon "Edit" at bounding box center [179, 89] width 11 height 11
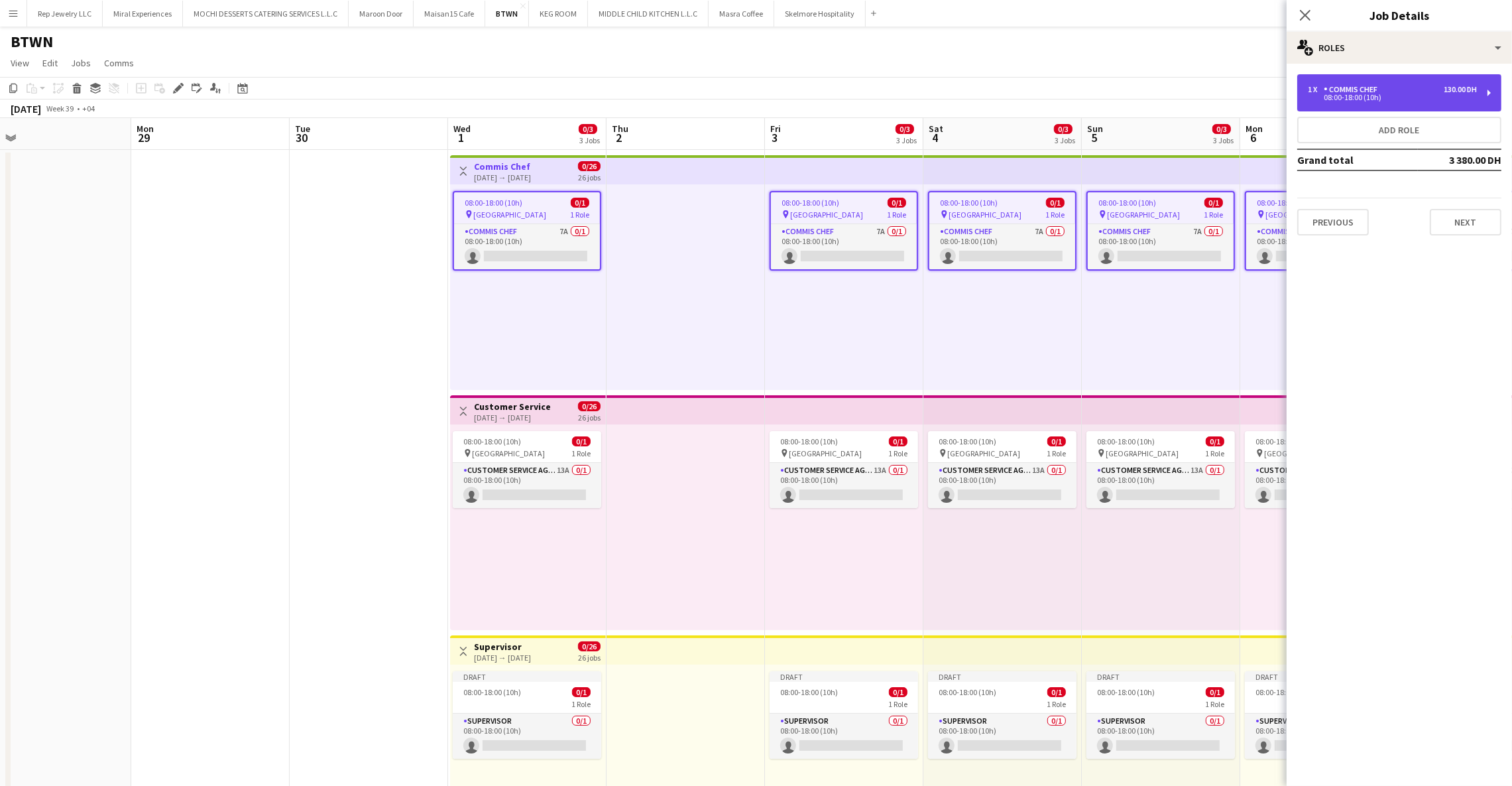
click at [1380, 97] on div "08:00-18:00 (10h)" at bounding box center [1392, 97] width 169 height 6
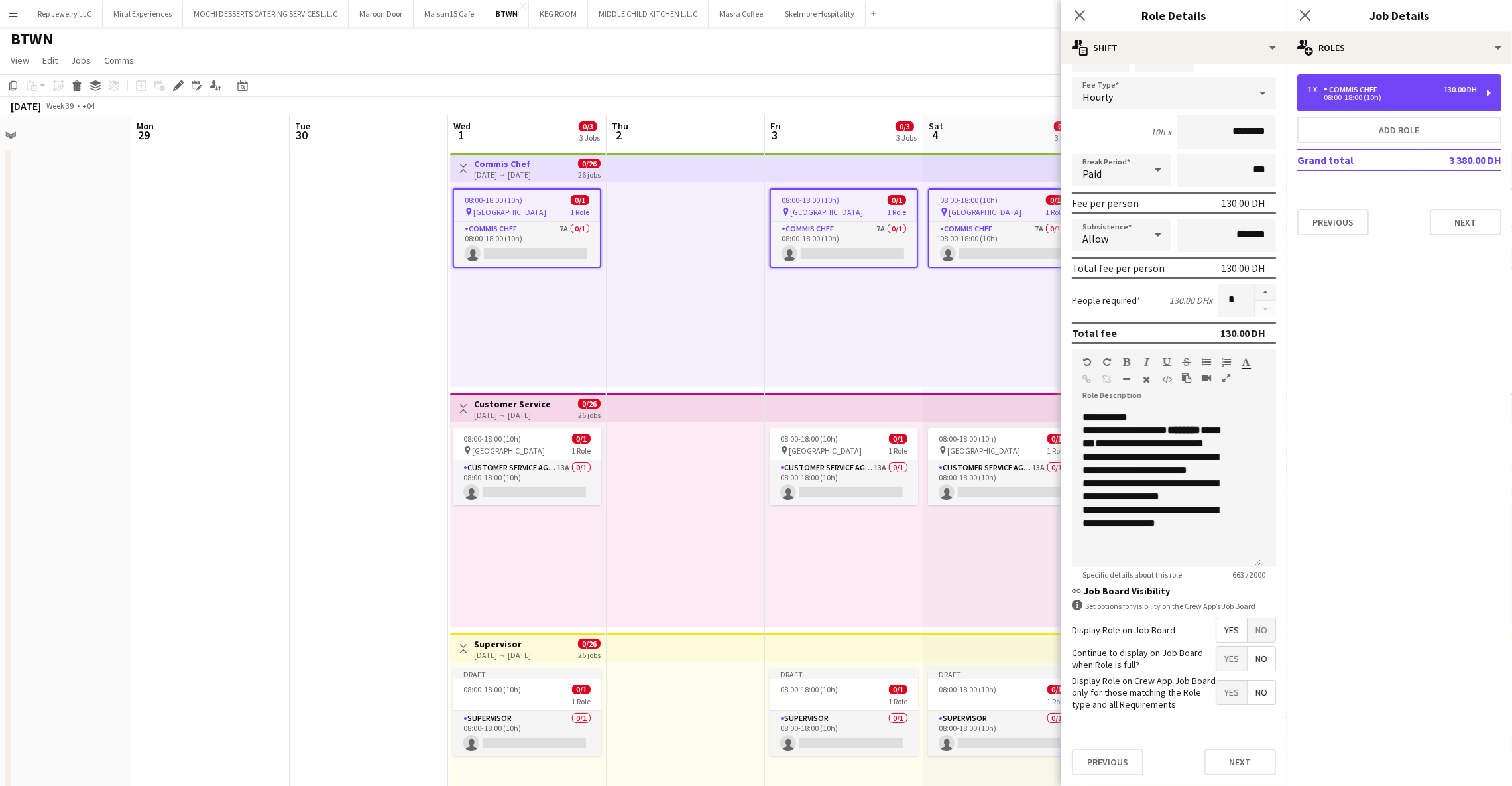
scroll to position [21, 0]
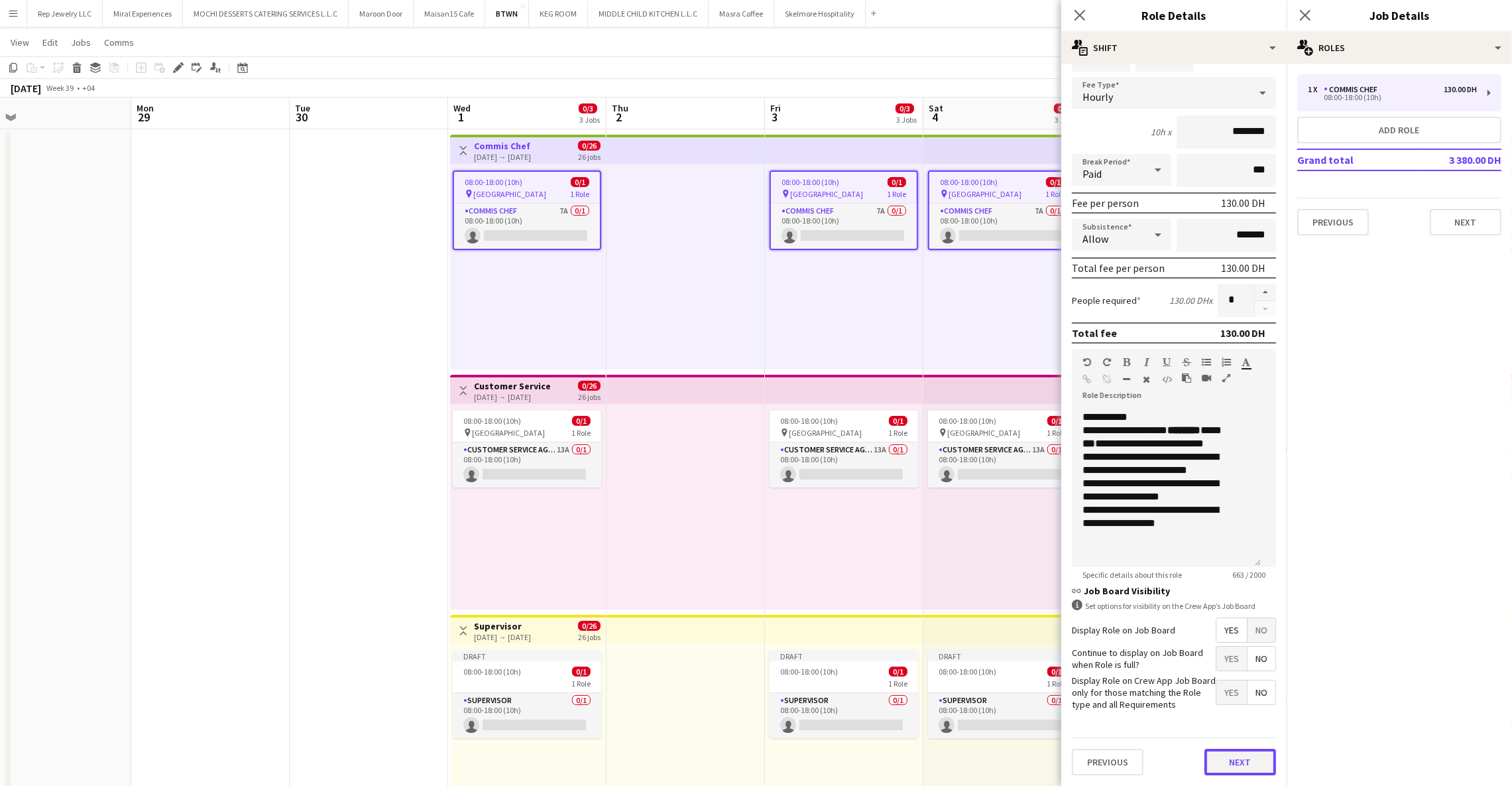
click at [1214, 757] on button "Next" at bounding box center [1240, 762] width 71 height 26
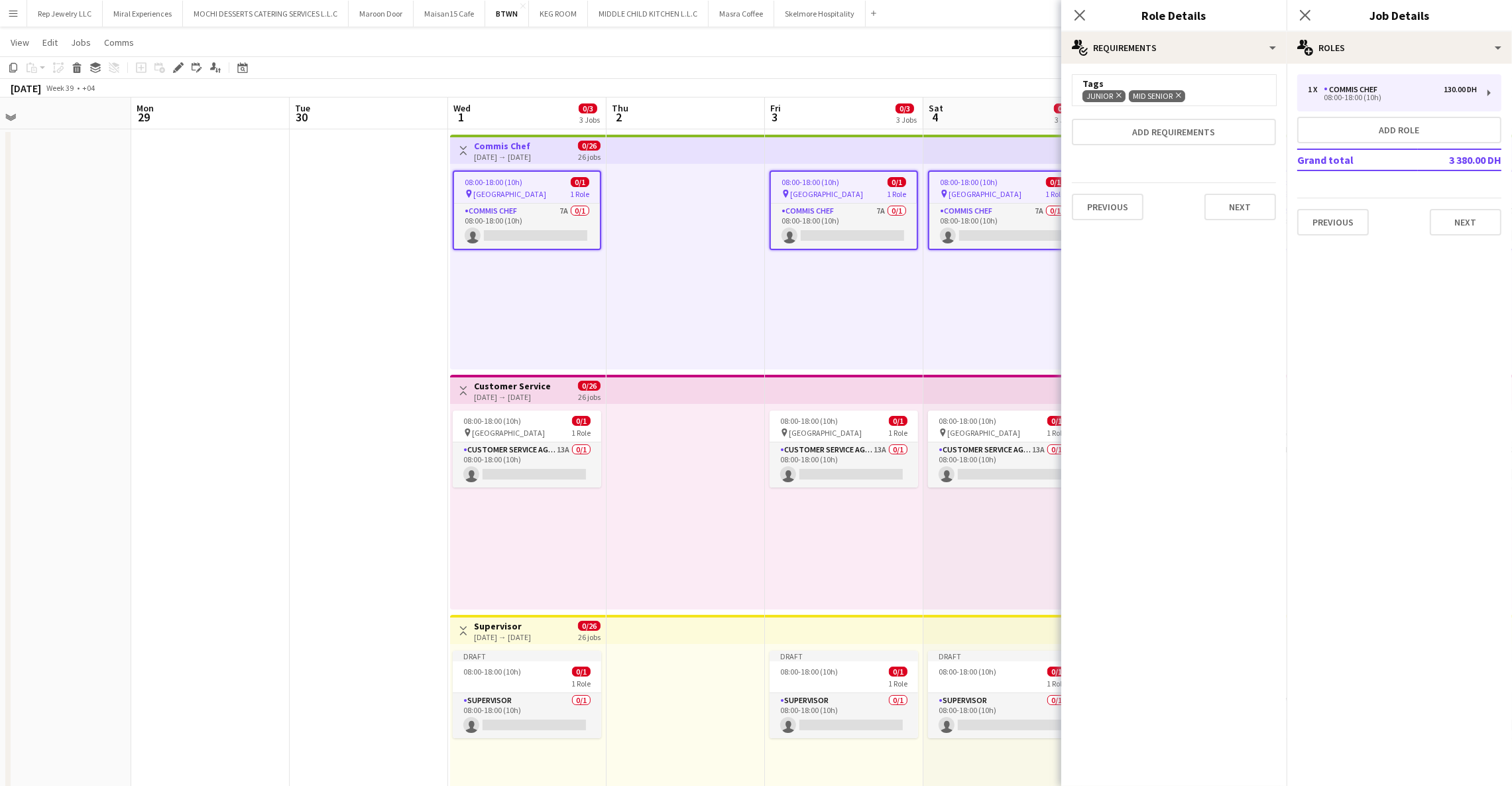
scroll to position [0, 0]
click at [1194, 120] on button "Add requirements" at bounding box center [1174, 131] width 204 height 26
click at [1141, 142] on span "Please select" at bounding box center [1121, 148] width 61 height 14
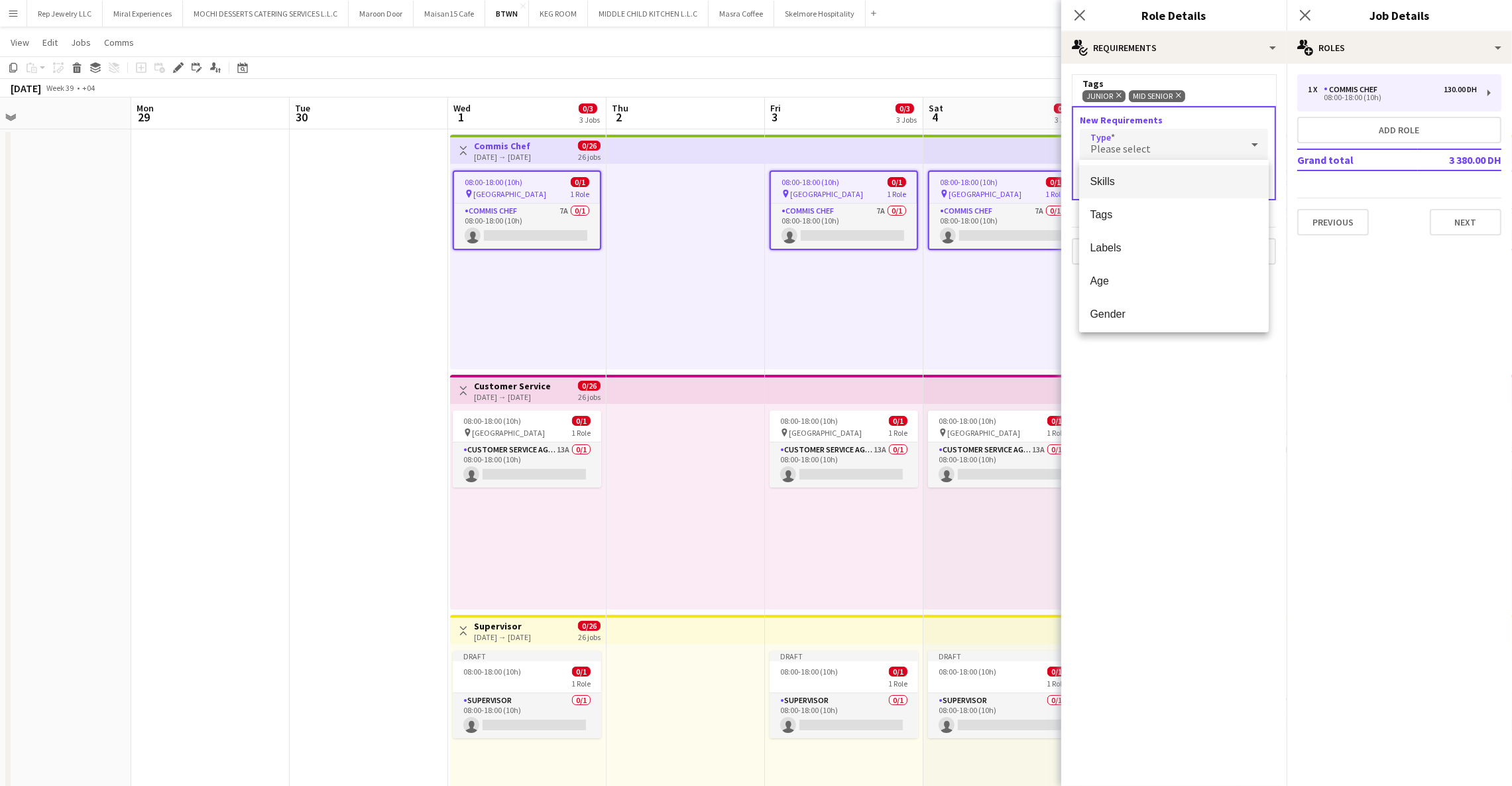
click at [1126, 173] on mat-option "Skills" at bounding box center [1174, 182] width 190 height 33
click at [1147, 183] on input "text" at bounding box center [1174, 183] width 188 height 33
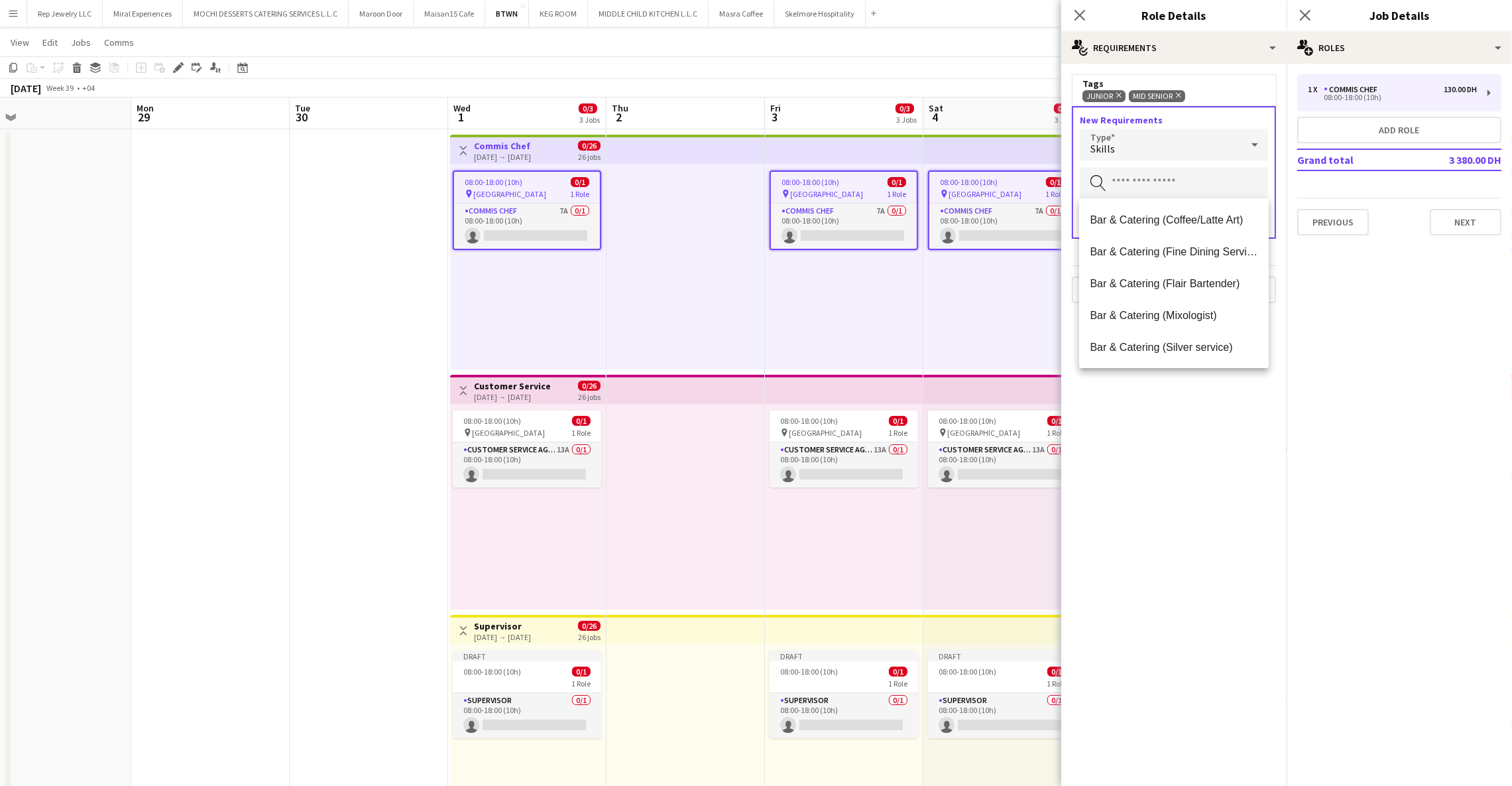
click at [1181, 411] on mat-expansion-panel "medal-empty Requirements Tags Junior Remove Mid Senior Remove New Requirements …" at bounding box center [1174, 424] width 226 height 722
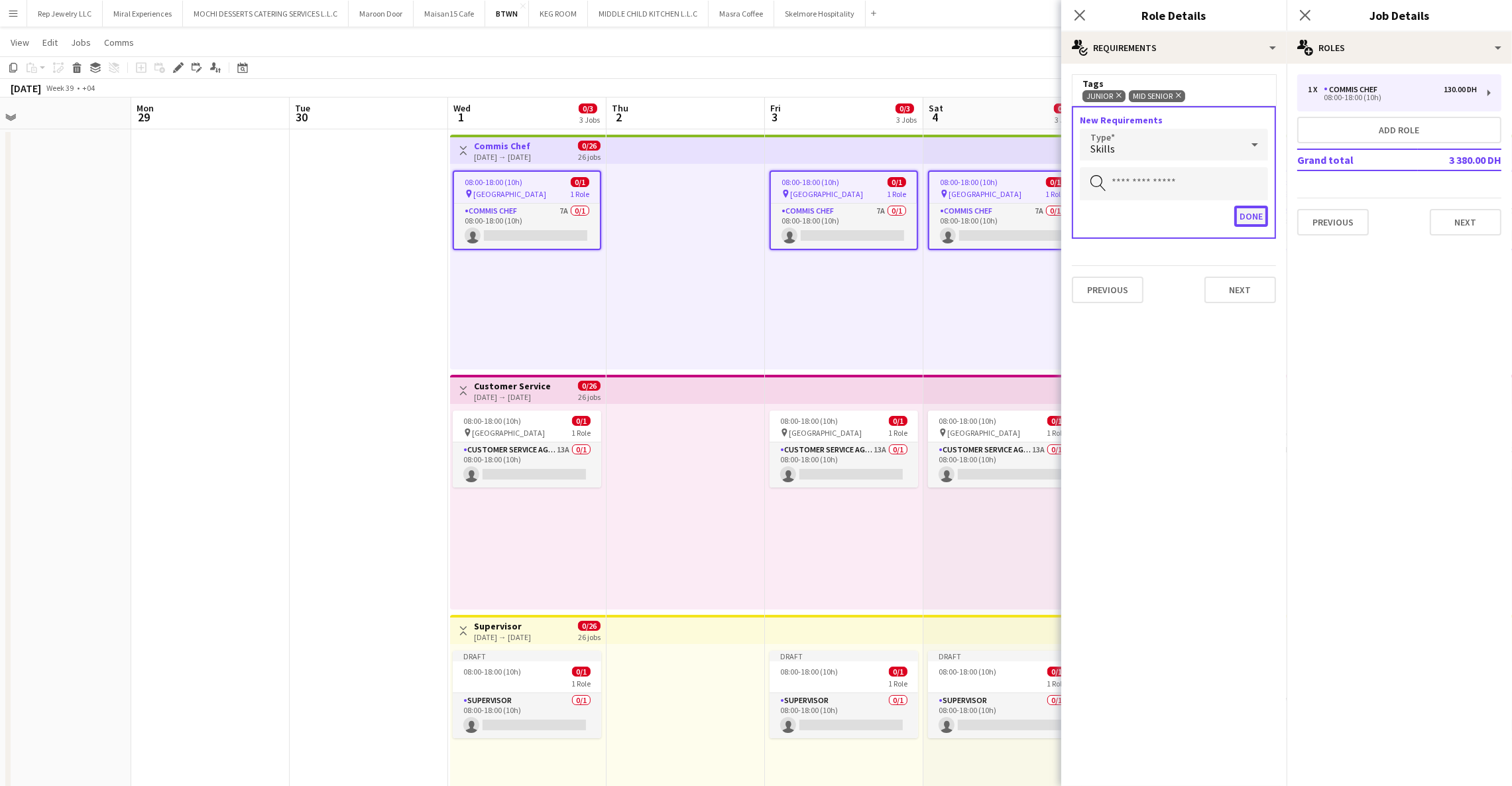
click at [1255, 216] on button "Done" at bounding box center [1251, 216] width 33 height 21
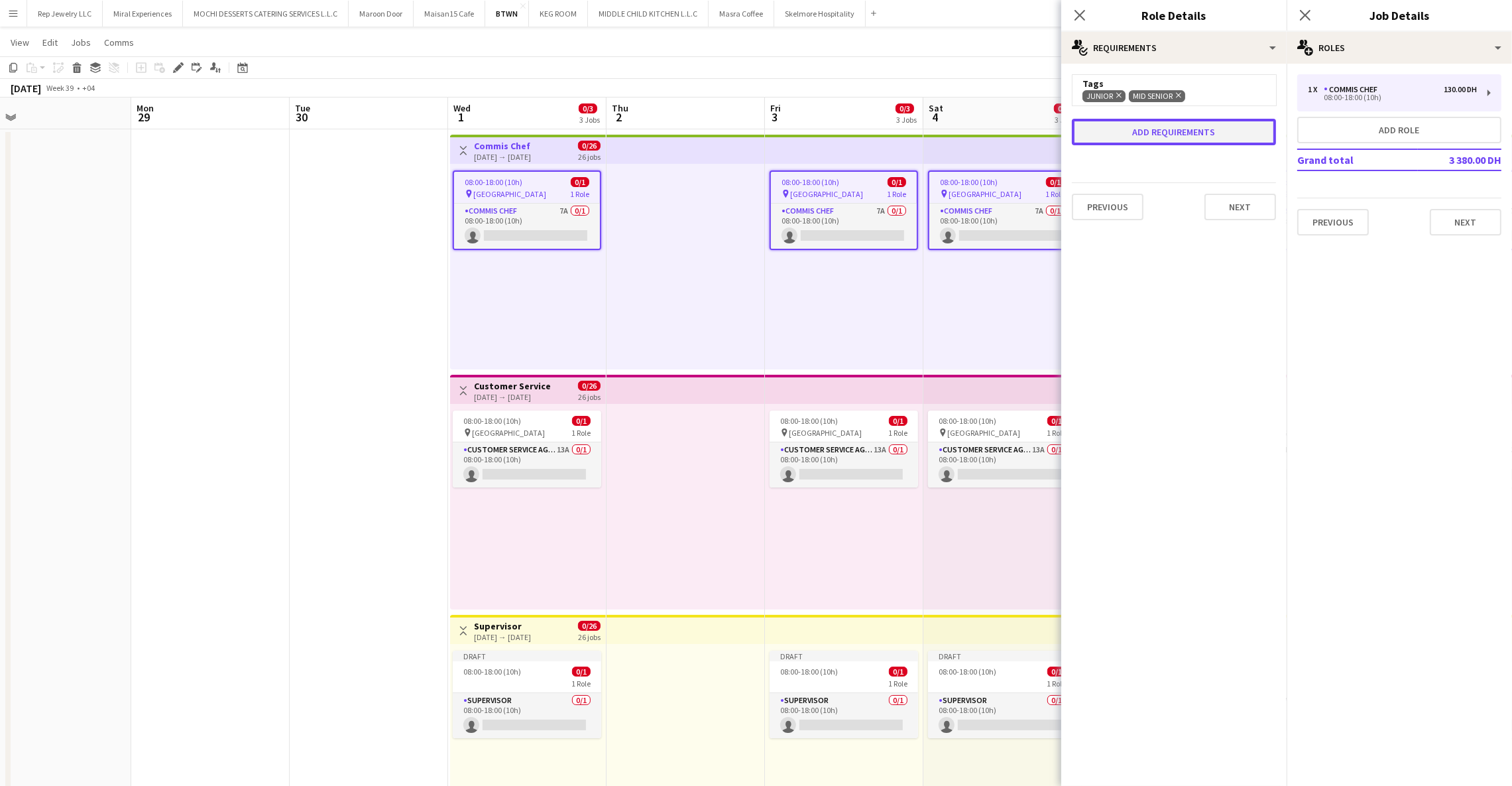
click at [1190, 128] on button "Add requirements" at bounding box center [1174, 131] width 204 height 26
click at [1190, 133] on div "Please select" at bounding box center [1161, 144] width 162 height 32
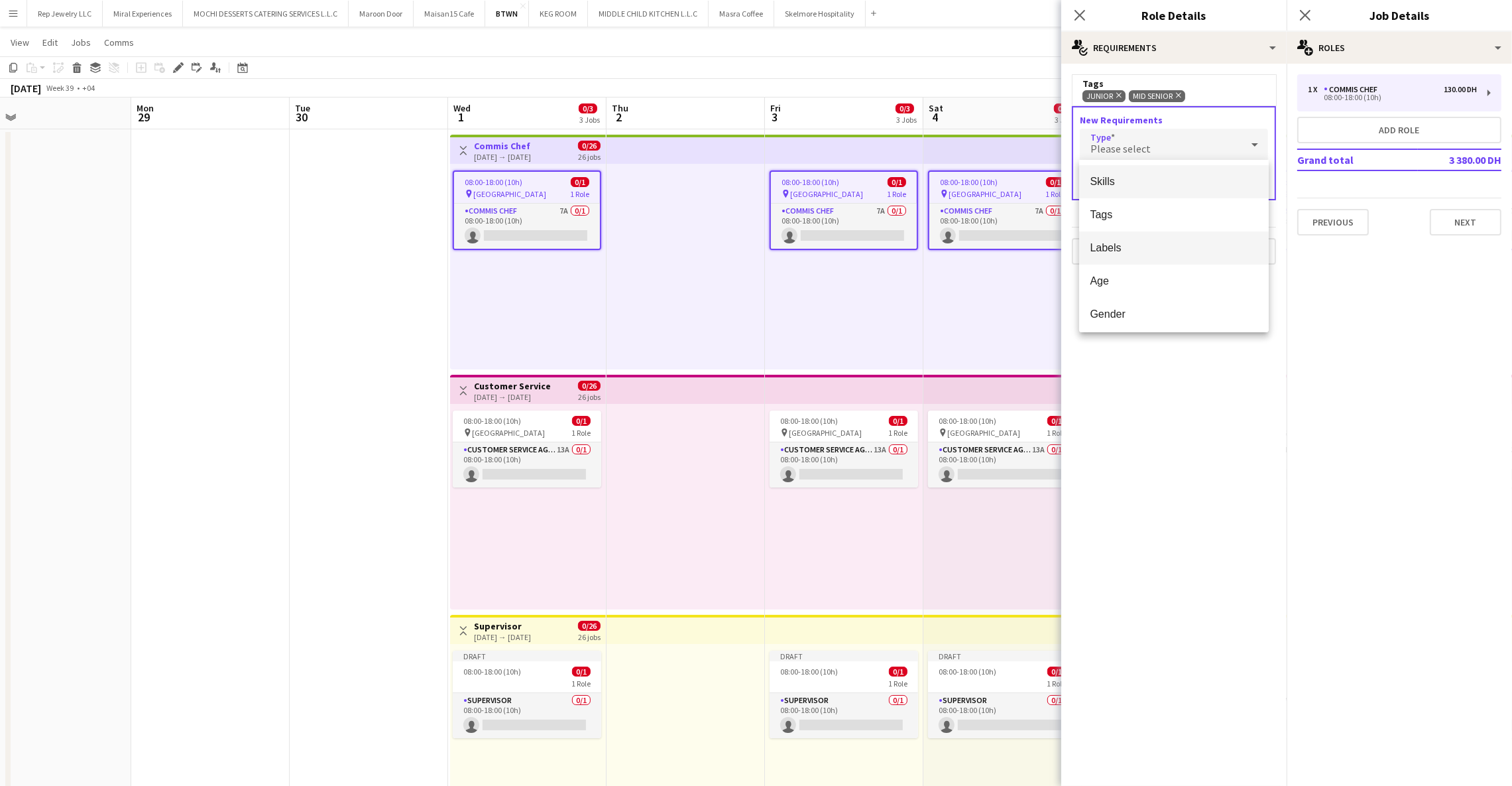
click at [1125, 248] on span "Labels" at bounding box center [1174, 248] width 168 height 13
click at [1146, 178] on input "text" at bounding box center [1174, 183] width 188 height 33
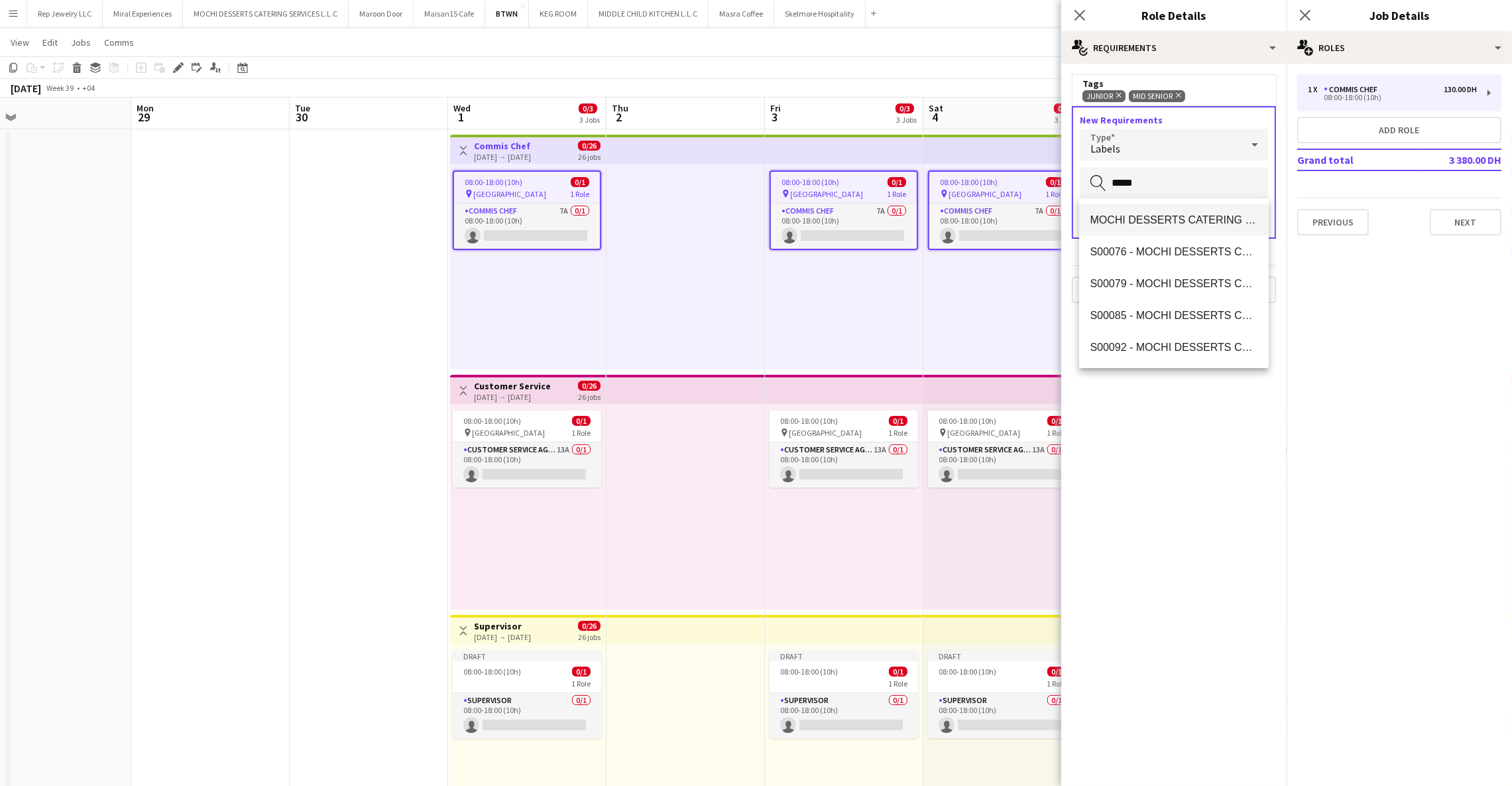
type input "*****"
click at [1155, 228] on mat-option "MOCHI DESSERTS CATERING SERVICES L.L.C" at bounding box center [1174, 219] width 190 height 32
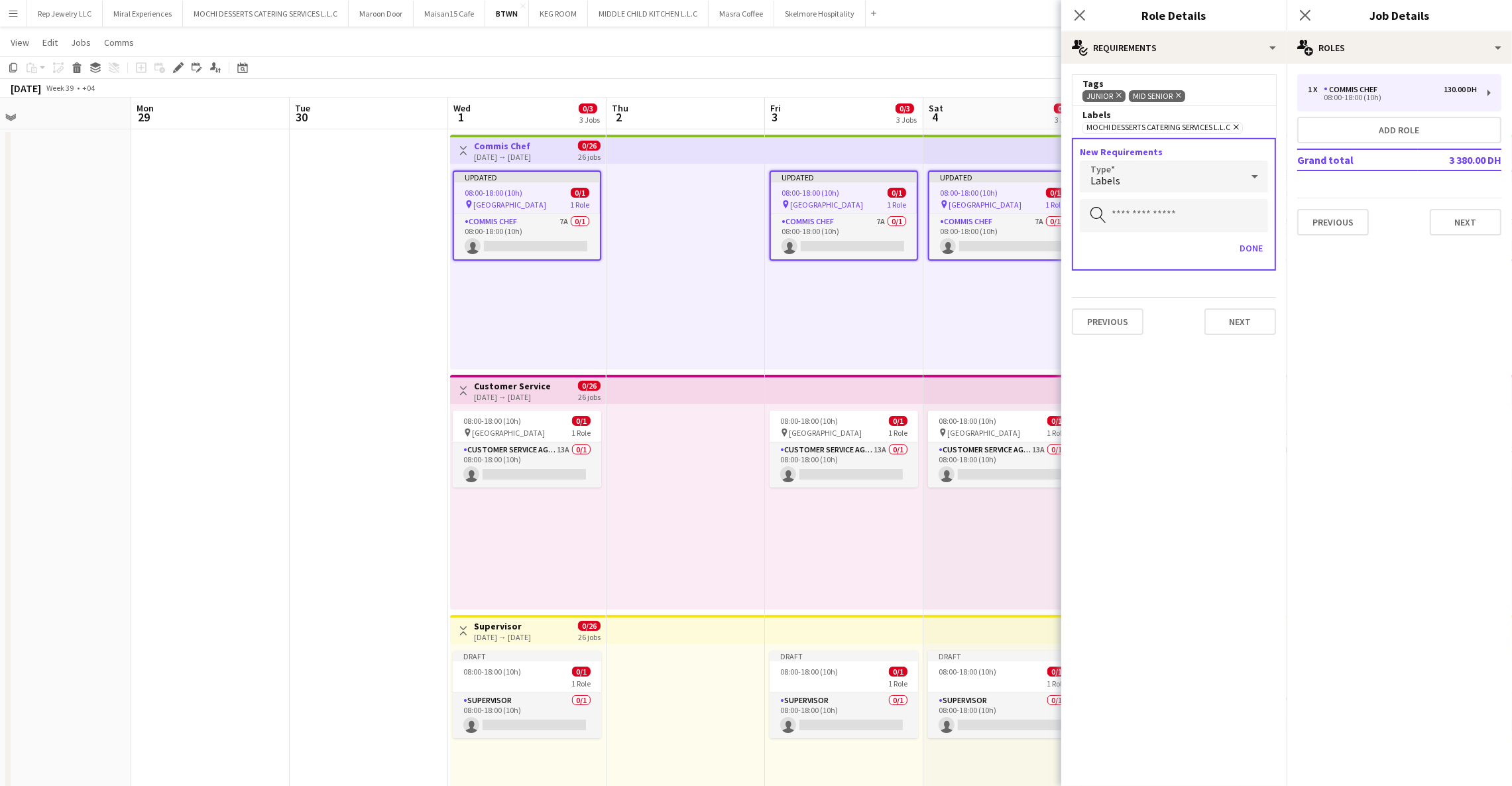
click at [1236, 126] on icon "Remove" at bounding box center [1235, 127] width 9 height 9
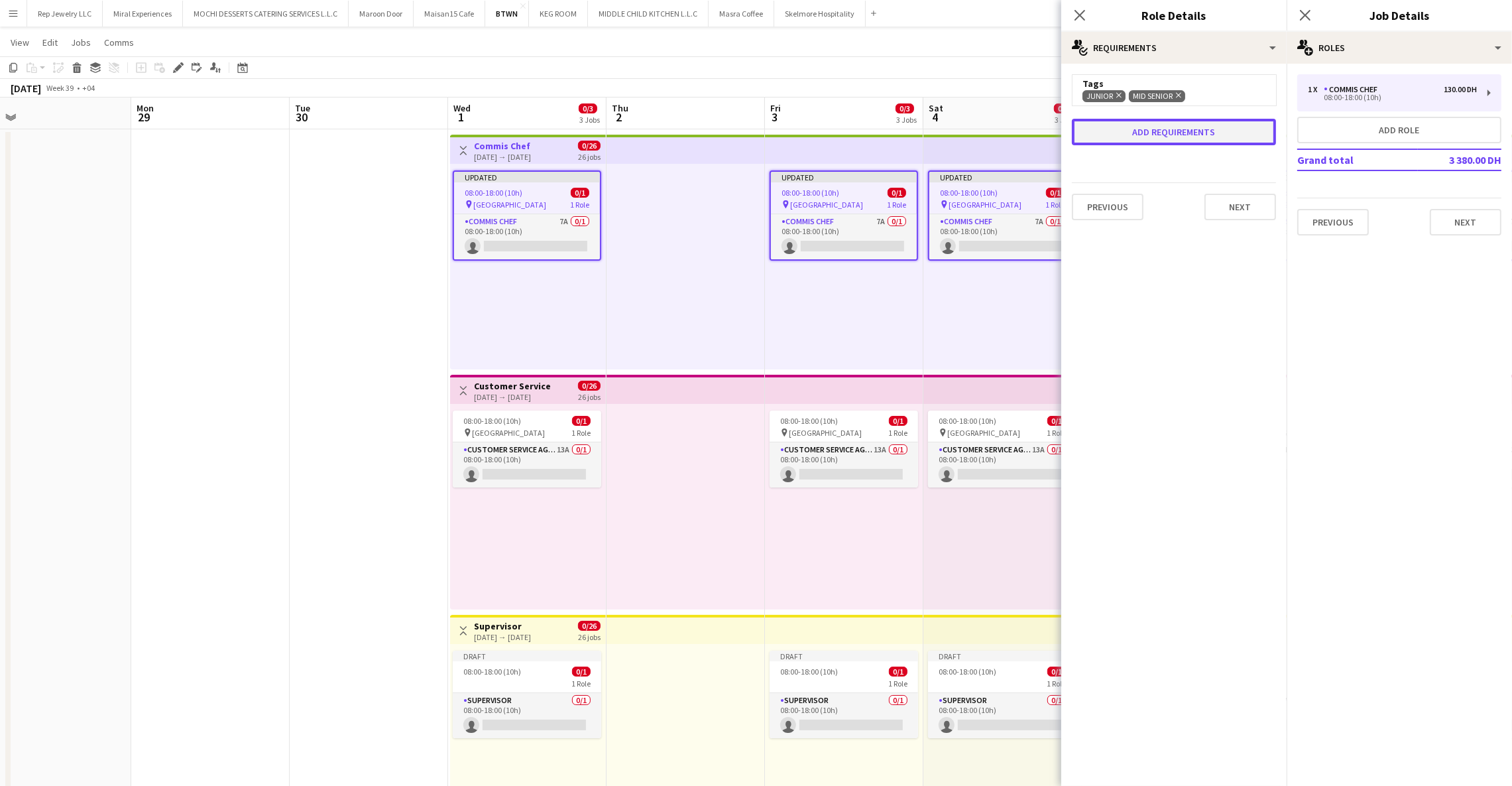
click at [1216, 124] on button "Add requirements" at bounding box center [1174, 131] width 204 height 26
click at [1213, 144] on div "Please select" at bounding box center [1161, 144] width 162 height 32
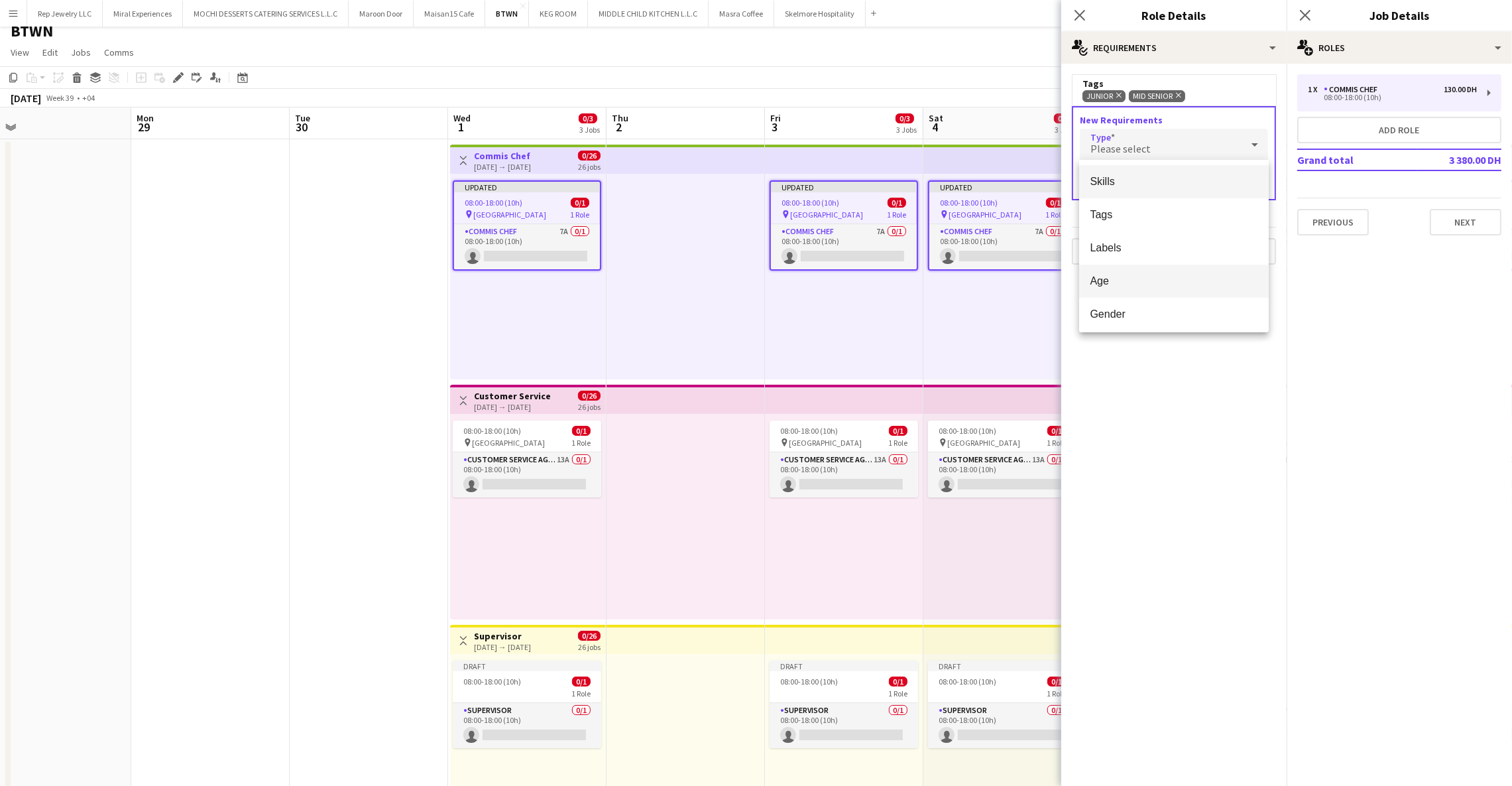
scroll to position [10, 0]
click at [1143, 284] on span "Age" at bounding box center [1174, 281] width 168 height 13
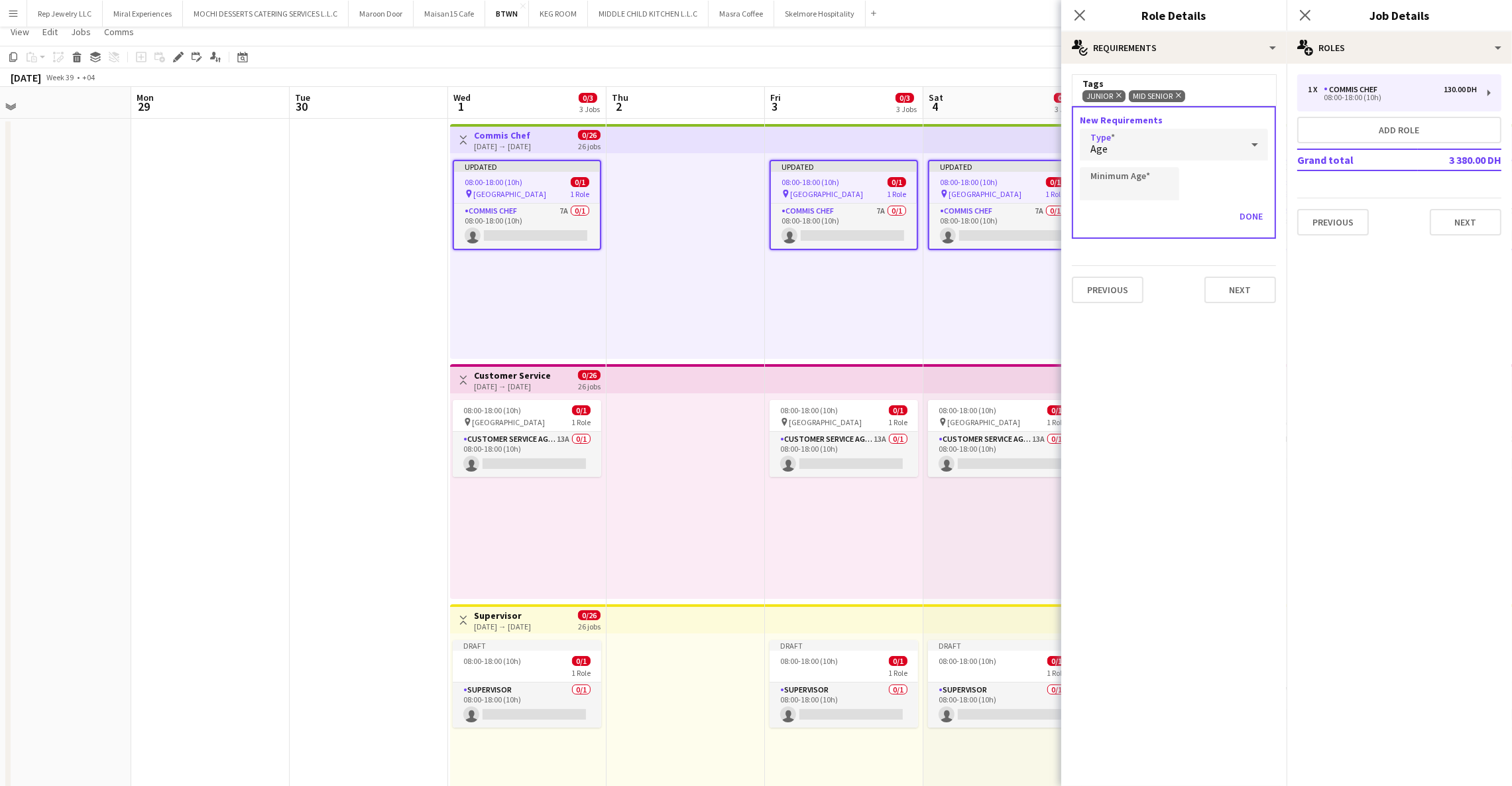
scroll to position [42, 0]
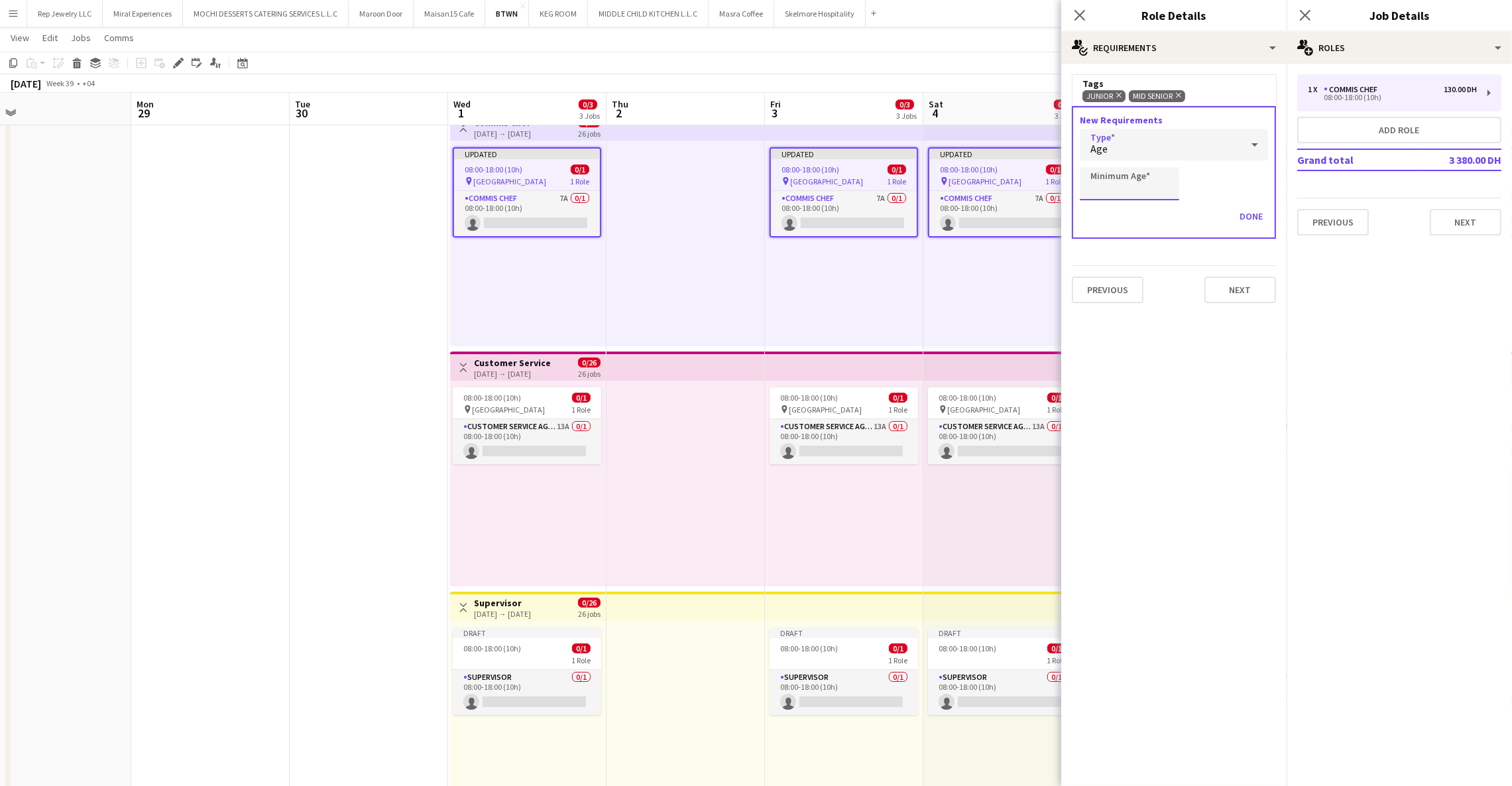
click at [1143, 190] on input "Minimum Age" at bounding box center [1130, 183] width 99 height 33
click at [1196, 146] on div "Age" at bounding box center [1161, 144] width 162 height 32
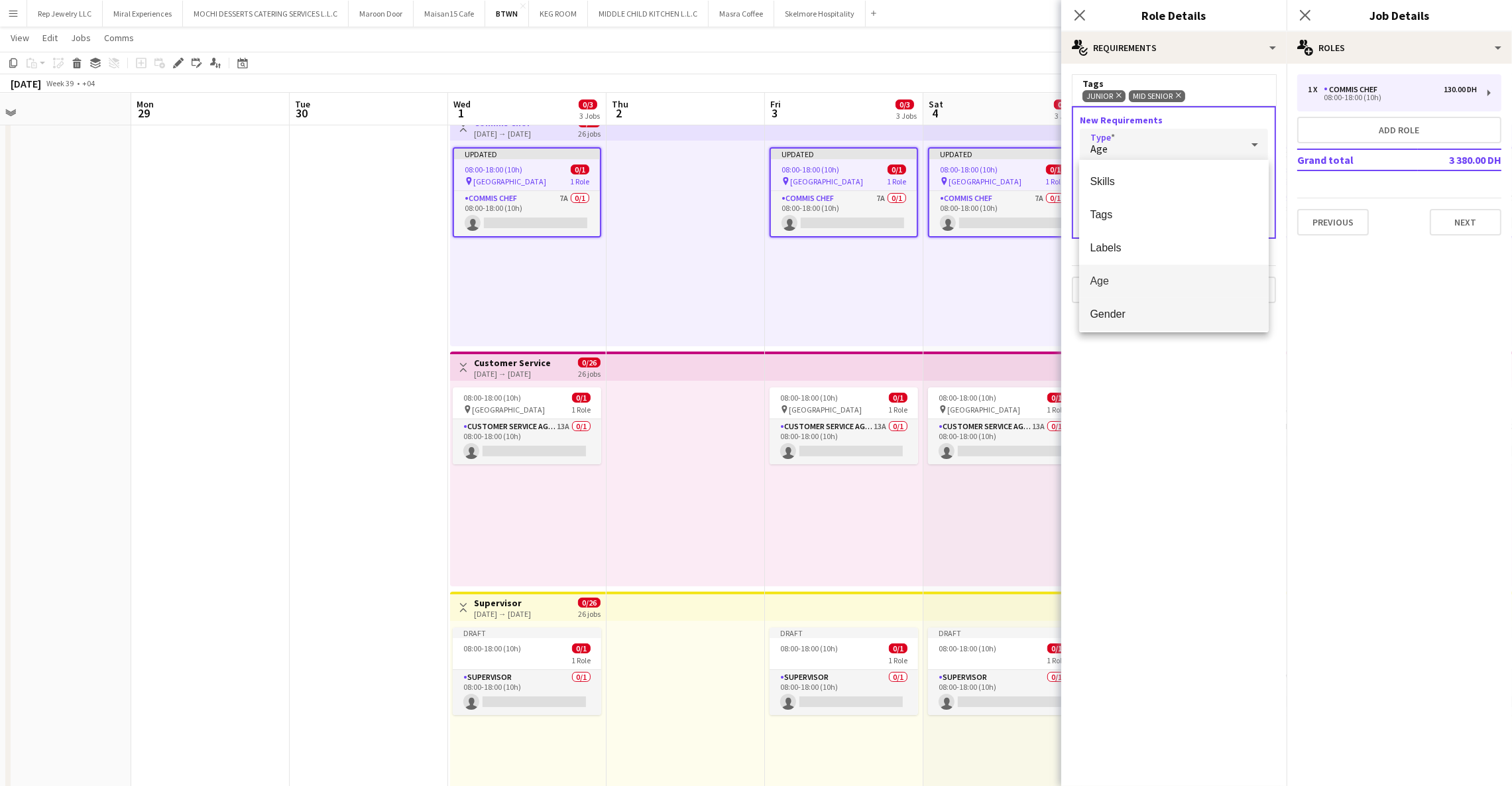
click at [1140, 303] on mat-option "Gender" at bounding box center [1174, 314] width 190 height 33
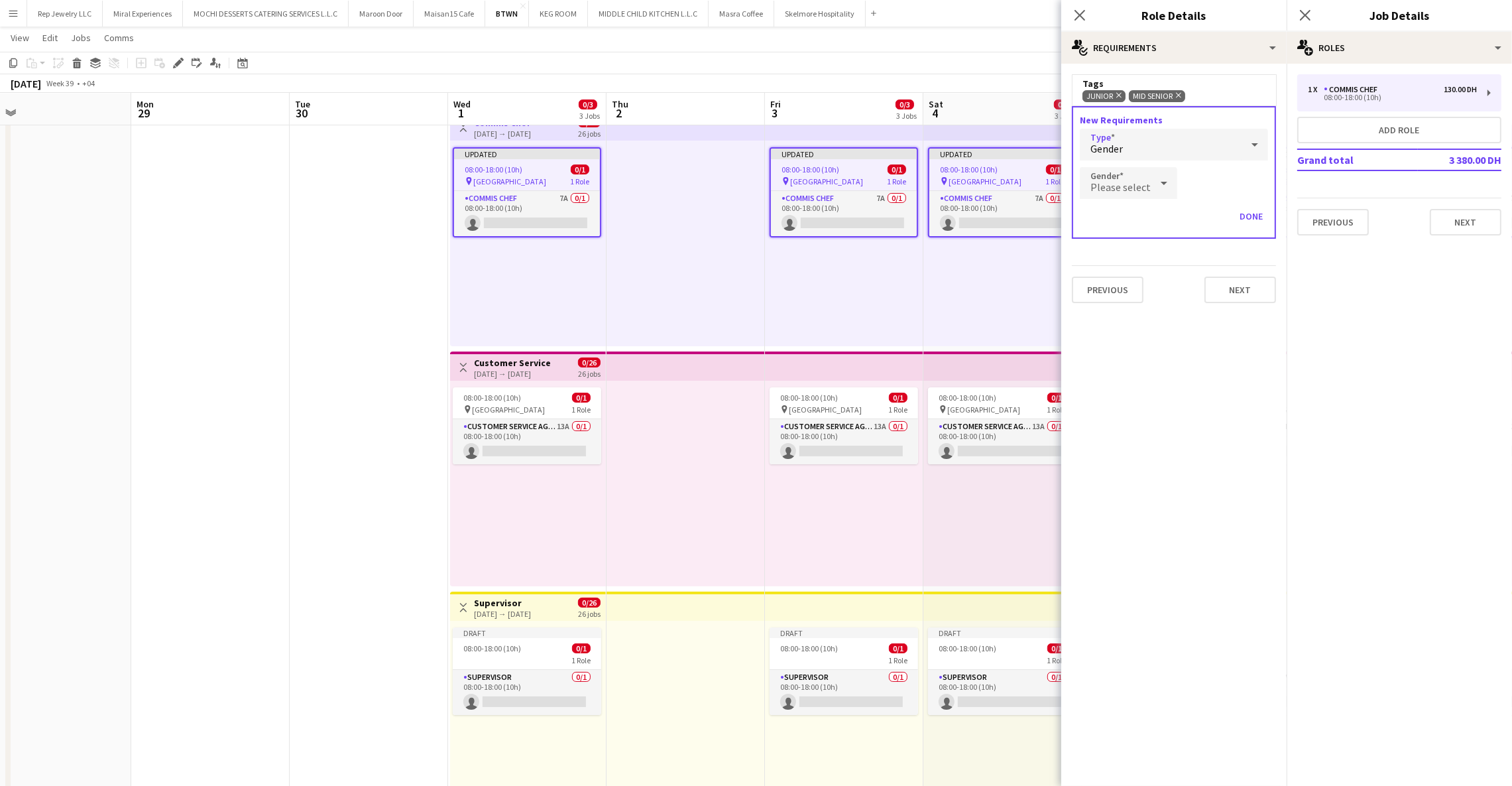
click at [1151, 184] on div at bounding box center [1163, 182] width 26 height 26
click at [1199, 143] on div at bounding box center [756, 393] width 1512 height 786
click at [1196, 154] on div "Gender" at bounding box center [1161, 144] width 162 height 32
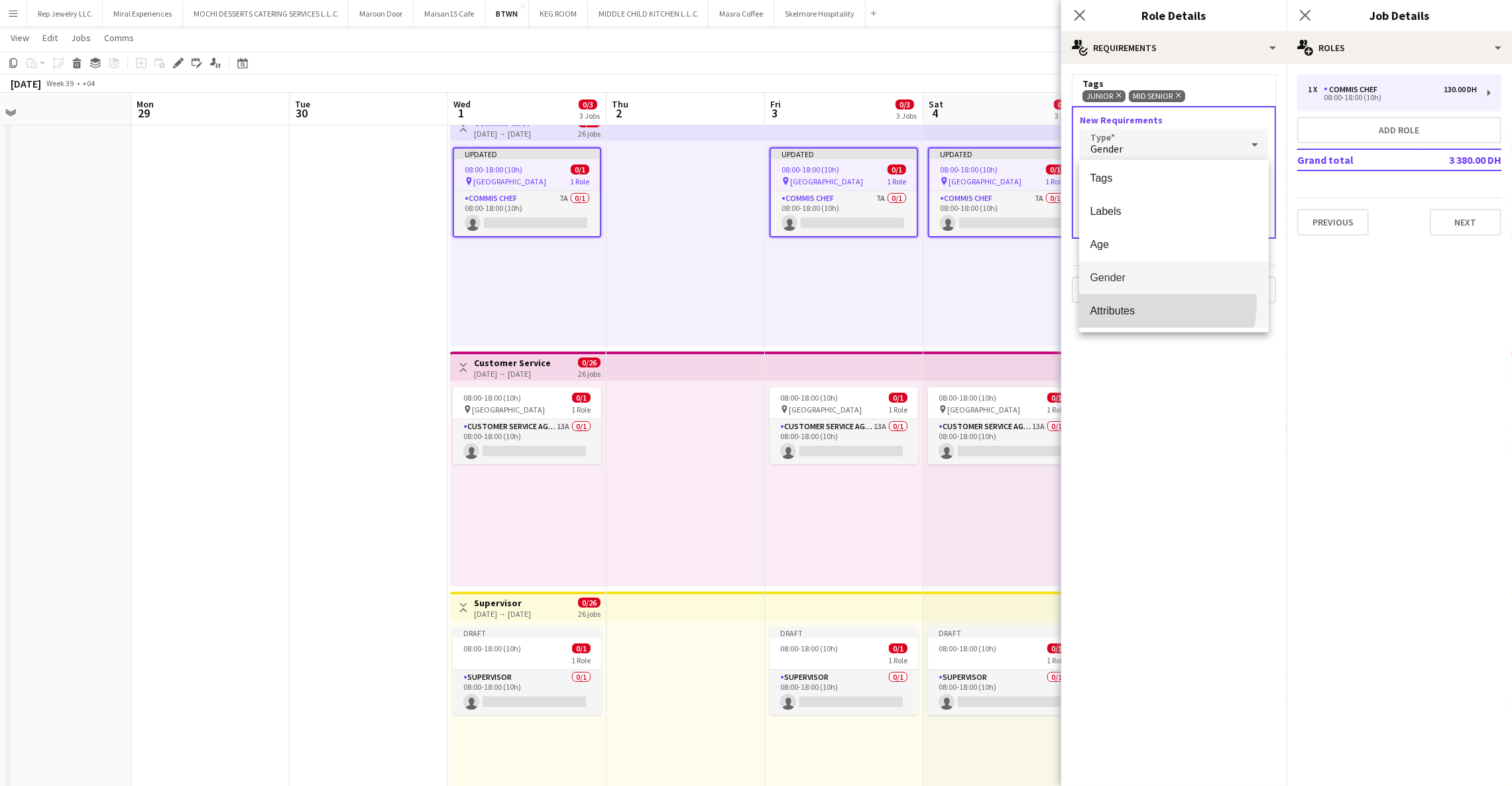
click at [1155, 303] on mat-option "Attributes" at bounding box center [1174, 311] width 190 height 33
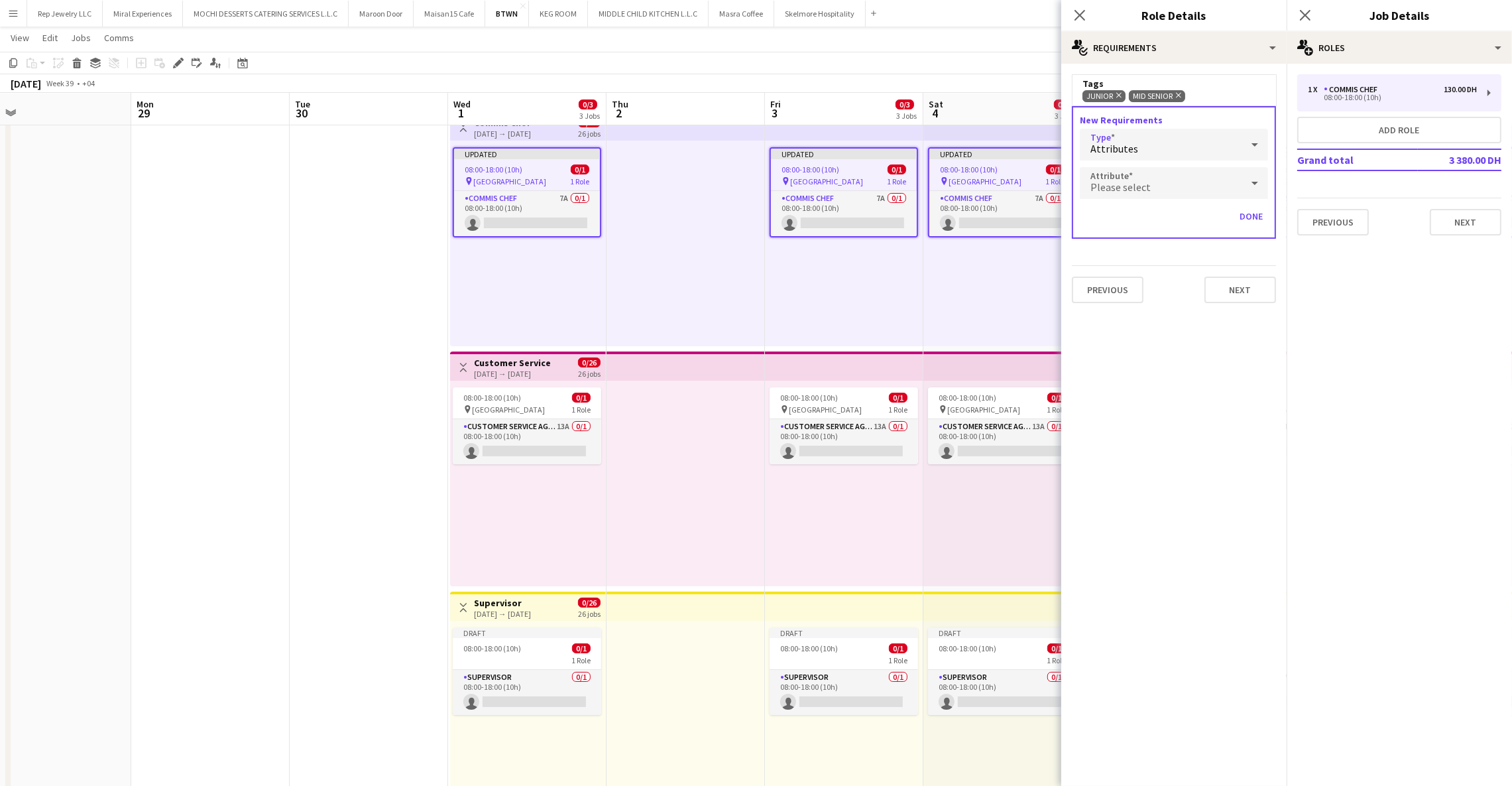
click at [1151, 183] on div "Please select" at bounding box center [1161, 182] width 162 height 32
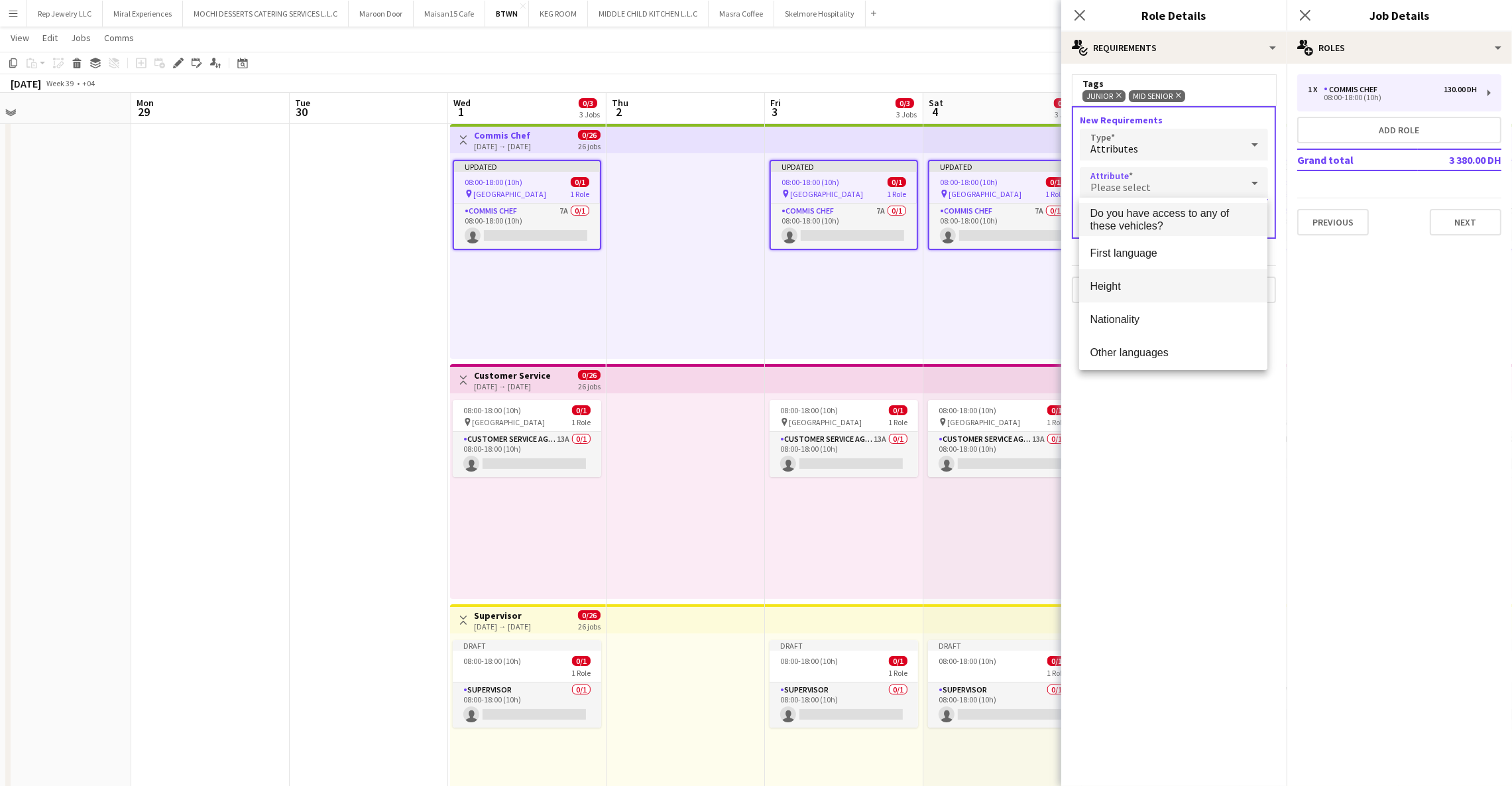
scroll to position [29, 0]
click at [1134, 328] on mat-option "Nationality" at bounding box center [1173, 319] width 188 height 33
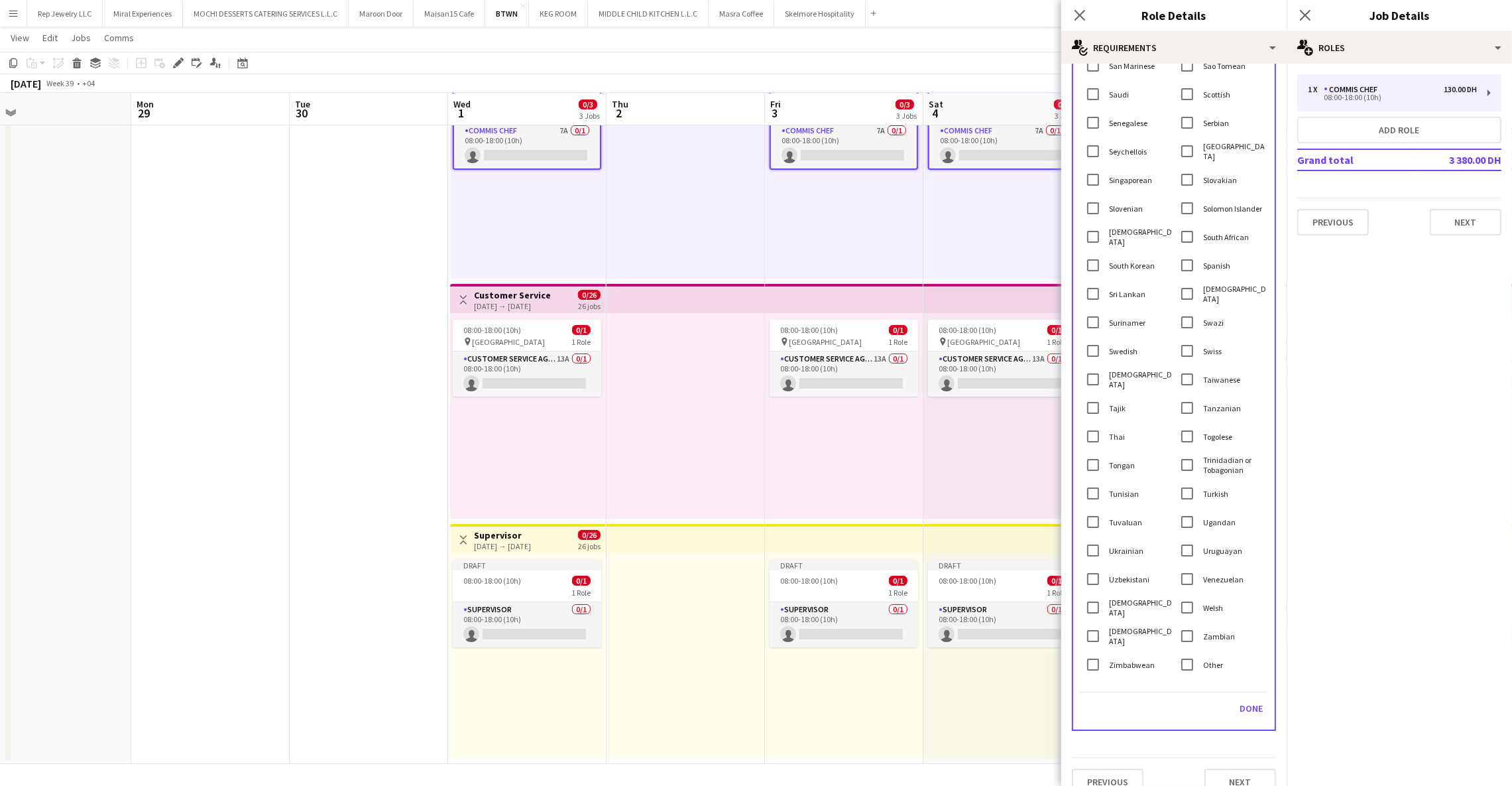
scroll to position [2446, 0]
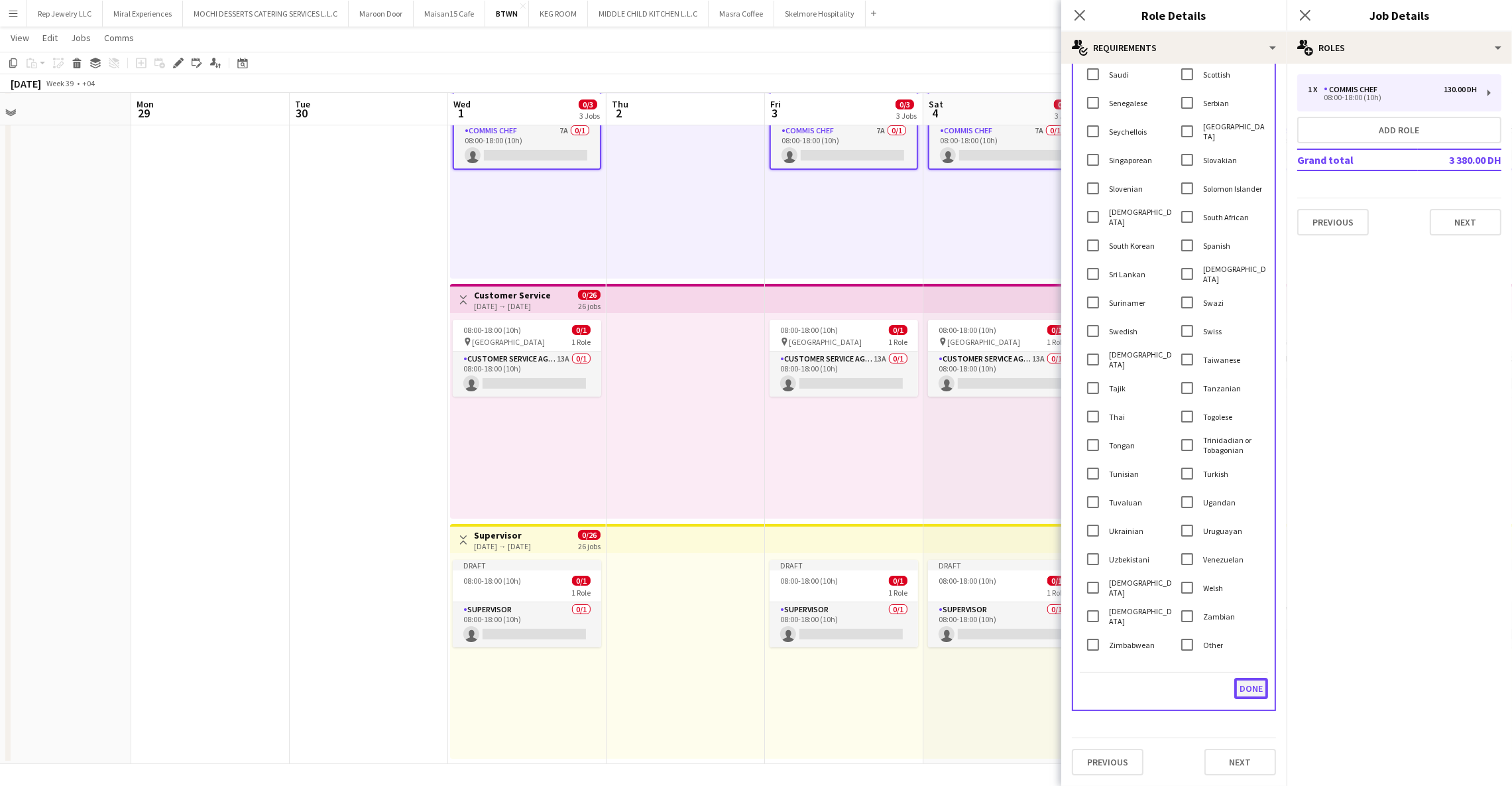
click at [1237, 685] on button "Done" at bounding box center [1251, 688] width 33 height 21
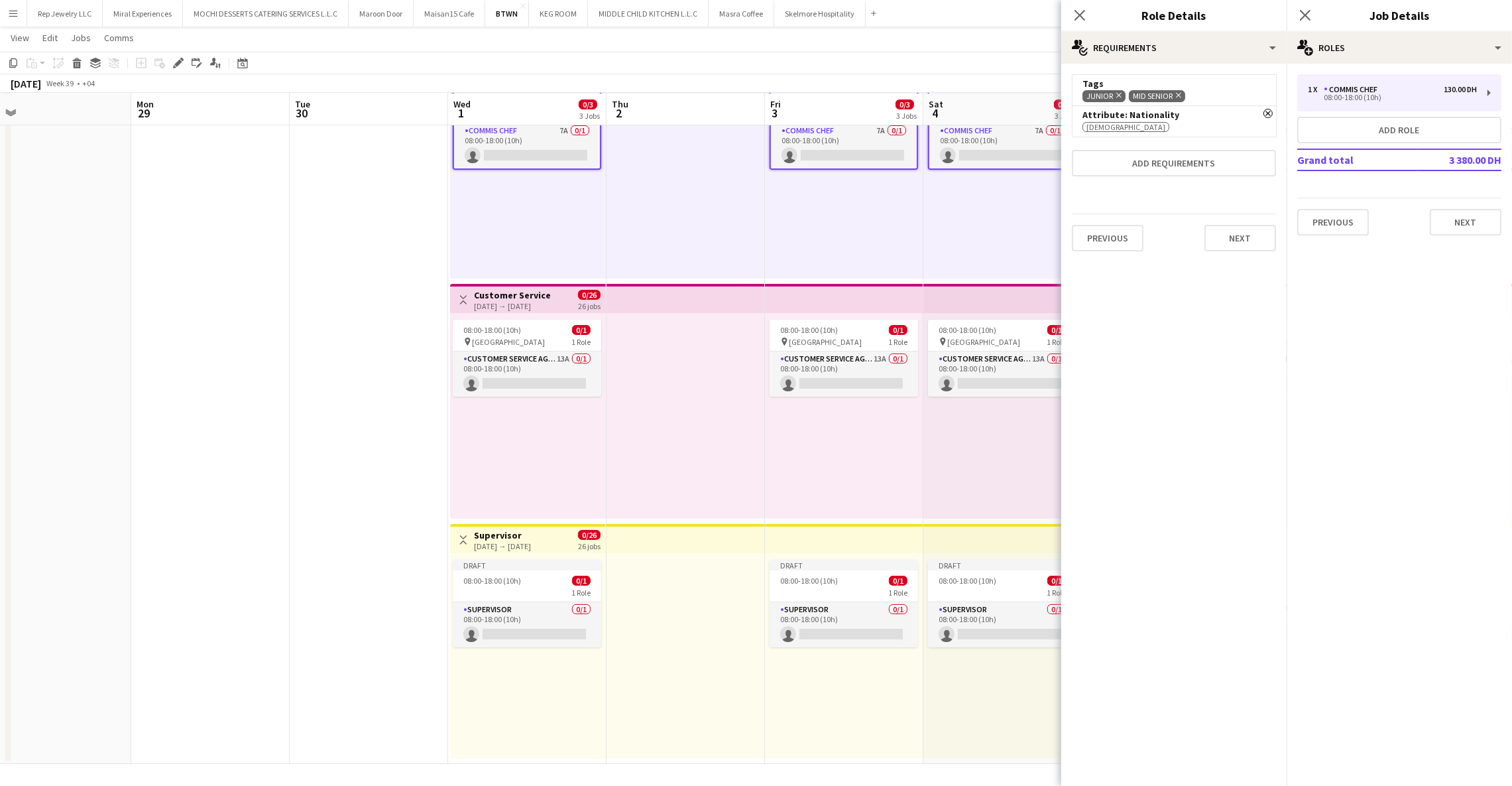
scroll to position [0, 0]
click at [1307, 11] on icon "Close pop-in" at bounding box center [1305, 15] width 13 height 13
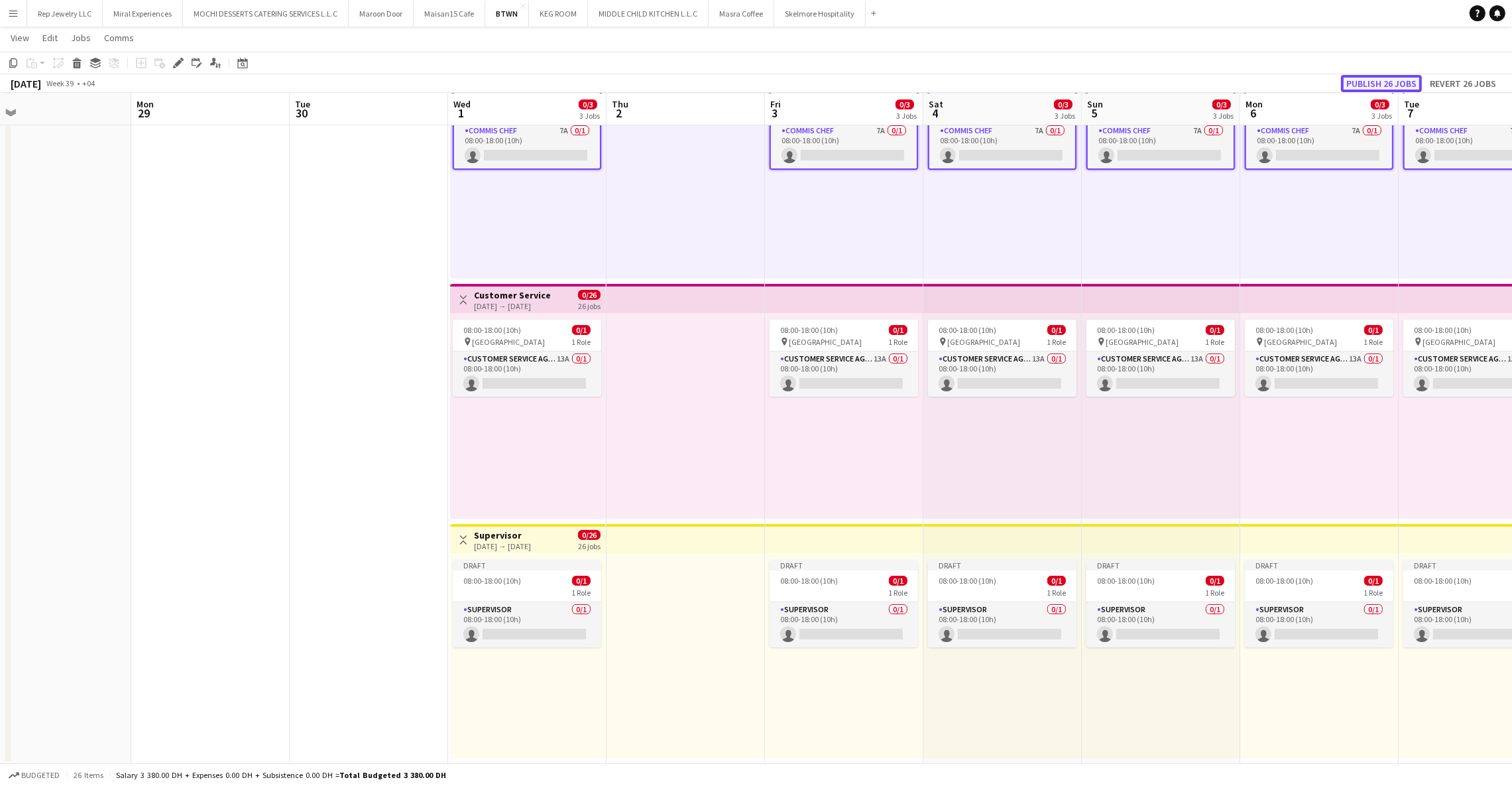
click at [1389, 80] on button "Publish 26 jobs" at bounding box center [1382, 83] width 81 height 17
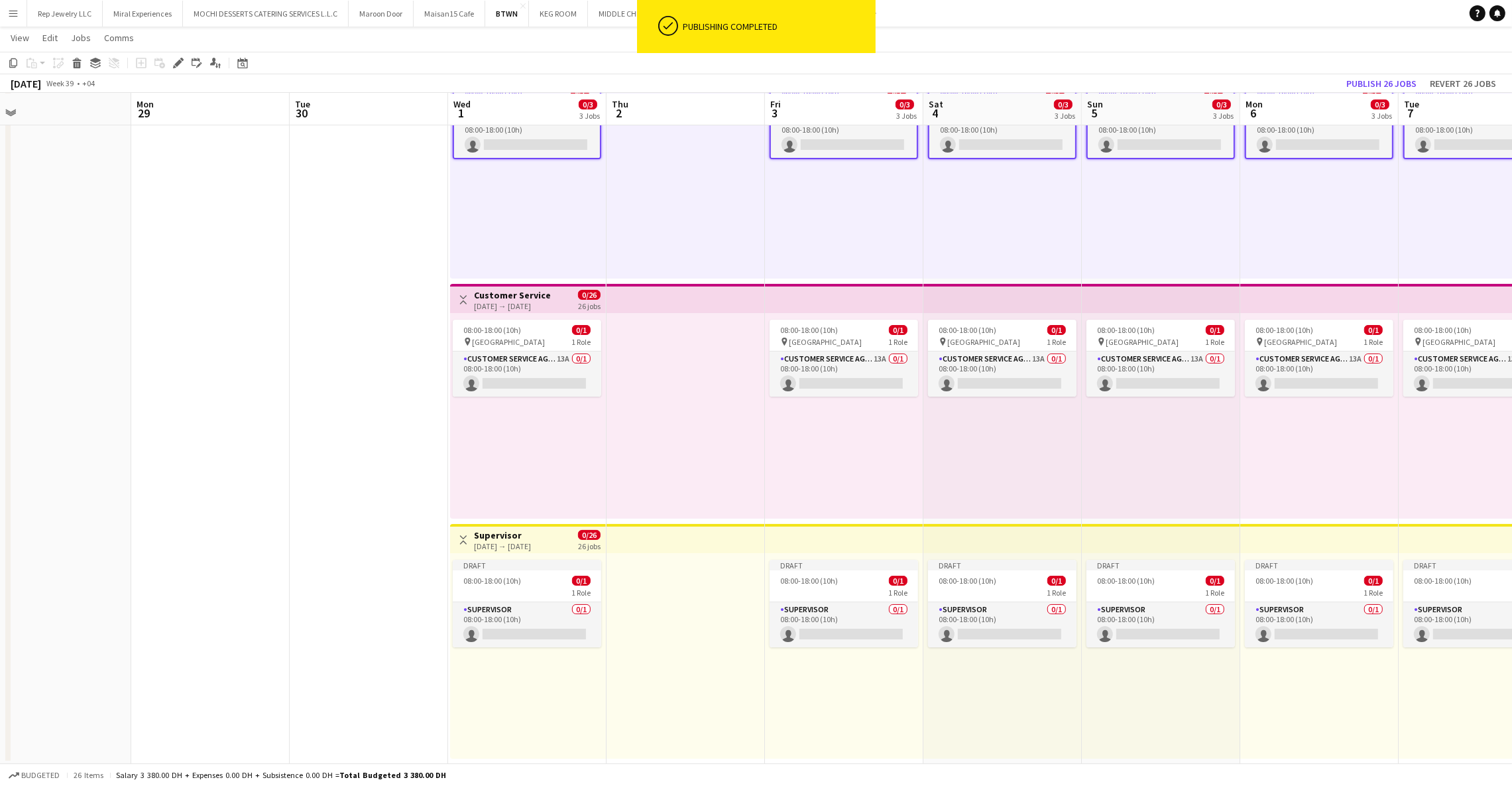
click at [378, 243] on app-date-cell at bounding box center [369, 401] width 158 height 725
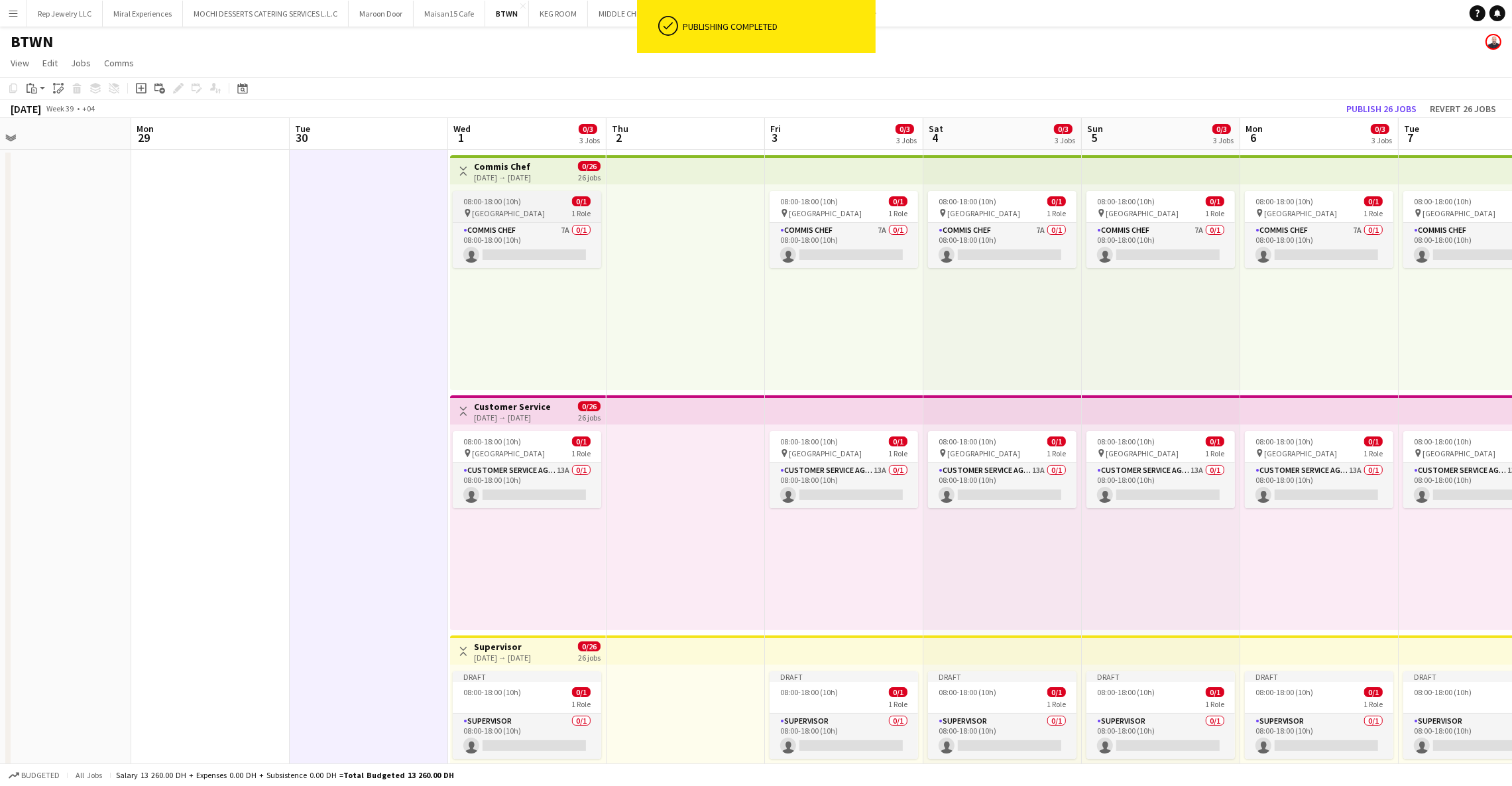
click at [555, 203] on div "08:00-18:00 (10h) 0/1" at bounding box center [527, 201] width 148 height 10
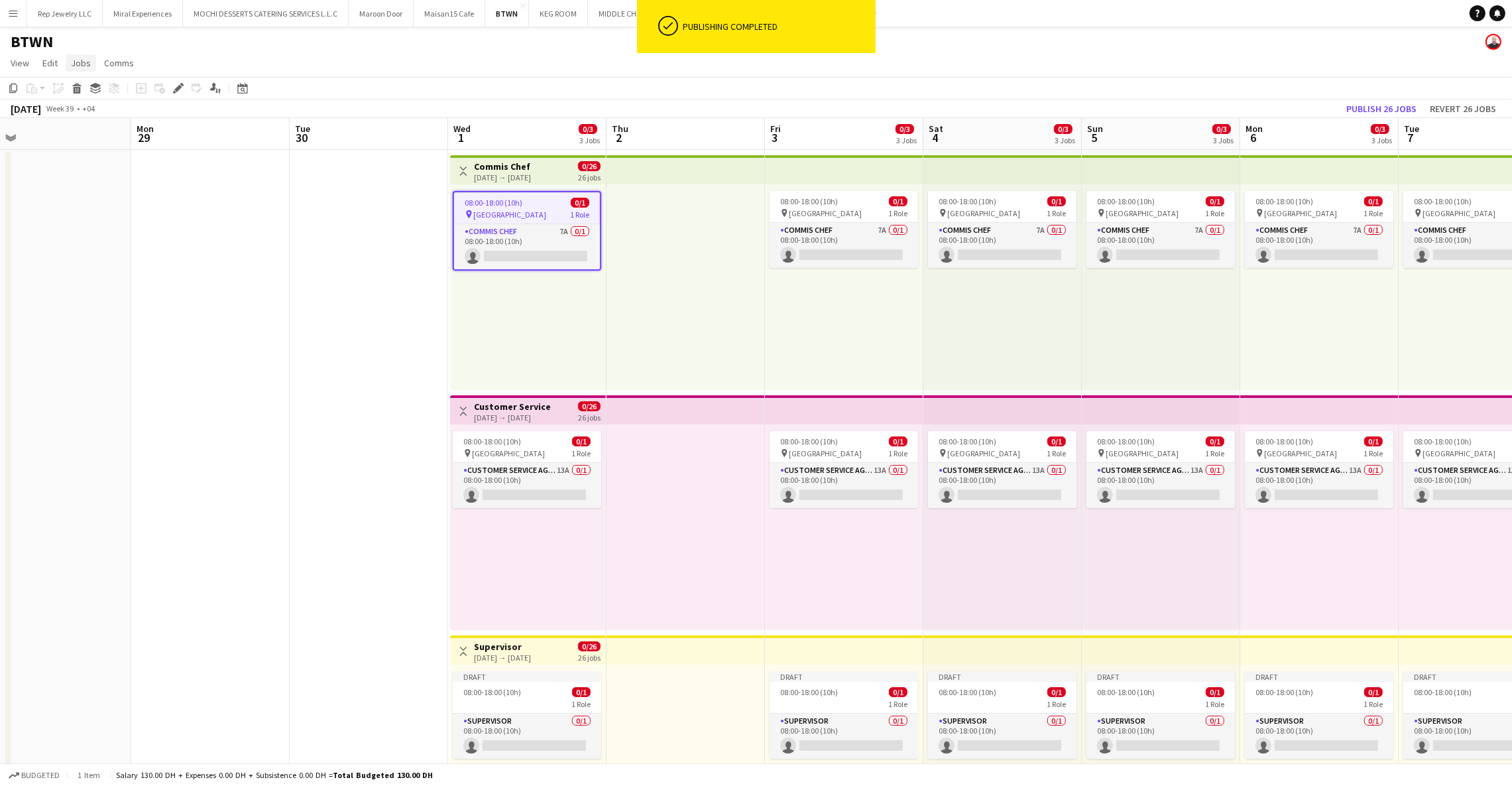
click at [78, 63] on span "Jobs" at bounding box center [81, 62] width 20 height 12
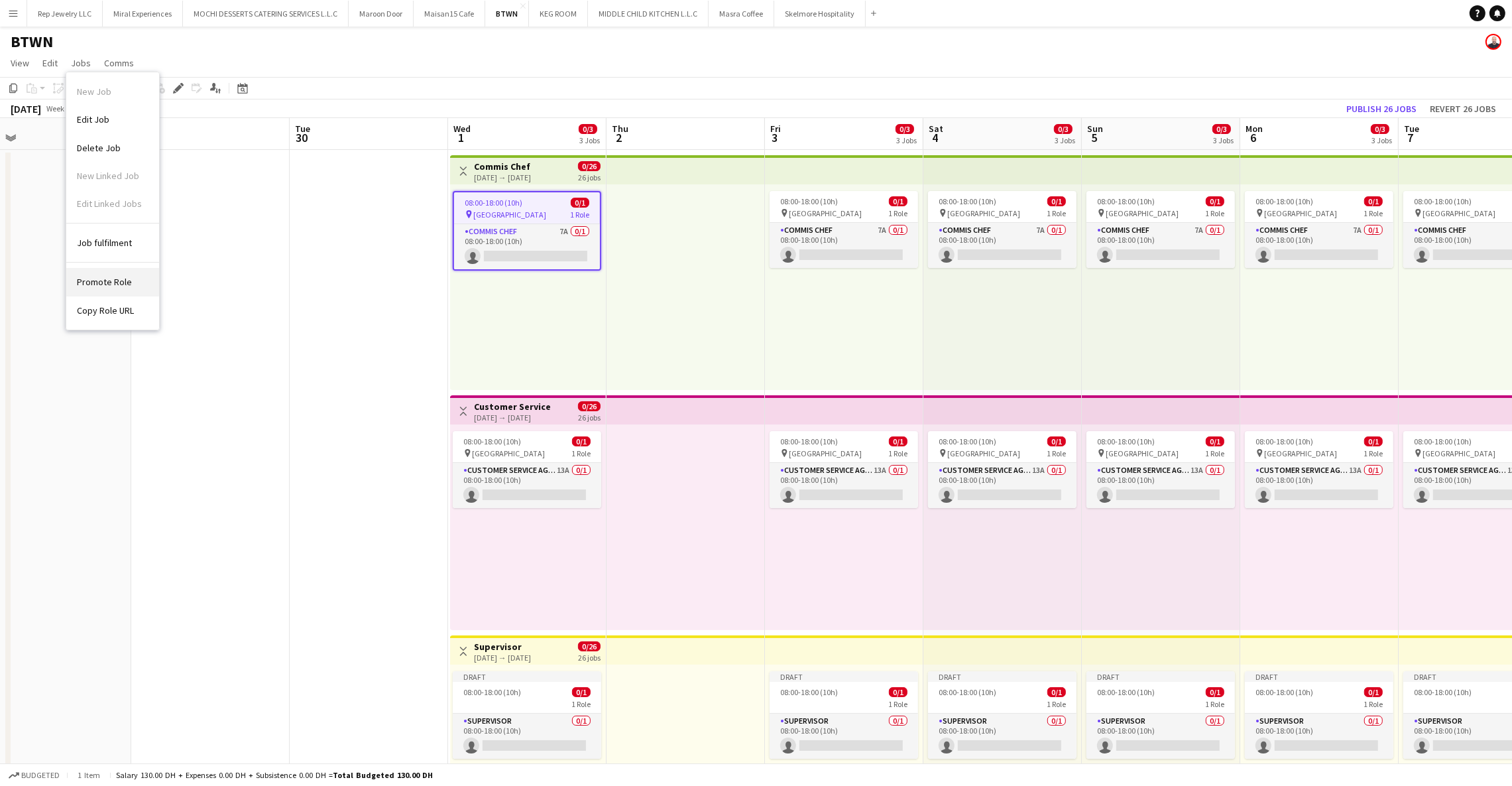
click at [94, 286] on span "Promote Role" at bounding box center [104, 281] width 55 height 12
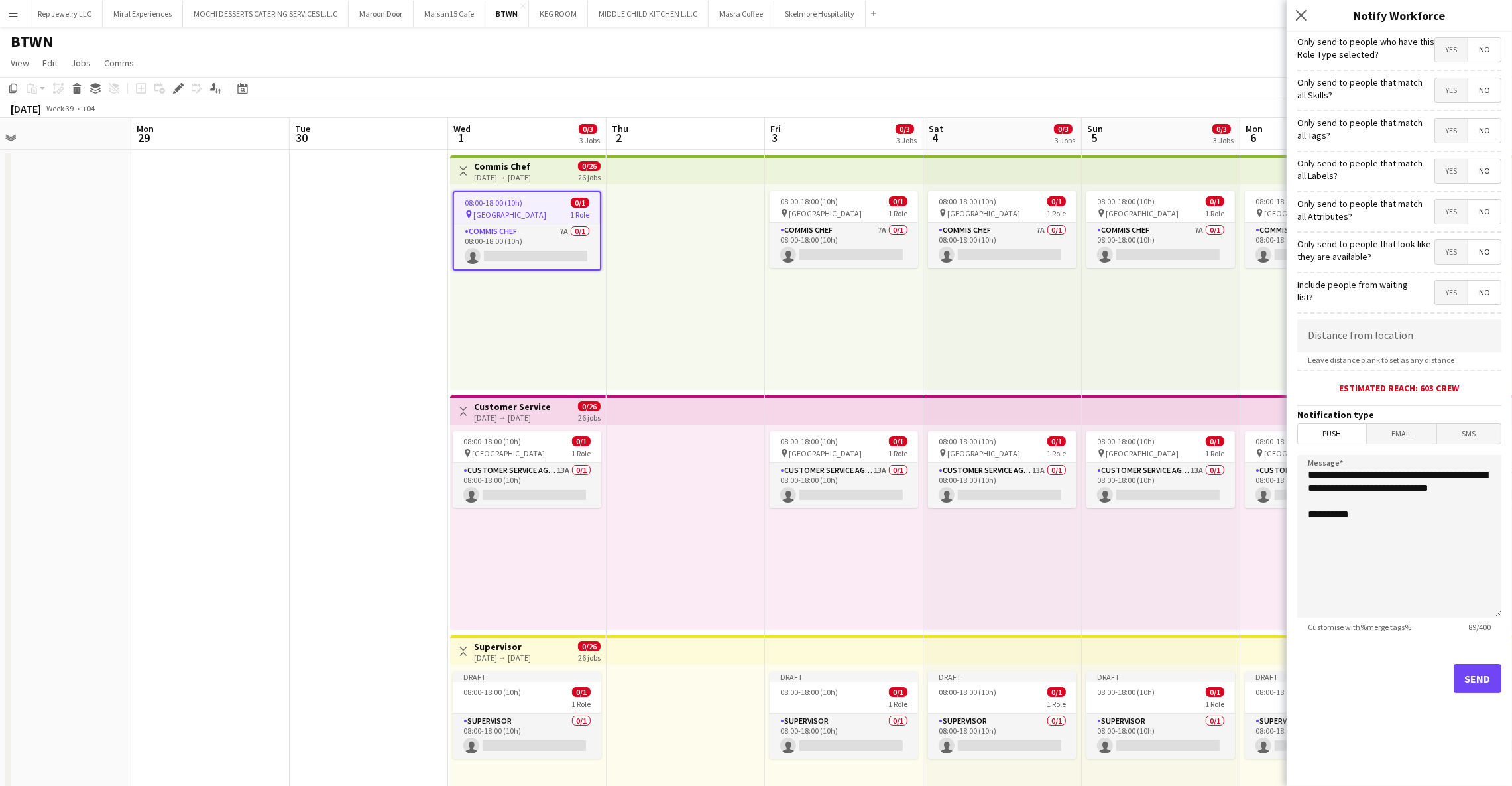
click at [1465, 56] on span "Yes" at bounding box center [1451, 50] width 33 height 23
click at [1489, 53] on span "No" at bounding box center [1485, 50] width 33 height 23
drag, startPoint x: 1340, startPoint y: 174, endPoint x: 1310, endPoint y: 180, distance: 30.6
click at [1310, 180] on label "Only send to people that match all Labels?" at bounding box center [1362, 169] width 128 height 23
click at [1315, 178] on label "Only send to people that match all Labels?" at bounding box center [1362, 169] width 128 height 23
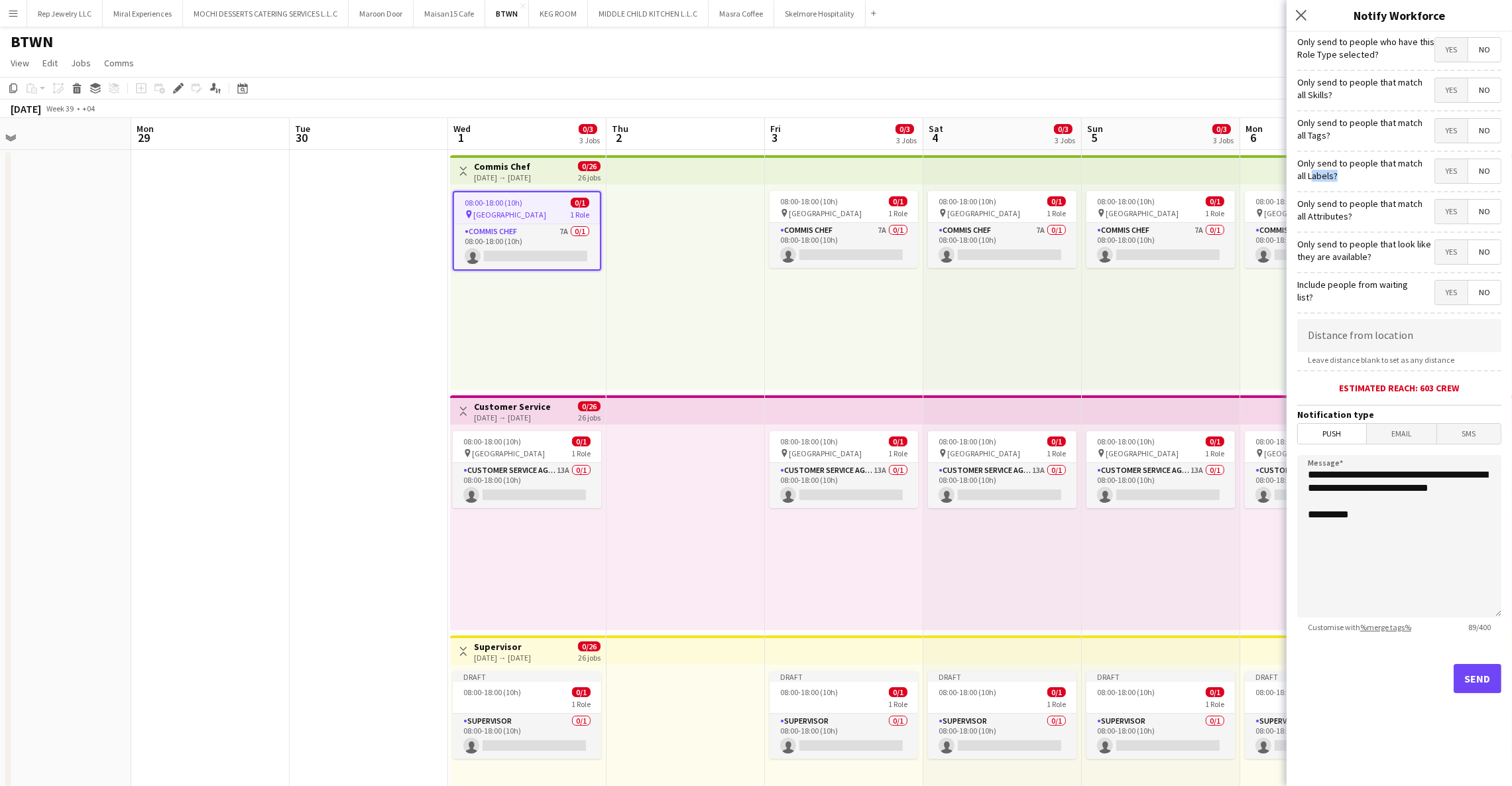
click at [1315, 178] on label "Only send to people that match all Labels?" at bounding box center [1362, 169] width 128 height 23
click at [1323, 176] on label "Only send to people that match all Labels?" at bounding box center [1362, 169] width 128 height 23
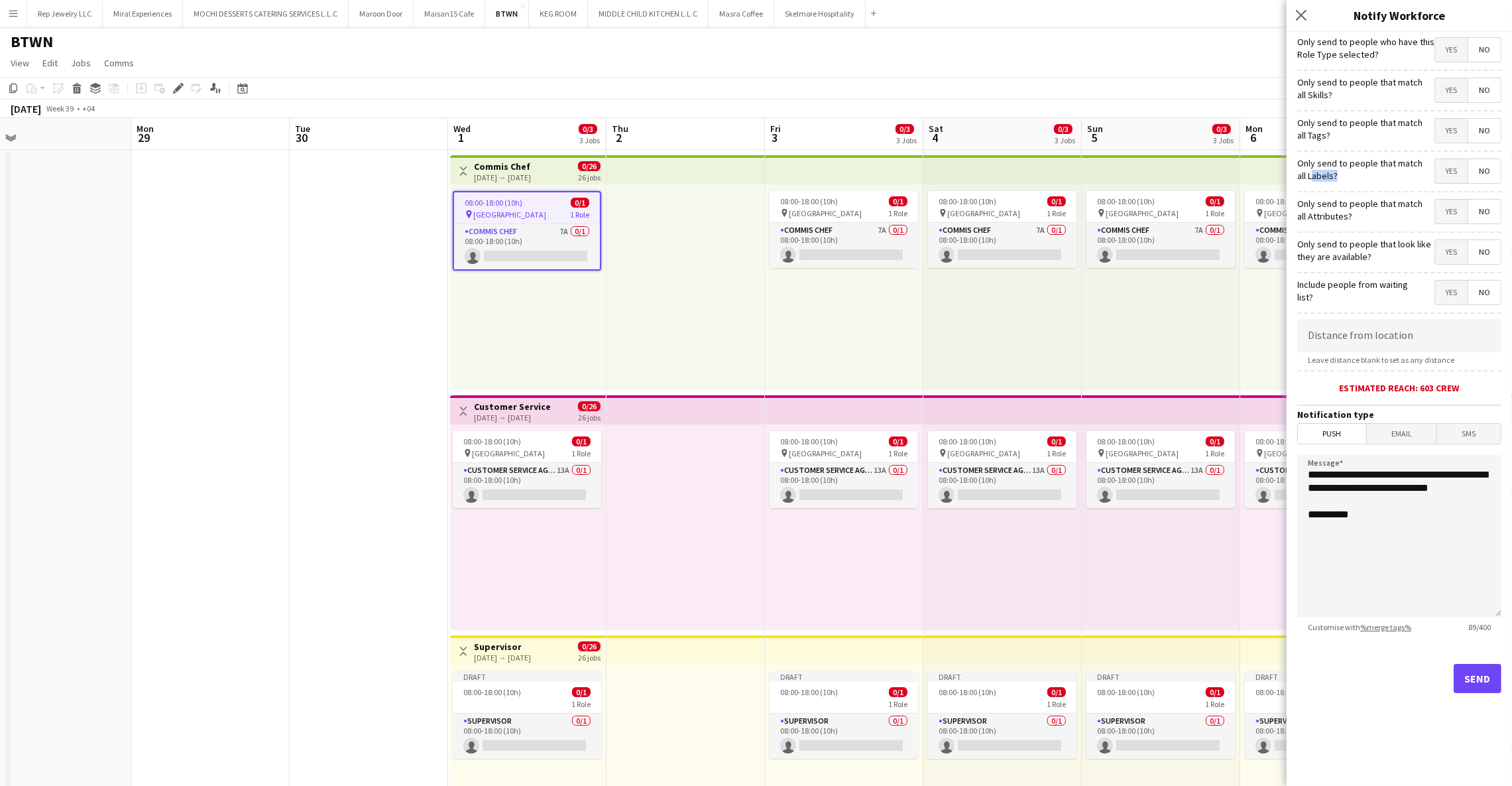
click at [1323, 176] on label "Only send to people that match all Labels?" at bounding box center [1362, 169] width 128 height 23
click at [1445, 131] on span "Yes" at bounding box center [1451, 130] width 33 height 23
click at [526, 178] on div "[DATE] → [DATE]" at bounding box center [502, 177] width 57 height 10
click at [531, 168] on h3 "Commis Chef" at bounding box center [502, 166] width 57 height 12
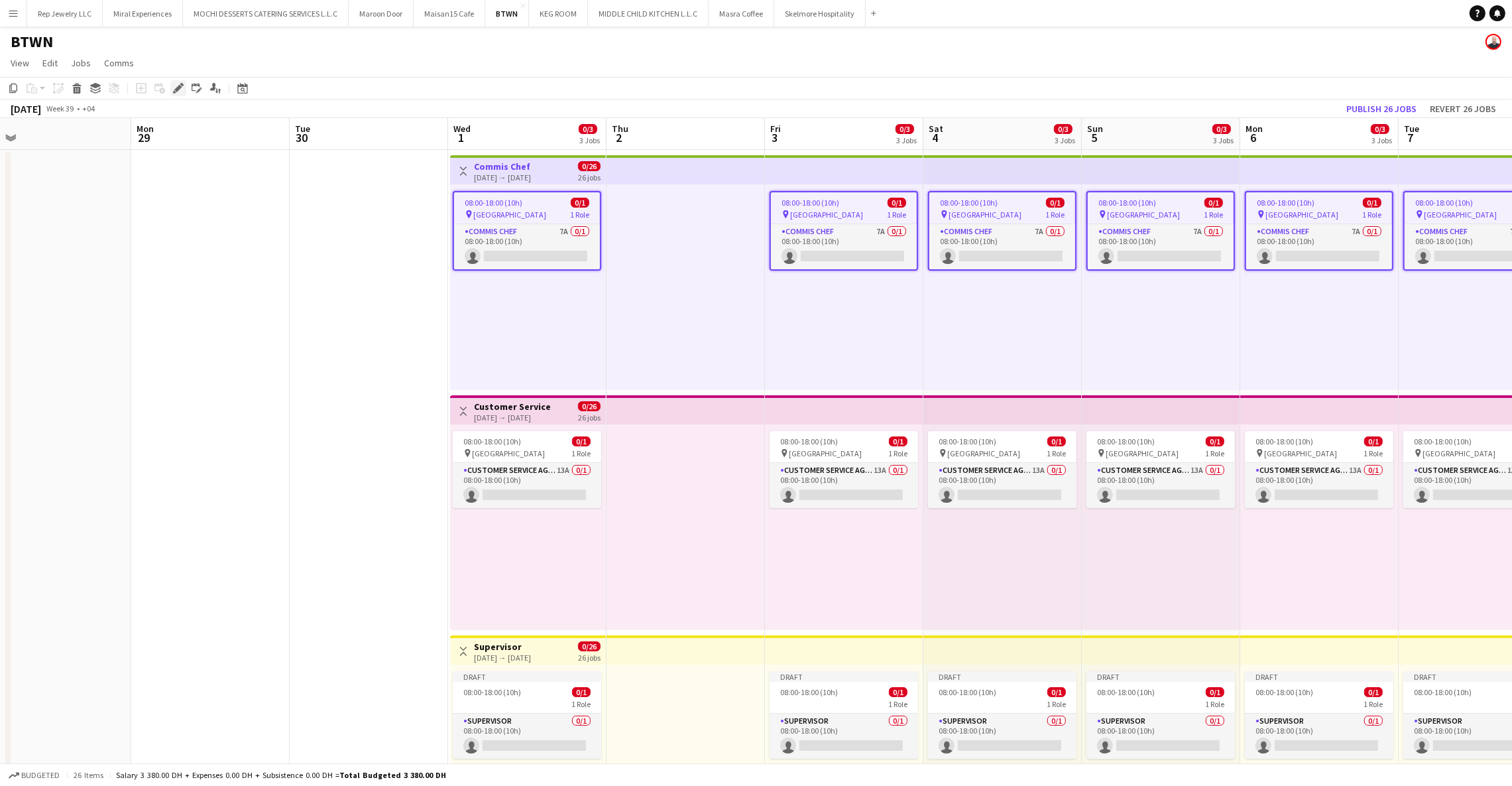
click at [174, 91] on icon "Edit" at bounding box center [179, 89] width 11 height 11
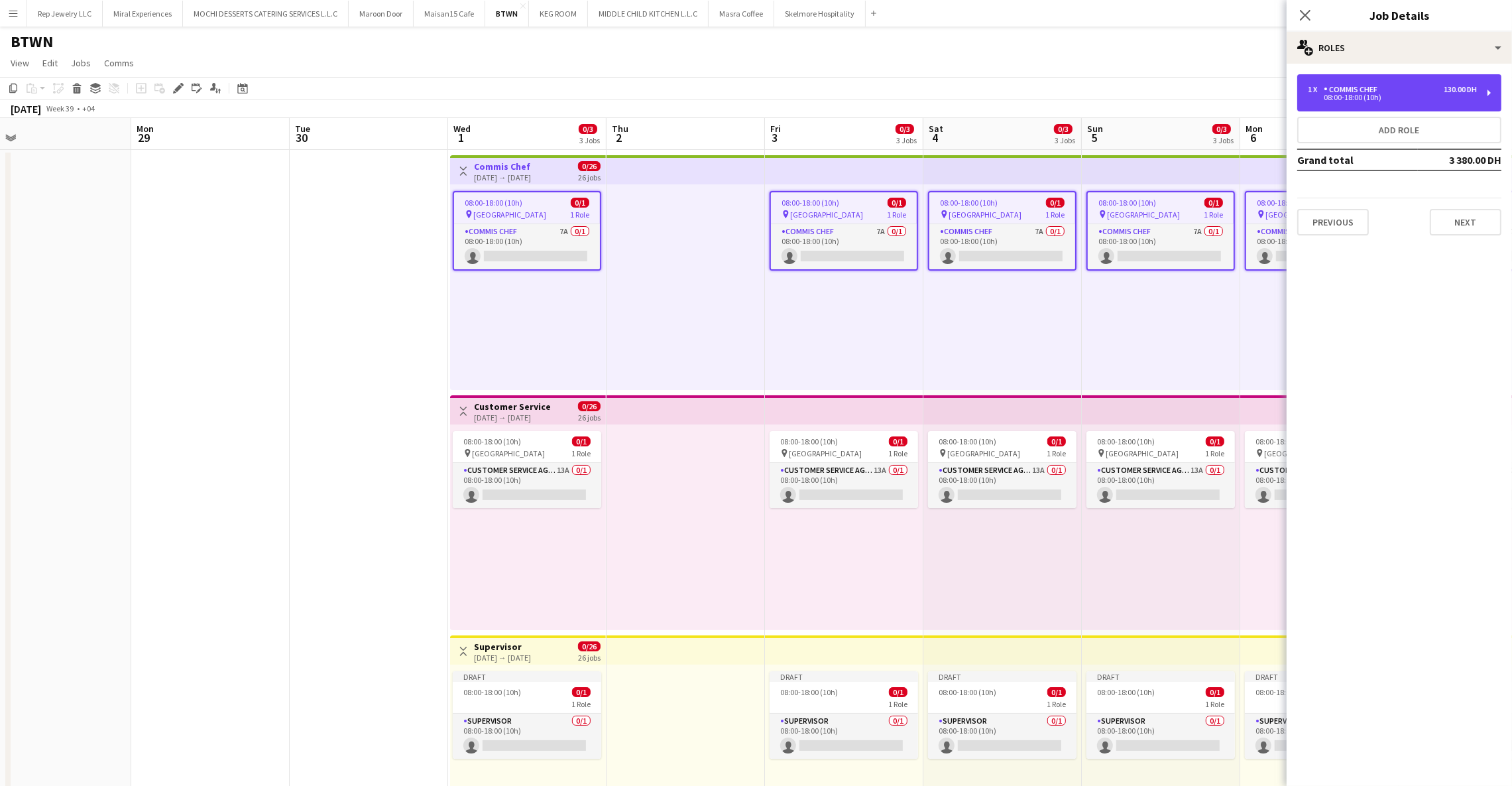
click at [1400, 89] on div "1 x Commis Chef 130.00 DH" at bounding box center [1392, 89] width 169 height 9
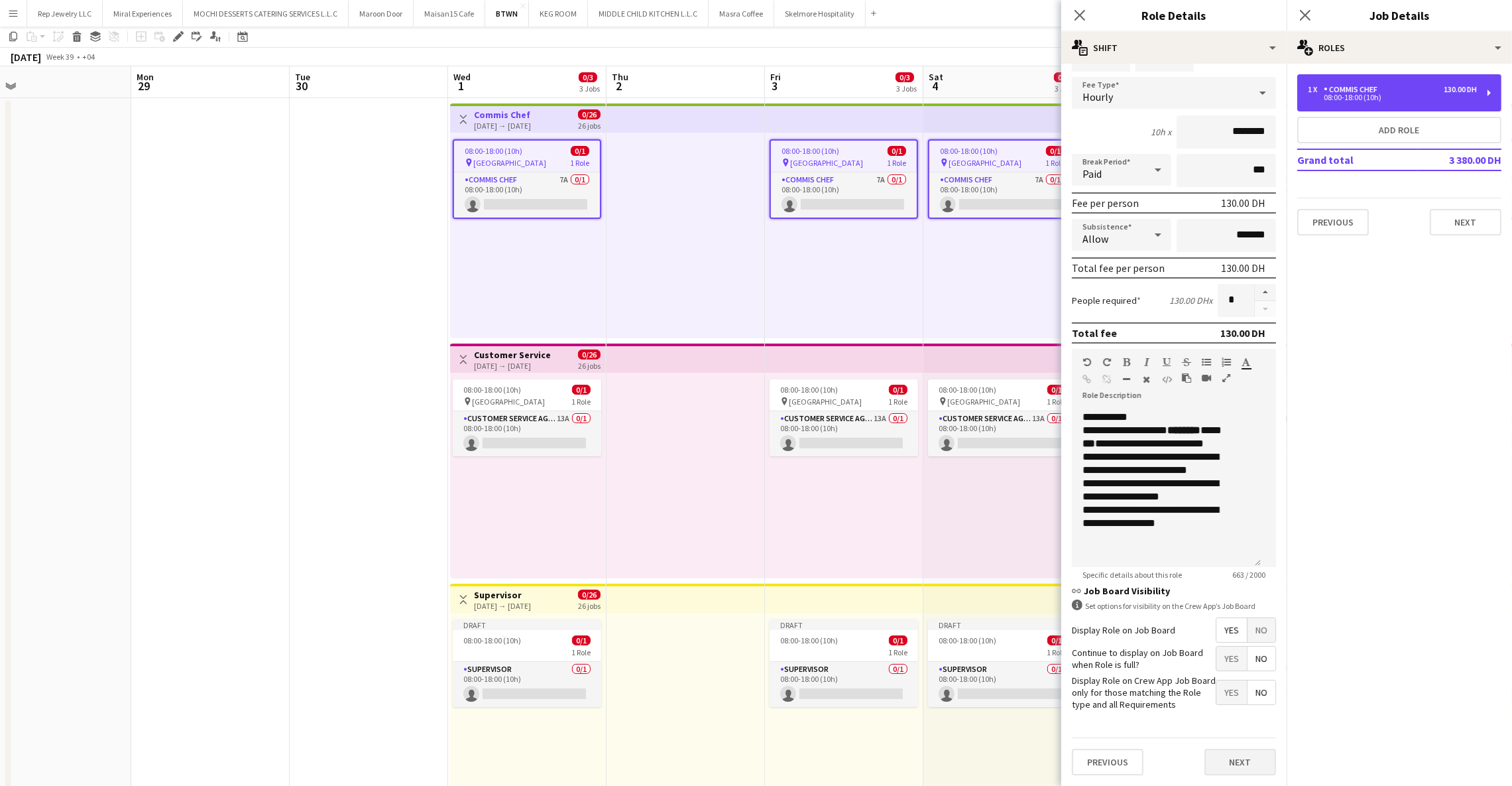
scroll to position [110, 0]
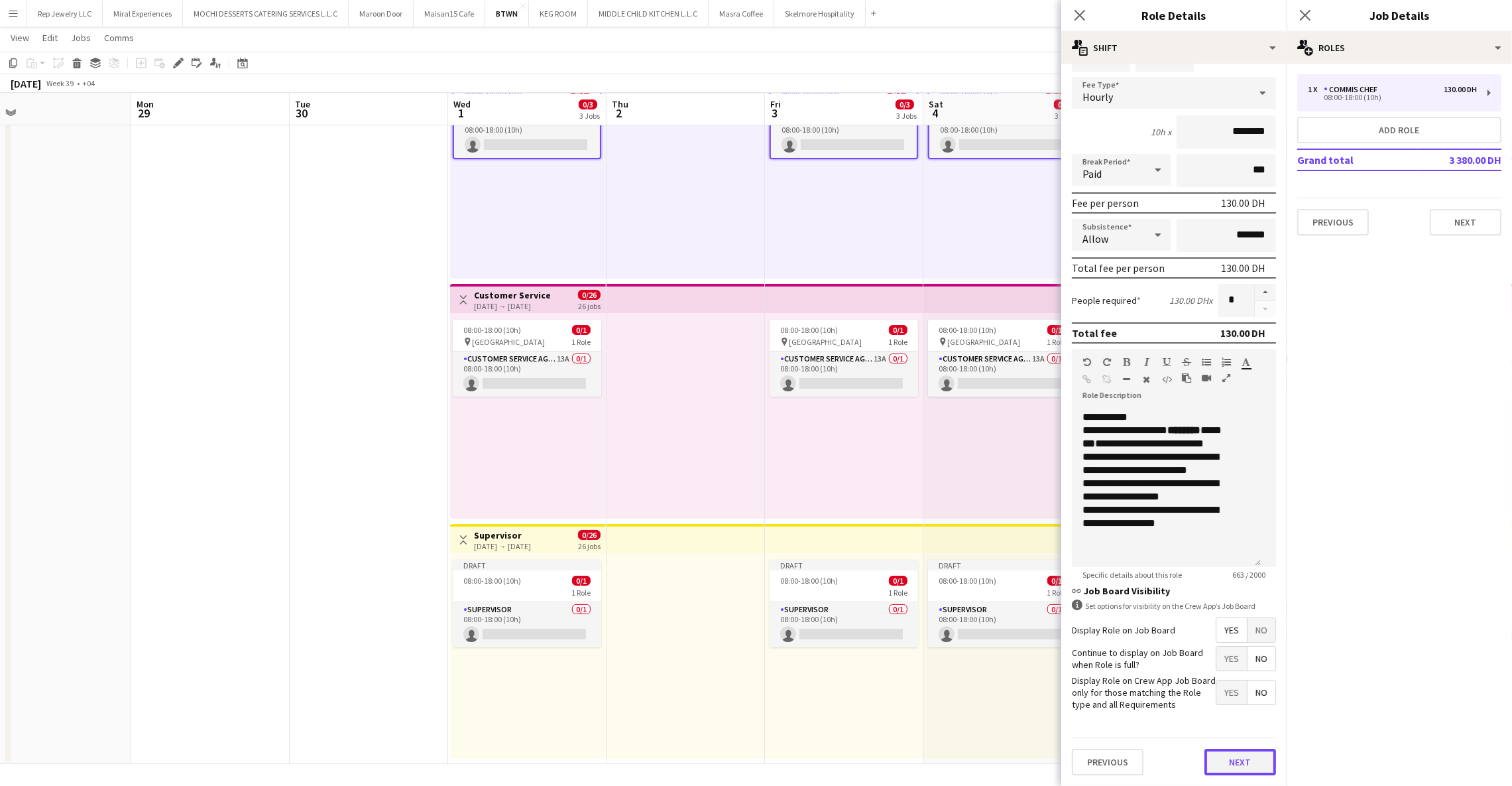
click at [1208, 752] on button "Next" at bounding box center [1240, 762] width 71 height 26
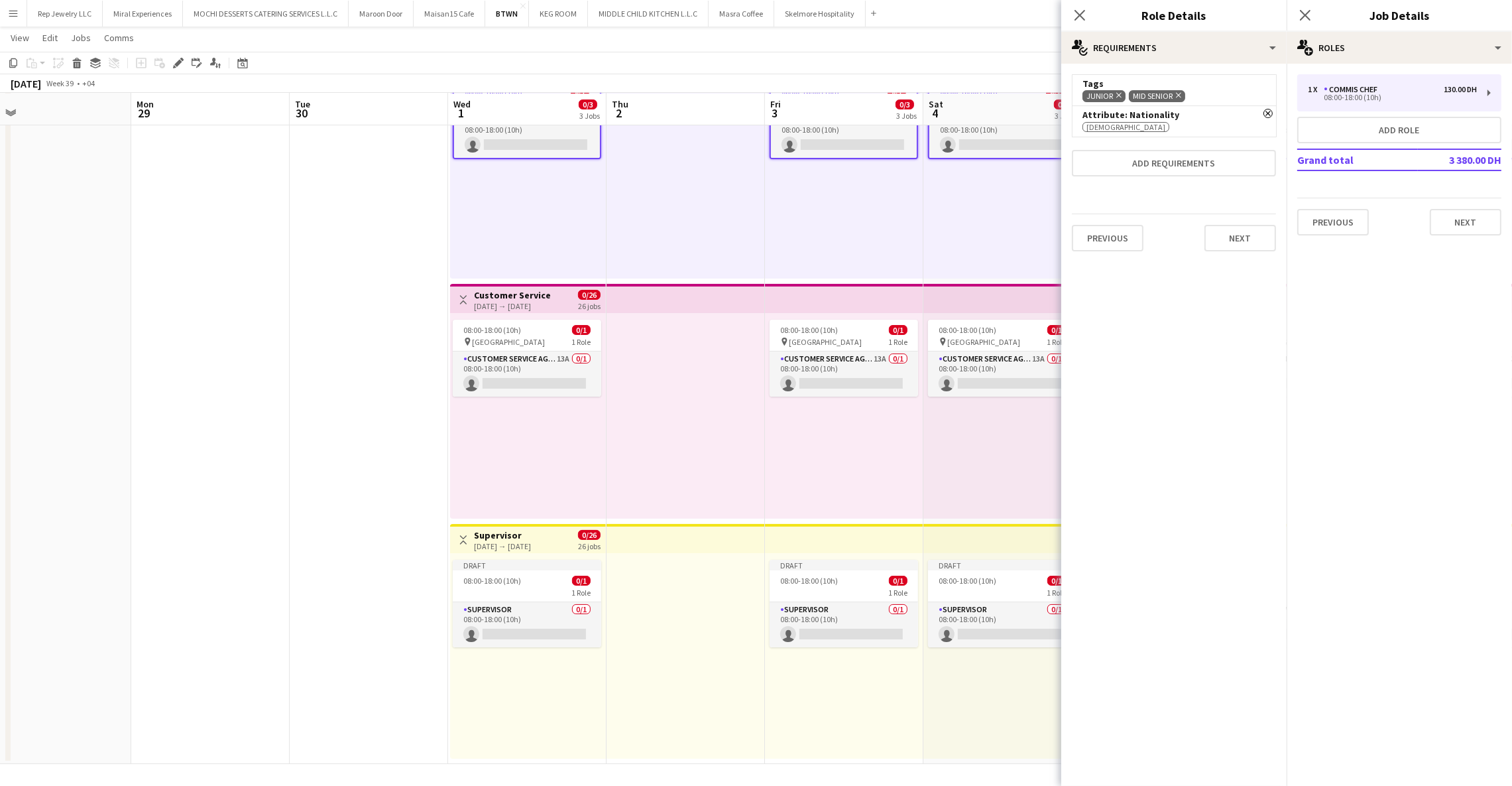
scroll to position [0, 0]
click at [1190, 95] on div "Junior Remove Mid Senior Remove" at bounding box center [1174, 96] width 183 height 13
click at [1266, 118] on app-icon "Remove" at bounding box center [1268, 114] width 9 height 12
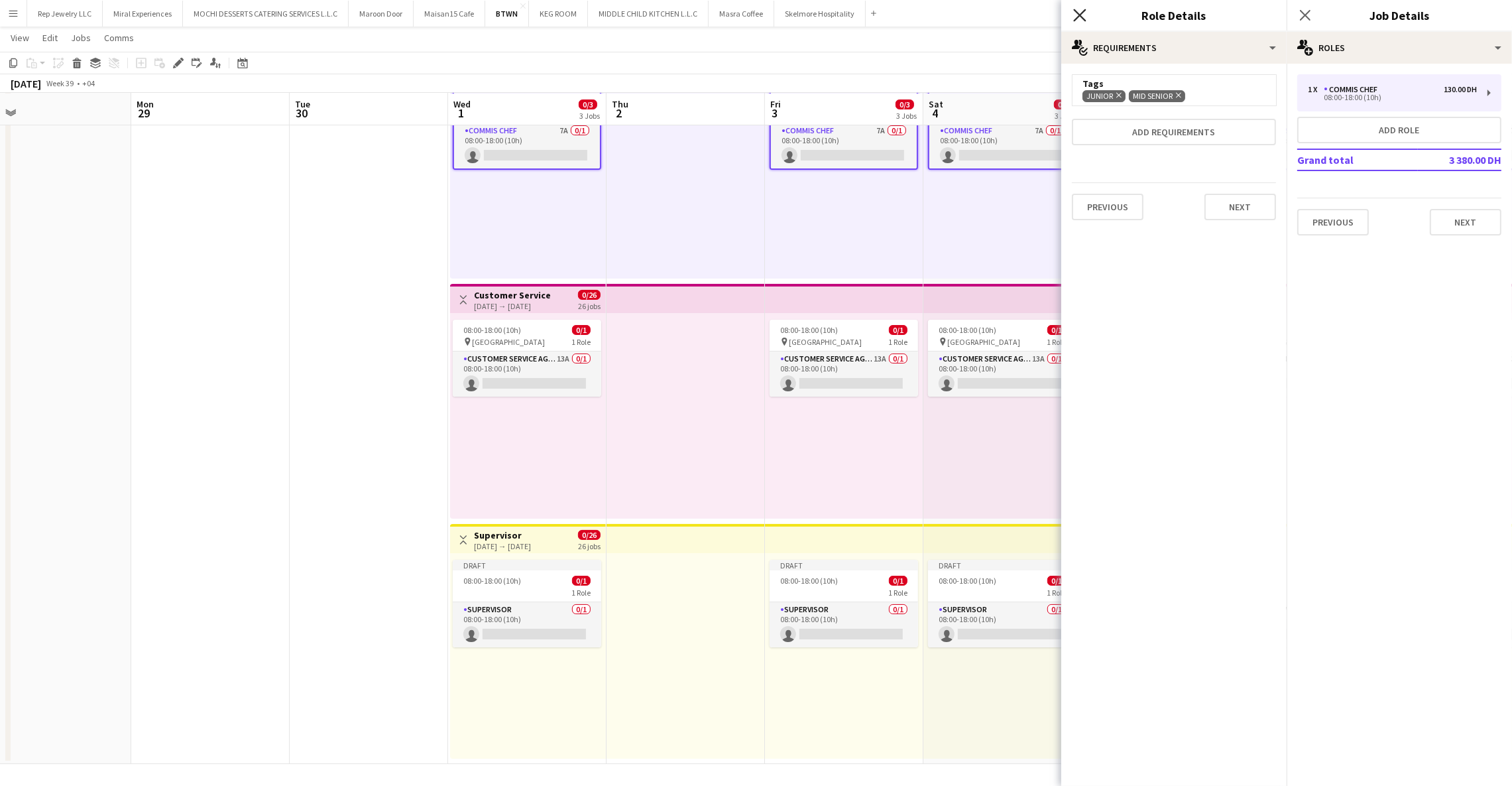
click at [1081, 11] on icon "Close pop-in" at bounding box center [1079, 15] width 13 height 13
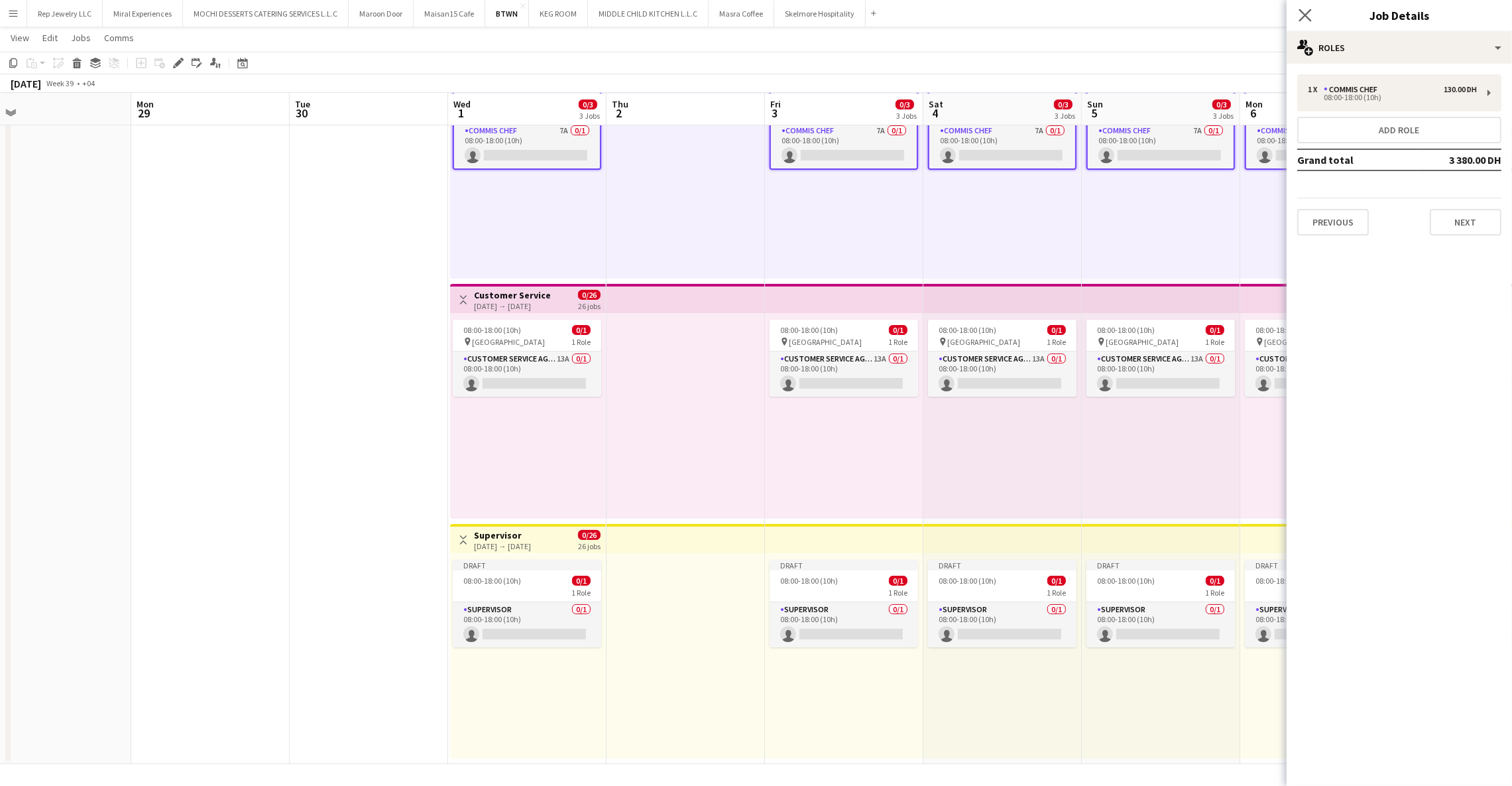
click at [1298, 8] on app-icon "Close pop-in" at bounding box center [1305, 15] width 19 height 19
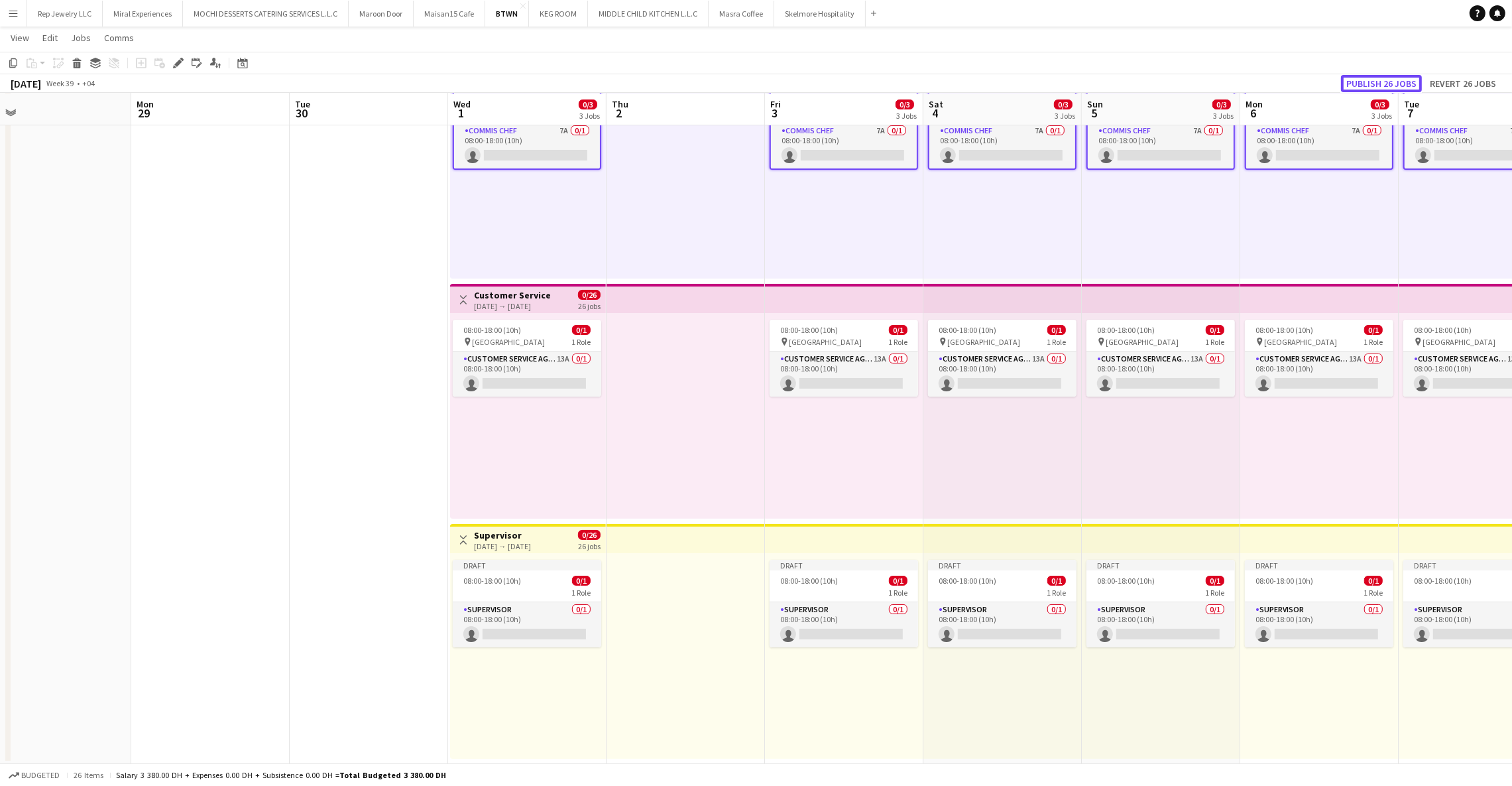
click at [1390, 84] on button "Publish 26 jobs" at bounding box center [1382, 83] width 81 height 17
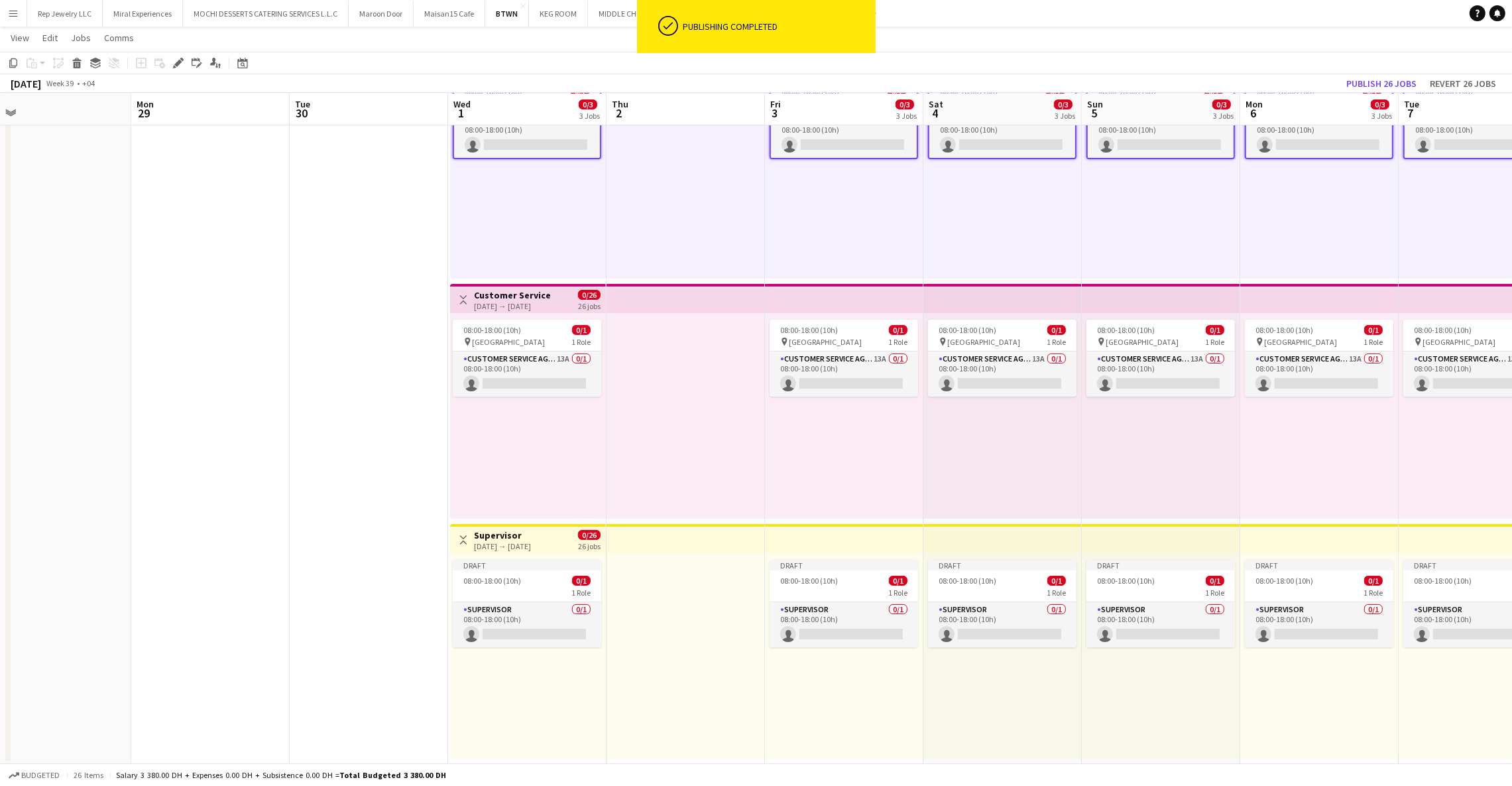
click at [672, 291] on app-top-bar at bounding box center [686, 298] width 158 height 29
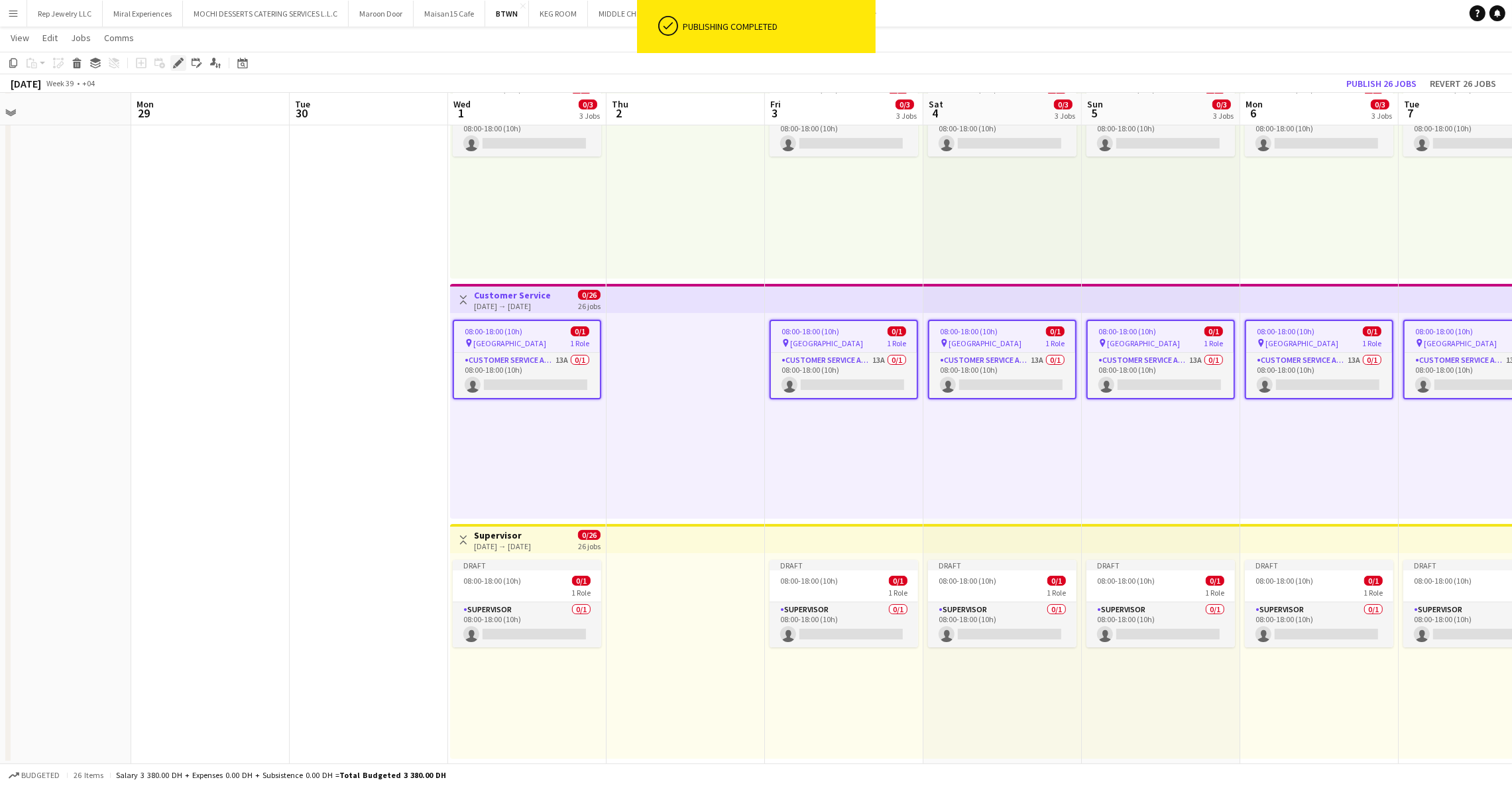
click at [177, 64] on icon at bounding box center [178, 63] width 7 height 7
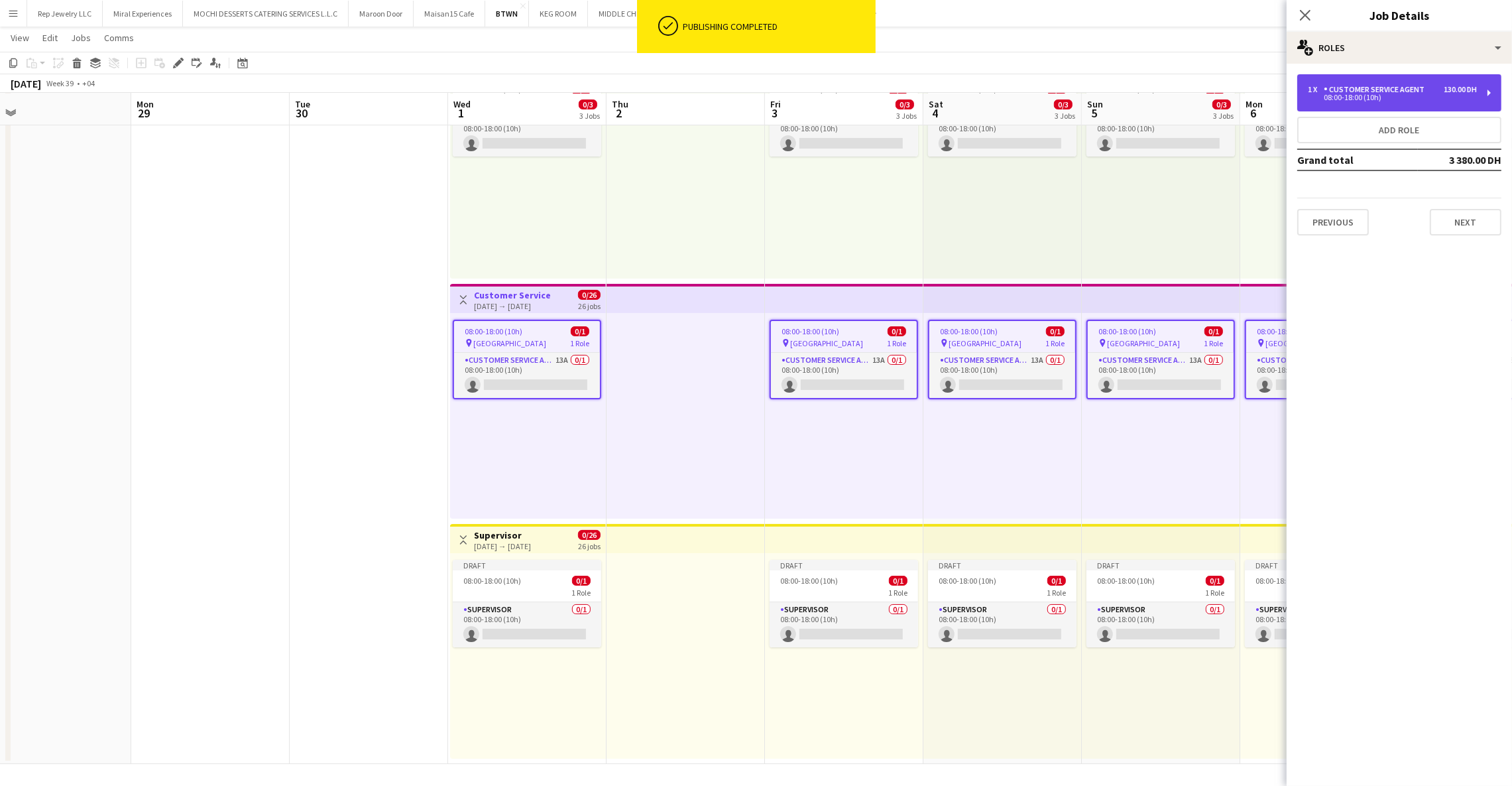
click at [1349, 100] on div "08:00-18:00 (10h)" at bounding box center [1392, 97] width 169 height 6
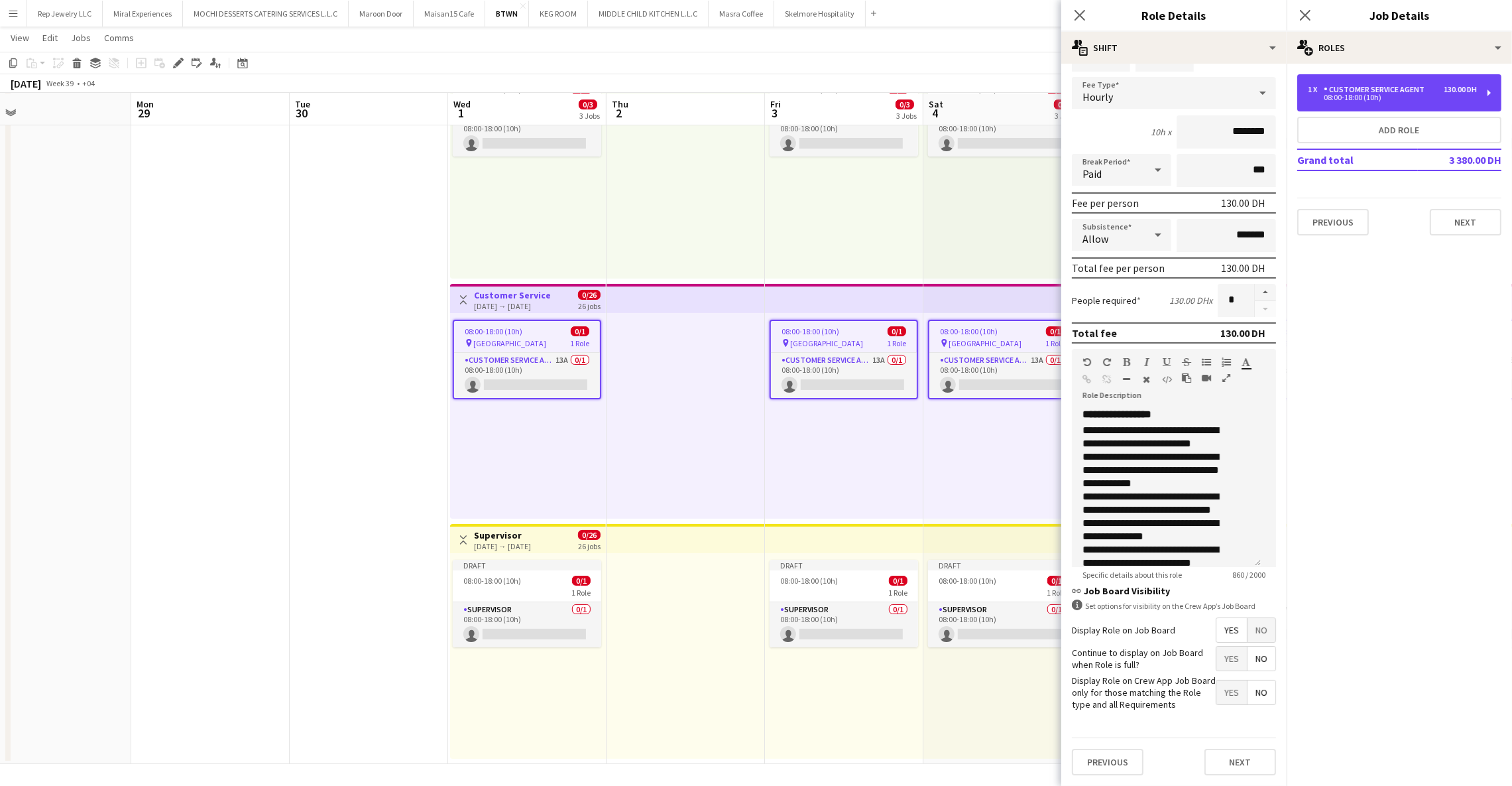
scroll to position [108, 0]
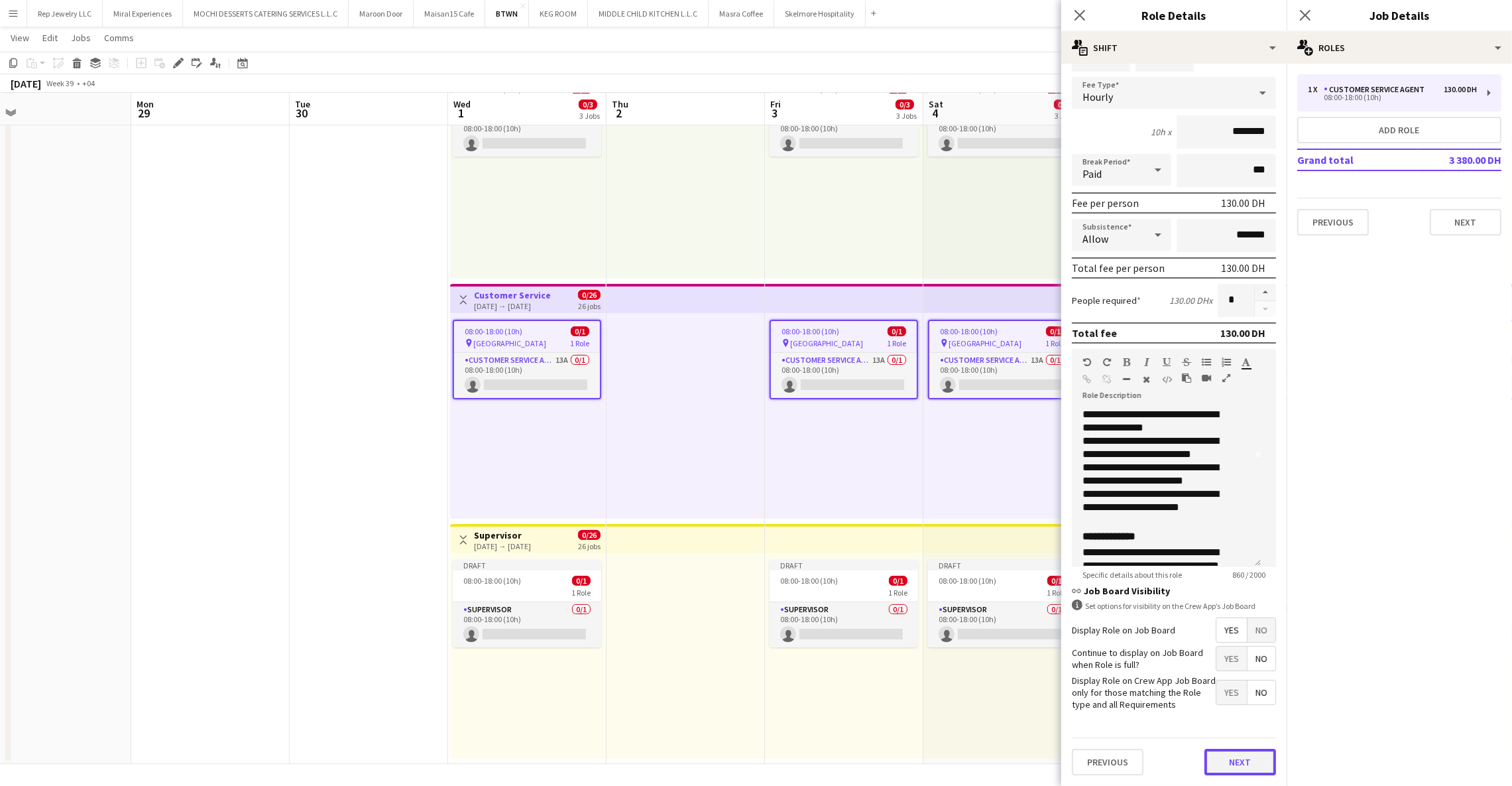
click at [1218, 762] on button "Next" at bounding box center [1240, 762] width 71 height 26
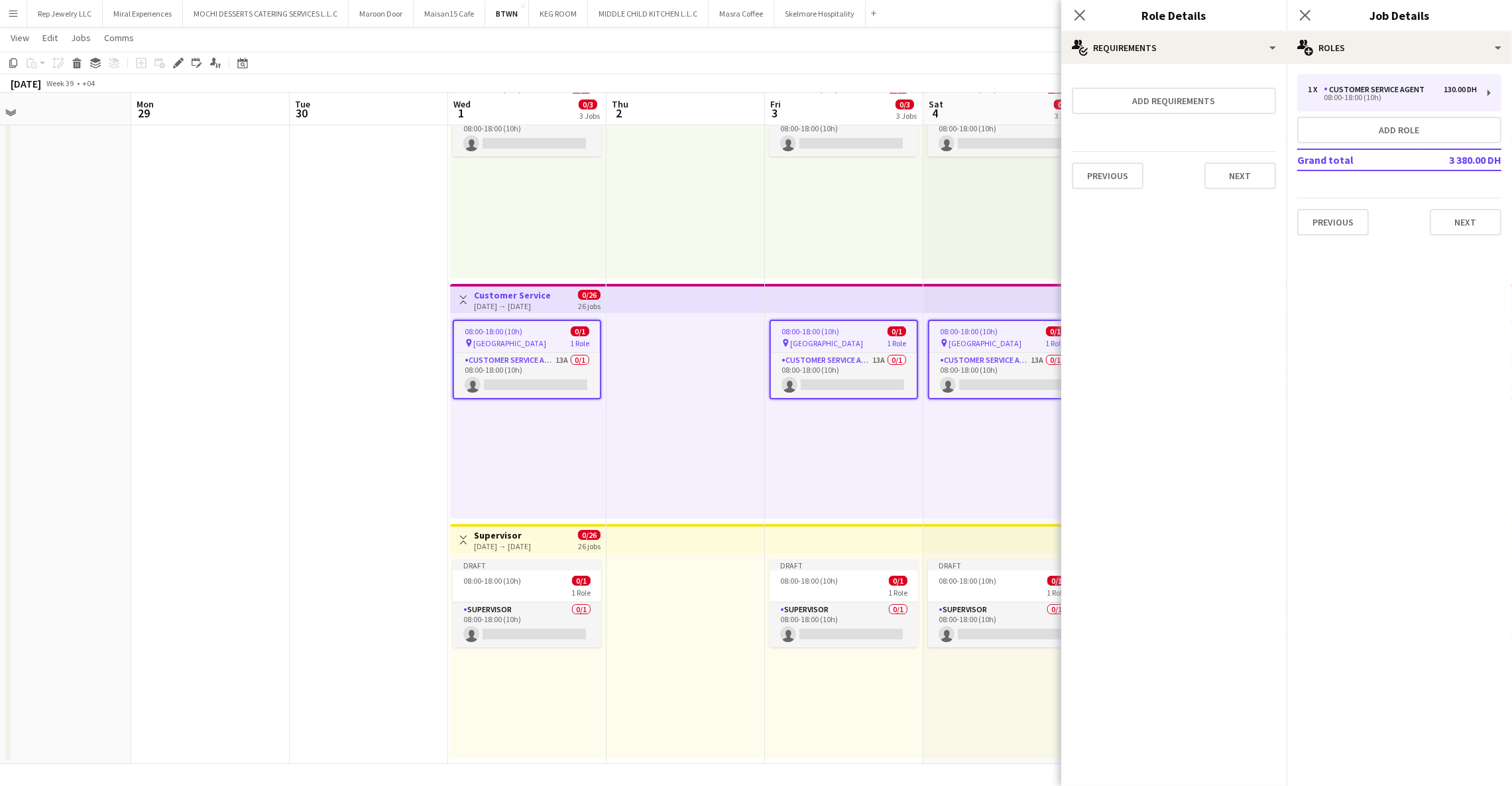
scroll to position [0, 0]
click at [1181, 107] on button "Add requirements" at bounding box center [1174, 100] width 204 height 26
click at [1148, 115] on div "Please select" at bounding box center [1161, 113] width 162 height 32
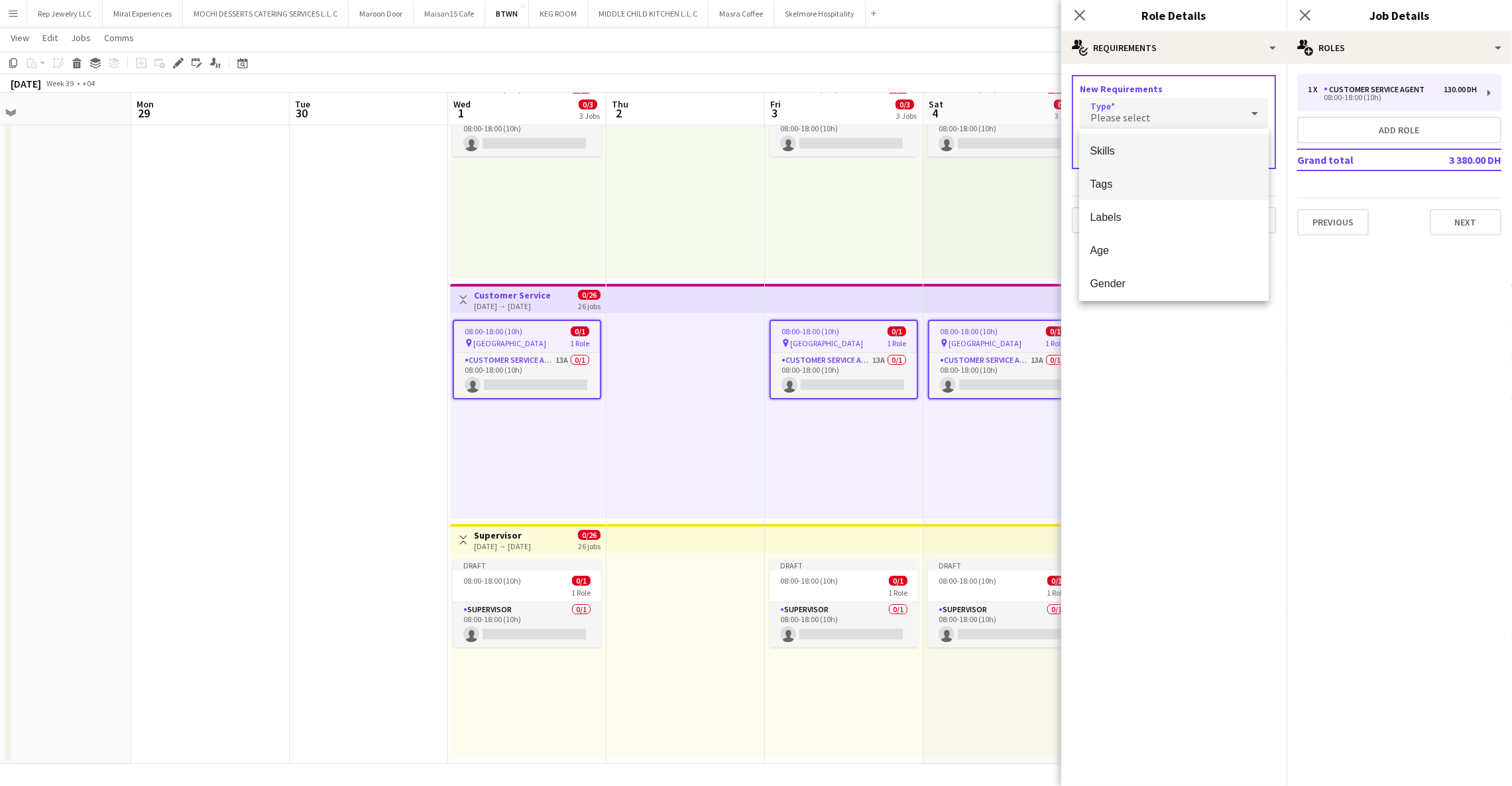
click at [1135, 168] on mat-option "Tags" at bounding box center [1174, 183] width 190 height 33
click at [1139, 141] on input "text" at bounding box center [1174, 152] width 188 height 33
click at [1139, 178] on mat-option "Junior" at bounding box center [1174, 189] width 190 height 32
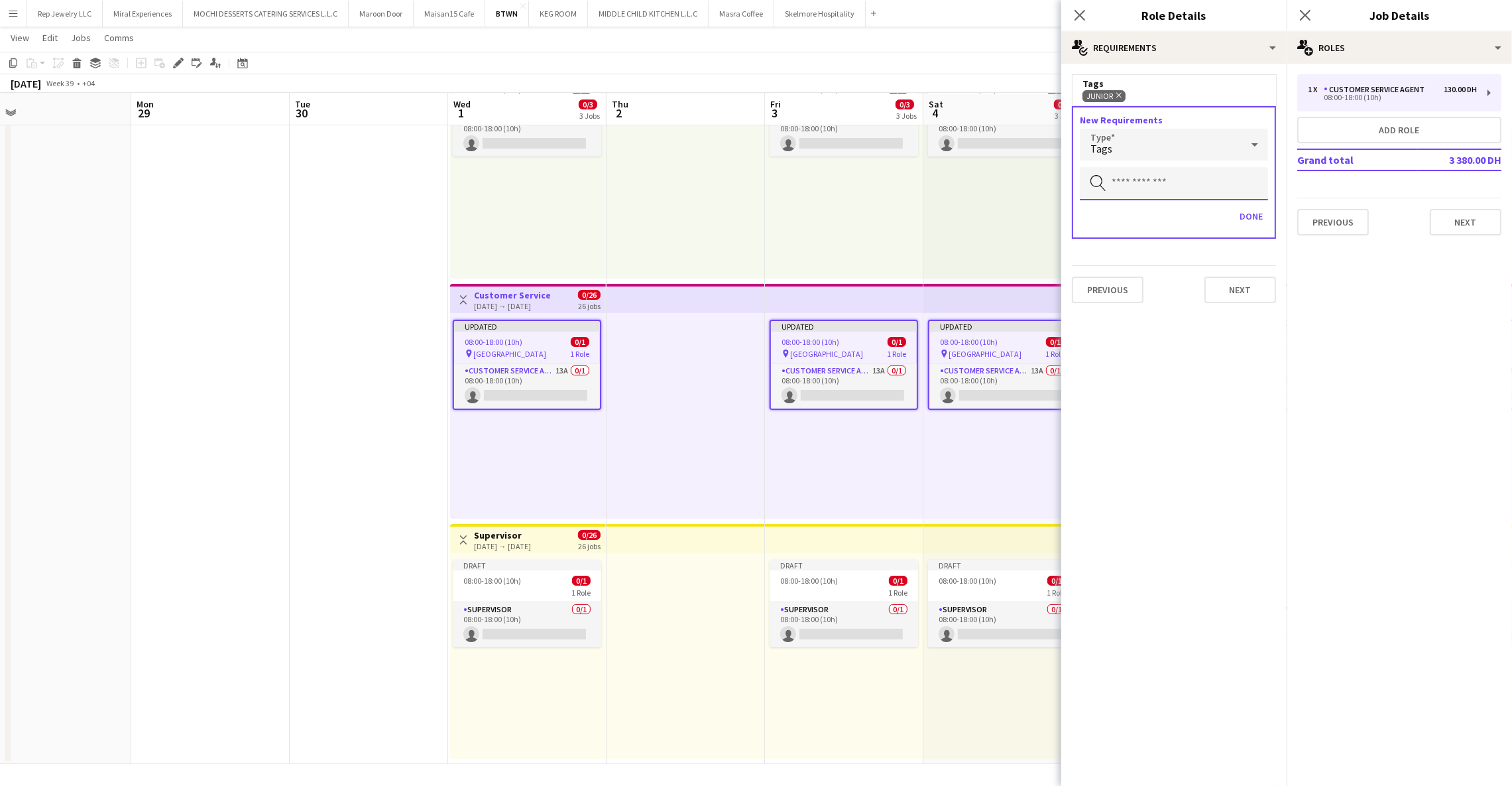
click at [1151, 171] on input "text" at bounding box center [1174, 183] width 188 height 33
click at [1141, 223] on span "Mid Senior" at bounding box center [1174, 220] width 168 height 13
click at [1258, 211] on button "Done" at bounding box center [1251, 216] width 33 height 21
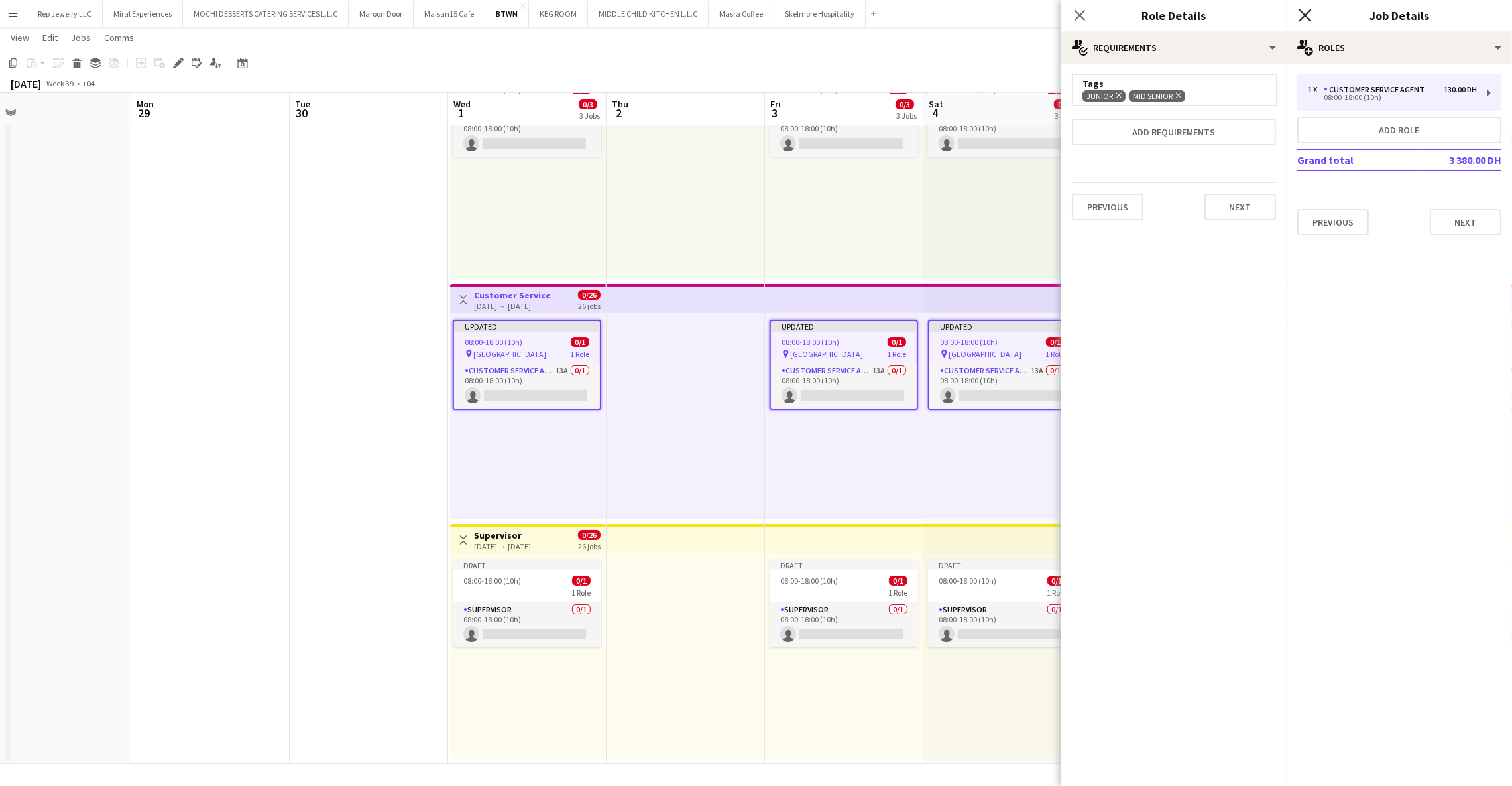
click at [1301, 11] on icon at bounding box center [1305, 15] width 13 height 13
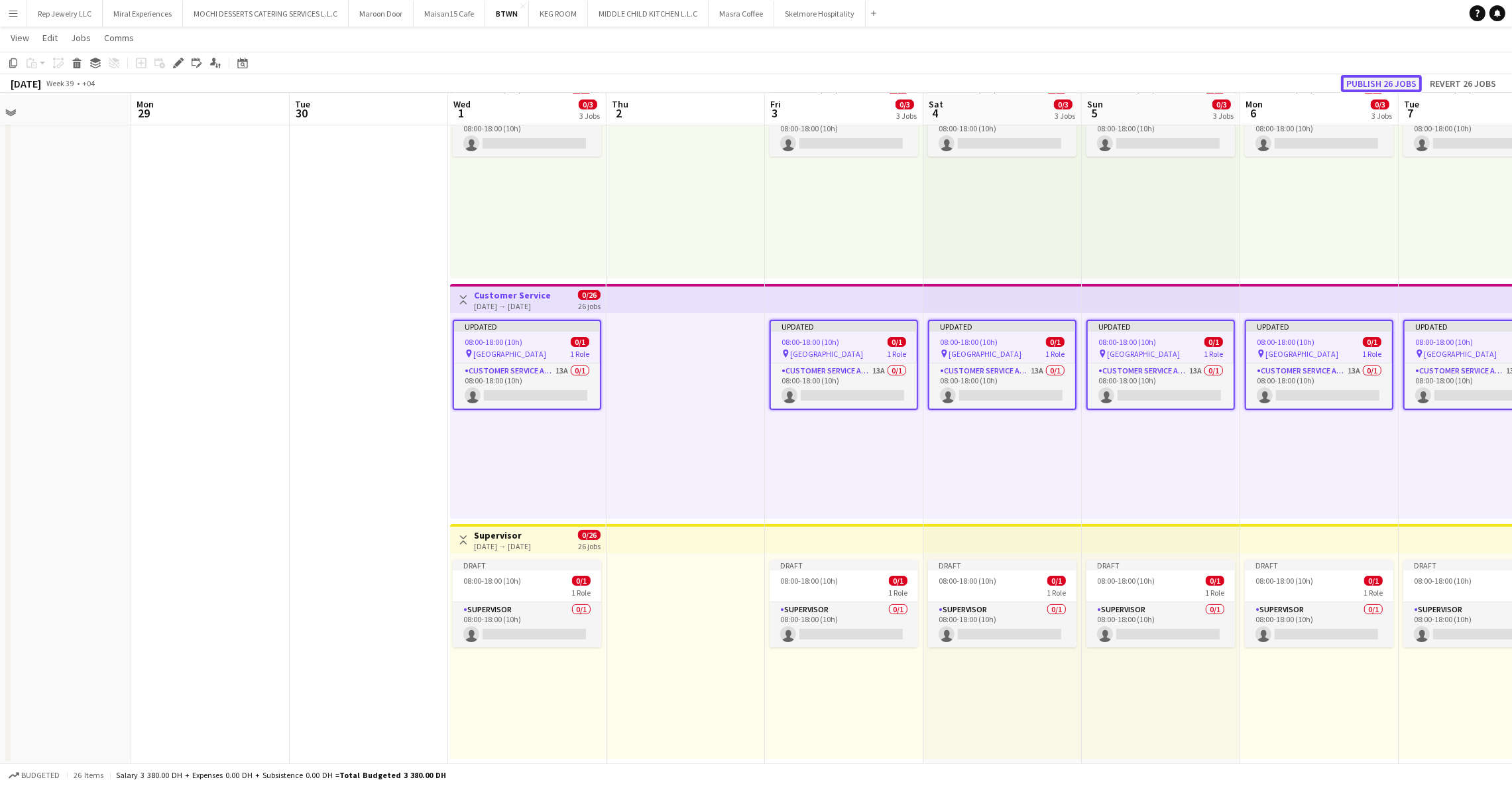
click at [1356, 82] on button "Publish 26 jobs" at bounding box center [1382, 83] width 81 height 17
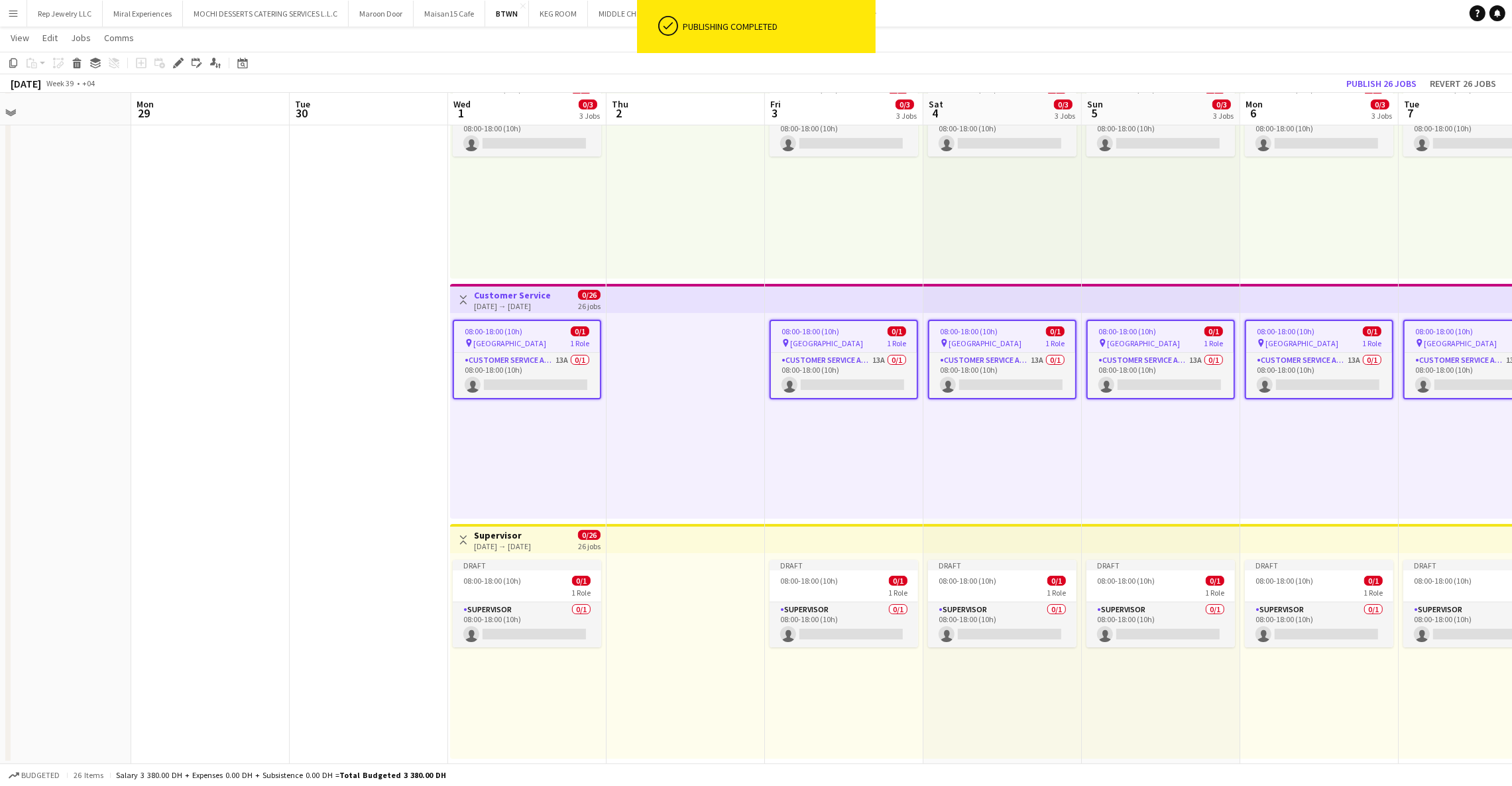
click at [628, 542] on app-top-bar at bounding box center [686, 538] width 158 height 29
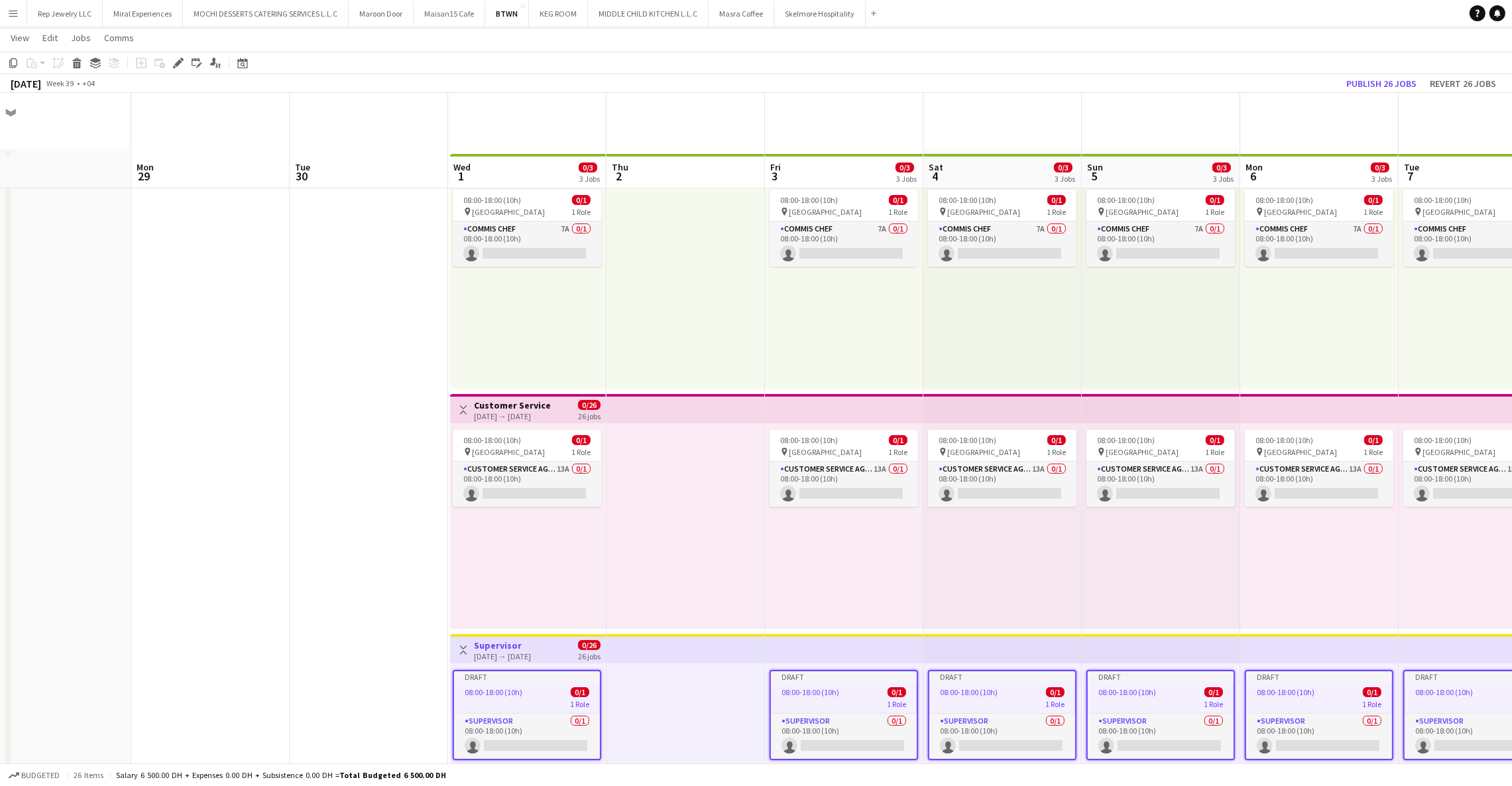
scroll to position [110, 0]
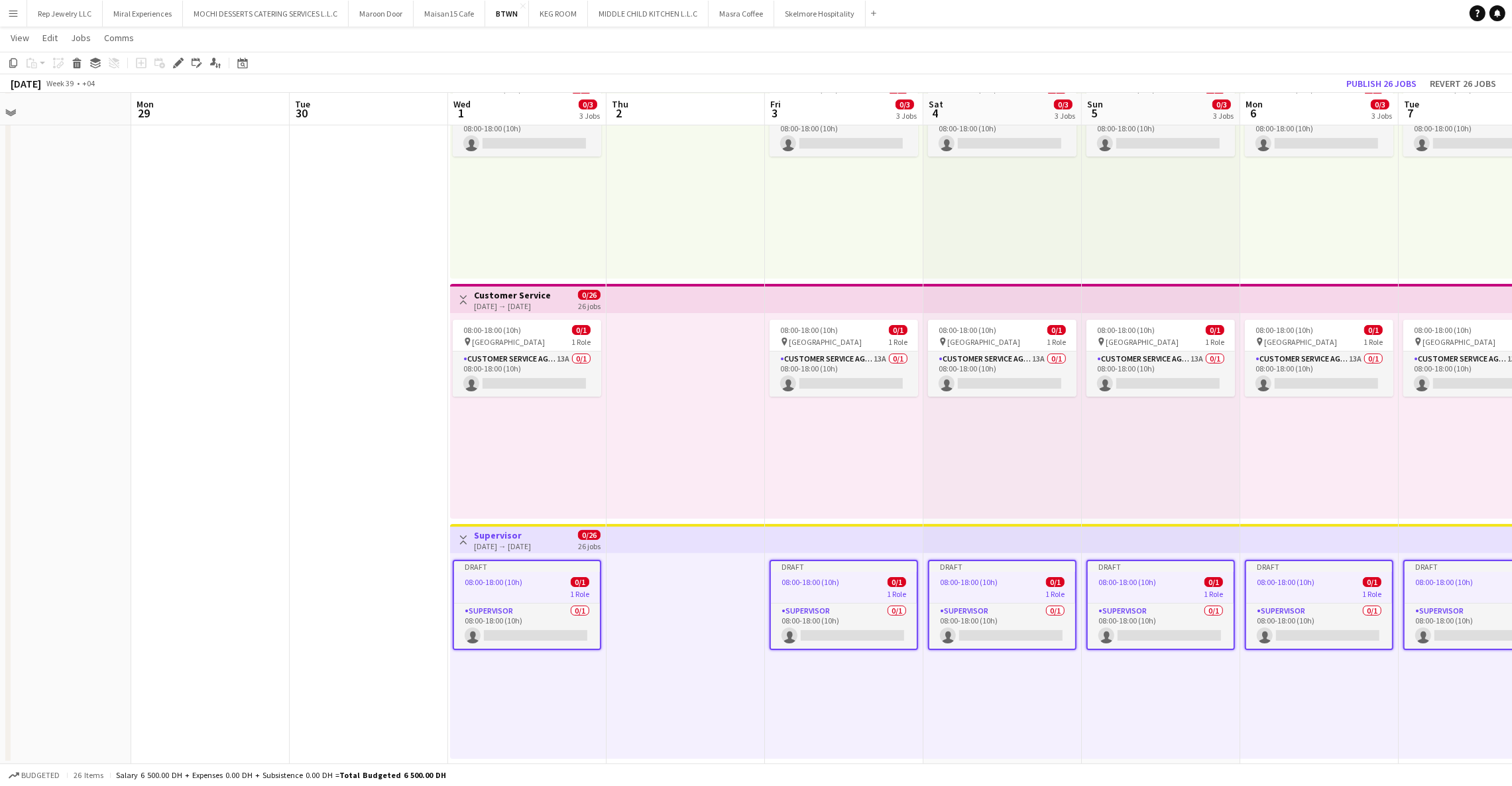
click at [770, 467] on div "08:00-18:00 (10h) 0/1 pin Dubai 1 Role Customer Service Agent 13A 0/1 08:00-18:…" at bounding box center [844, 416] width 158 height 206
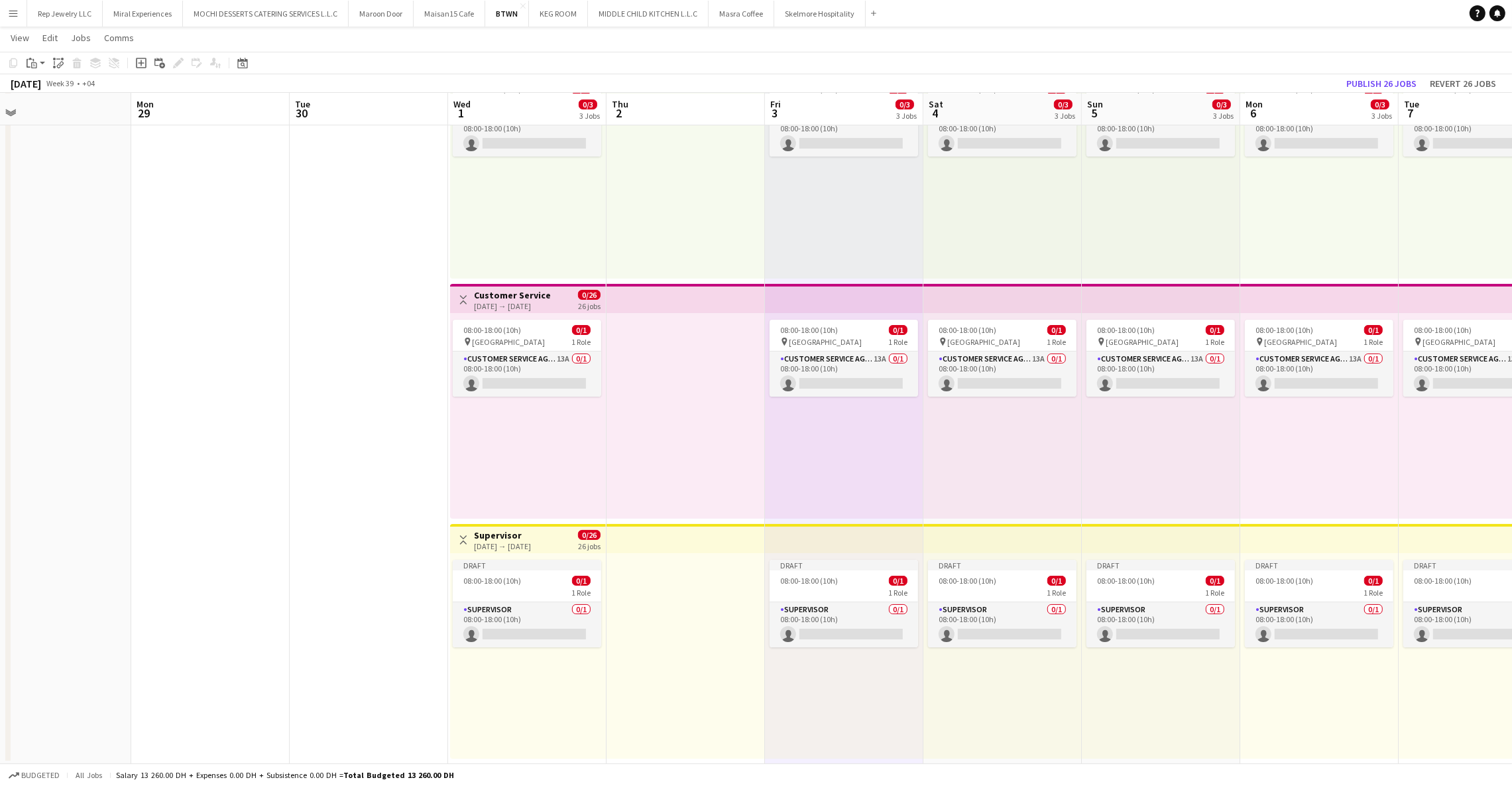
click at [376, 433] on app-date-cell at bounding box center [369, 401] width 158 height 725
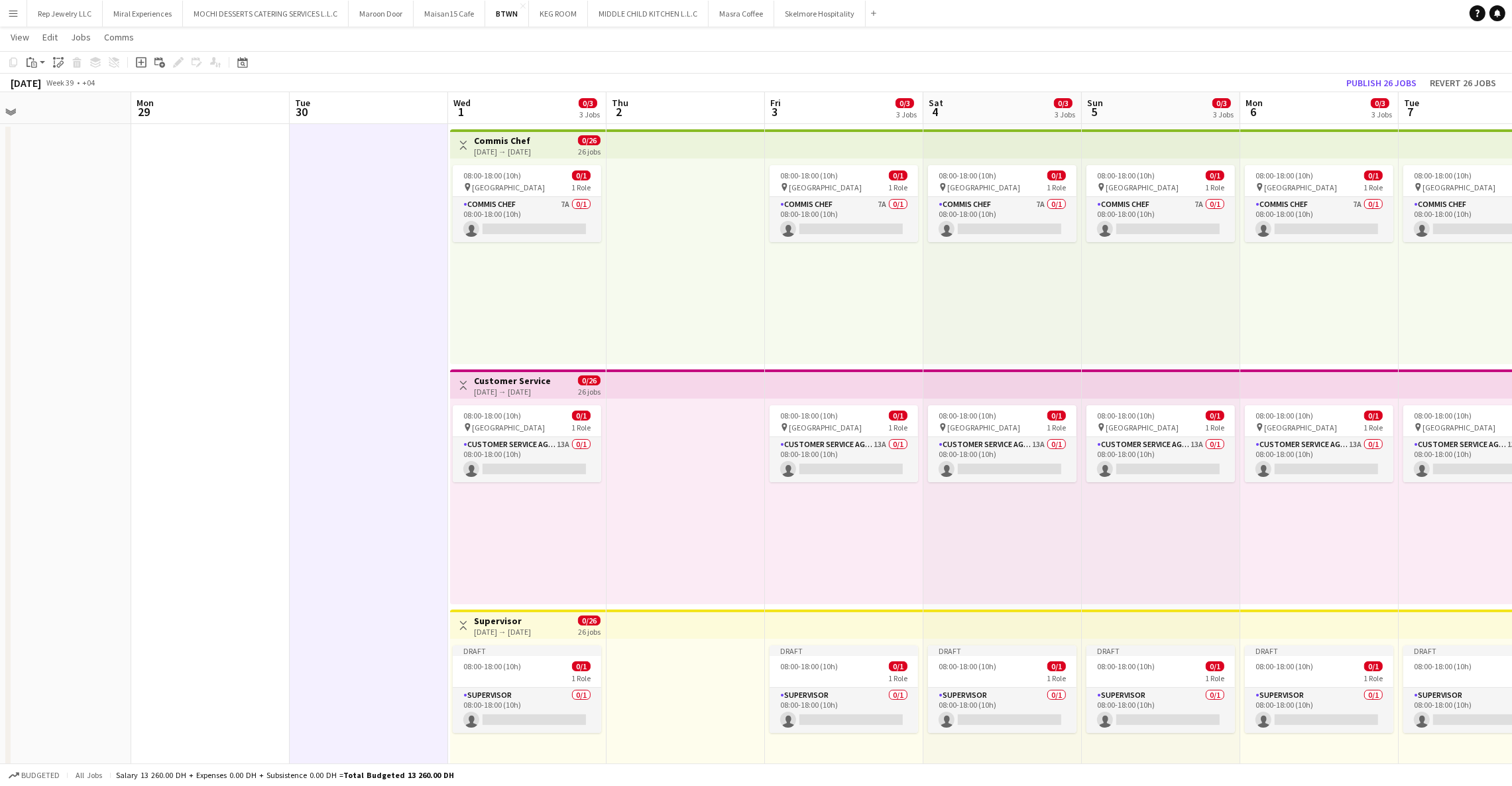
scroll to position [59, 0]
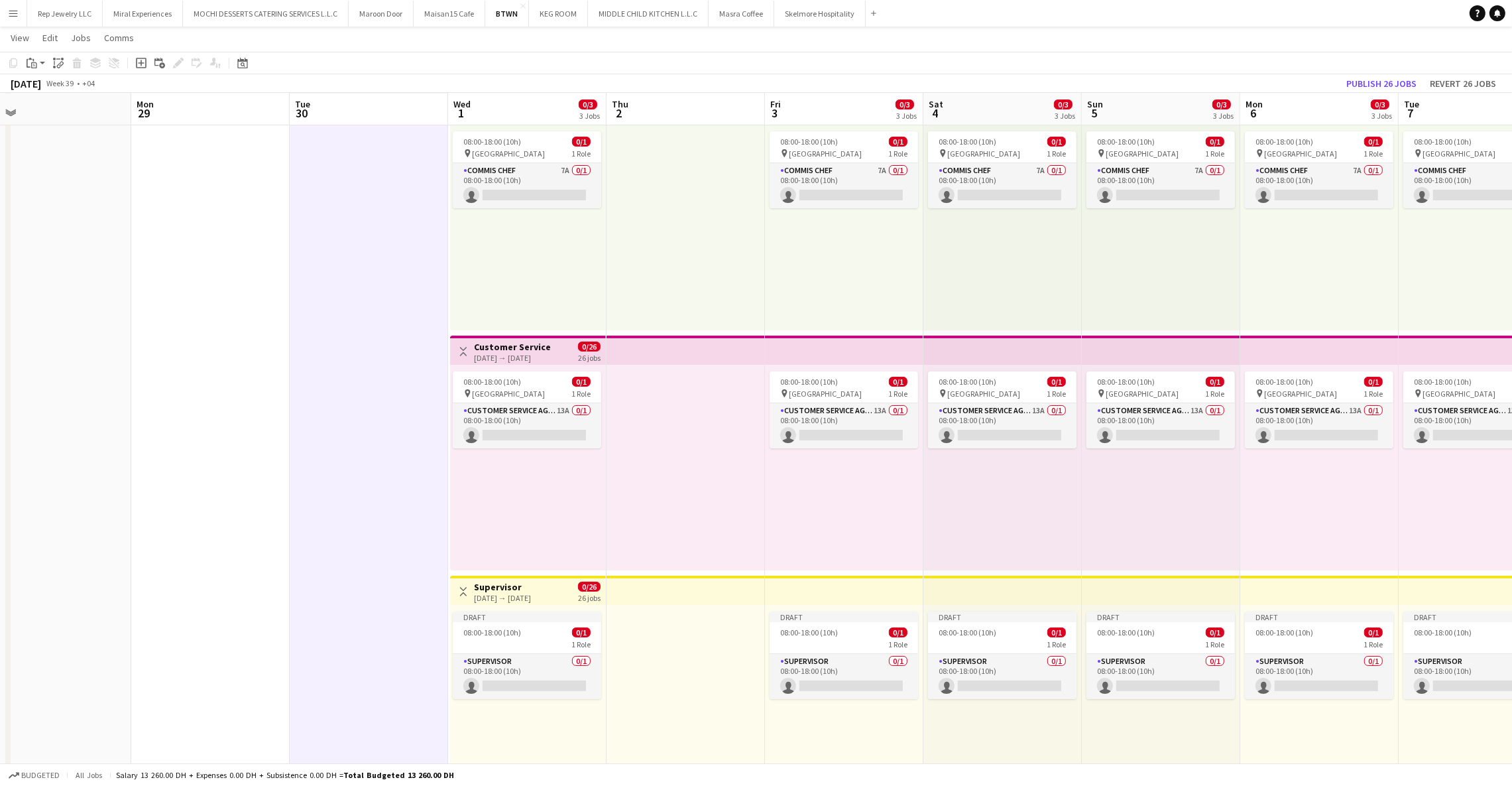
click at [527, 594] on div "[DATE] → [DATE]" at bounding box center [502, 597] width 57 height 10
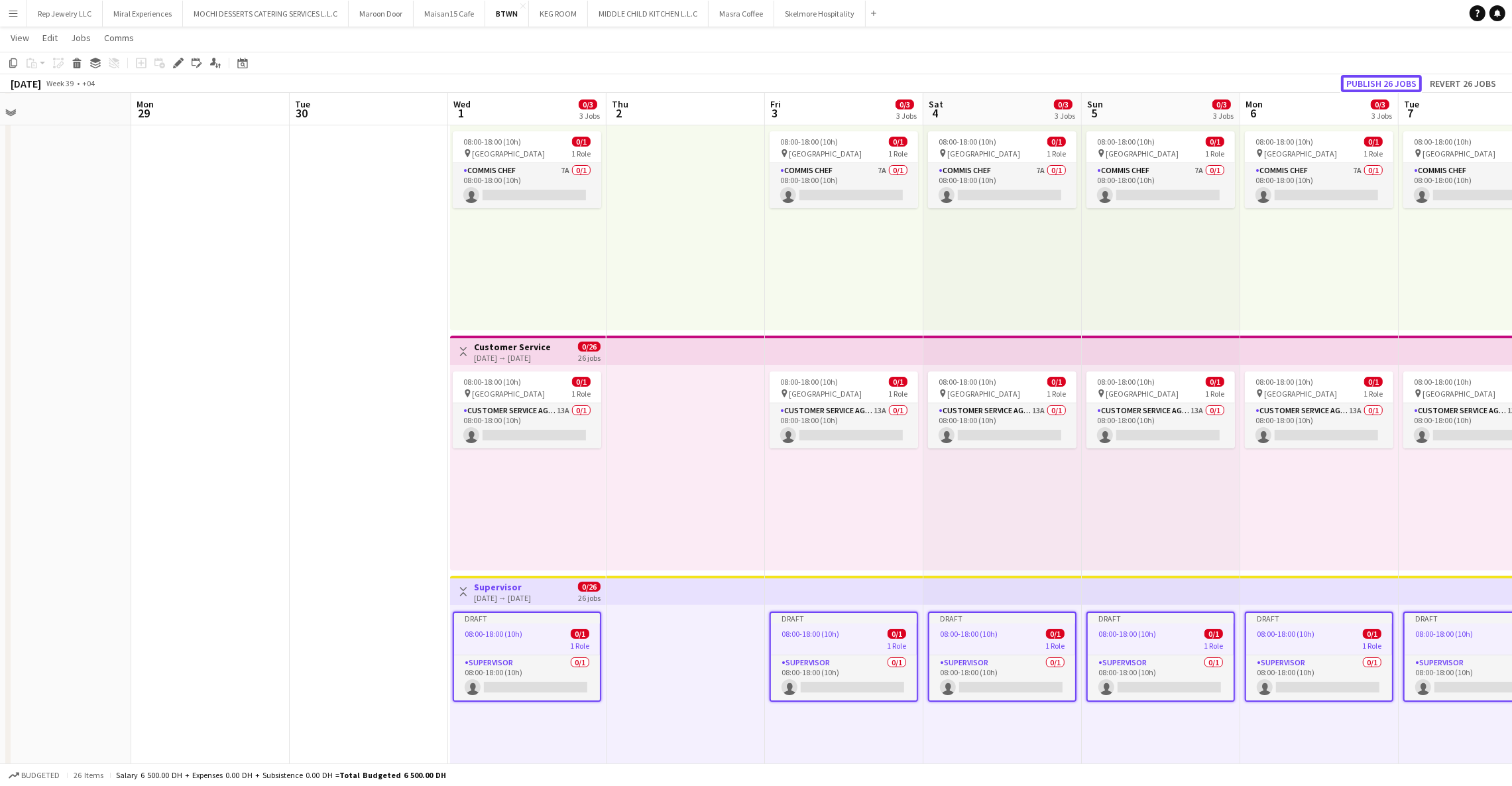
drag, startPoint x: 1395, startPoint y: 80, endPoint x: 1377, endPoint y: 87, distance: 19.3
click at [1395, 80] on button "Publish 26 jobs" at bounding box center [1382, 83] width 81 height 17
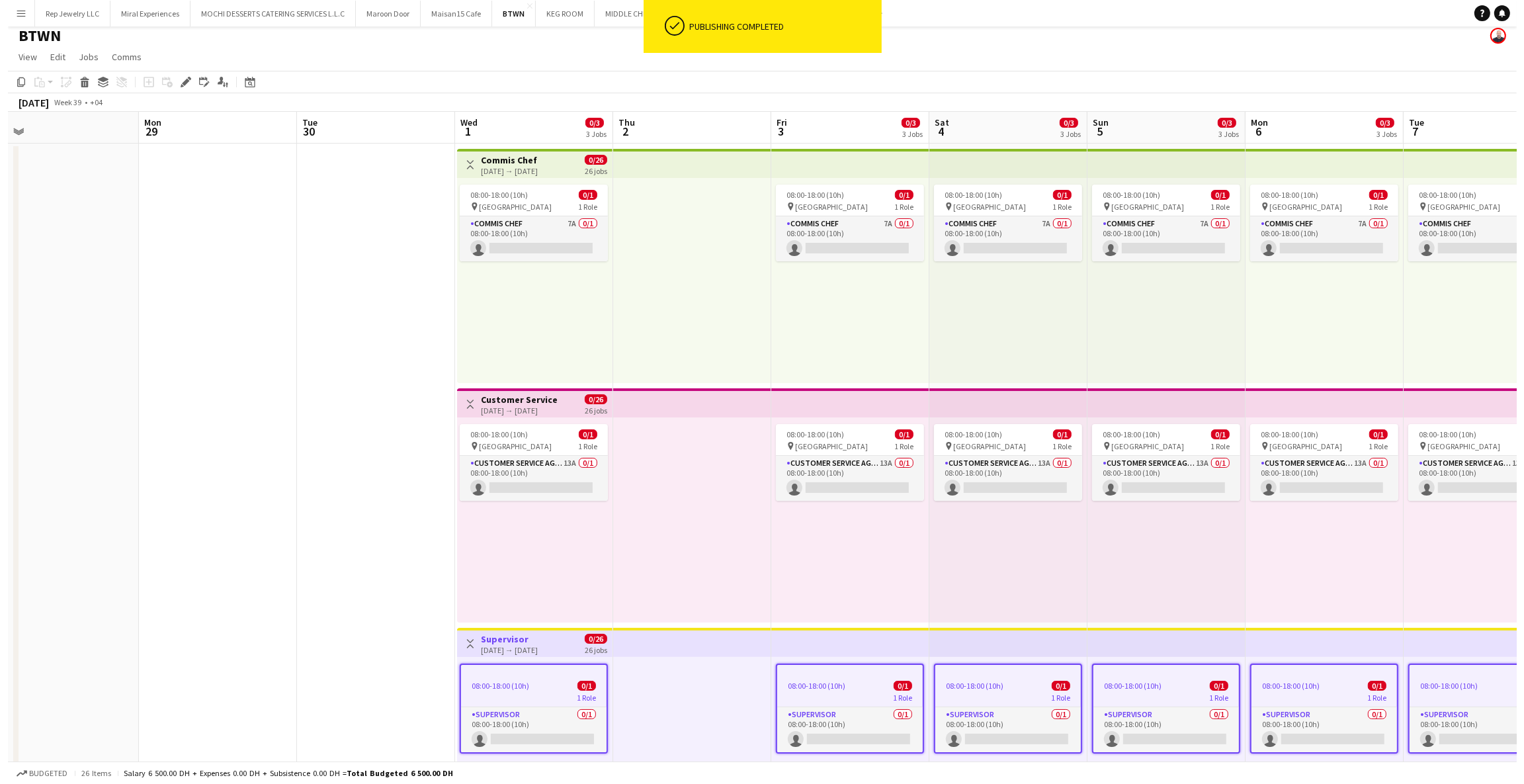
scroll to position [0, 0]
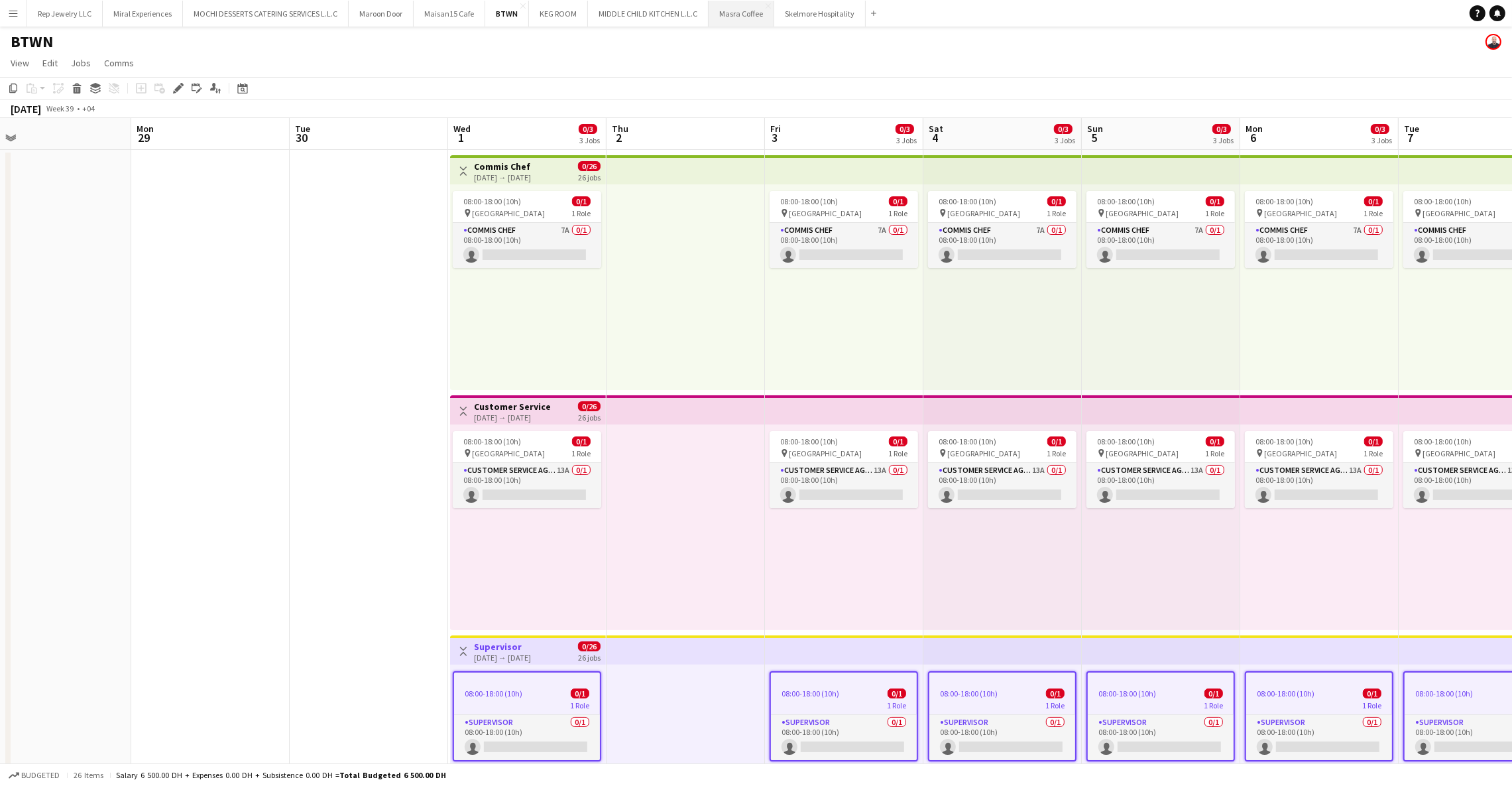
click at [729, 16] on button "Masra Coffee Close" at bounding box center [742, 14] width 66 height 26
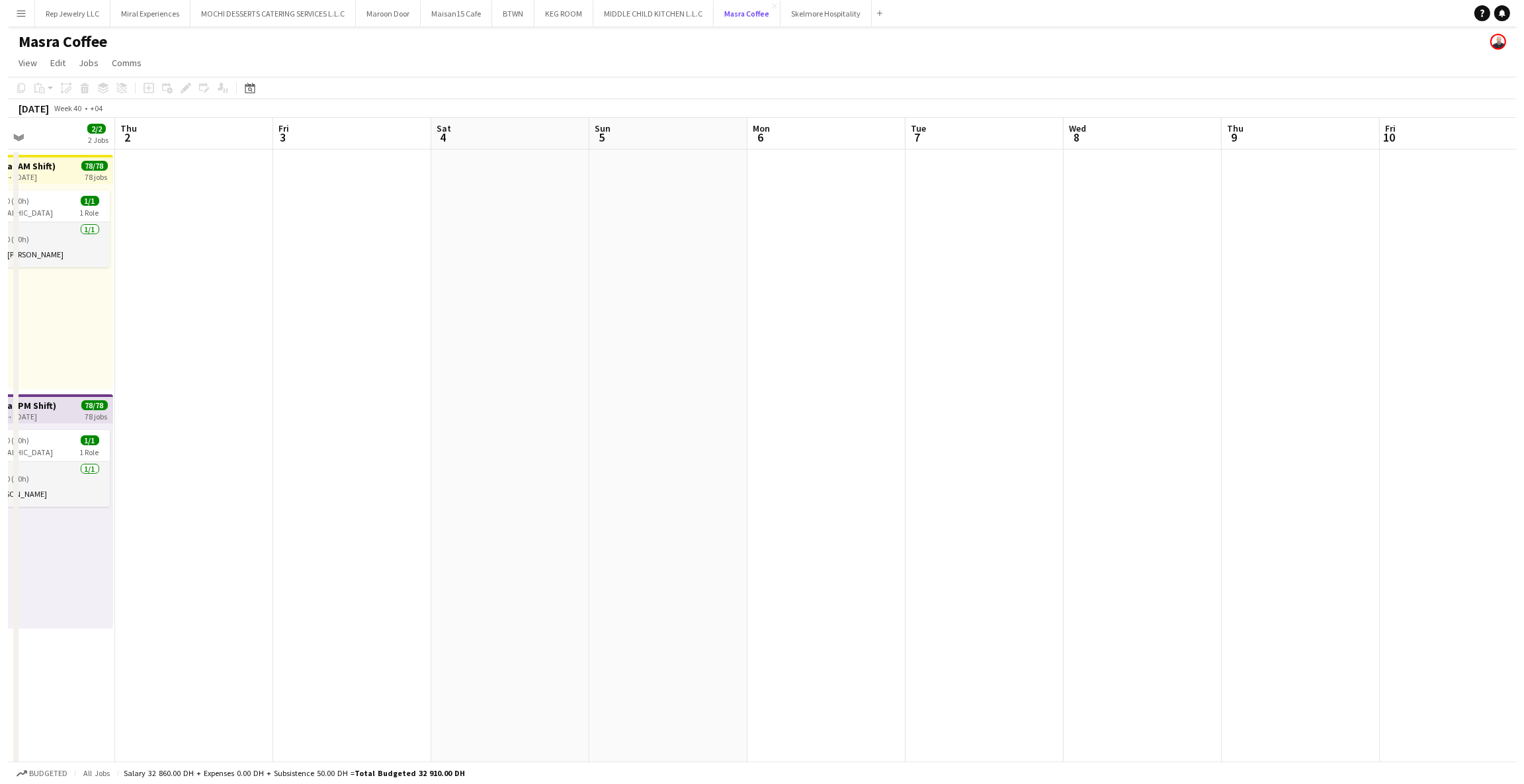
scroll to position [0, 517]
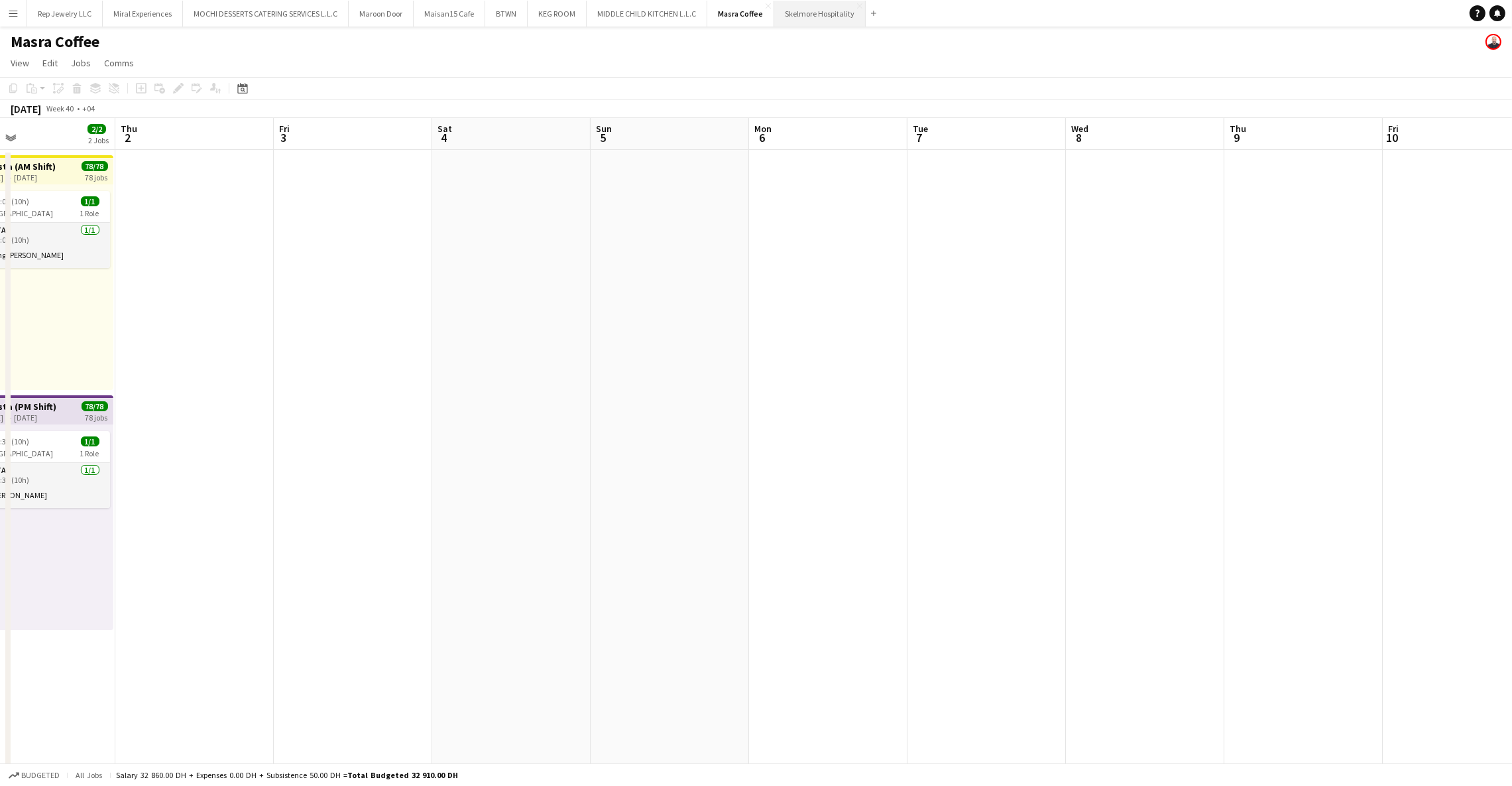
click at [809, 16] on button "Skelmore Hospitality Close" at bounding box center [819, 14] width 91 height 26
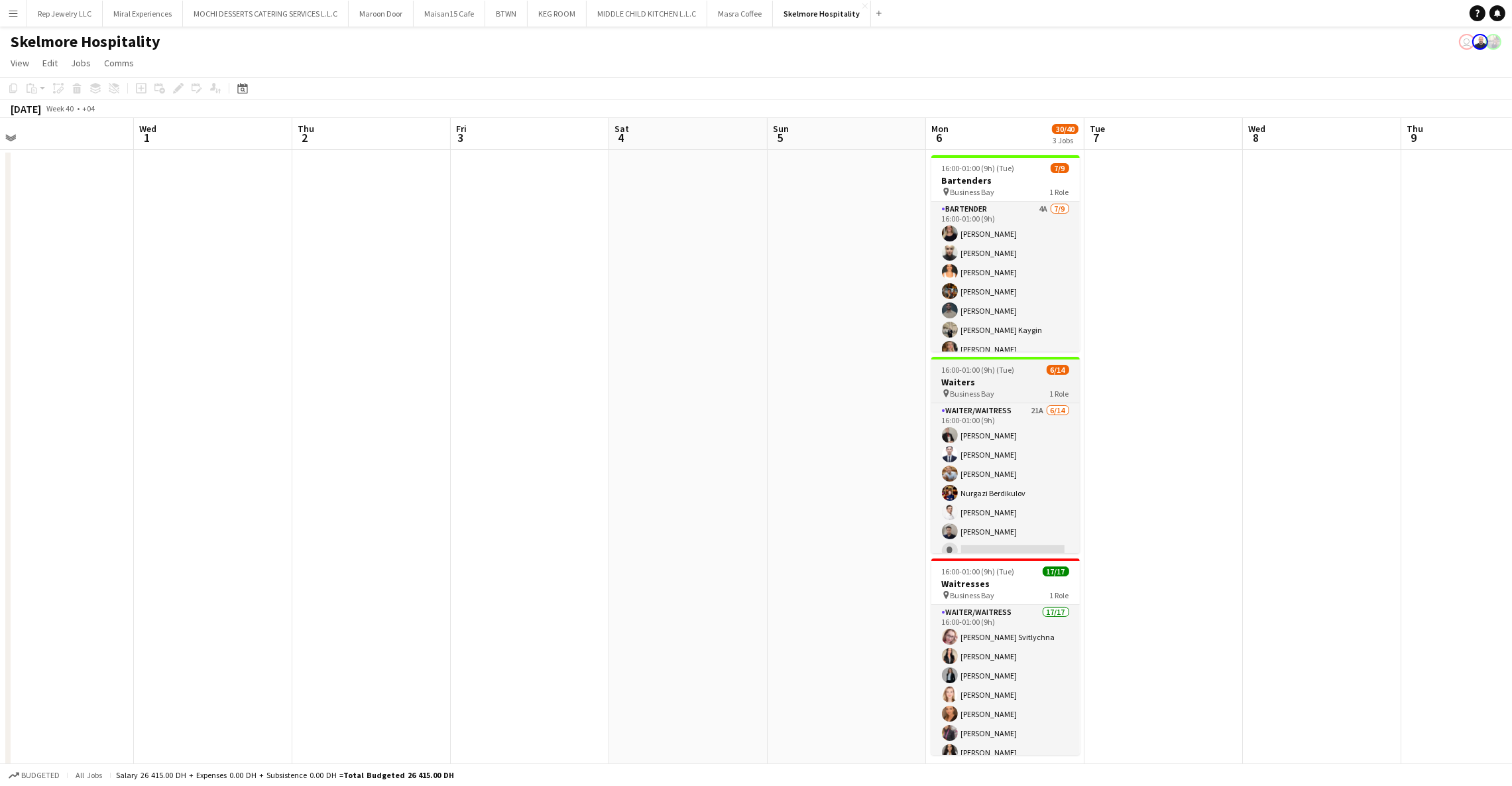
click at [1016, 382] on h3 "Waiters" at bounding box center [1005, 381] width 148 height 12
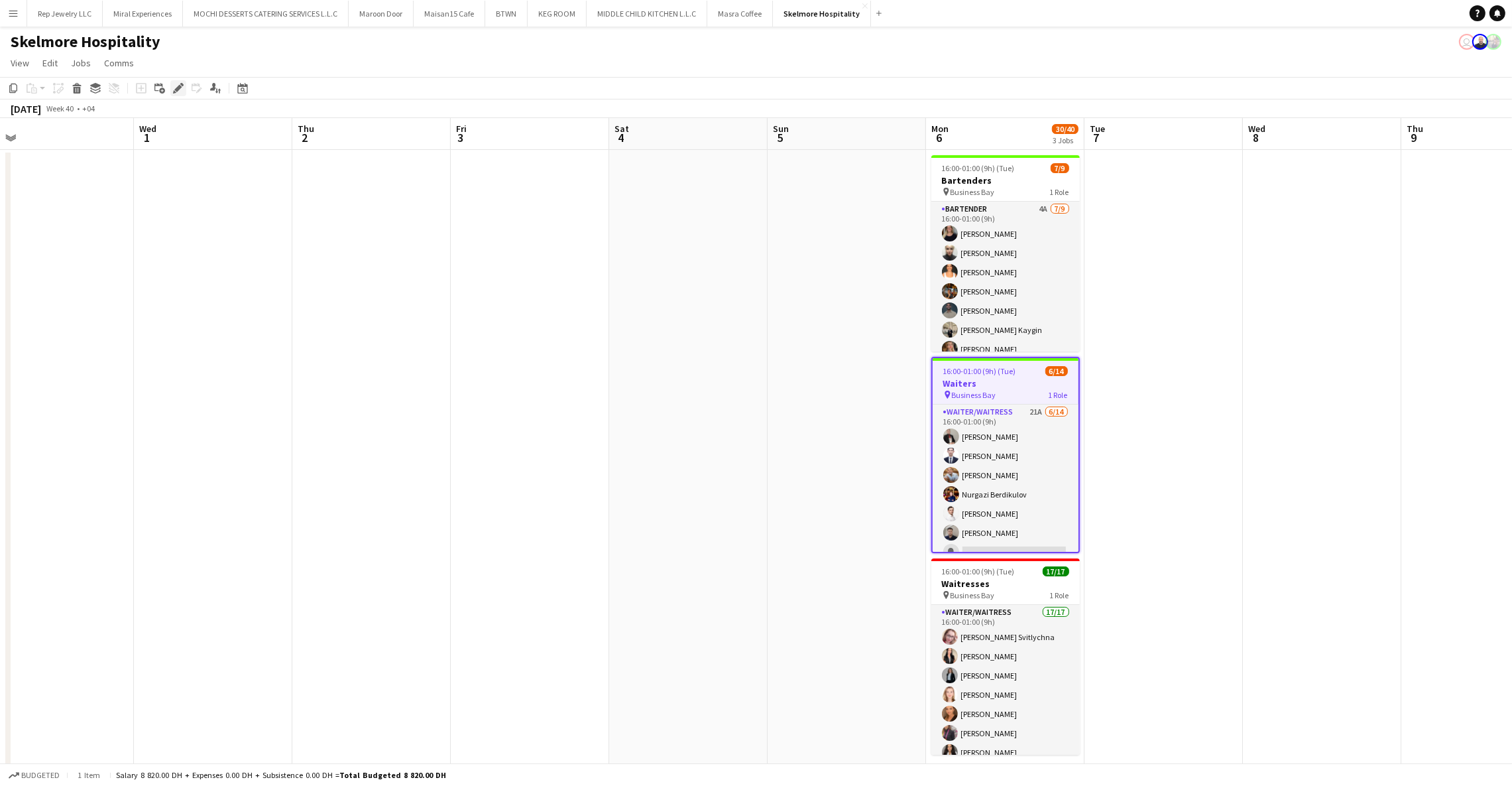
click at [182, 89] on icon "Edit" at bounding box center [179, 89] width 11 height 11
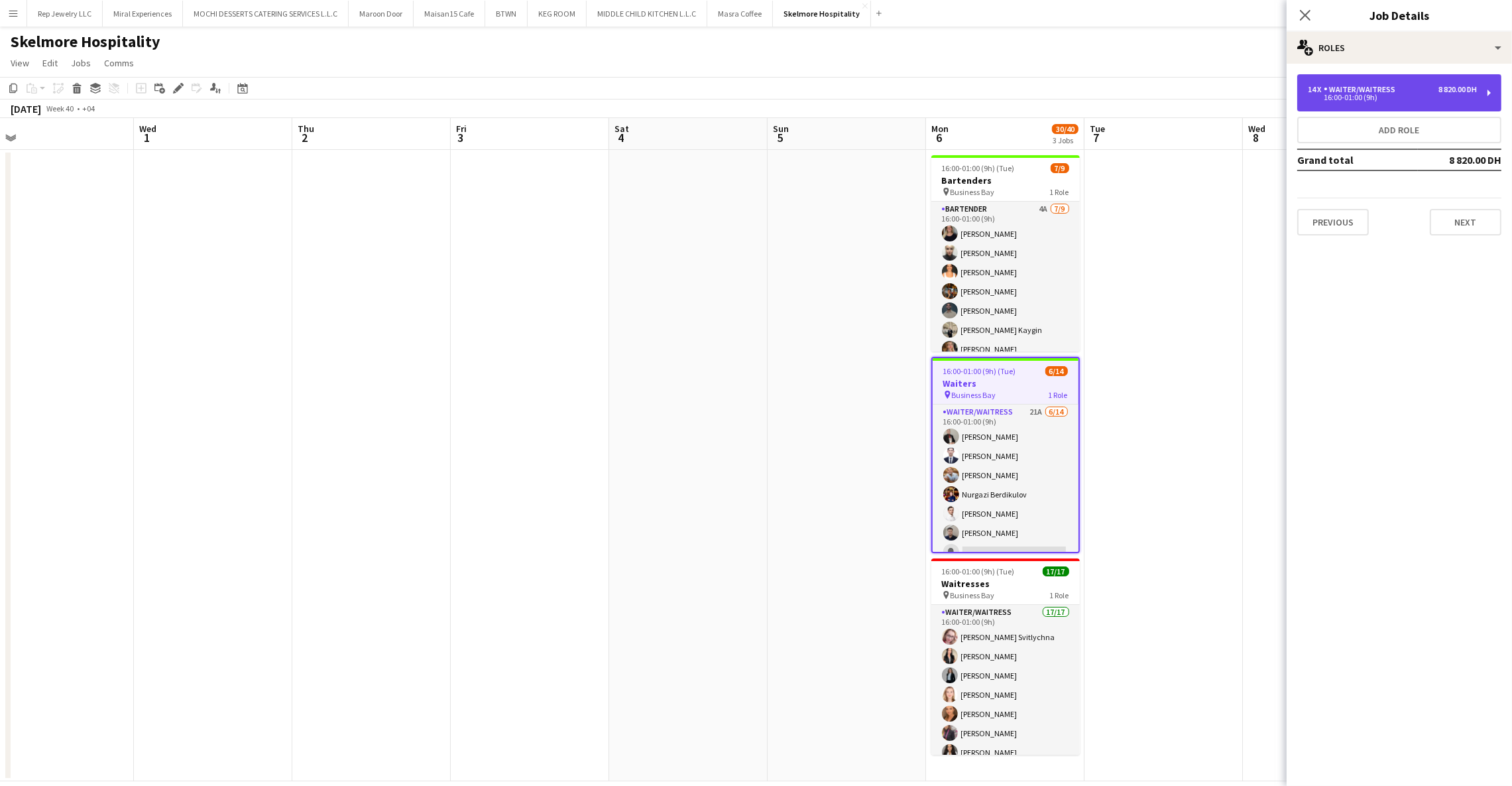
click at [1442, 105] on div "14 x Waiter/Waitress 8 820.00 DH 16:00-01:00 (9h)" at bounding box center [1400, 92] width 204 height 37
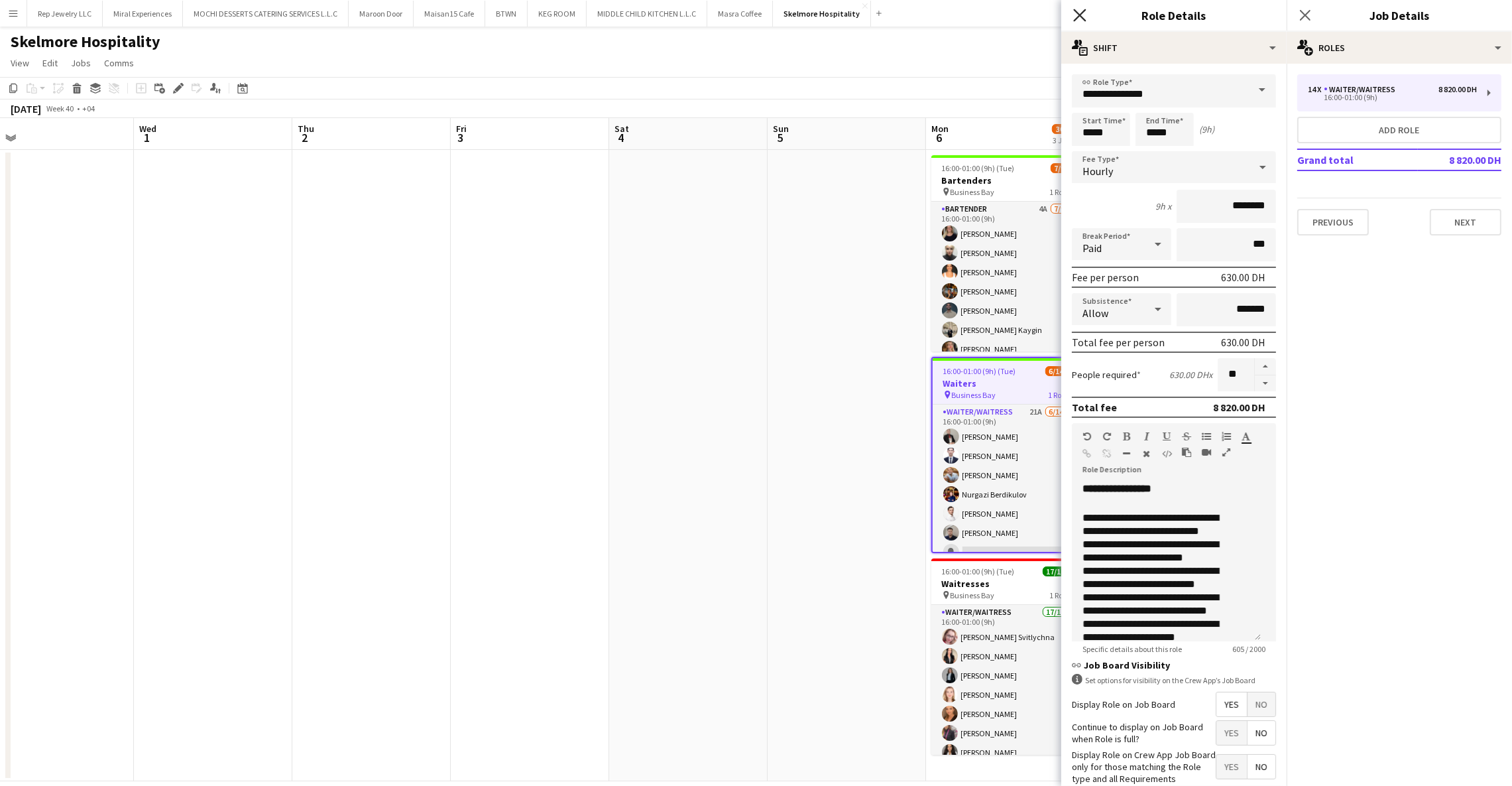
click at [1085, 20] on icon at bounding box center [1079, 15] width 13 height 13
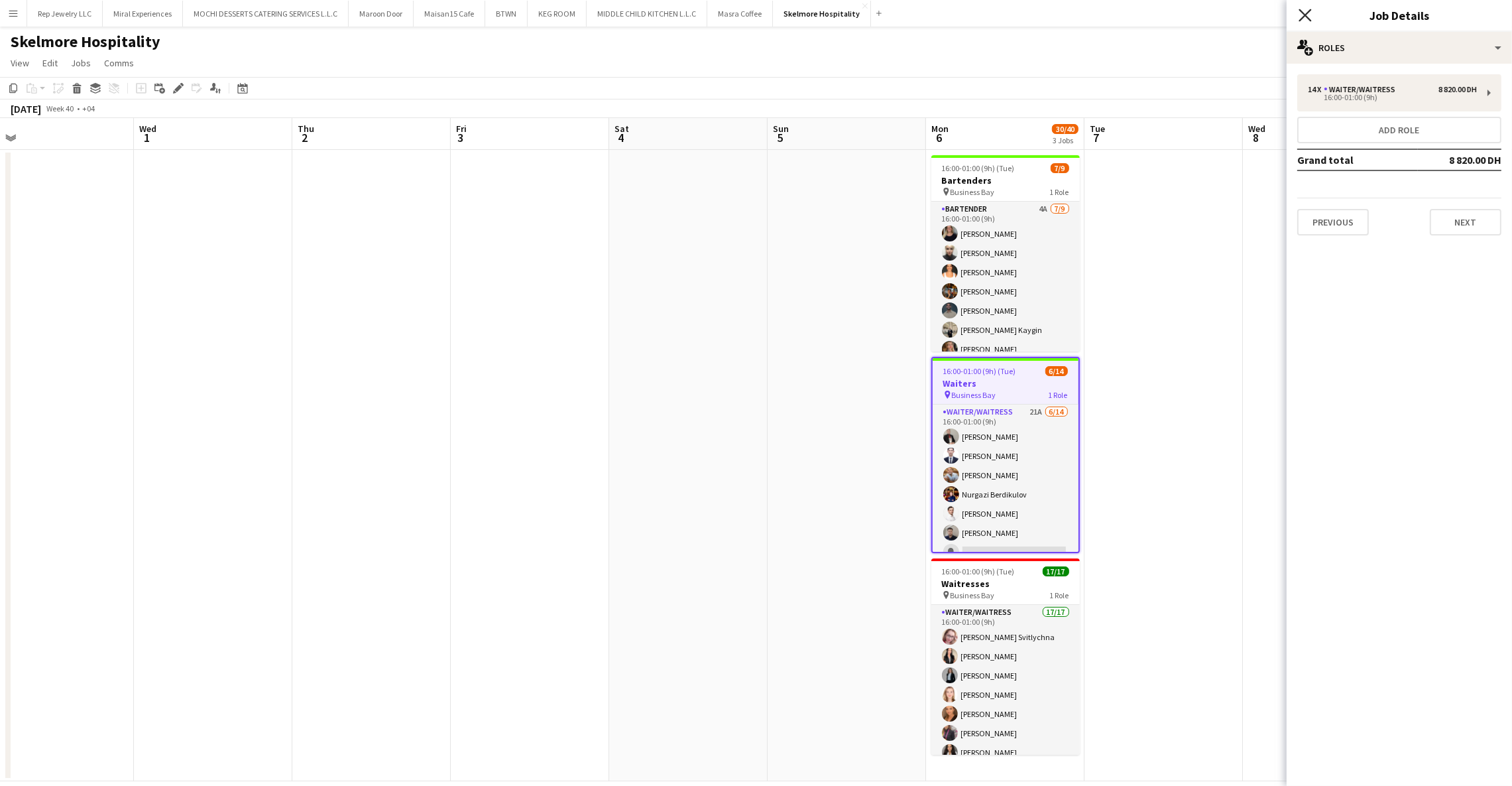
click at [1302, 19] on icon at bounding box center [1305, 15] width 13 height 13
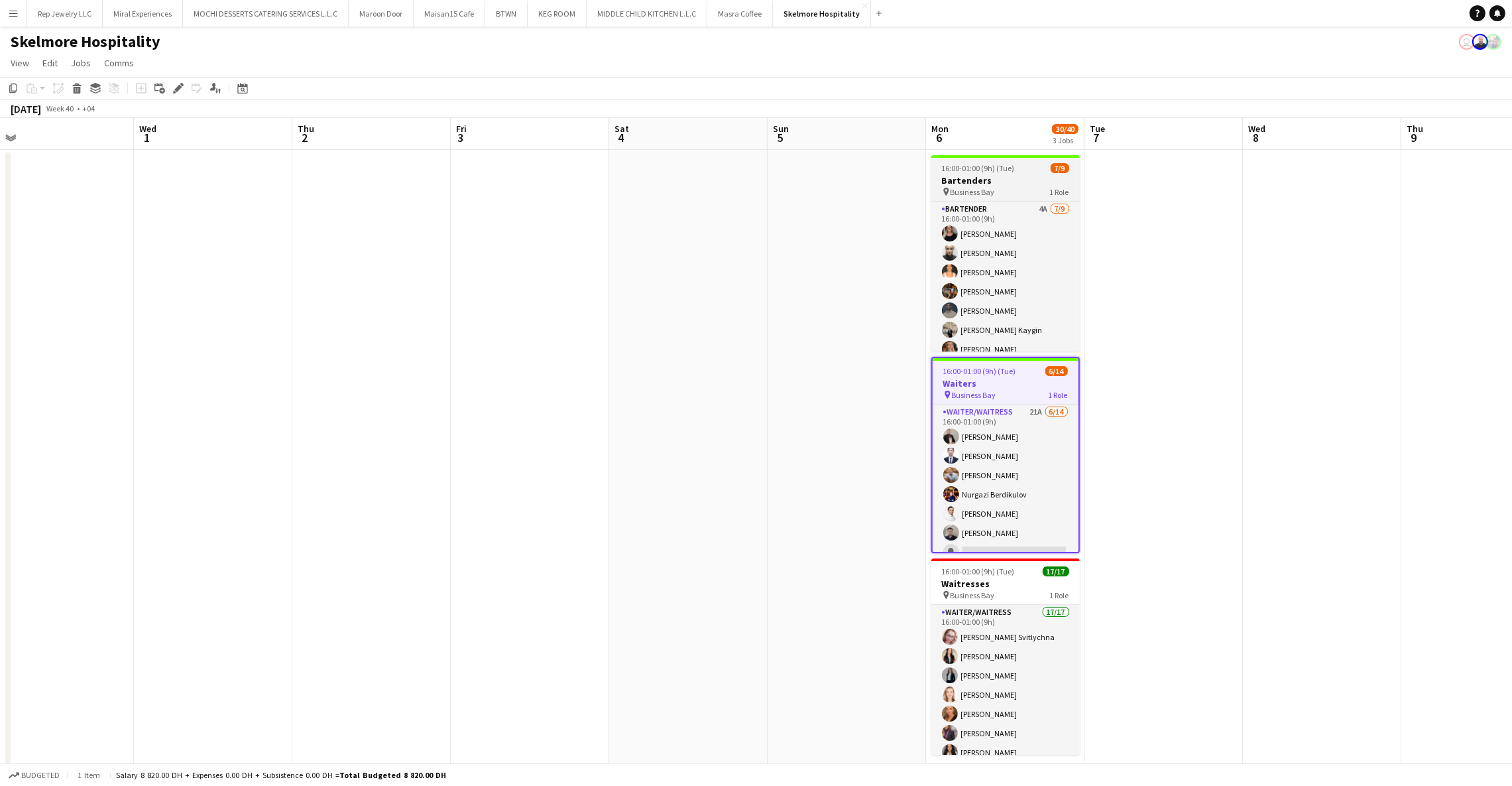
click at [1005, 176] on h3 "Bartenders" at bounding box center [1005, 180] width 148 height 12
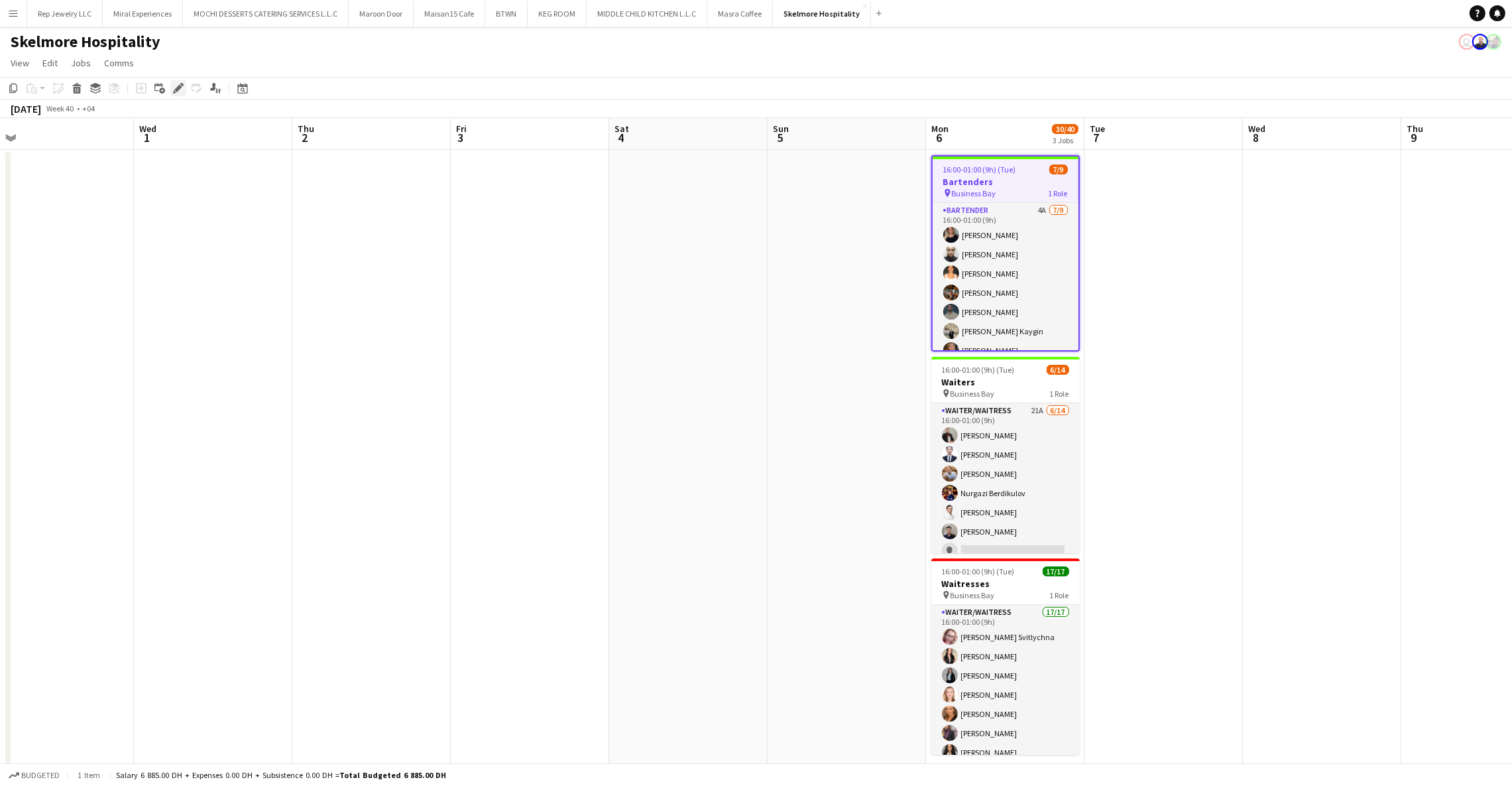
click at [173, 87] on icon "Edit" at bounding box center [179, 89] width 11 height 11
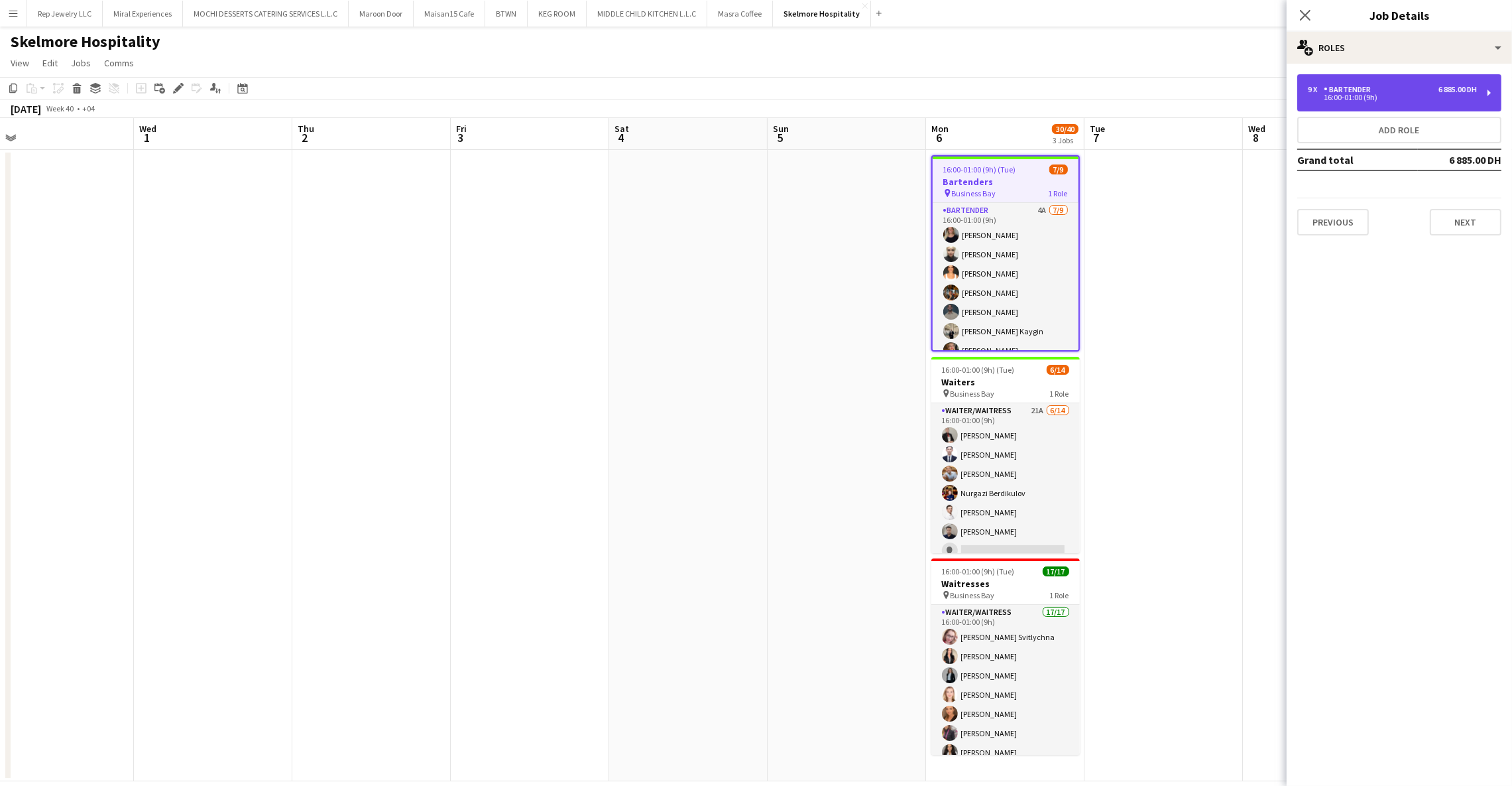
click at [1472, 101] on div "9 x Bartender 6 885.00 DH 16:00-01:00 (9h)" at bounding box center [1400, 92] width 204 height 37
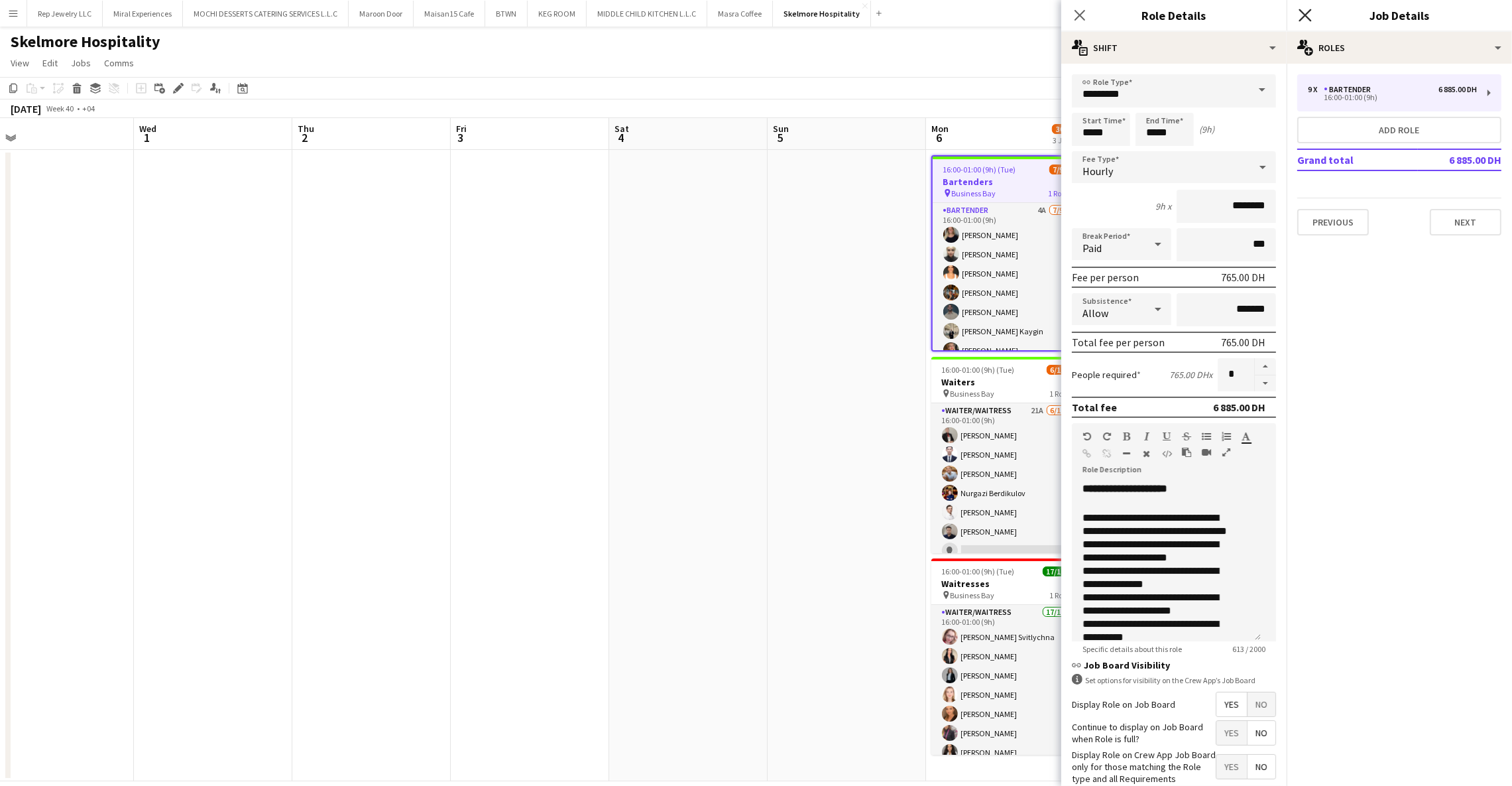
click at [1302, 15] on icon "Close pop-in" at bounding box center [1305, 15] width 13 height 13
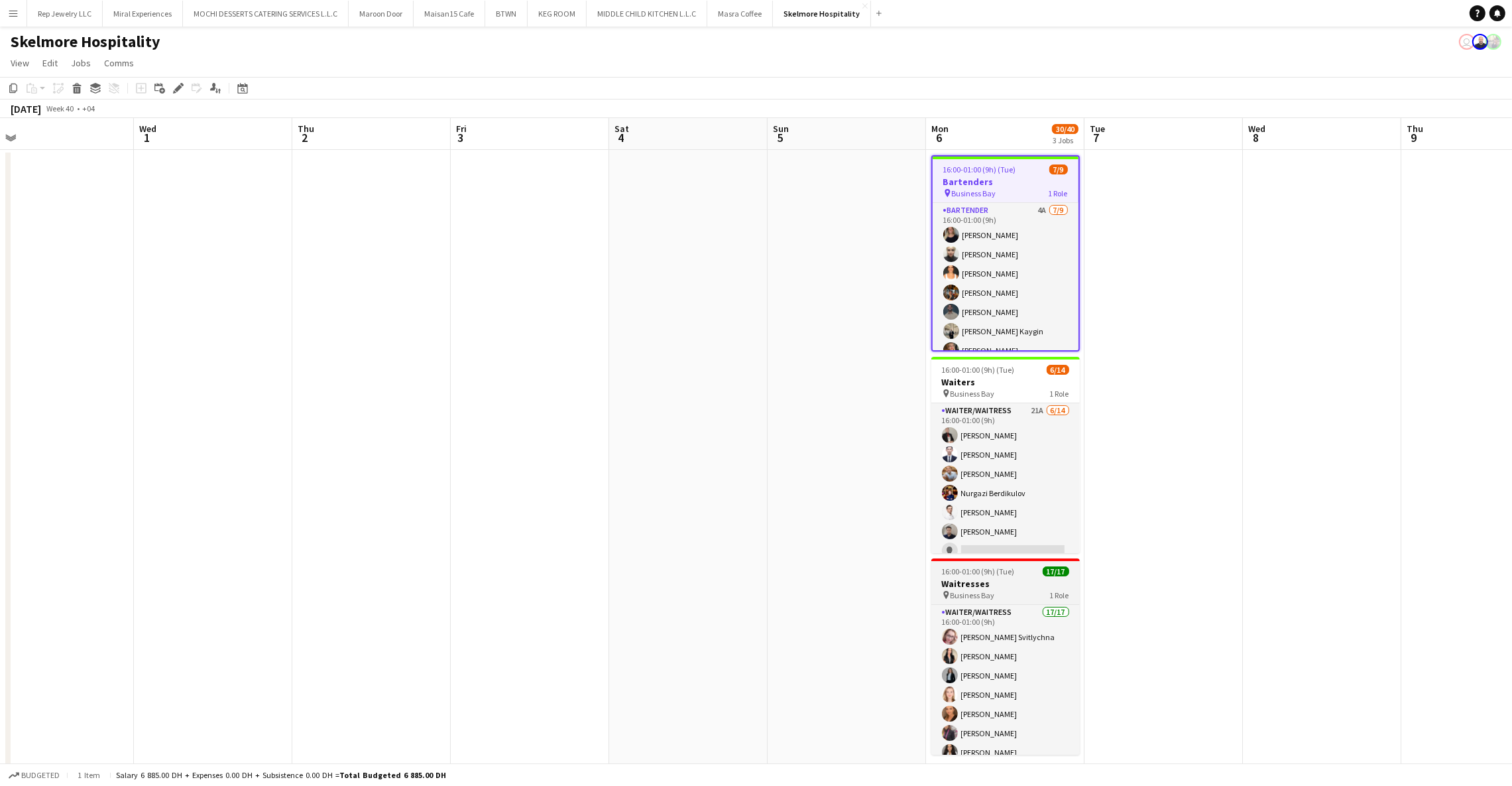
click at [1008, 564] on app-job-card "16:00-01:00 (9h) (Tue) 17/17 Waitresses pin Business Bay 1 Role Waiter/Waitress…" at bounding box center [1005, 656] width 148 height 196
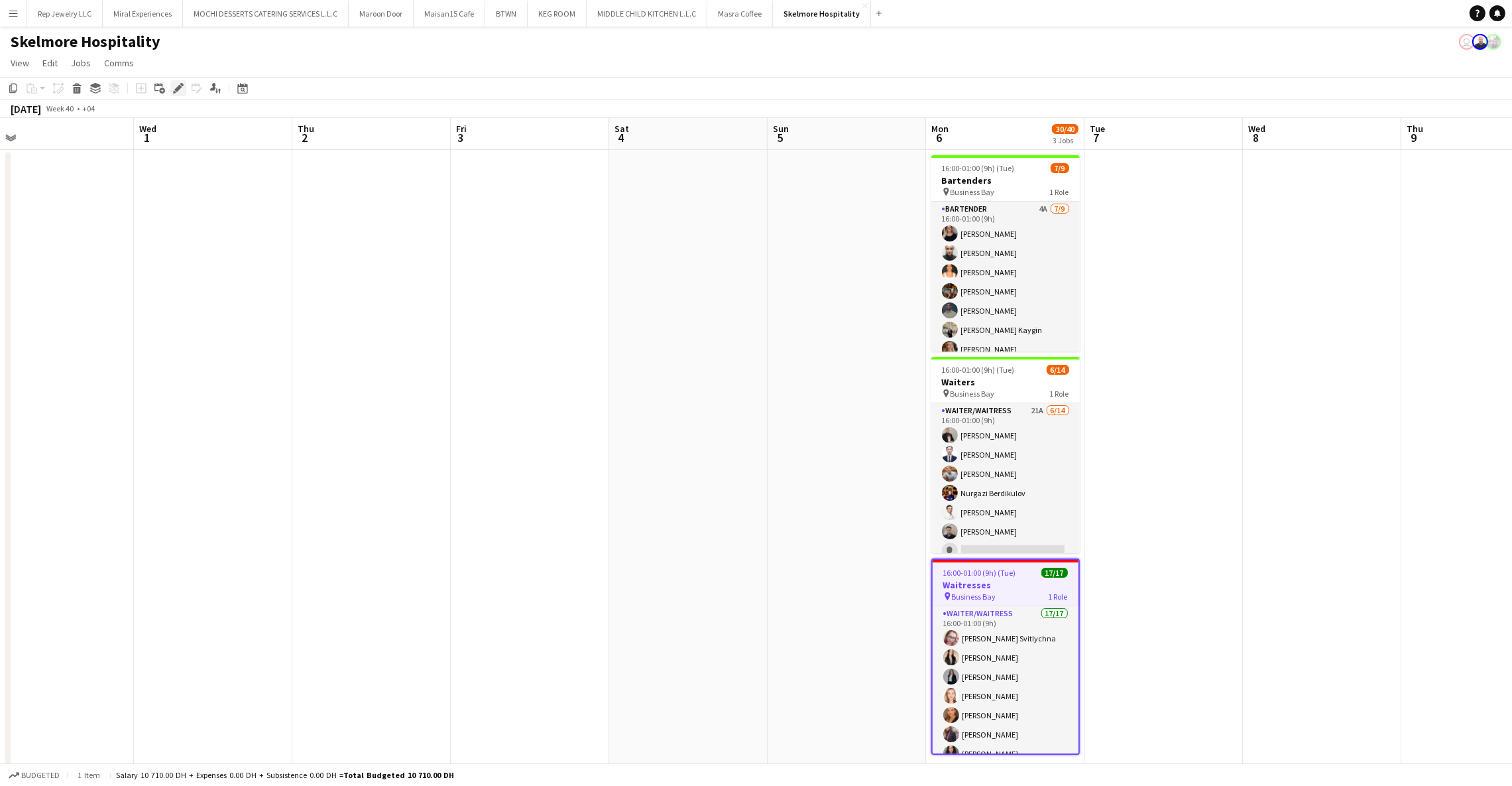
click at [180, 88] on icon at bounding box center [178, 89] width 7 height 7
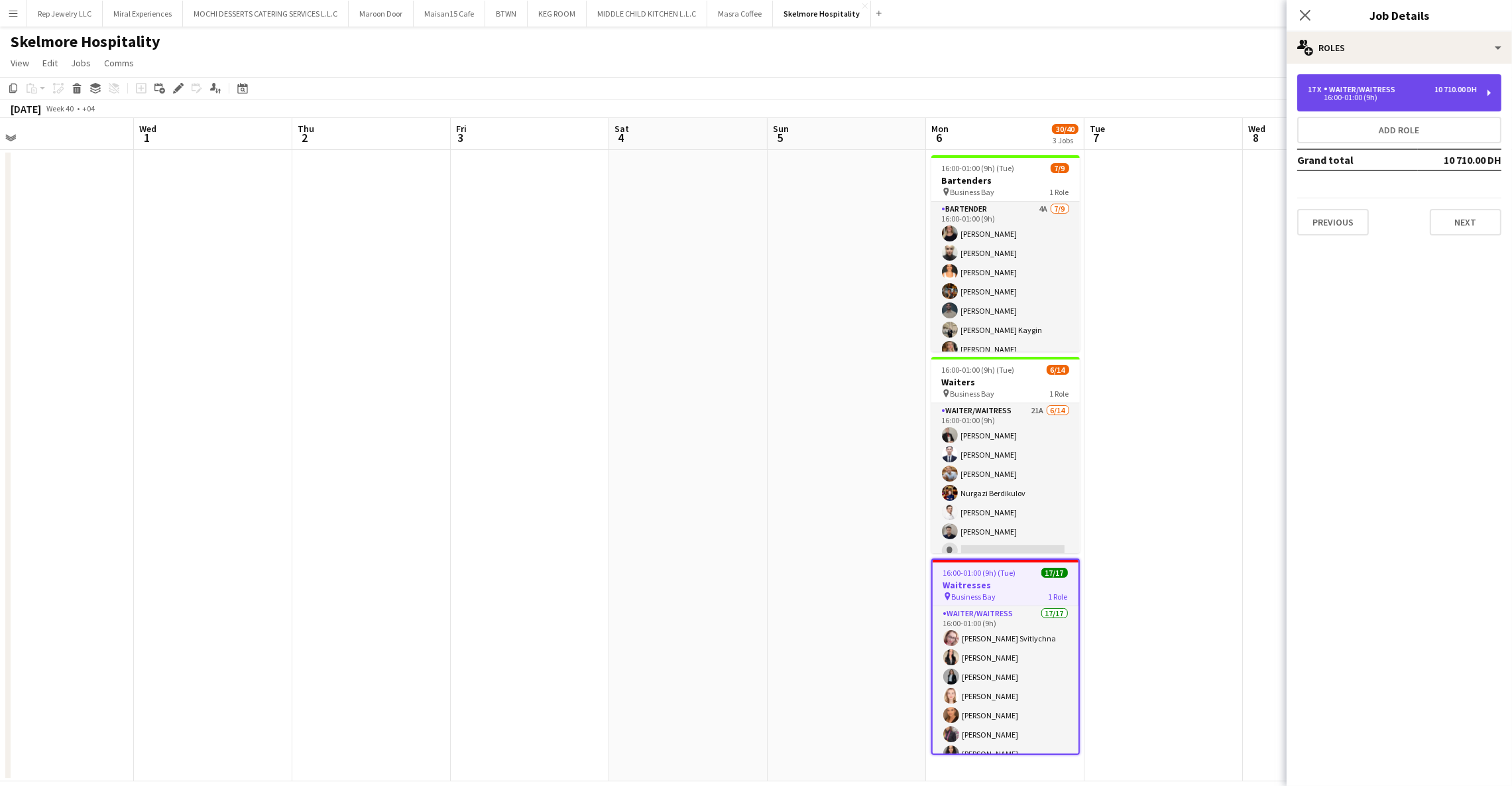
click at [1442, 96] on div "16:00-01:00 (9h)" at bounding box center [1392, 97] width 169 height 6
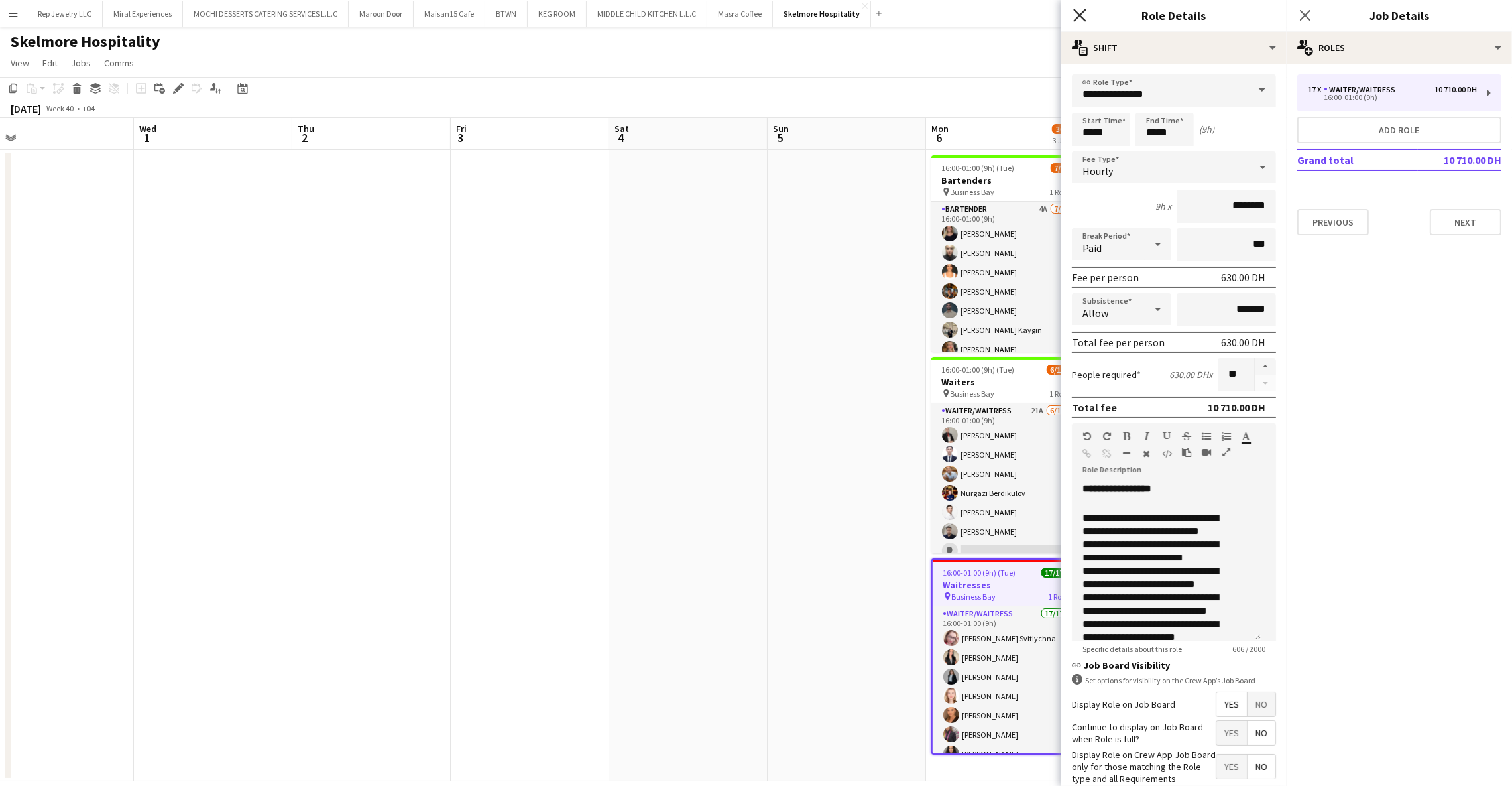
click at [1084, 12] on icon at bounding box center [1079, 15] width 13 height 13
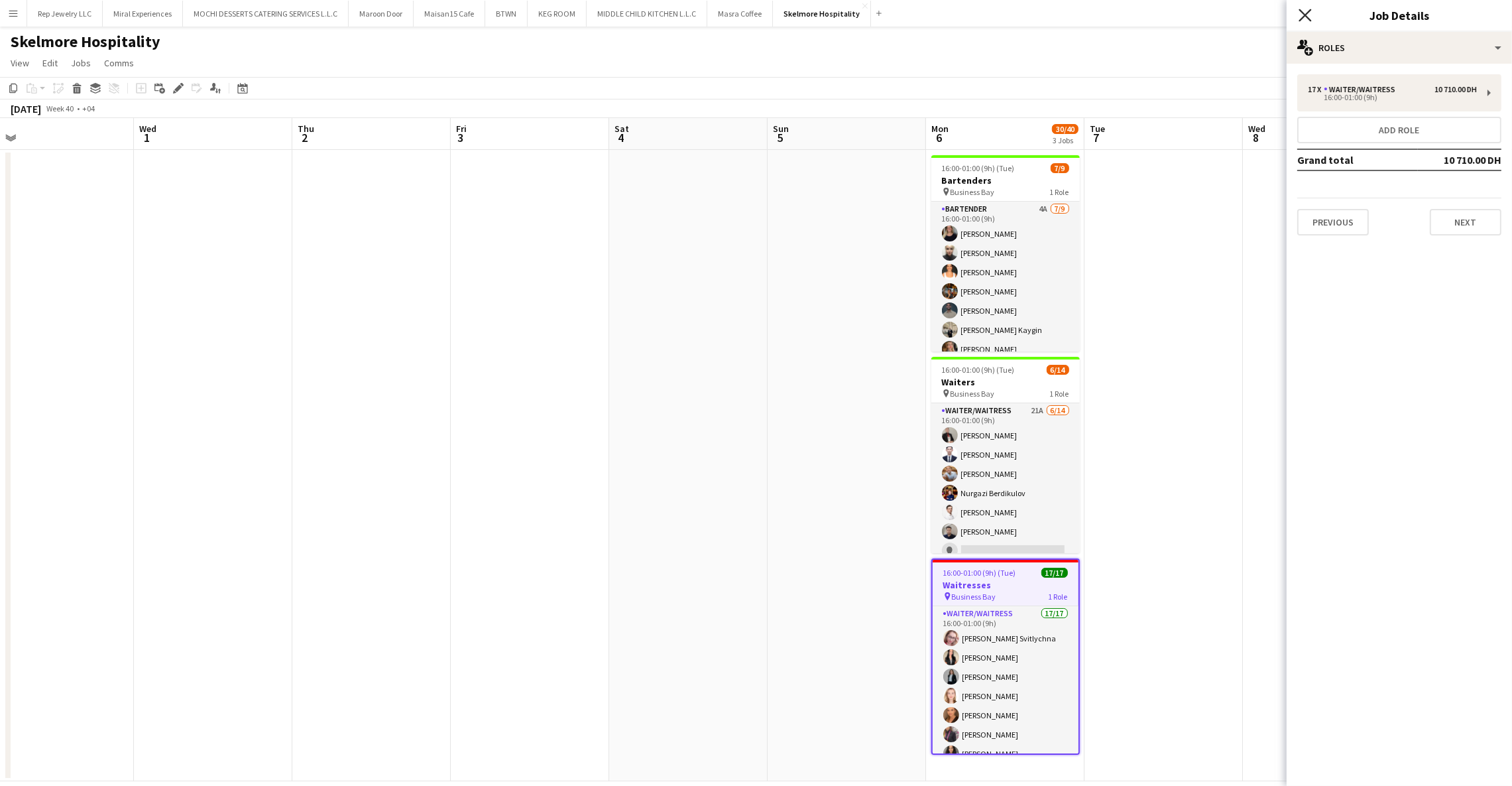
click at [1308, 13] on icon at bounding box center [1305, 15] width 13 height 13
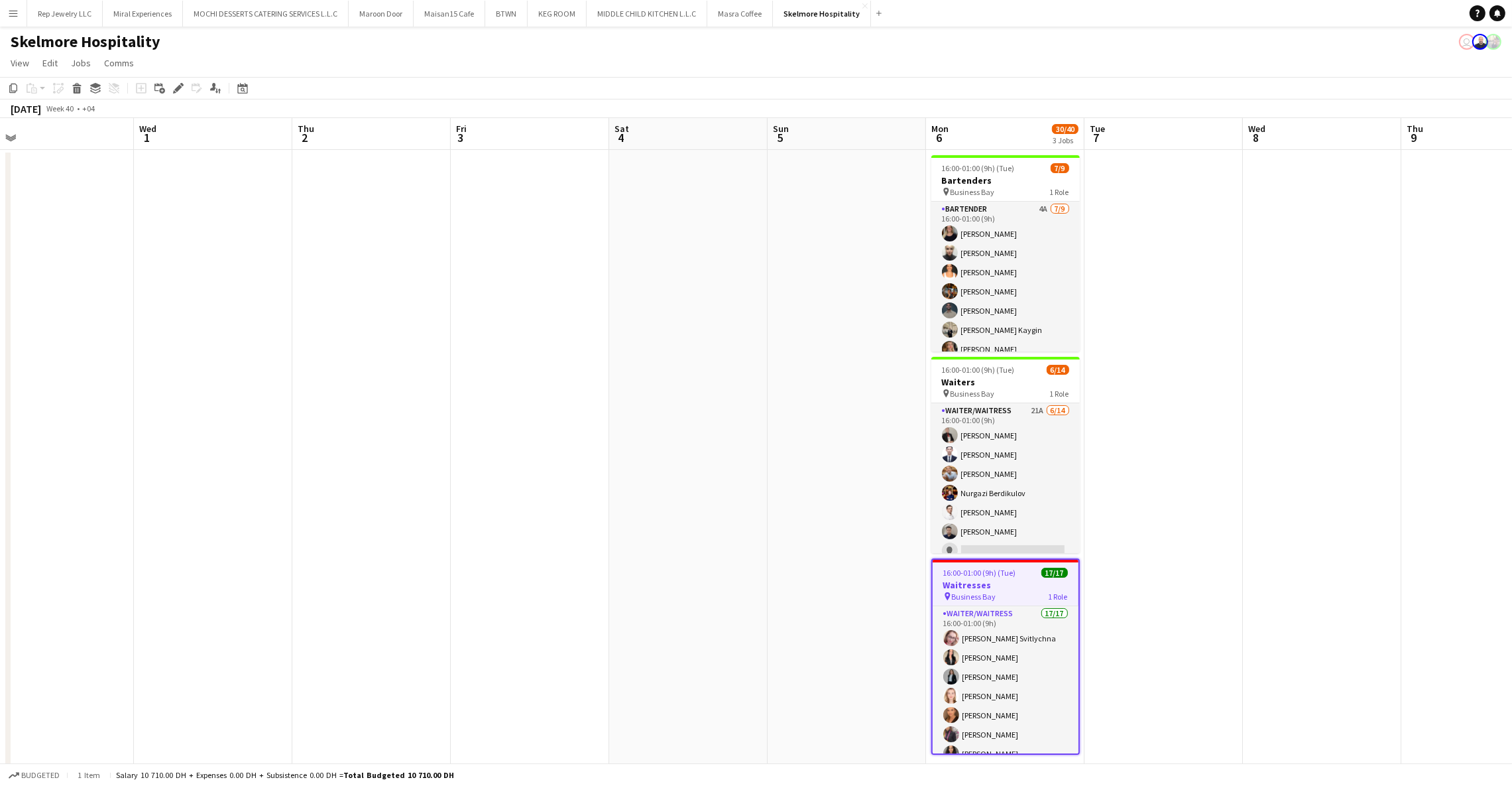
click at [1407, 339] on app-date-cell at bounding box center [1480, 465] width 158 height 632
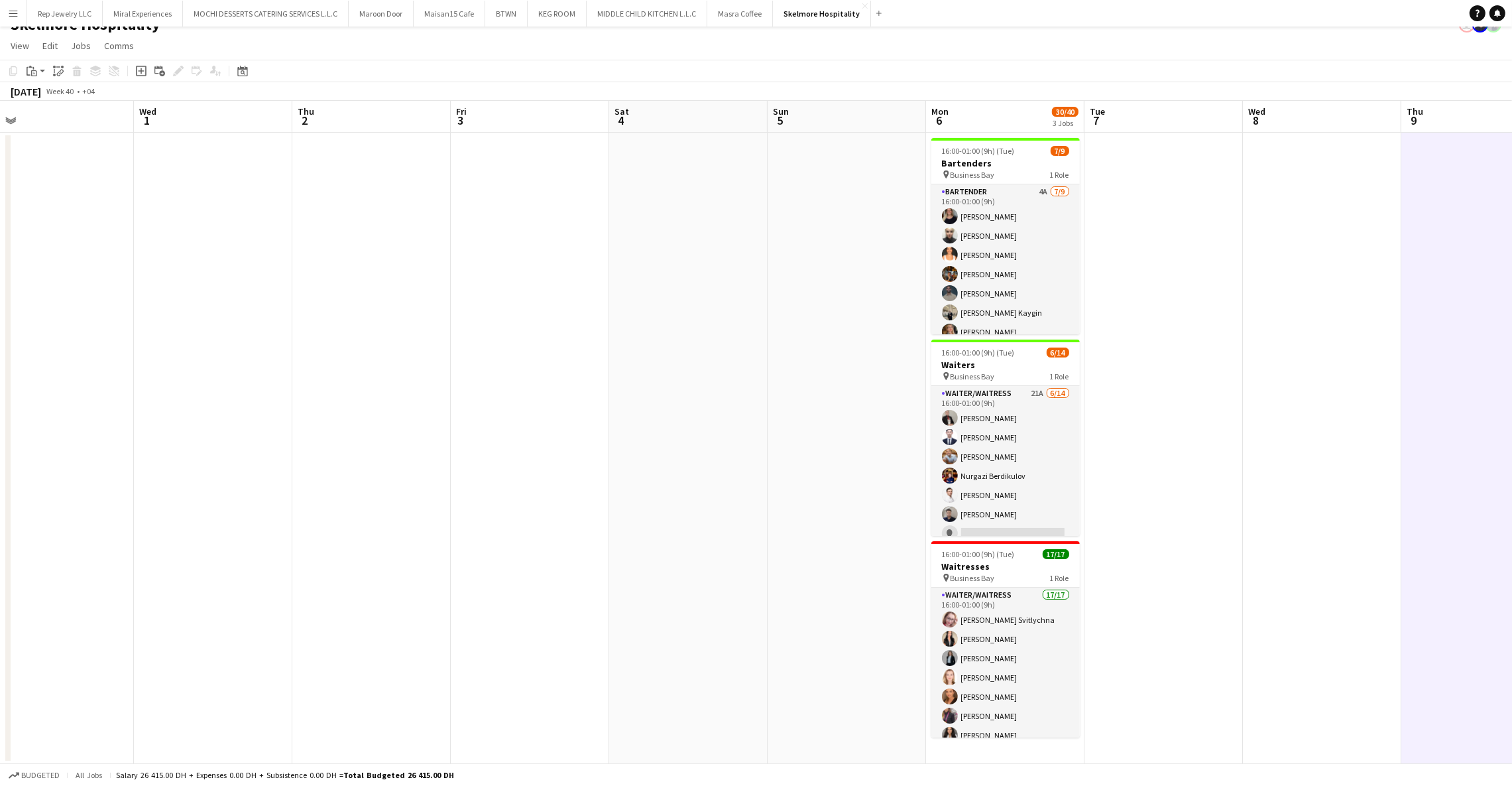
click at [1235, 429] on app-date-cell at bounding box center [1163, 448] width 158 height 632
